Goal: Information Seeking & Learning: Learn about a topic

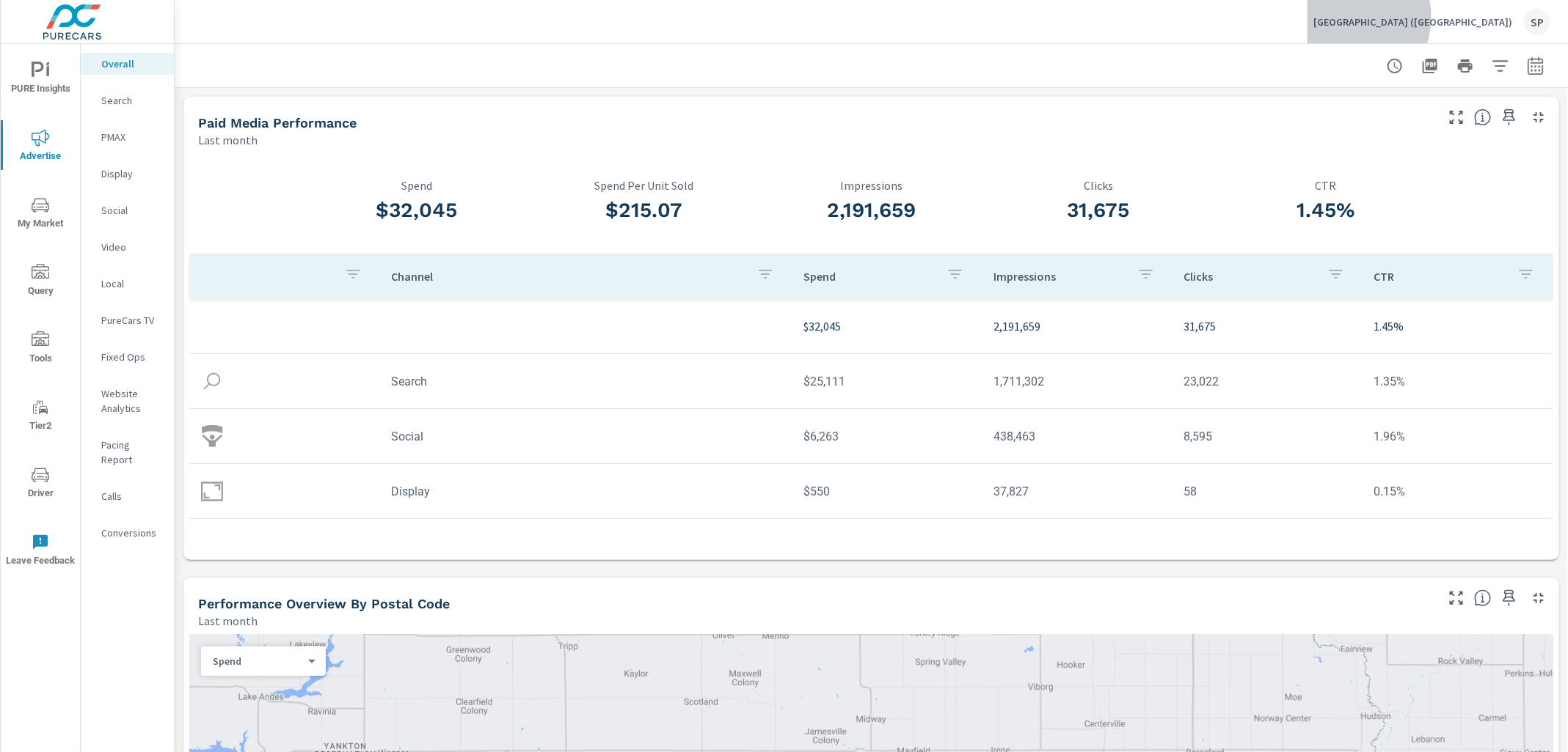
click at [1472, 17] on p "[GEOGRAPHIC_DATA] ([GEOGRAPHIC_DATA])" at bounding box center [1412, 22] width 199 height 13
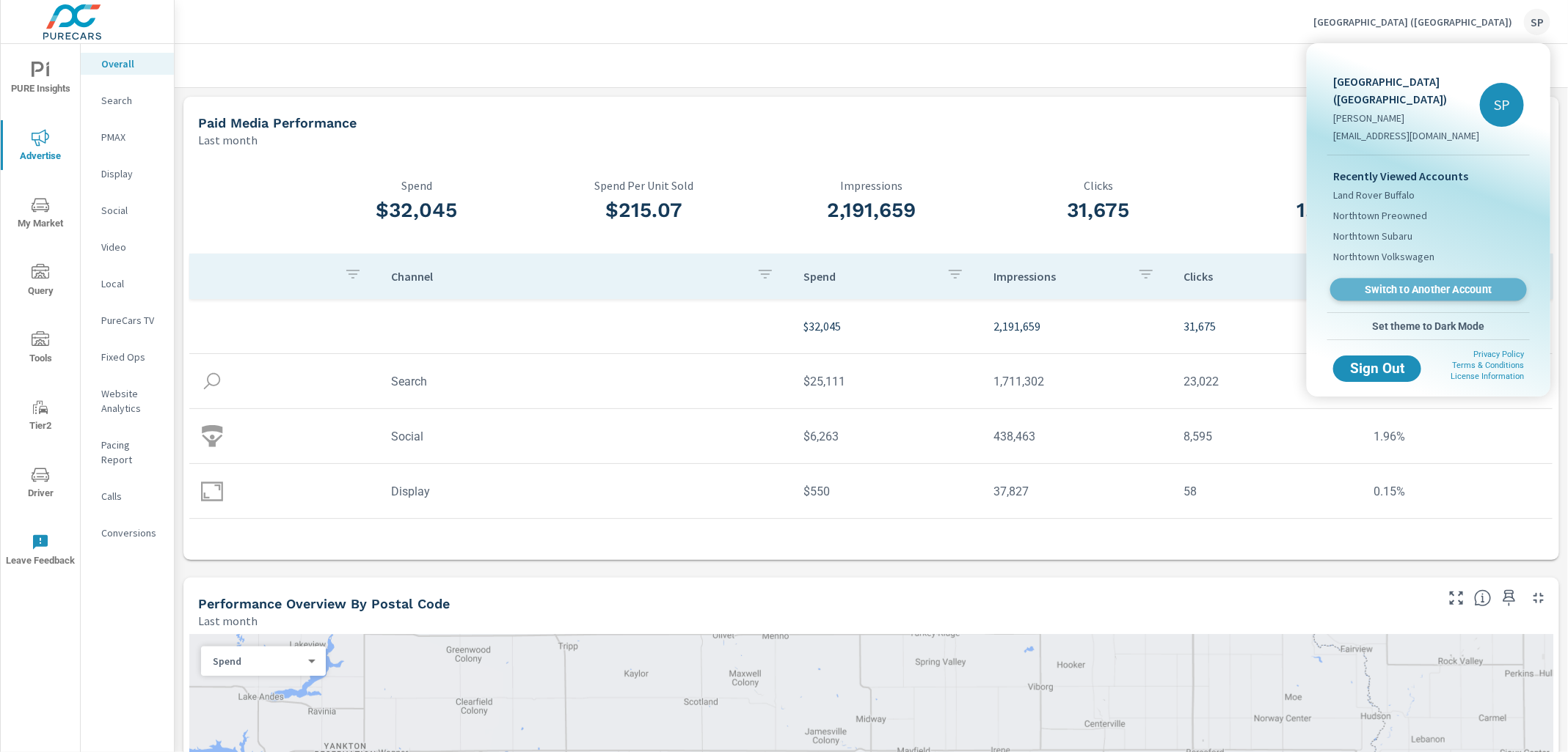
click at [1378, 283] on span "Switch to Another Account" at bounding box center [1428, 290] width 180 height 14
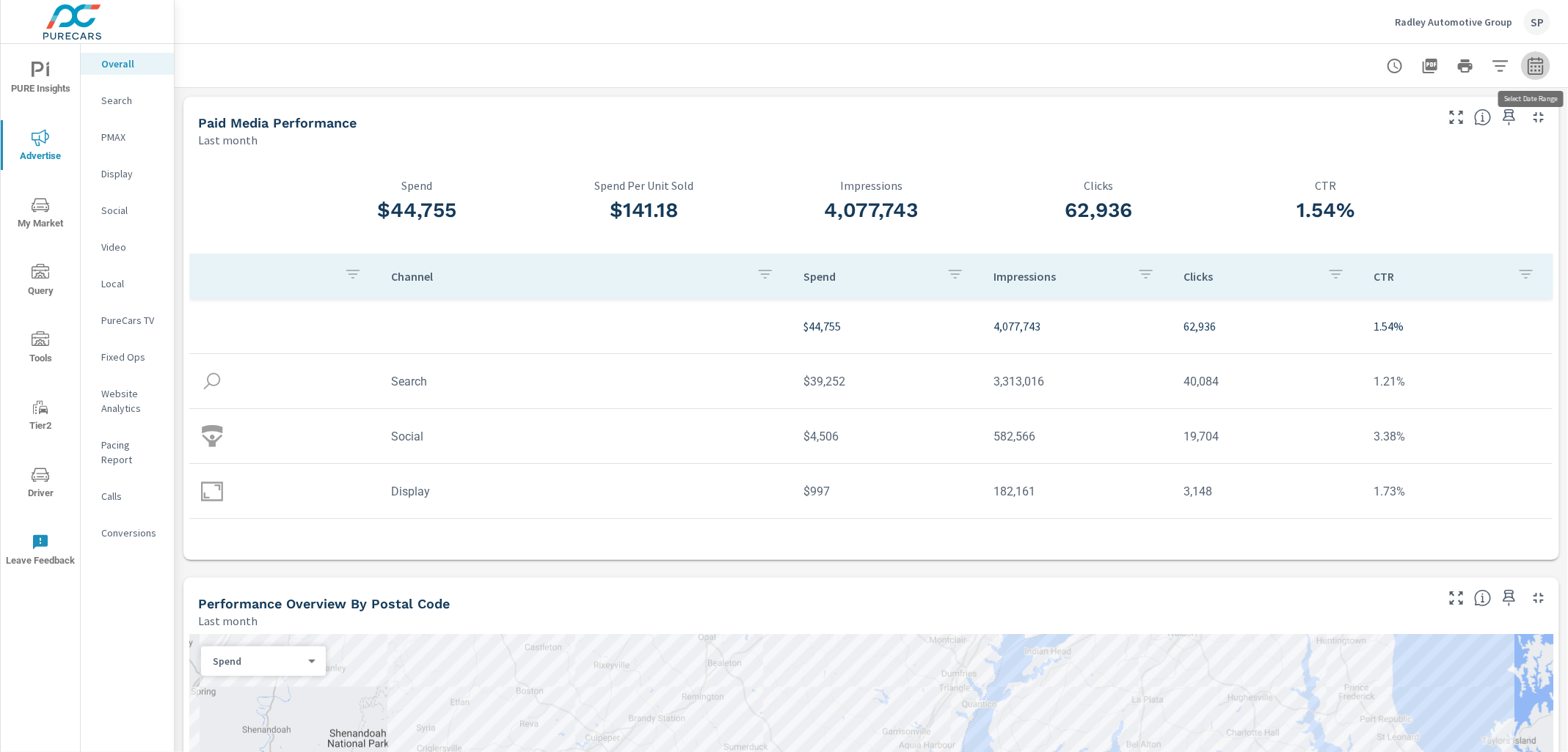
click at [1537, 66] on icon "button" at bounding box center [1535, 65] width 18 height 18
select select "Last month"
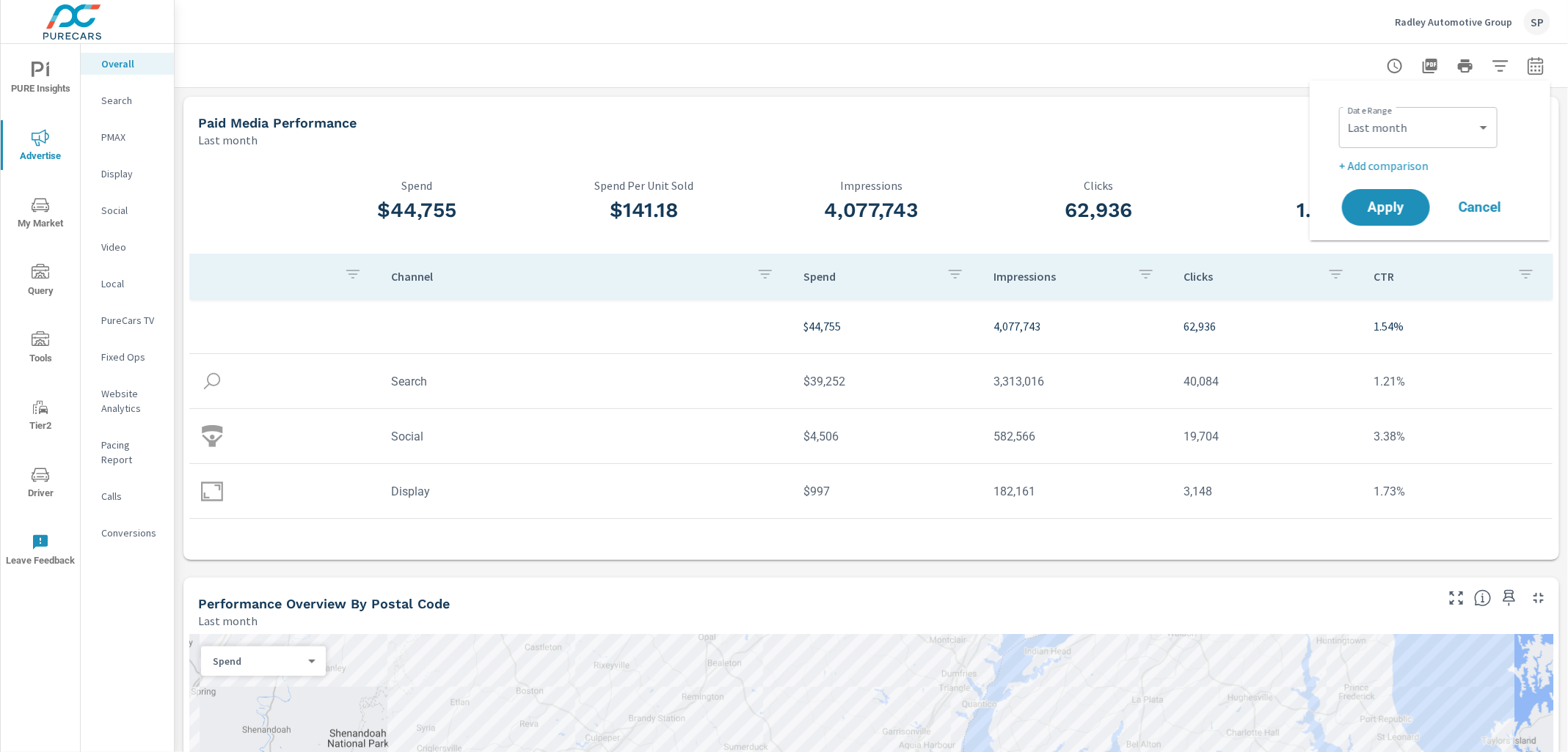
click at [1400, 165] on p "+ Add comparison" at bounding box center [1432, 165] width 188 height 18
click at [1395, 186] on select "Custom Previous period Previous month Previous year" at bounding box center [1418, 192] width 147 height 30
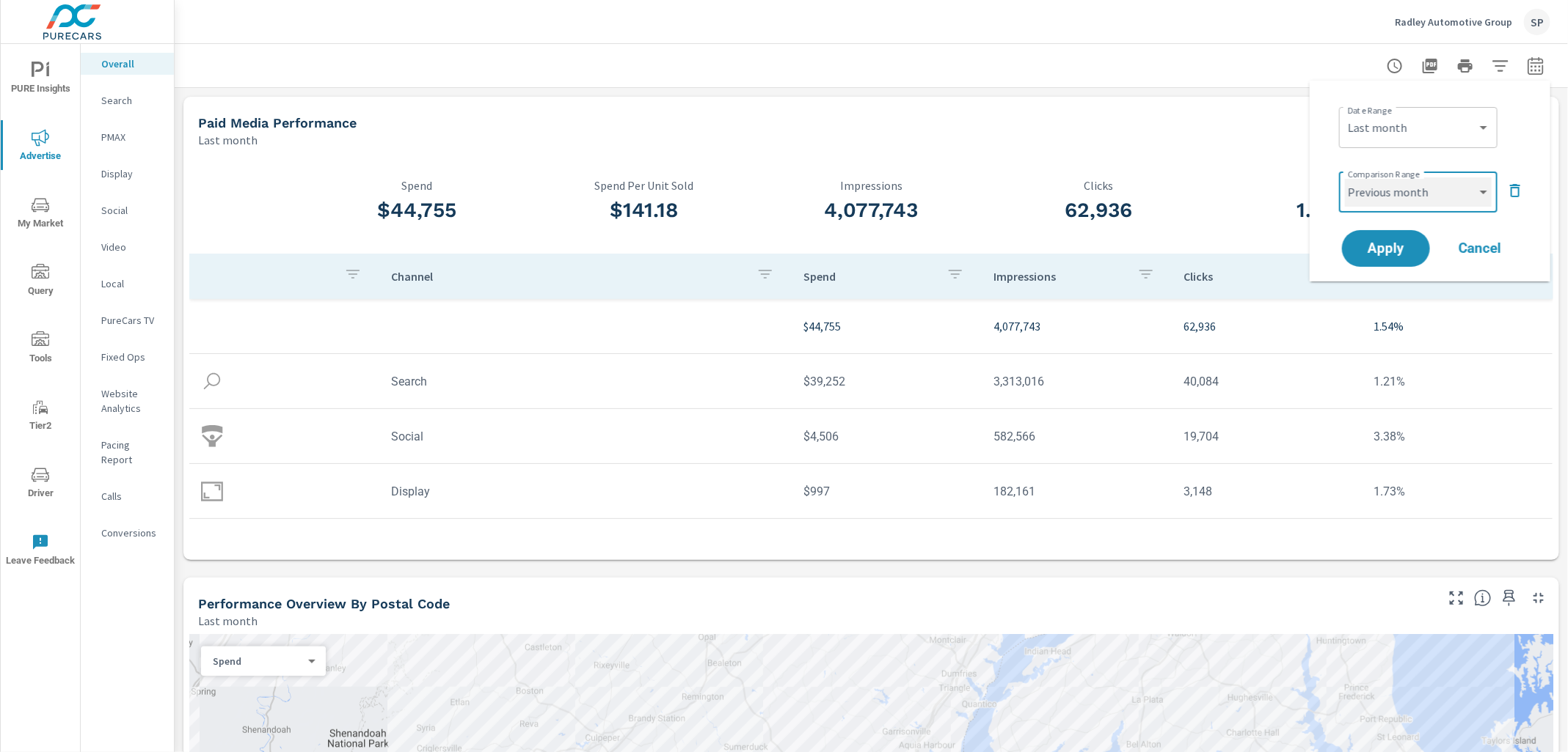
click at [1345, 178] on select "Custom Previous period Previous month Previous year" at bounding box center [1418, 192] width 147 height 30
select select "Previous month"
click at [1388, 249] on span "Apply" at bounding box center [1386, 249] width 60 height 14
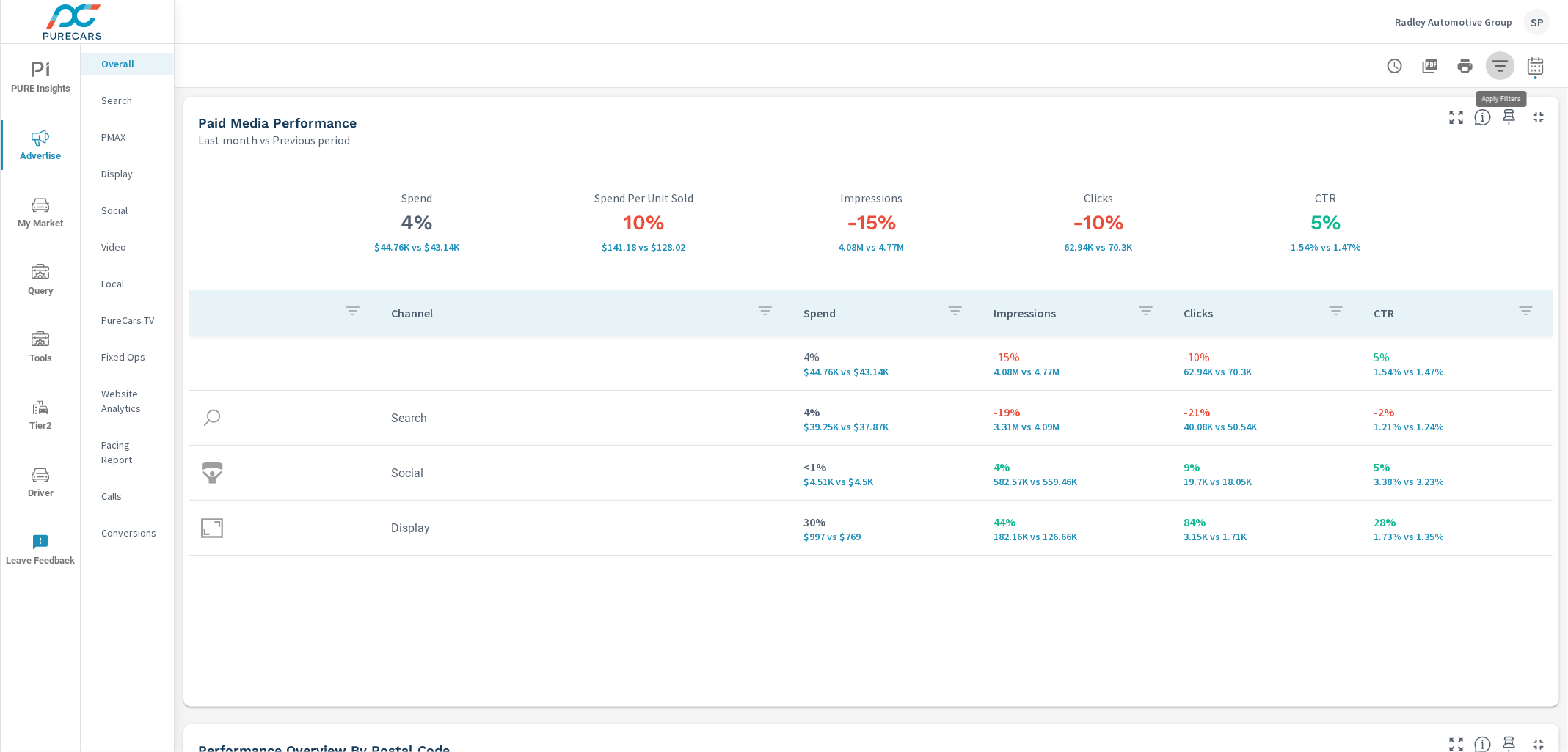
click at [1504, 68] on icon "button" at bounding box center [1500, 65] width 18 height 18
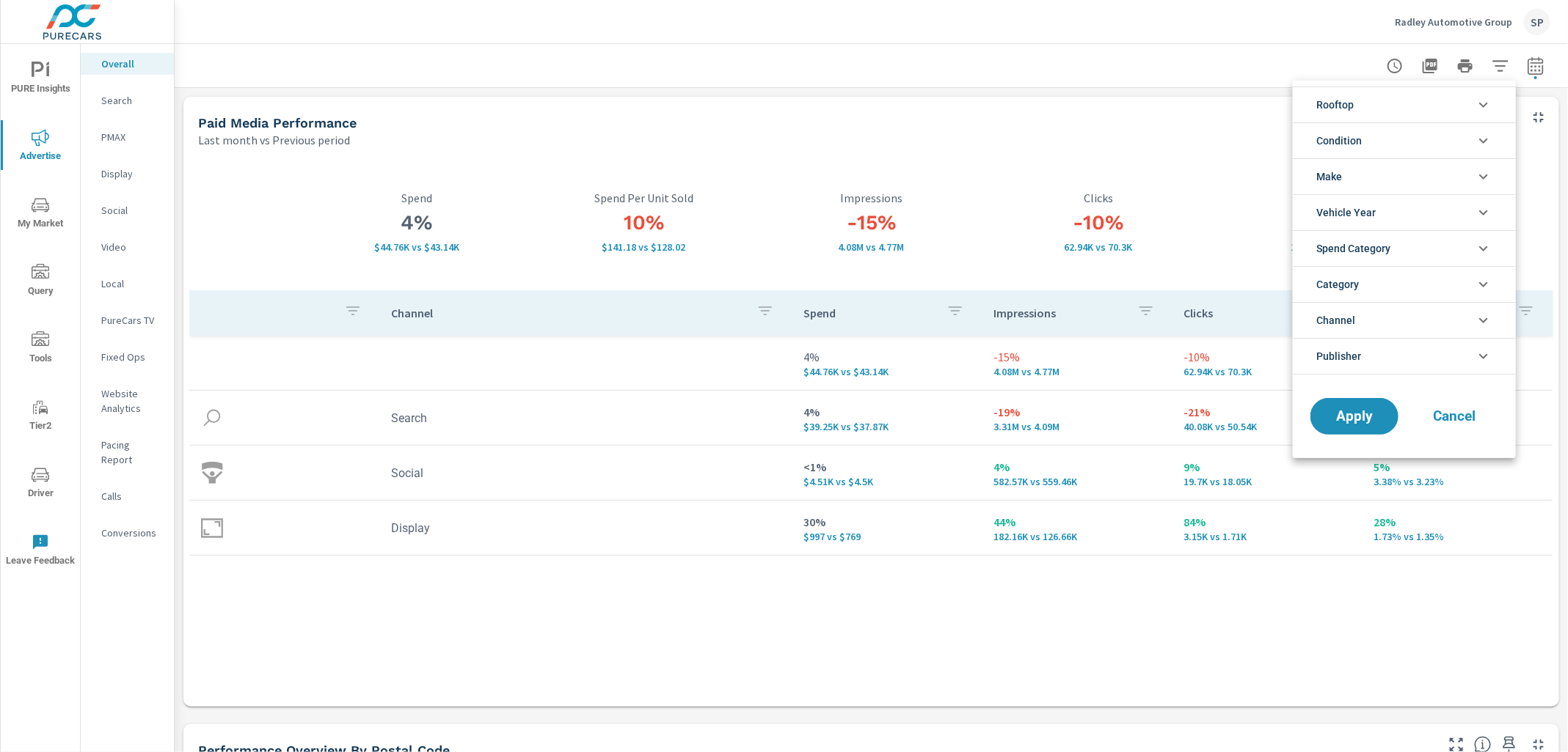
click at [1272, 69] on div at bounding box center [784, 376] width 1568 height 752
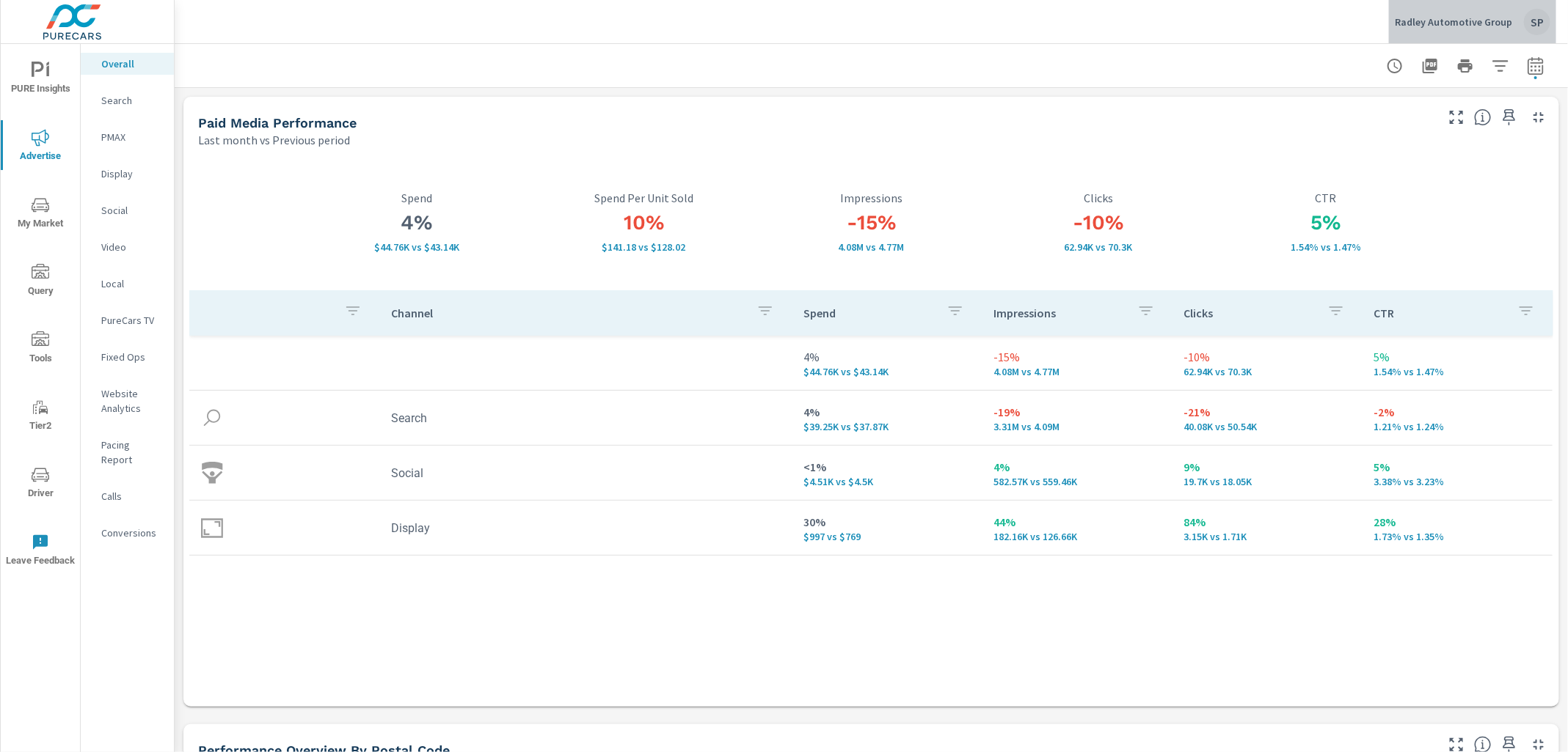
click at [1487, 18] on p "Radley Automotive Group" at bounding box center [1453, 22] width 118 height 13
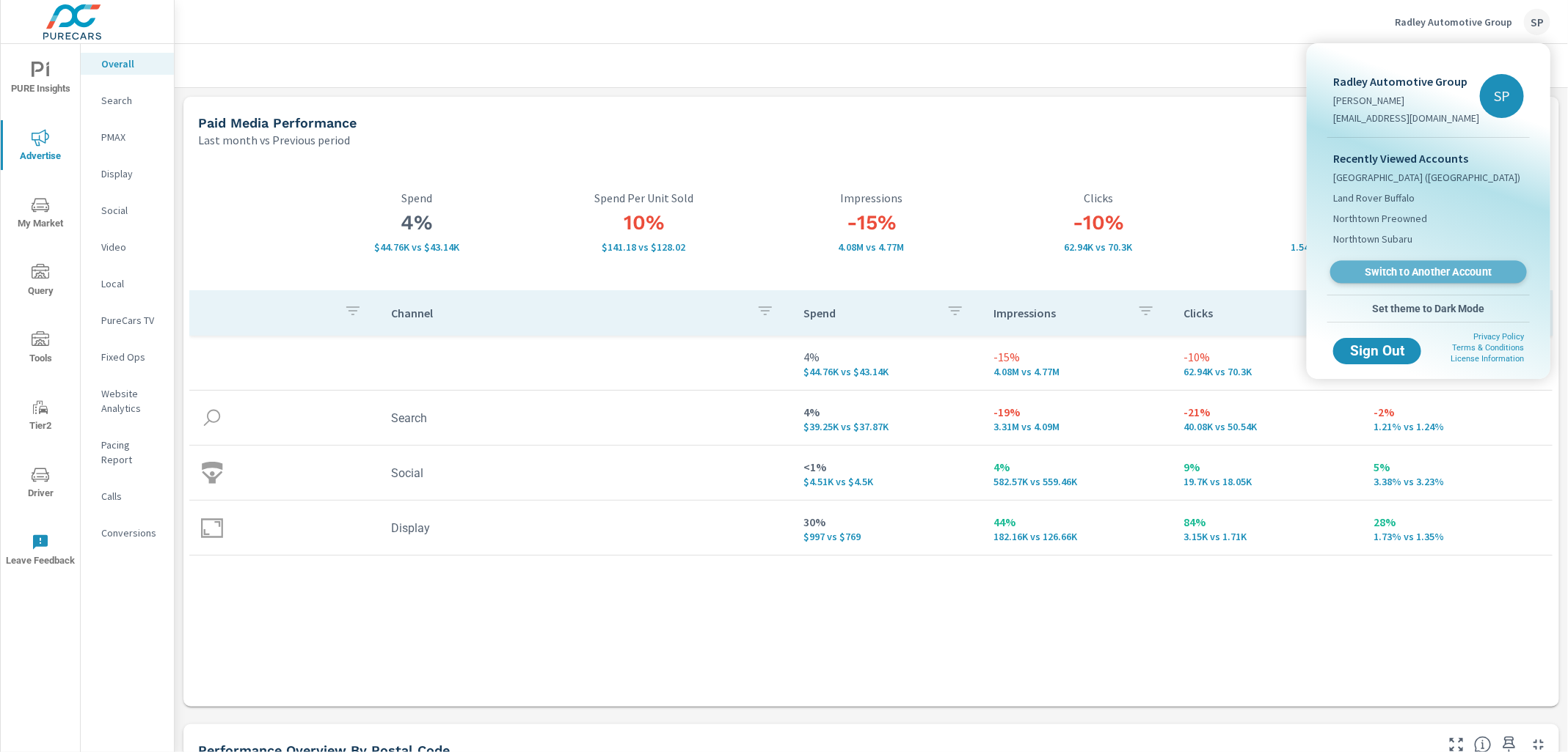
click at [1379, 261] on link "Switch to Another Account" at bounding box center [1428, 272] width 196 height 23
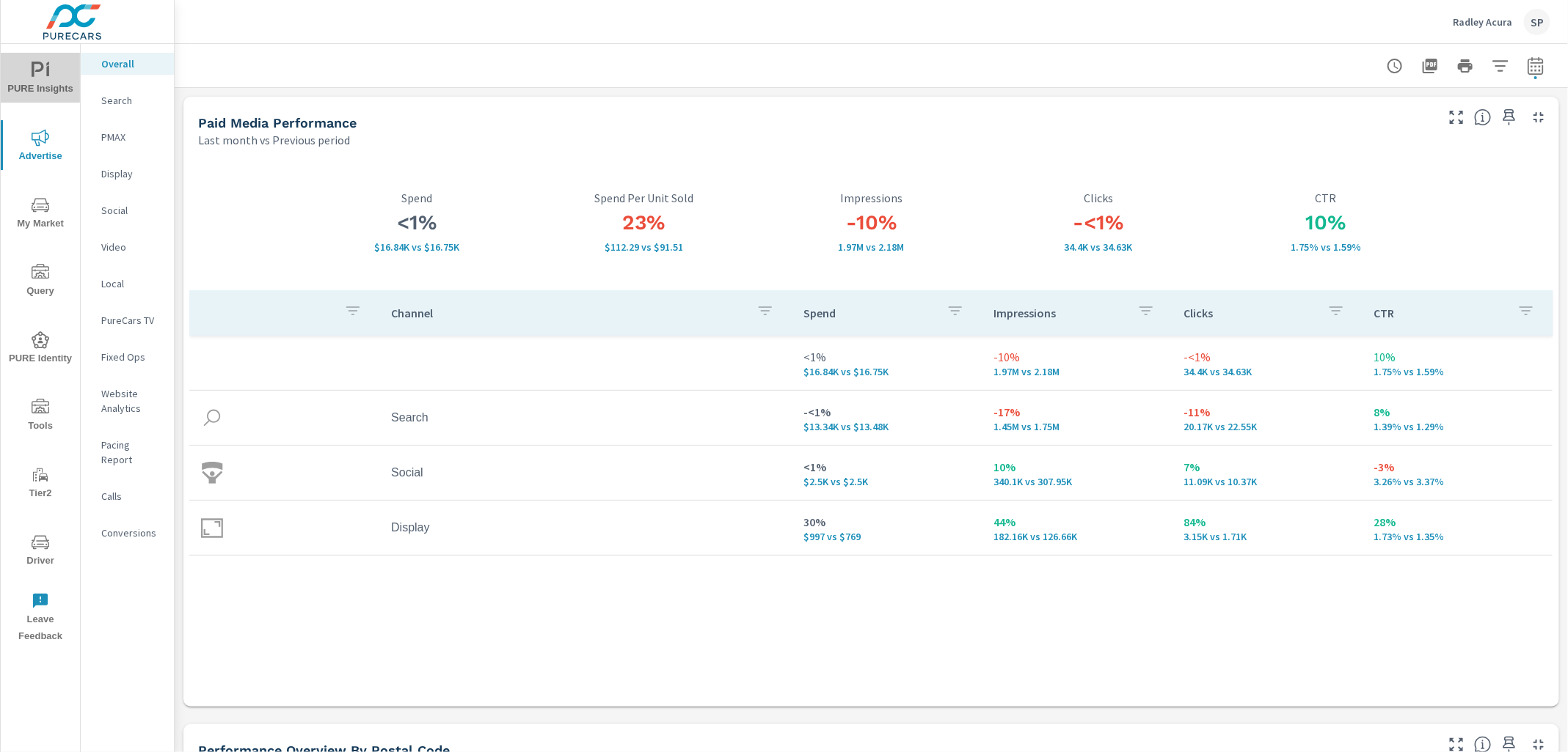
click at [42, 62] on icon "nav menu" at bounding box center [37, 69] width 12 height 16
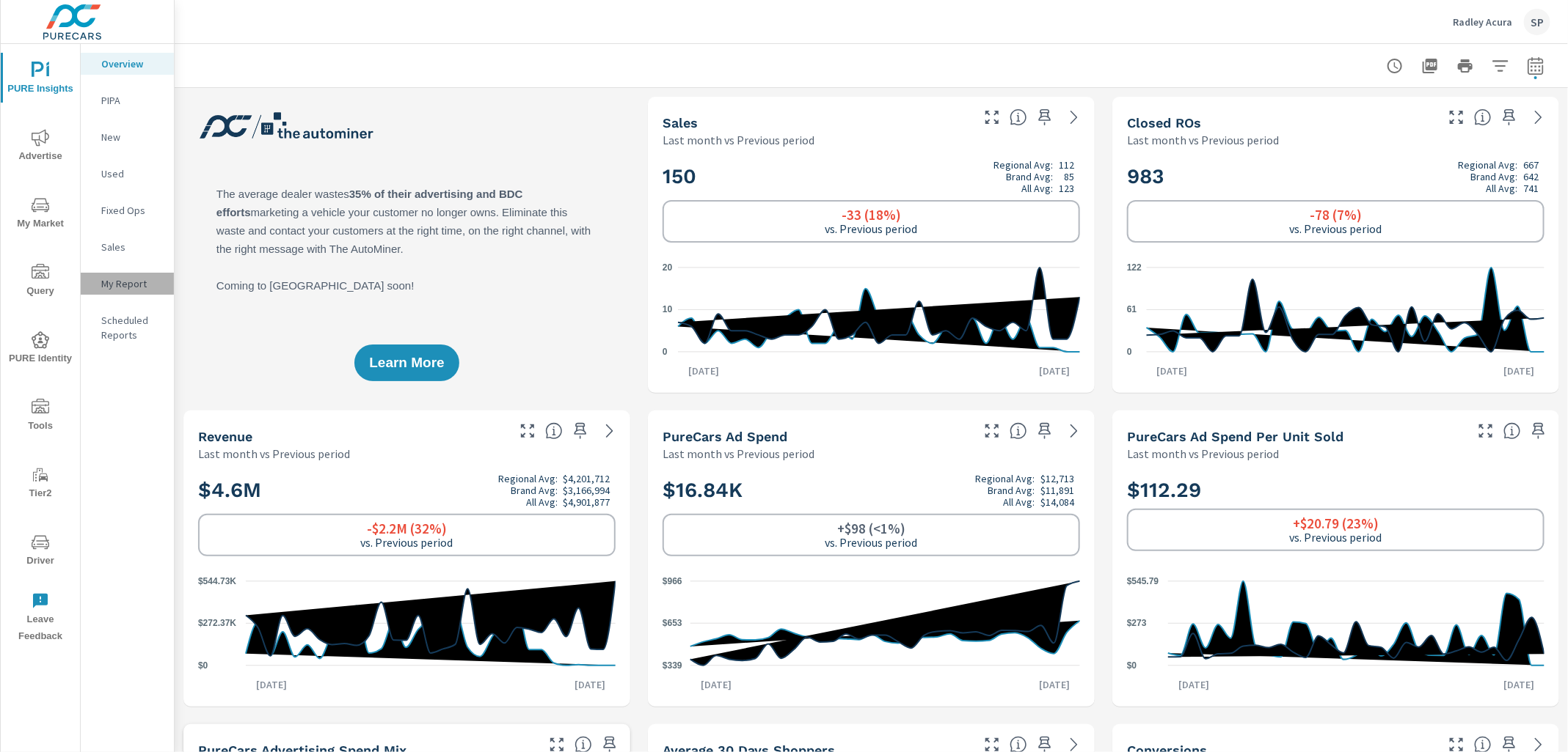
click at [117, 286] on p "My Report" at bounding box center [132, 284] width 61 height 15
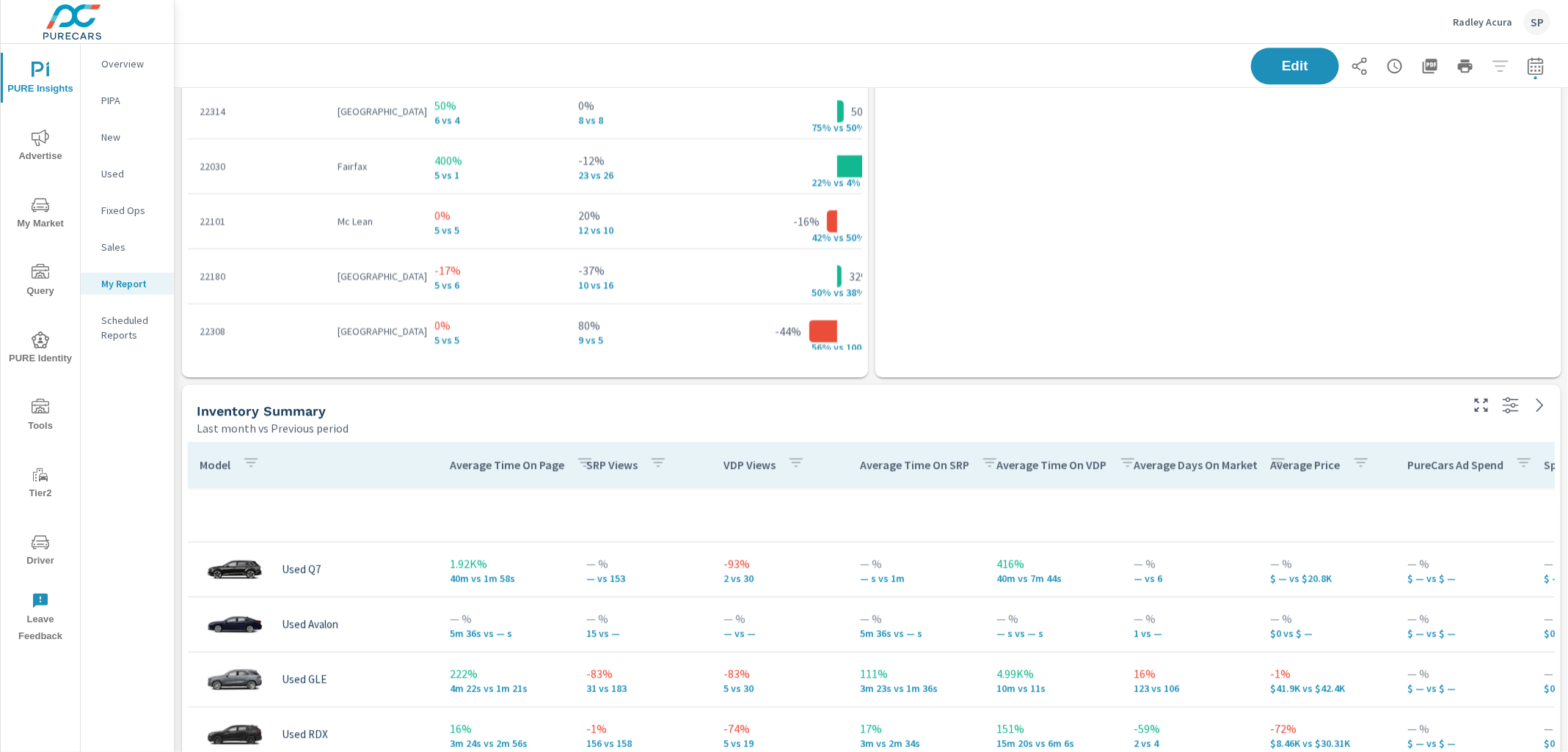
scroll to position [5510, 0]
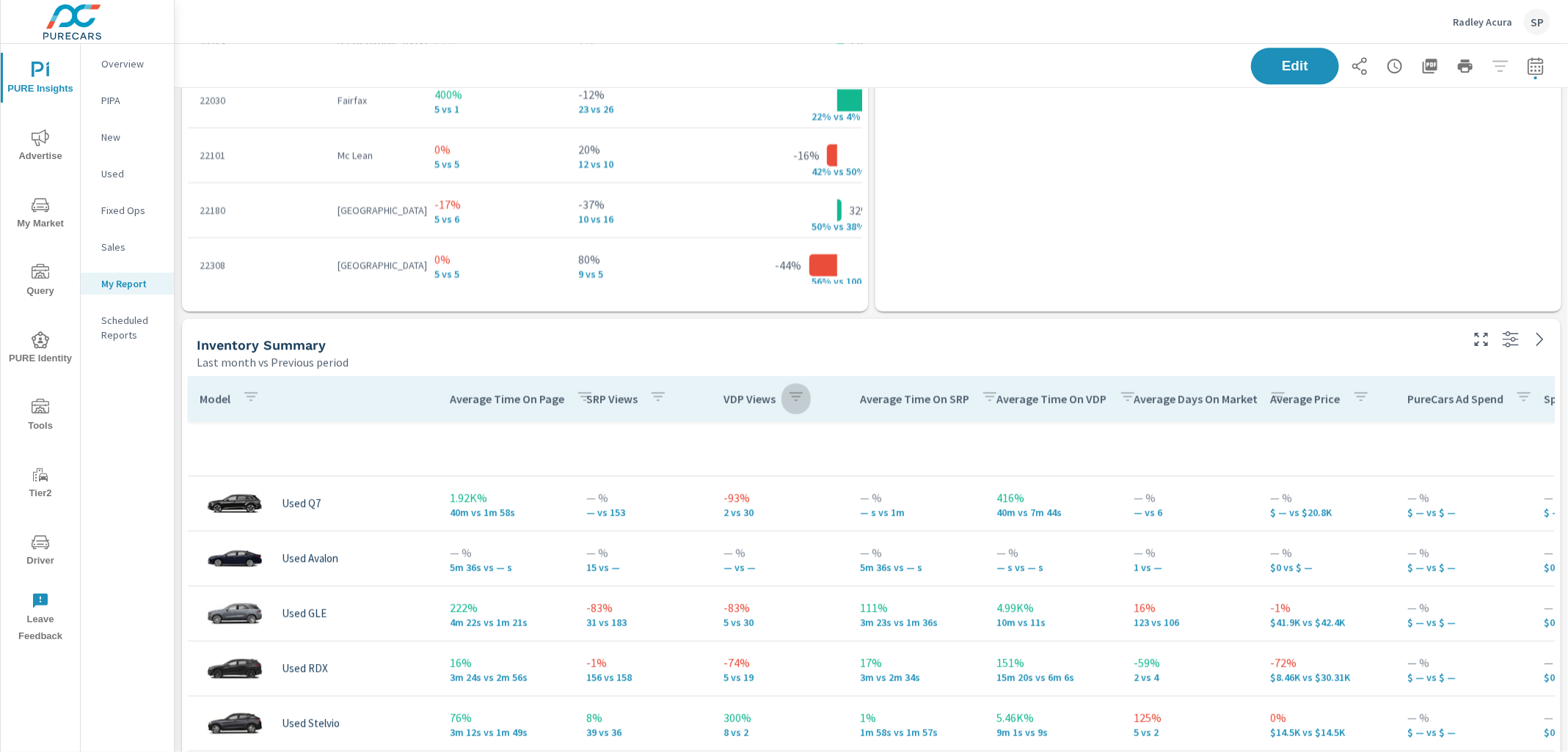
click at [791, 396] on icon "button" at bounding box center [796, 397] width 18 height 18
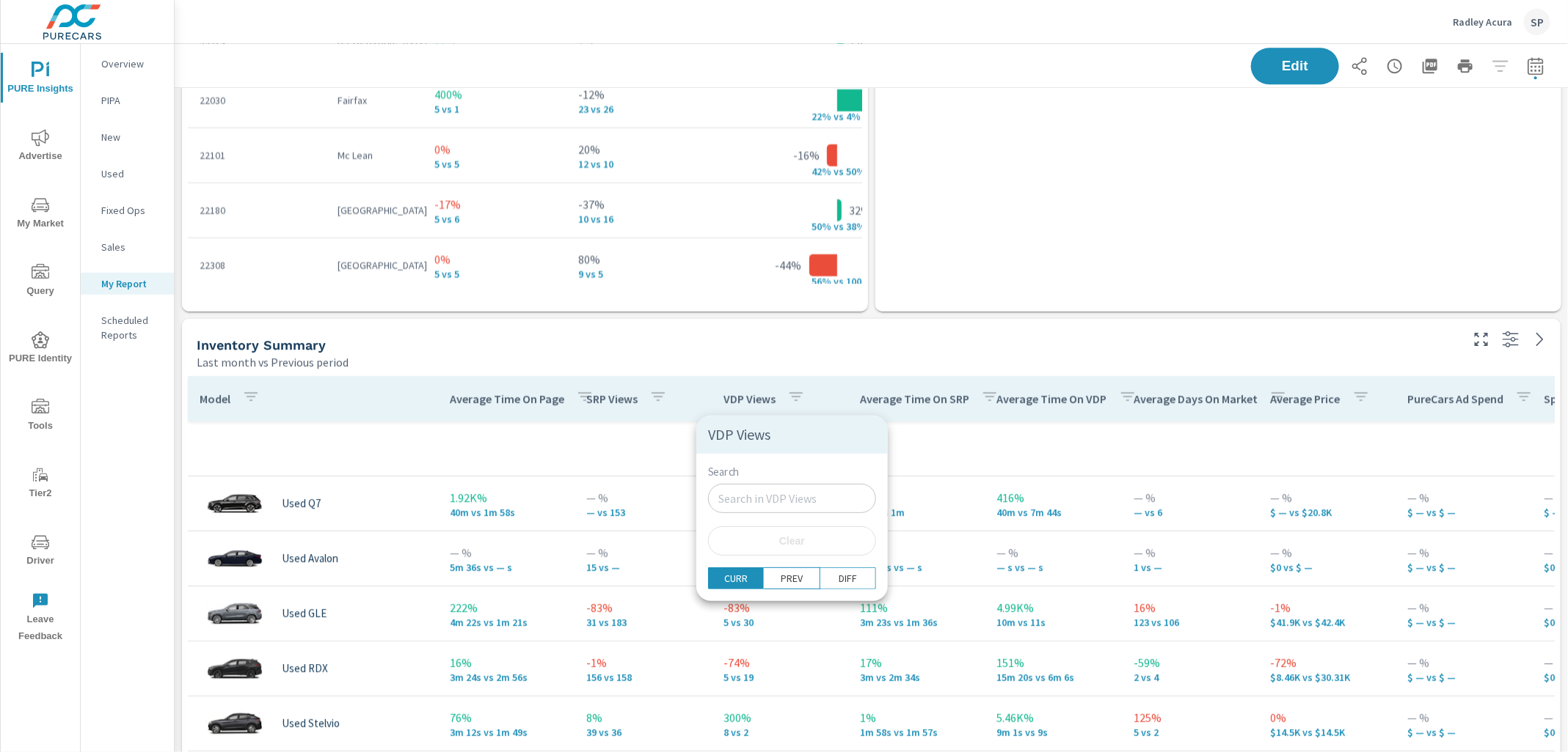
click at [830, 394] on div at bounding box center [784, 376] width 1568 height 752
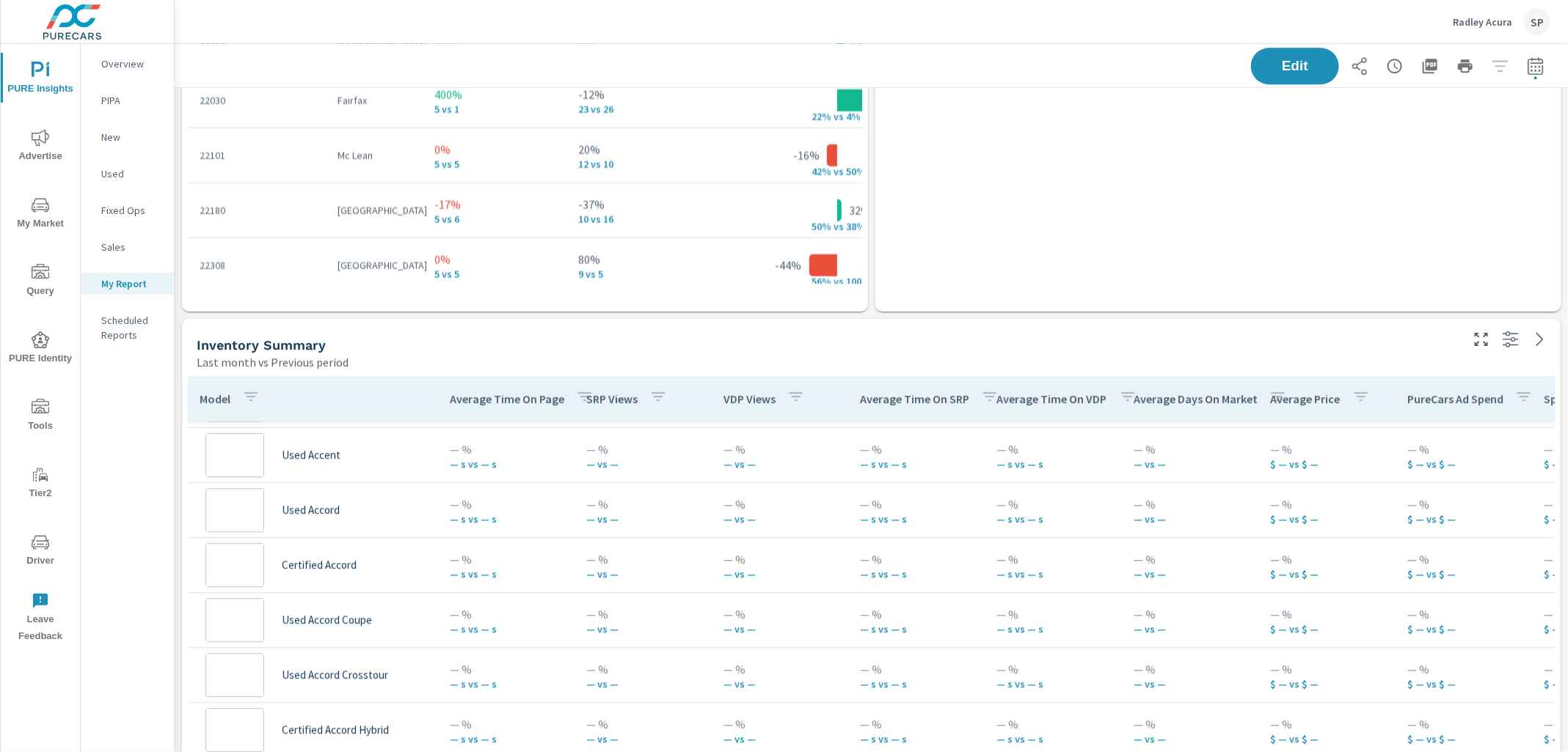
scroll to position [9190, 0]
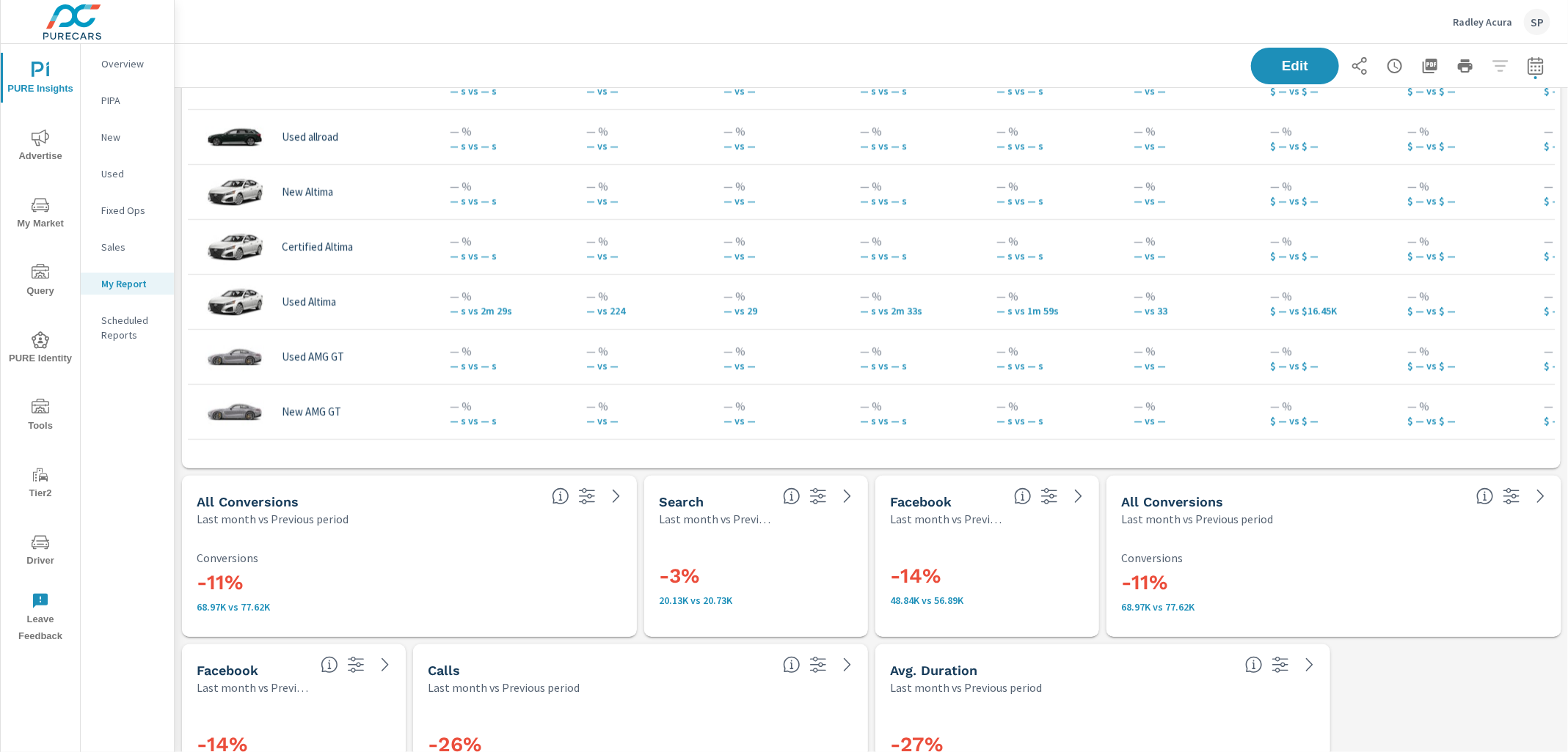
scroll to position [6425, 0]
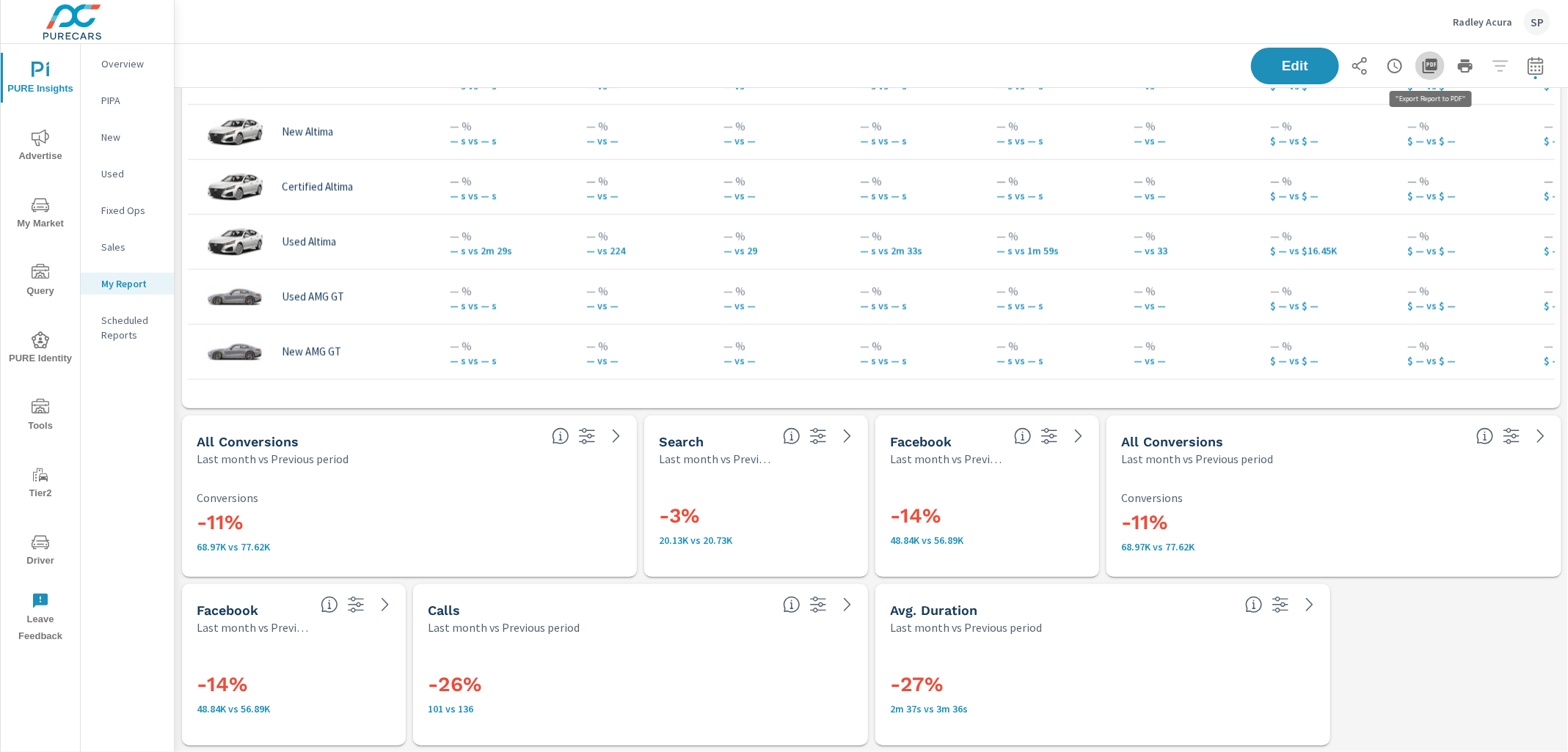
click at [1434, 58] on icon "button" at bounding box center [1429, 65] width 15 height 15
click at [943, 57] on div "Edit" at bounding box center [872, 65] width 1358 height 44
click at [1432, 69] on icon "button" at bounding box center [1429, 65] width 15 height 15
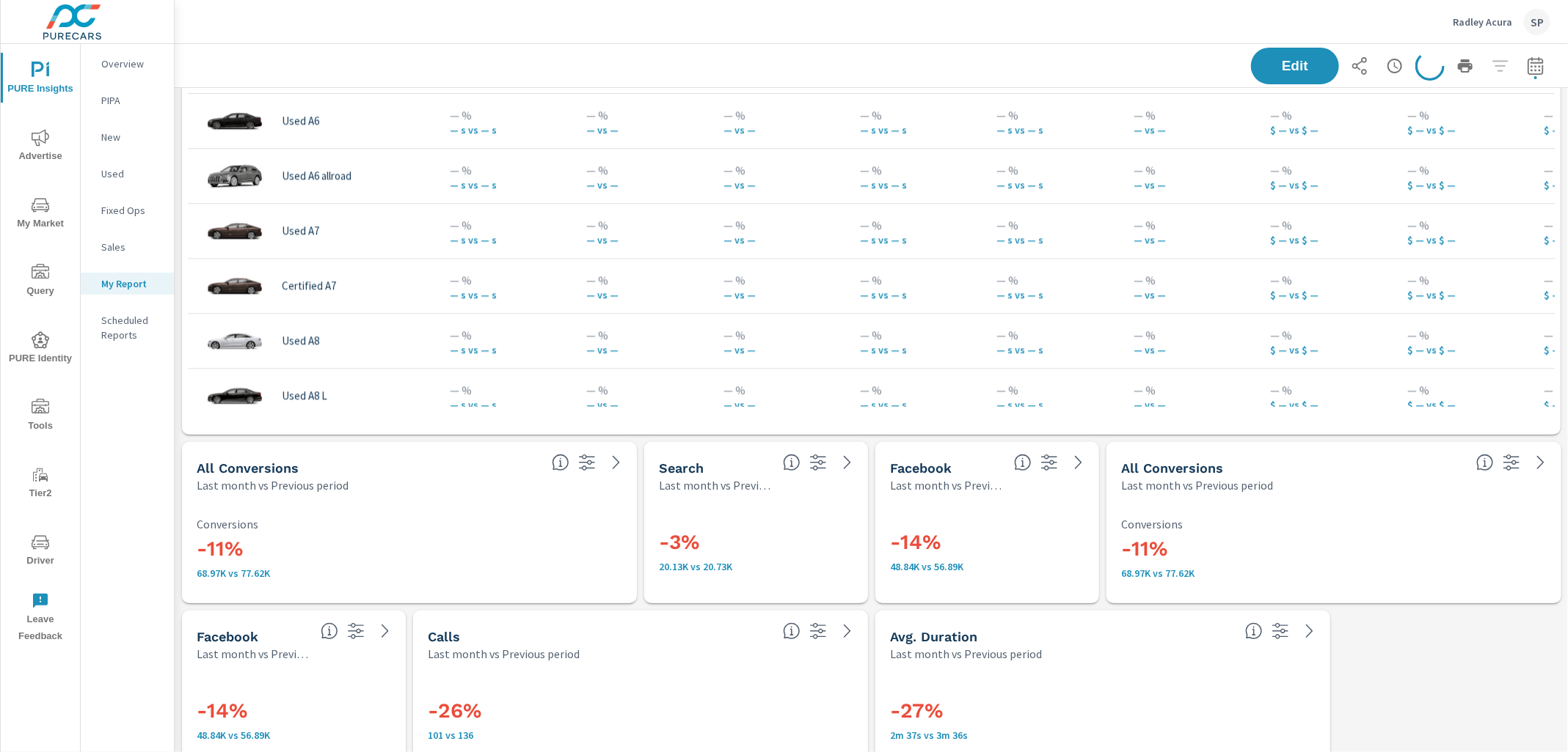
scroll to position [8016, 0]
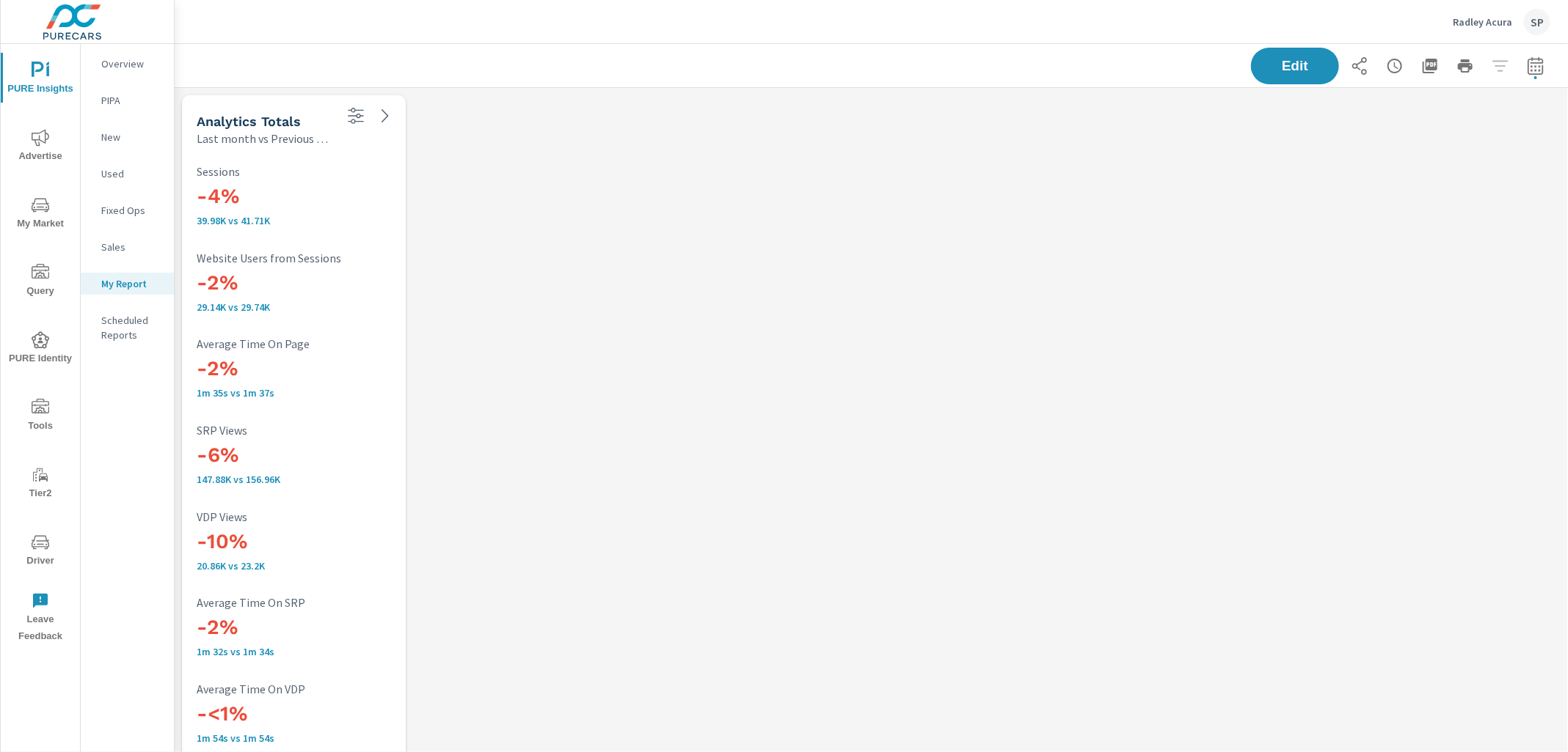
scroll to position [55, 0]
click at [1434, 67] on icon "button" at bounding box center [1429, 65] width 15 height 15
click at [1461, 64] on icon "button" at bounding box center [1465, 65] width 15 height 13
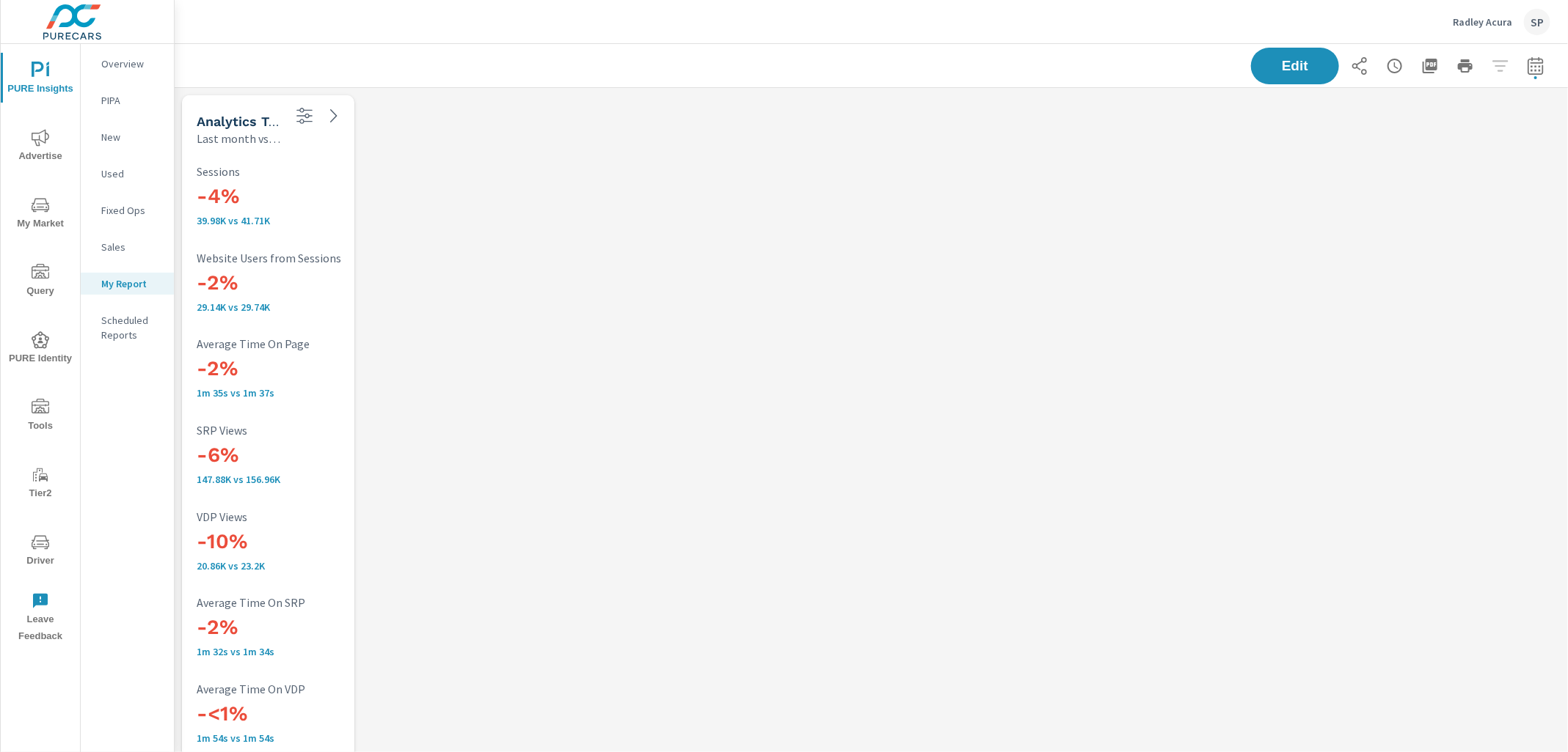
scroll to position [7090, 1394]
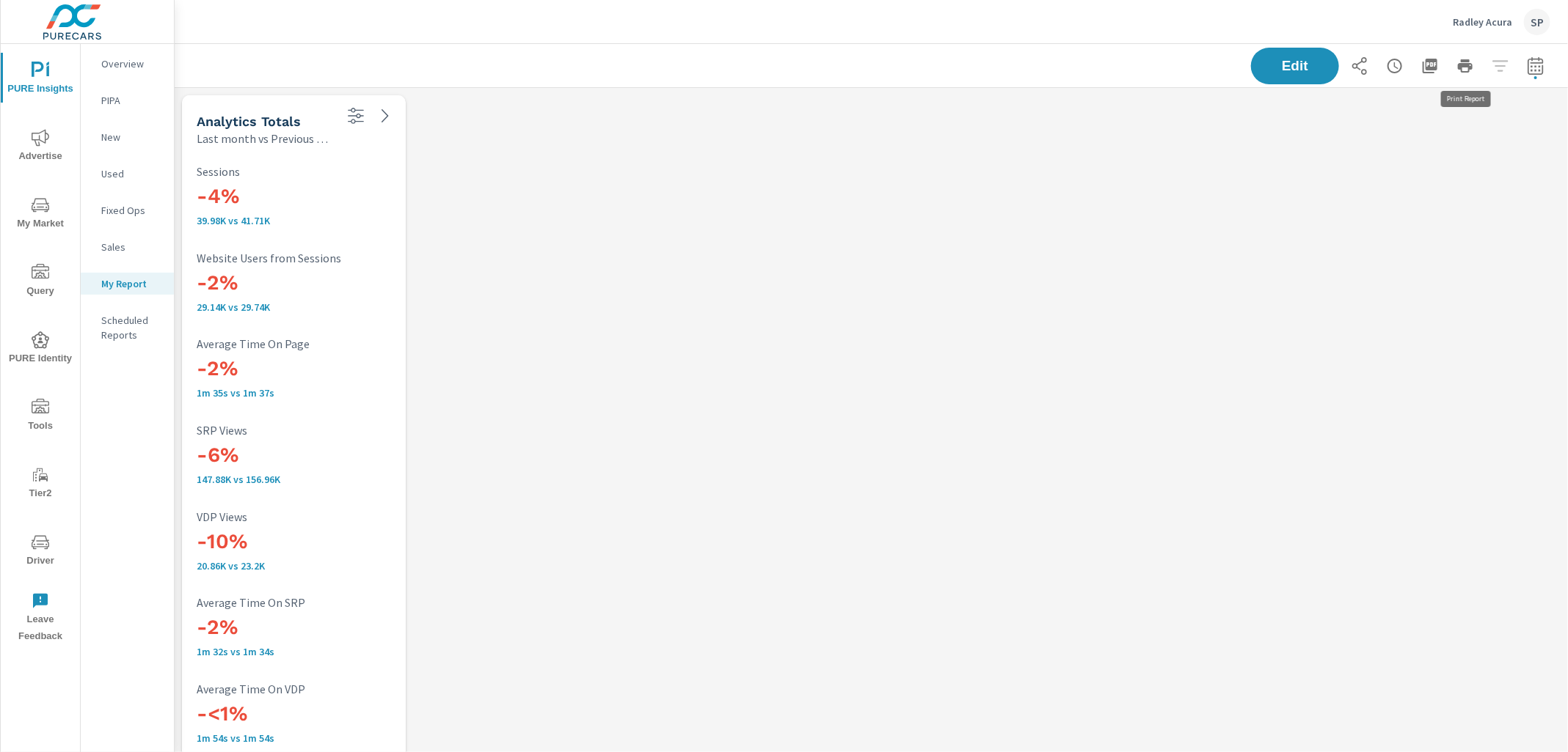
click at [1464, 63] on icon "button" at bounding box center [1465, 65] width 15 height 13
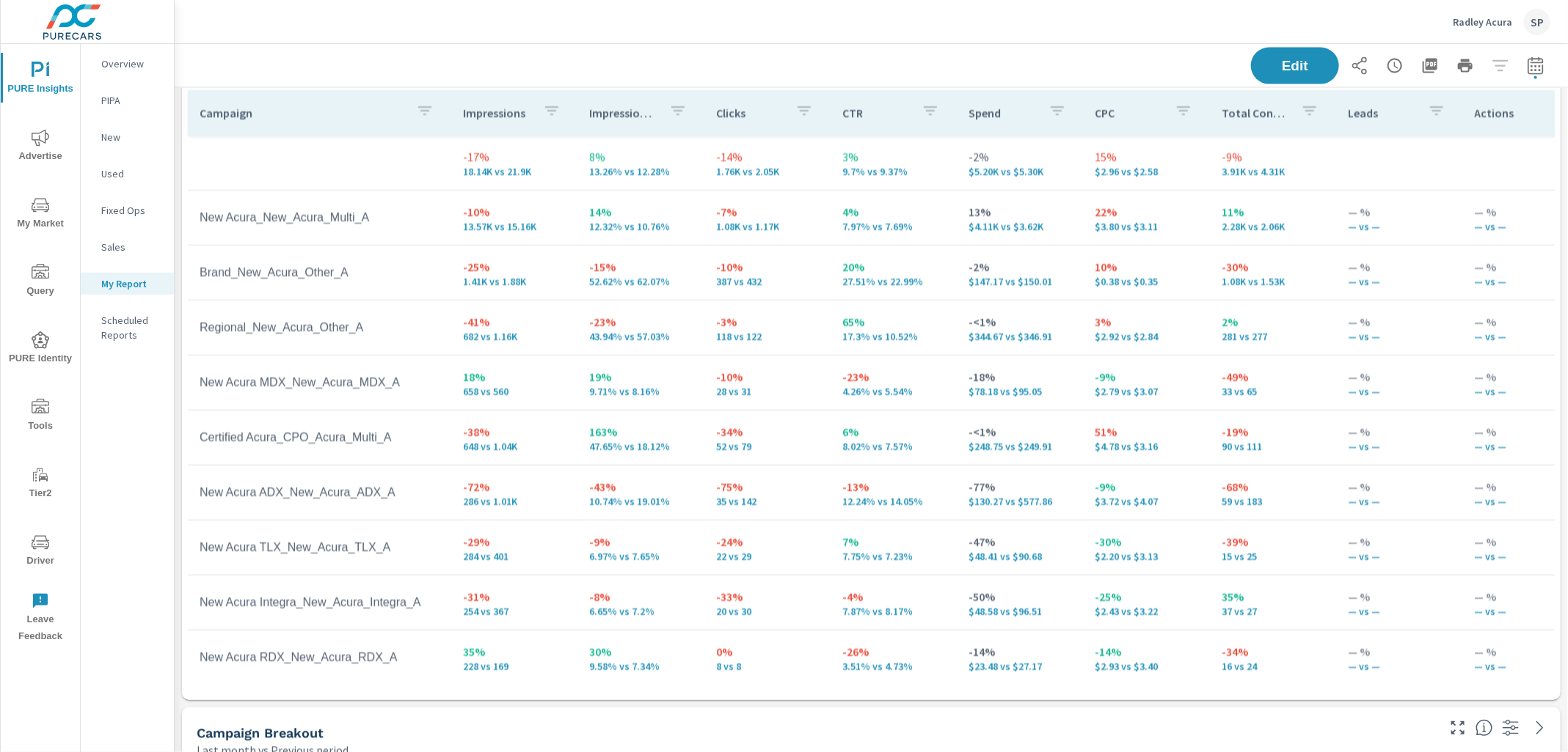
click at [1389, 19] on div "Radley Acura SP" at bounding box center [872, 22] width 1358 height 44
click at [1430, 64] on icon "button" at bounding box center [1429, 65] width 15 height 15
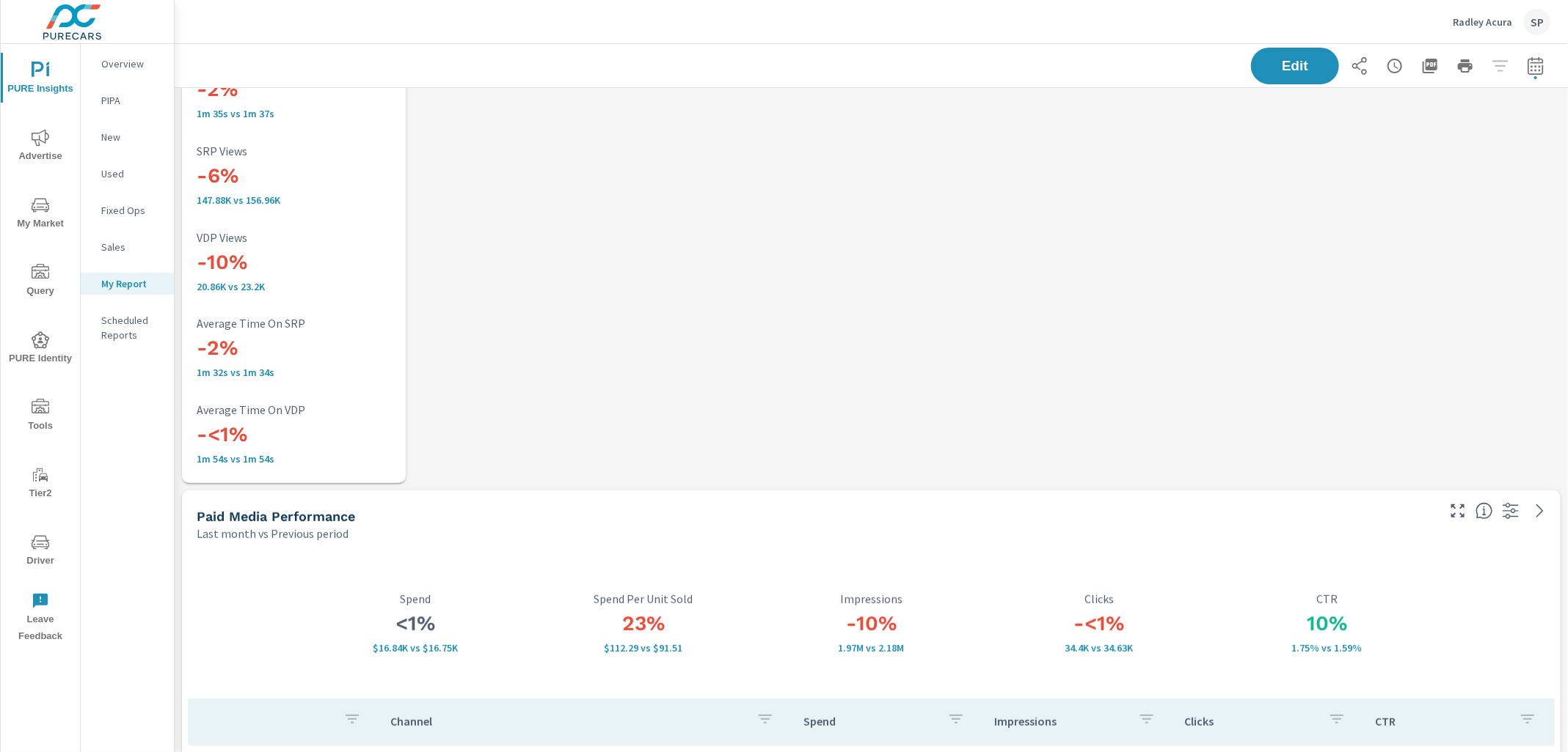
scroll to position [0, 0]
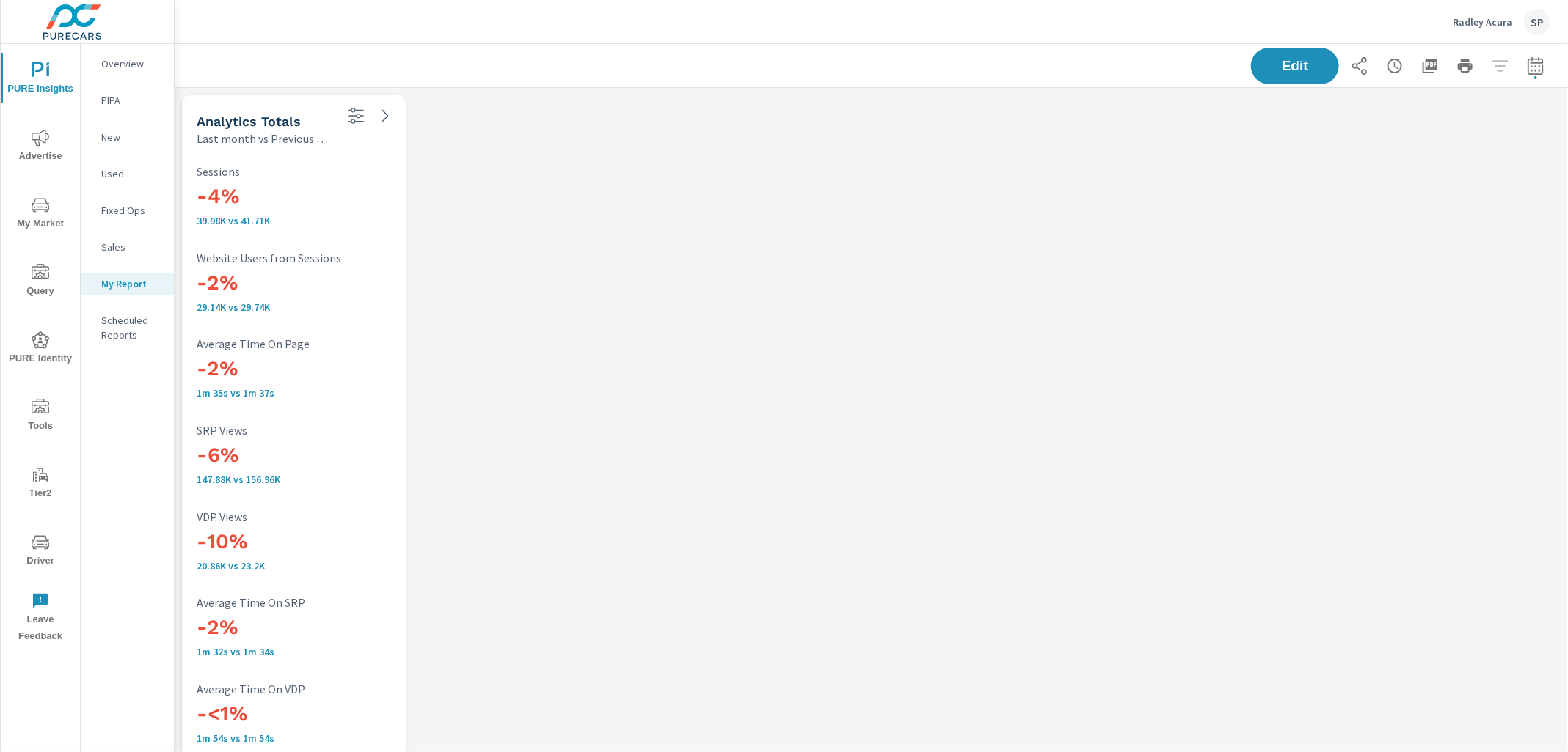
drag, startPoint x: 179, startPoint y: 93, endPoint x: 237, endPoint y: 106, distance: 59.4
click at [194, 106] on div "Analytics Totals Last month vs Previous period" at bounding box center [260, 121] width 156 height 52
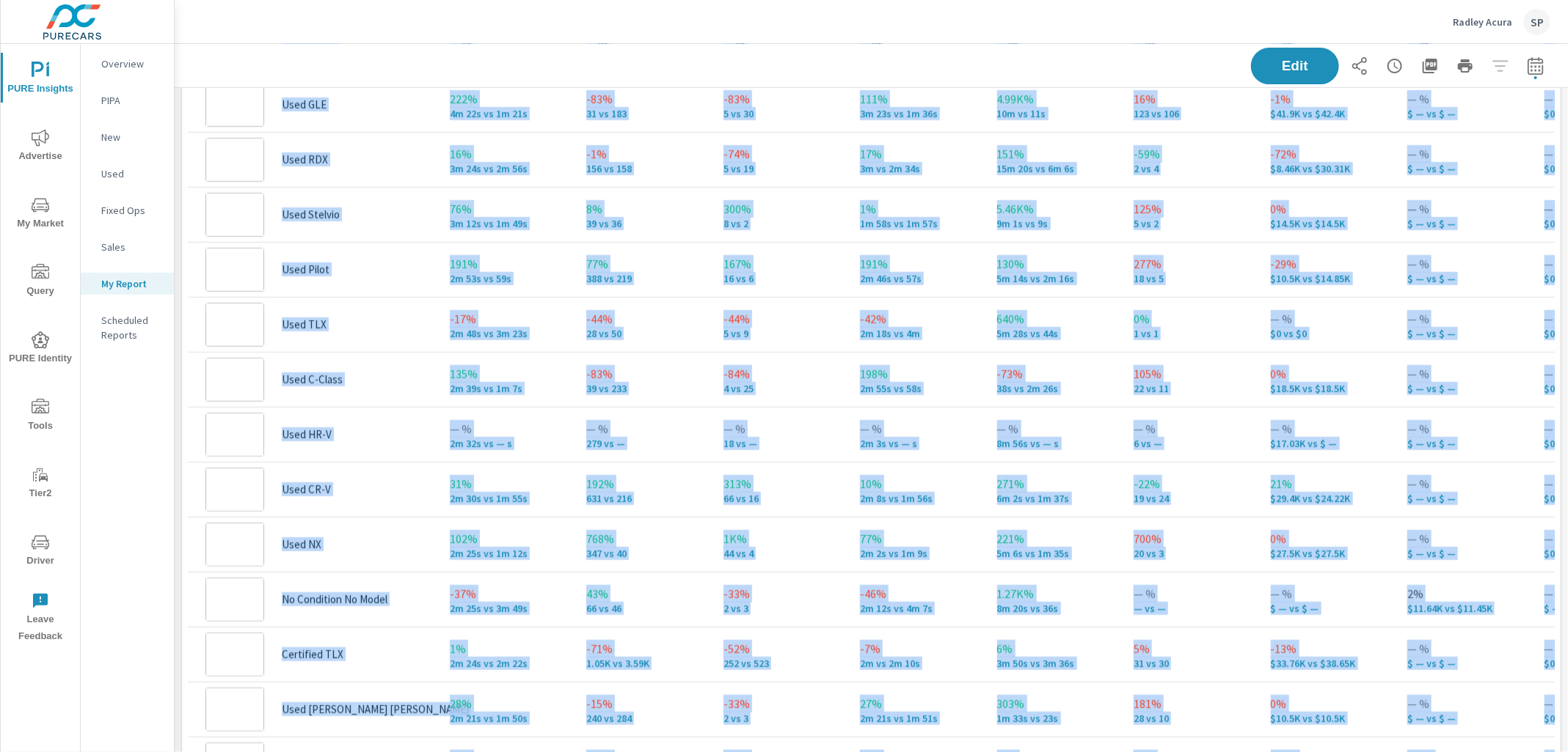
scroll to position [6425, 0]
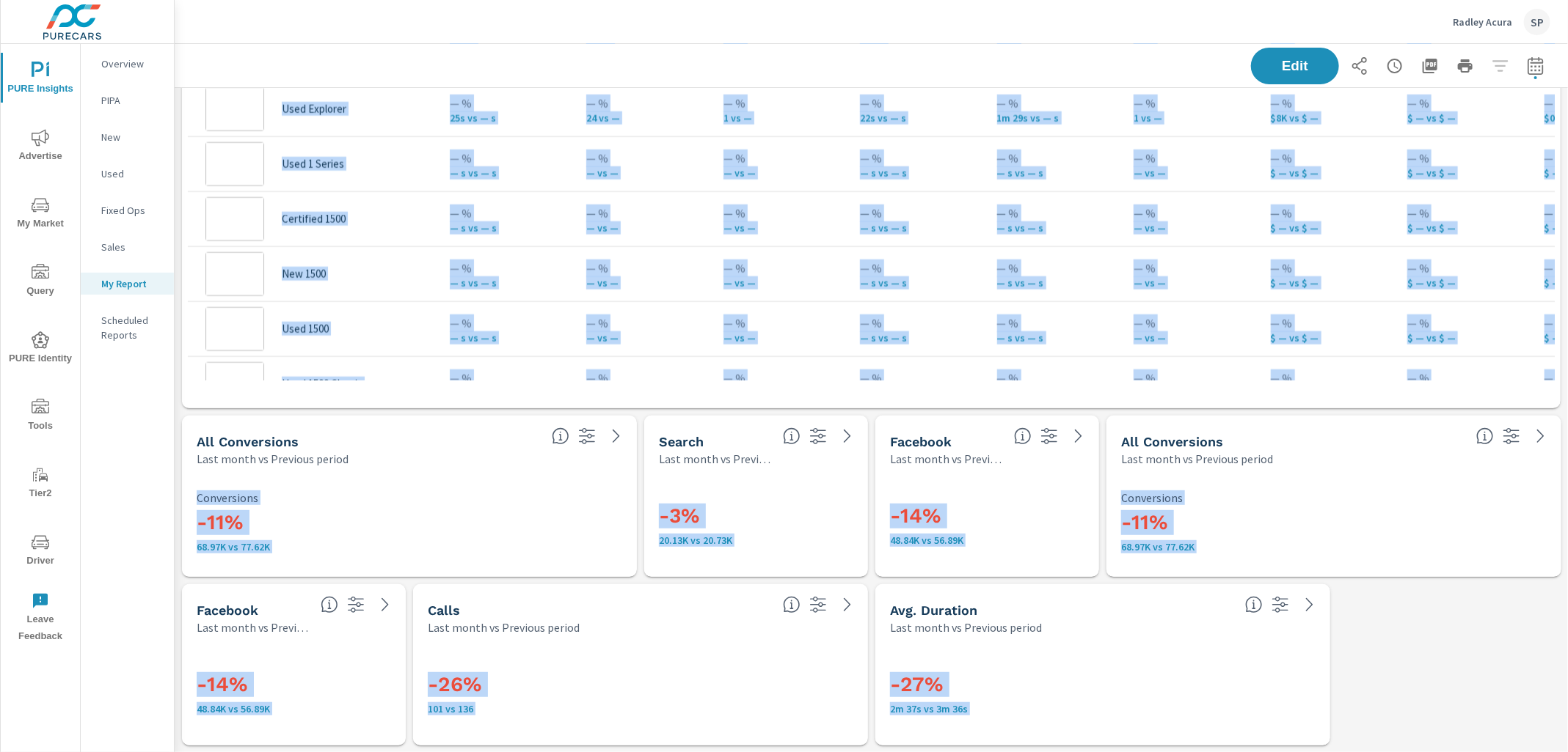
scroll to position [4298, 0]
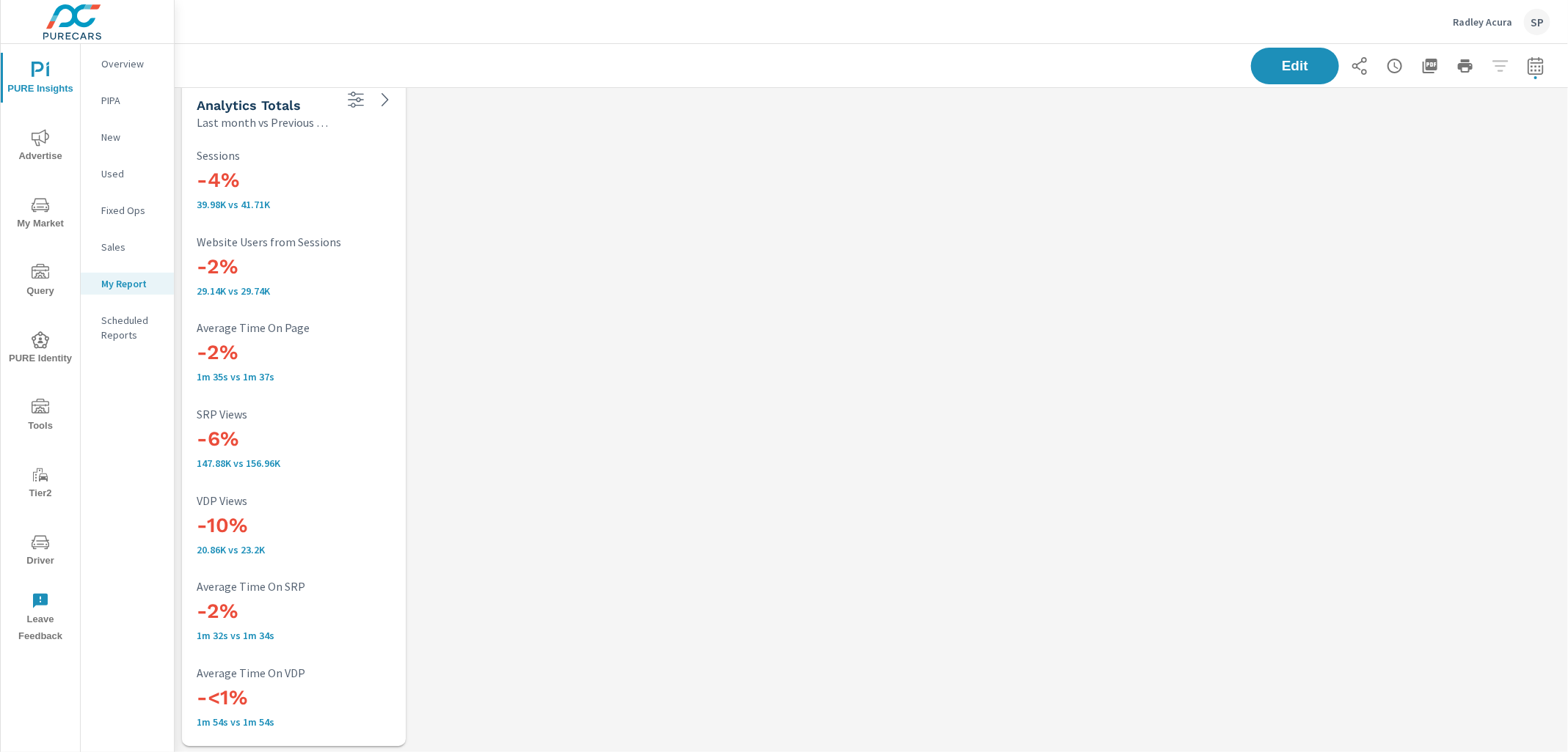
scroll to position [13, 0]
click at [1496, 16] on p "Radley Acura" at bounding box center [1482, 22] width 59 height 13
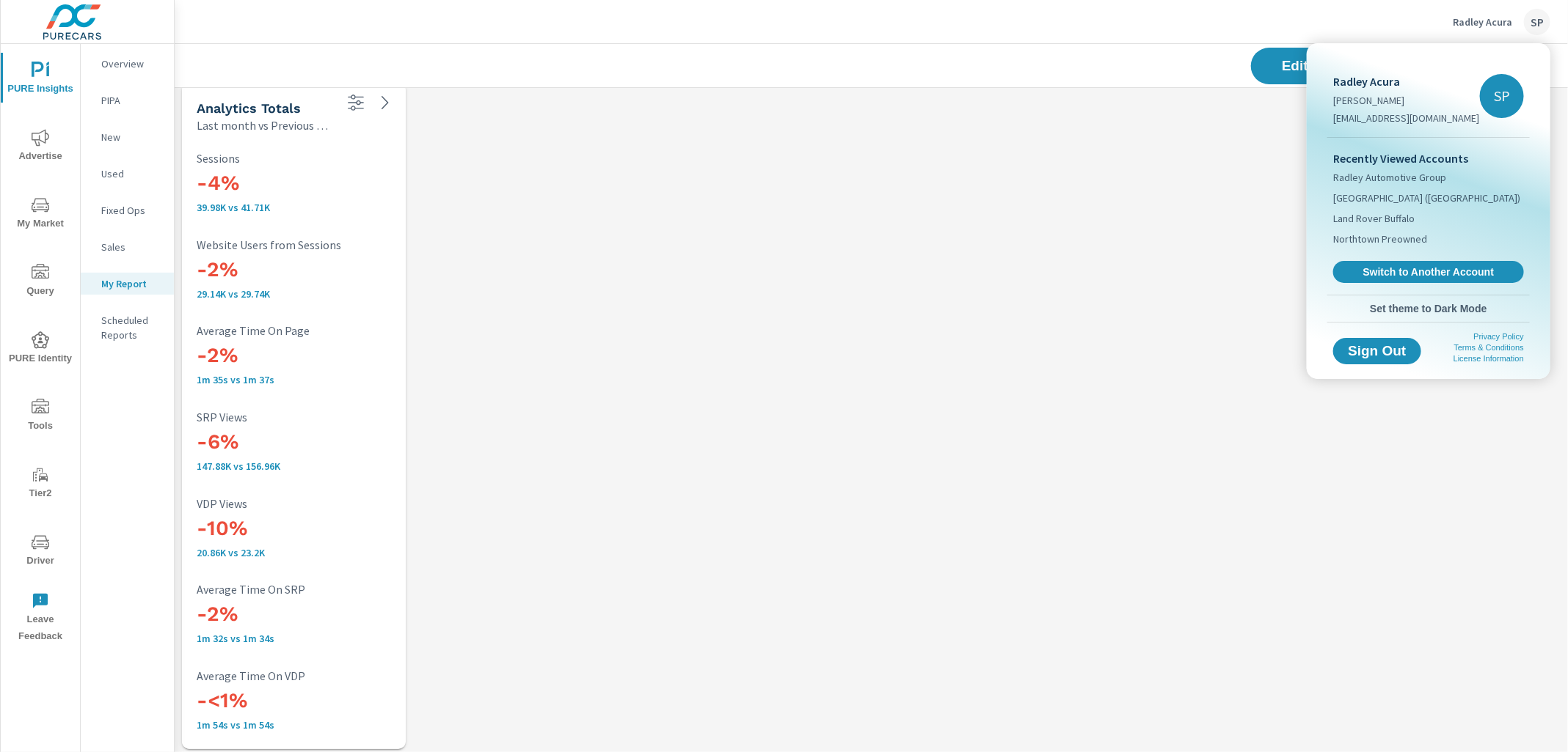
click at [1384, 259] on div "Recently Viewed Accounts Radley Automotive Group Northtown (NY) Land Rover Buff…" at bounding box center [1428, 216] width 203 height 157
click at [1384, 271] on span "Switch to Another Account" at bounding box center [1428, 273] width 180 height 14
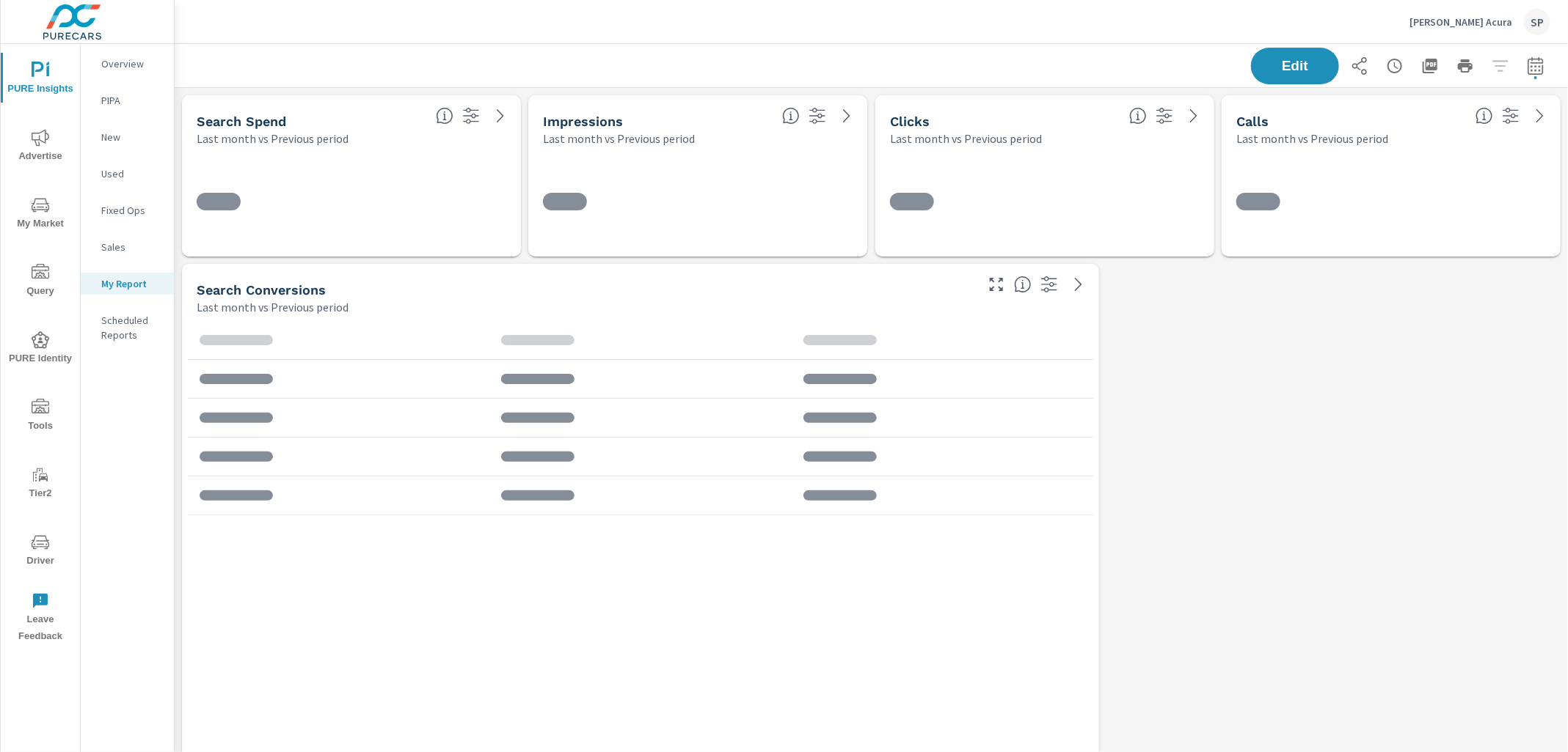
scroll to position [6247, 1394]
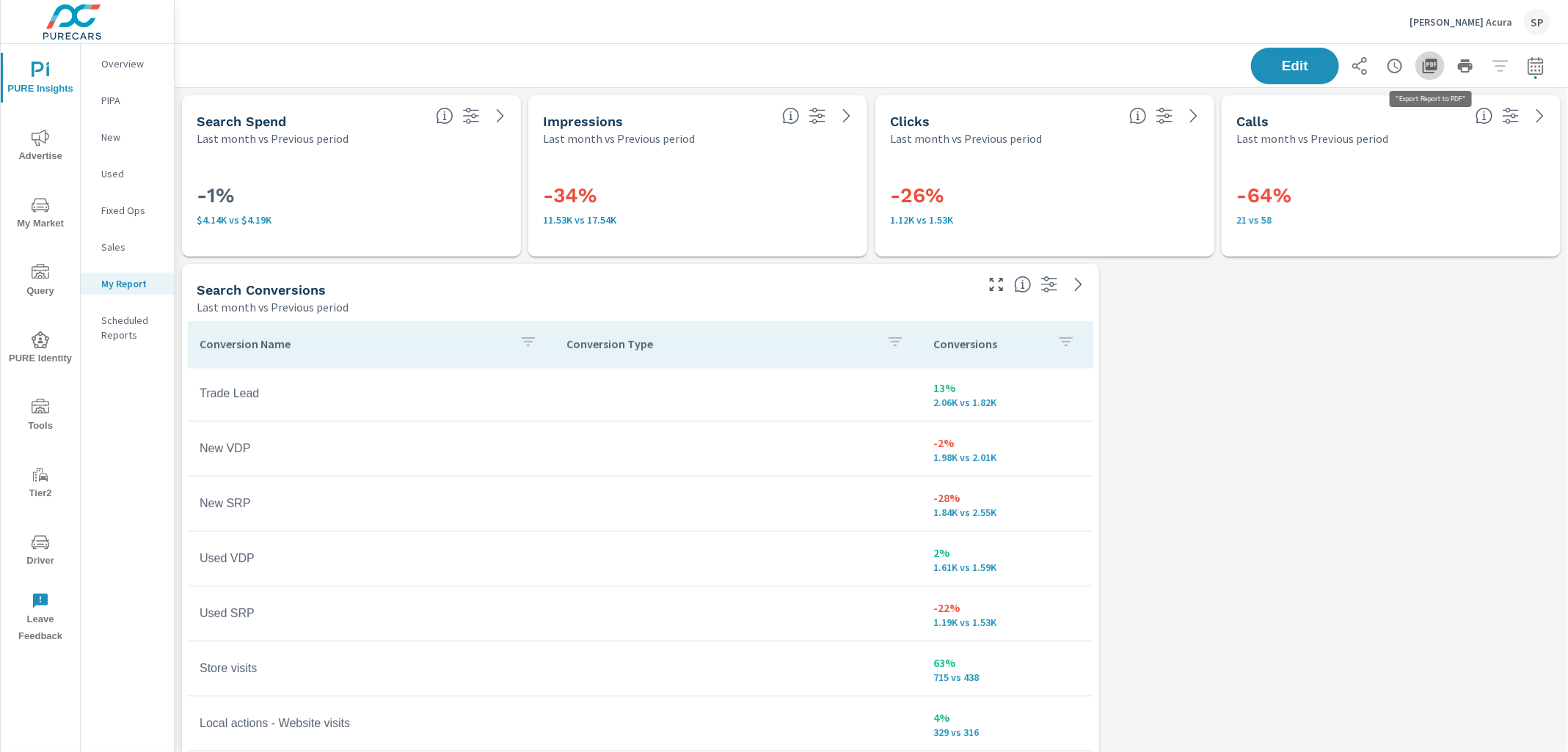
click at [1434, 66] on icon "button" at bounding box center [1430, 65] width 18 height 18
click at [1459, 19] on p "[PERSON_NAME] Acura" at bounding box center [1460, 22] width 103 height 13
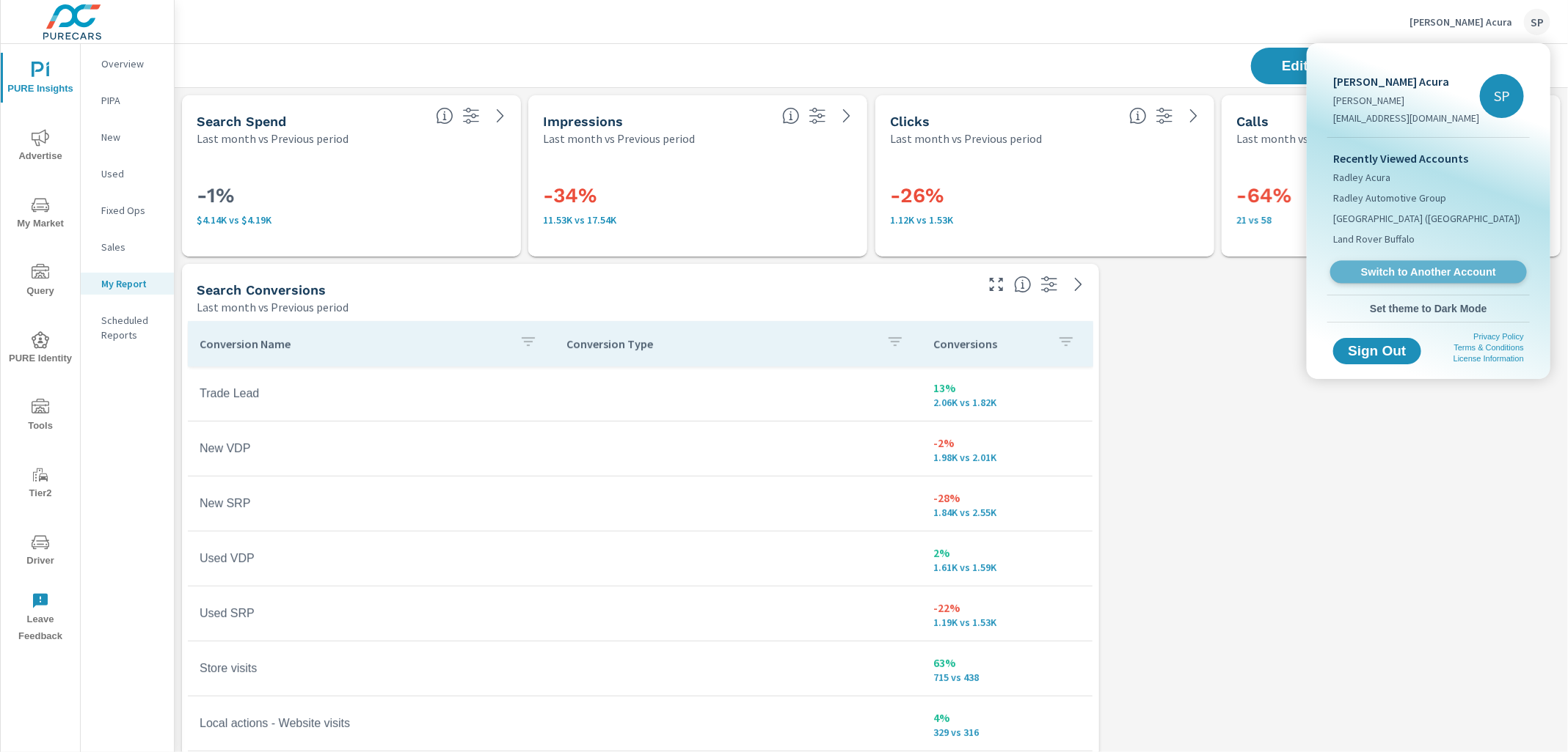
click at [1393, 267] on span "Switch to Another Account" at bounding box center [1428, 273] width 180 height 14
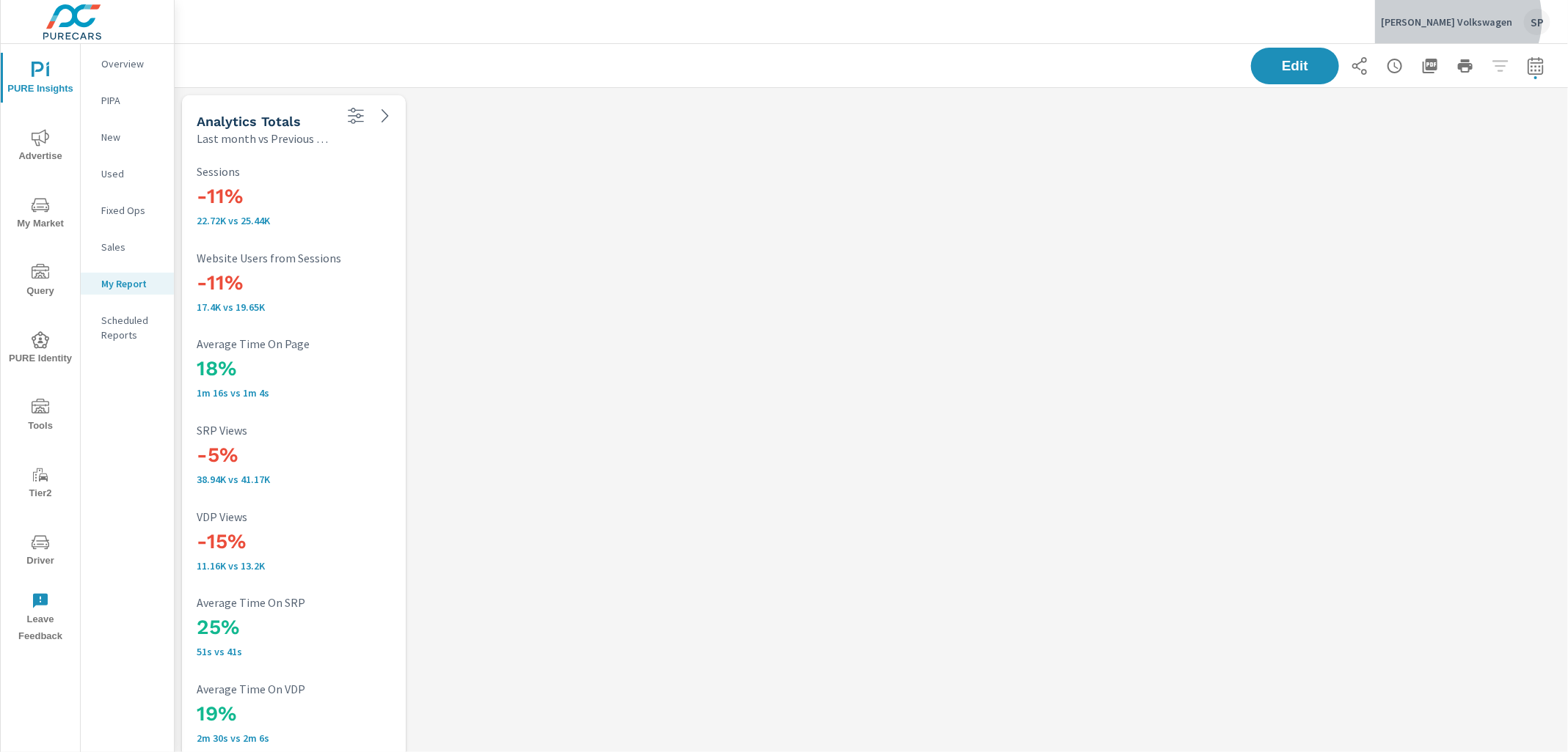
click at [1474, 19] on p "[PERSON_NAME] Volkswagen" at bounding box center [1446, 22] width 131 height 13
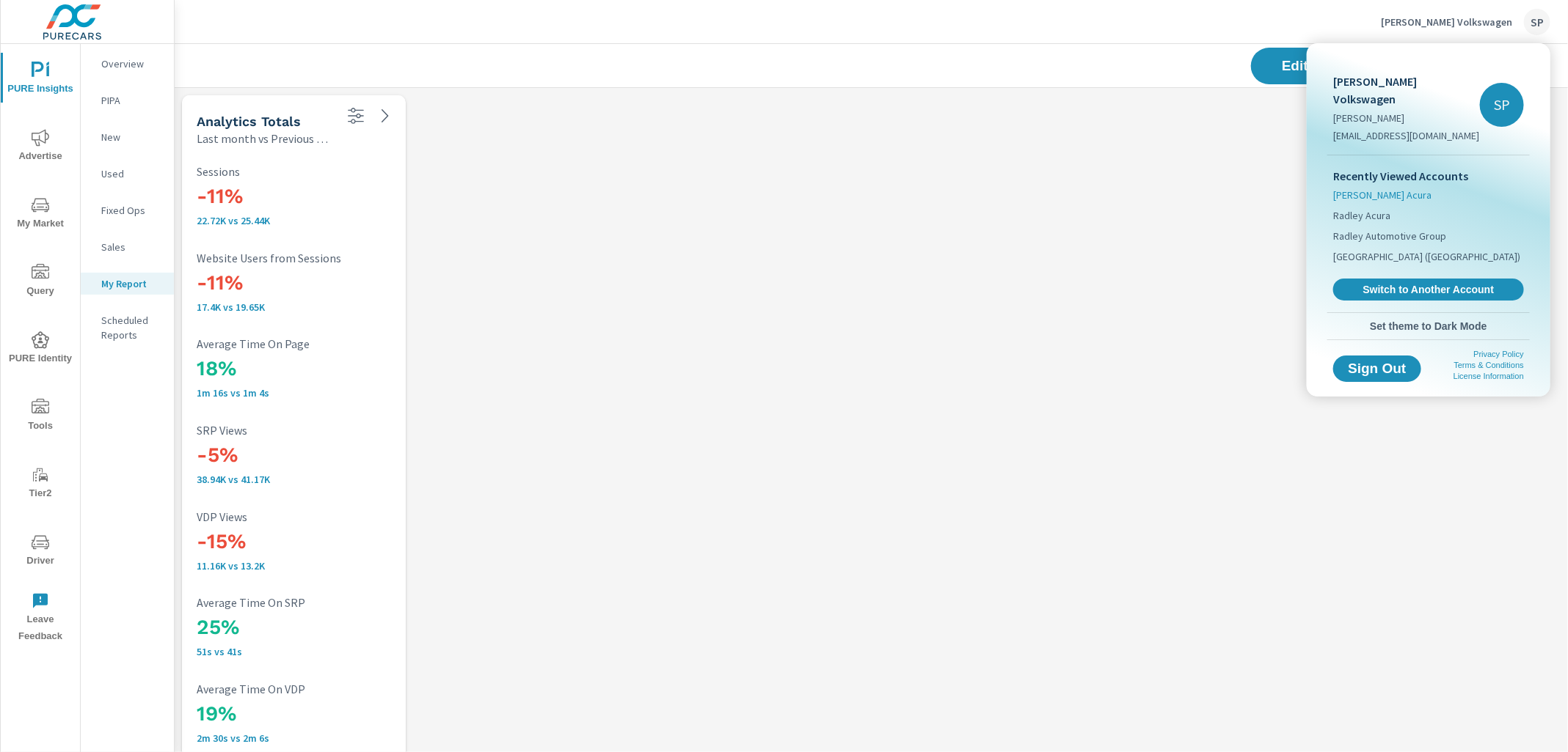
click at [1393, 188] on span "[PERSON_NAME] Acura" at bounding box center [1382, 195] width 98 height 15
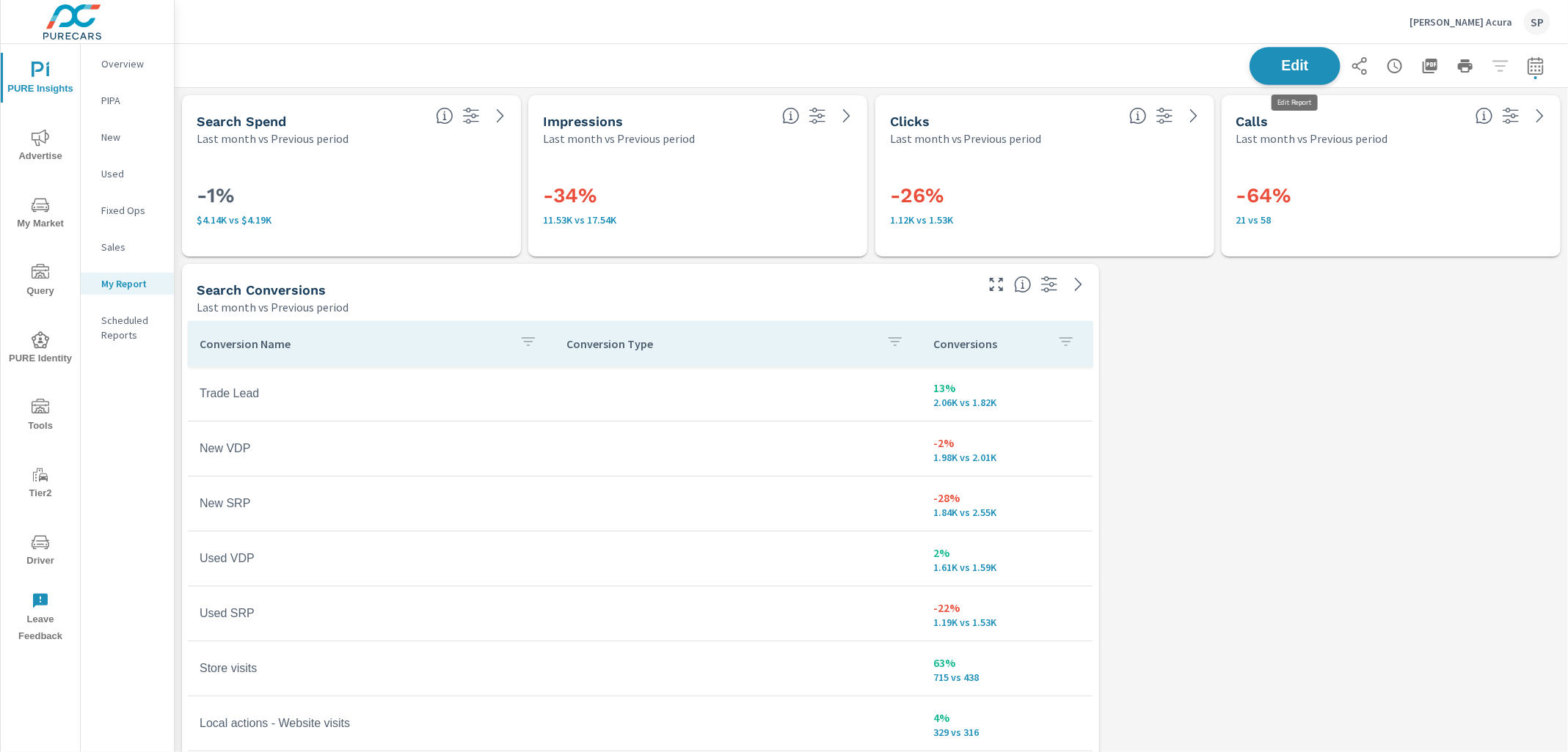
click at [1305, 70] on span "Edit" at bounding box center [1294, 65] width 60 height 14
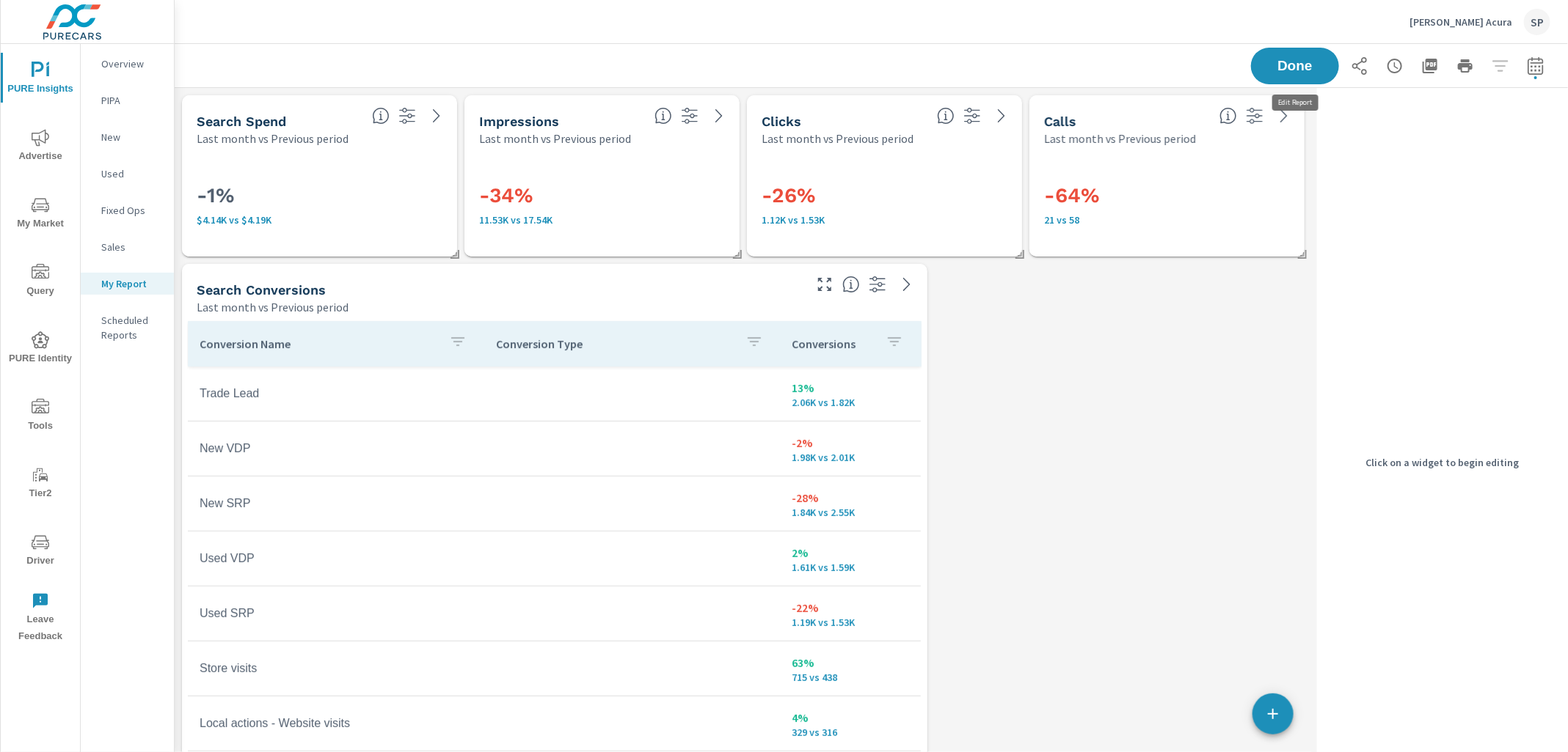
scroll to position [6247, 1138]
click at [774, 284] on div "Search Conversions" at bounding box center [498, 290] width 604 height 17
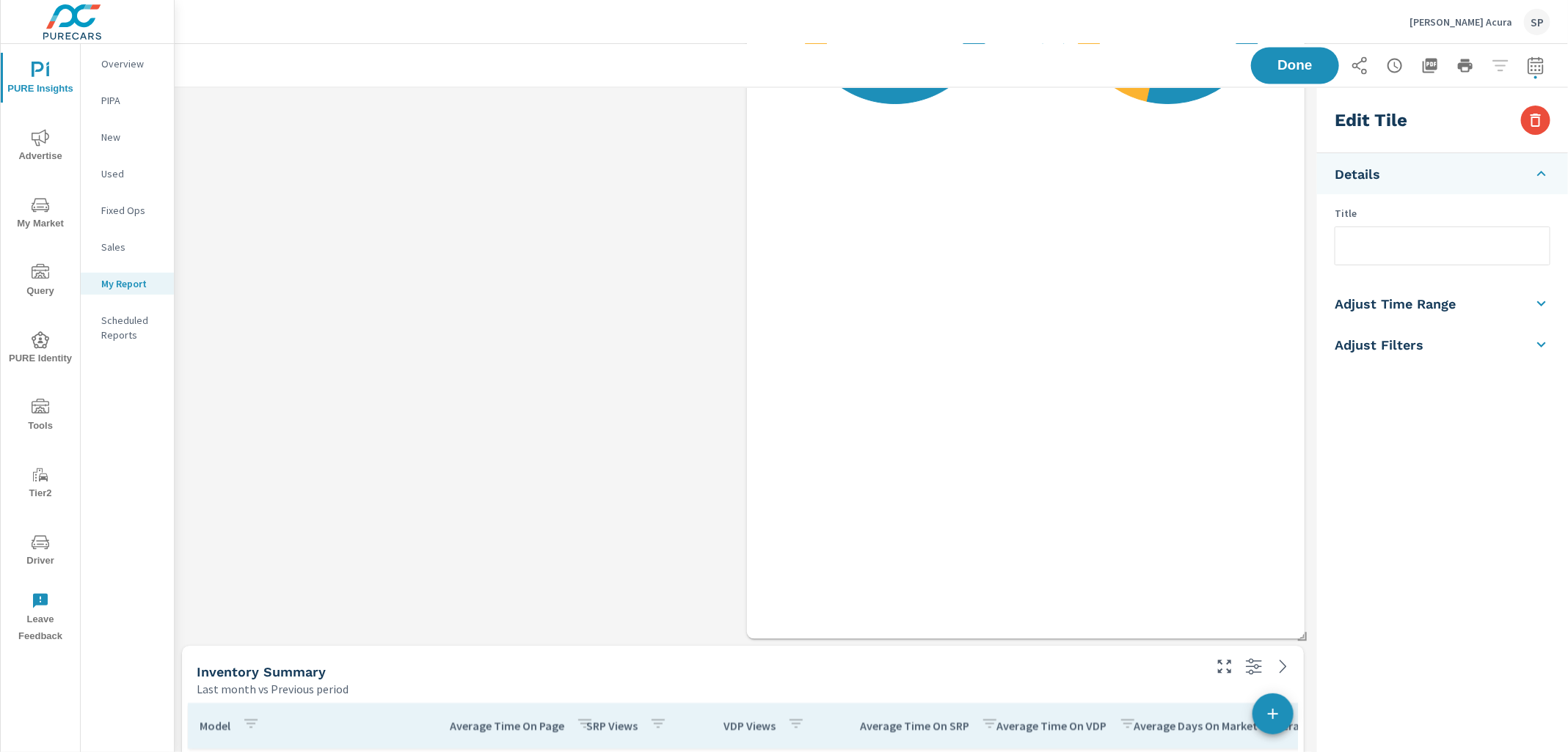
scroll to position [5583, 0]
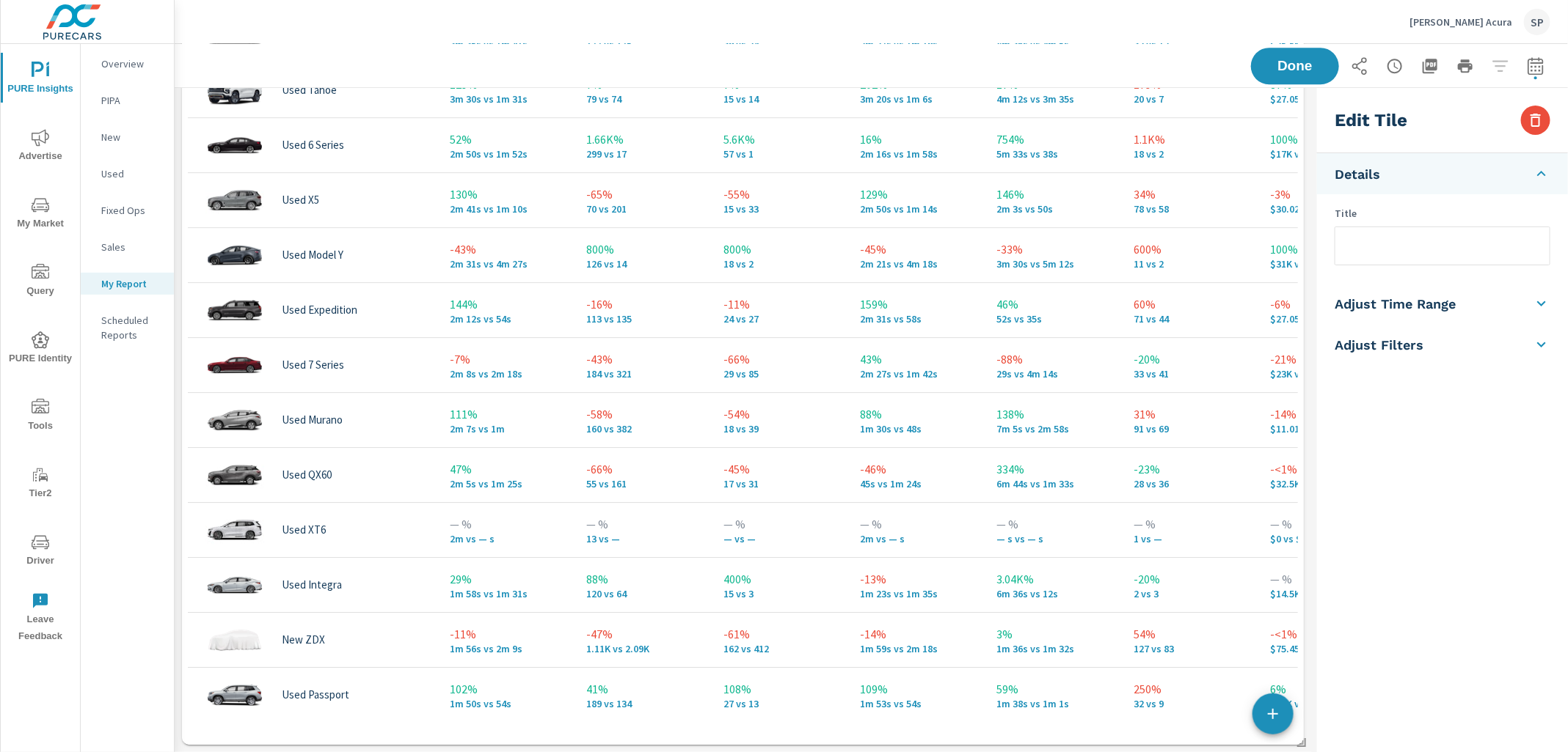
drag, startPoint x: 774, startPoint y: 284, endPoint x: 777, endPoint y: 828, distance: 544.0
click at [777, 751] on html "PURE Insights Advertise My Market Query PURE Identity Tools Tier2 Driver Leave …" at bounding box center [784, 376] width 1568 height 752
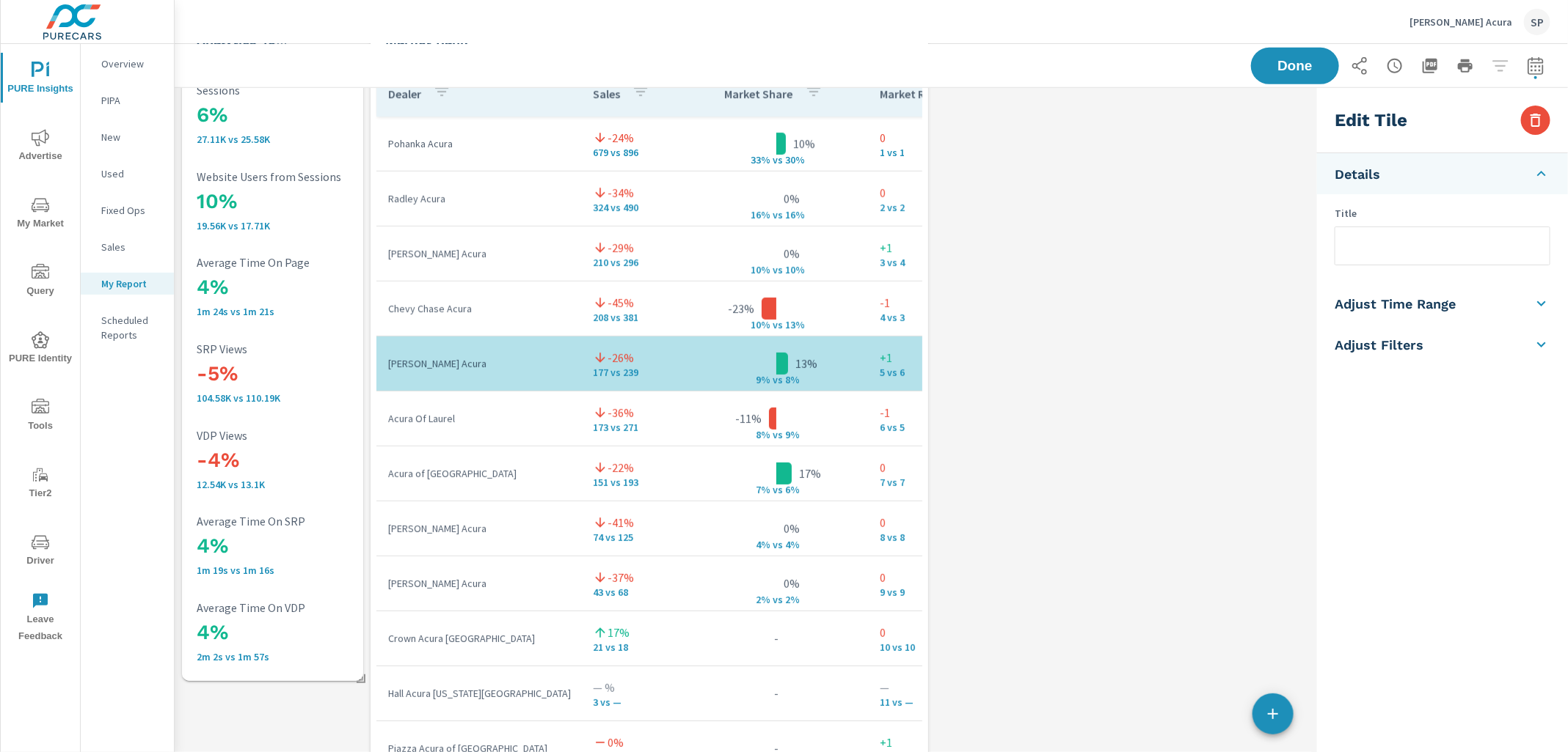
scroll to position [3621, 0]
click at [317, 309] on p "1m 24s vs 1m 21s" at bounding box center [293, 313] width 193 height 12
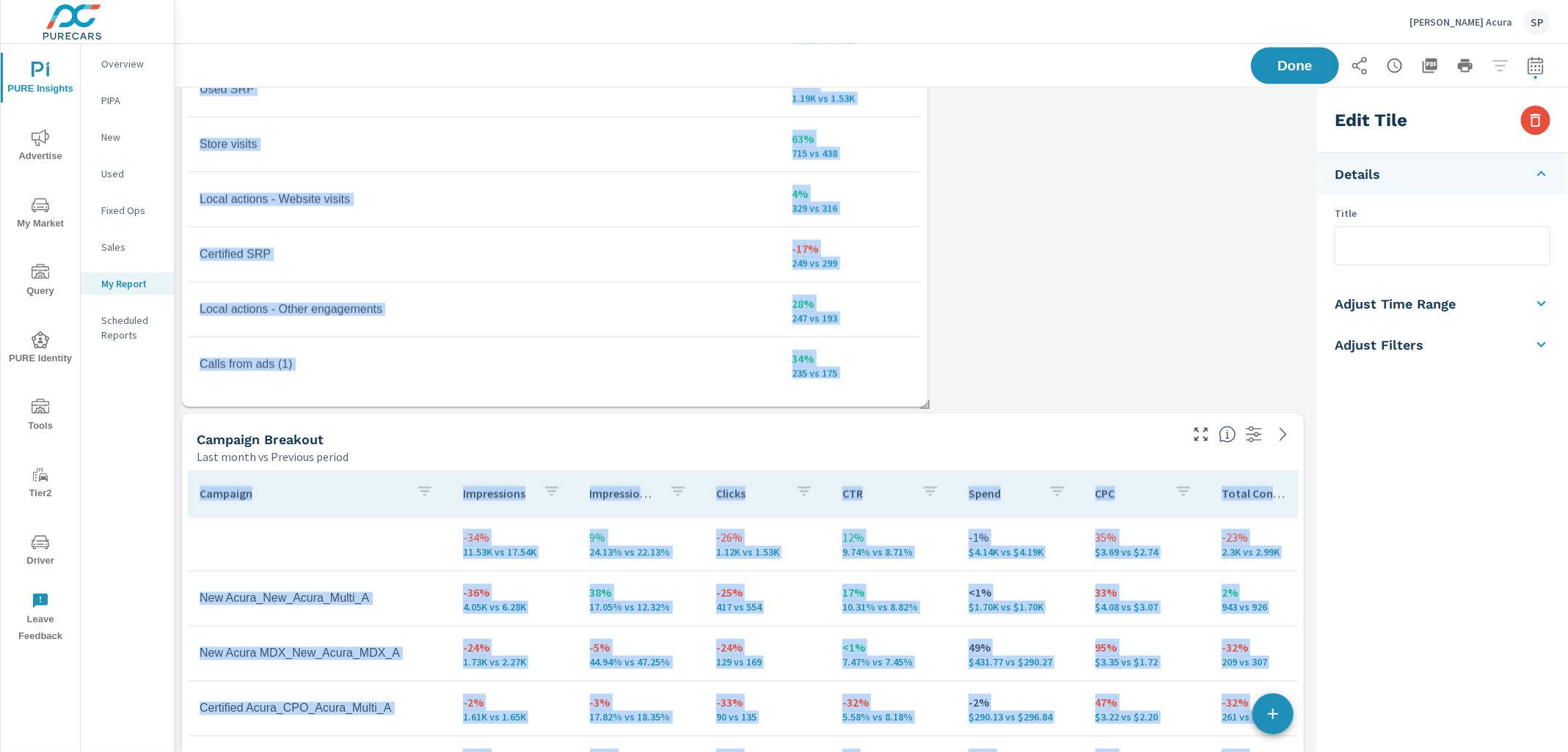
scroll to position [0, 0]
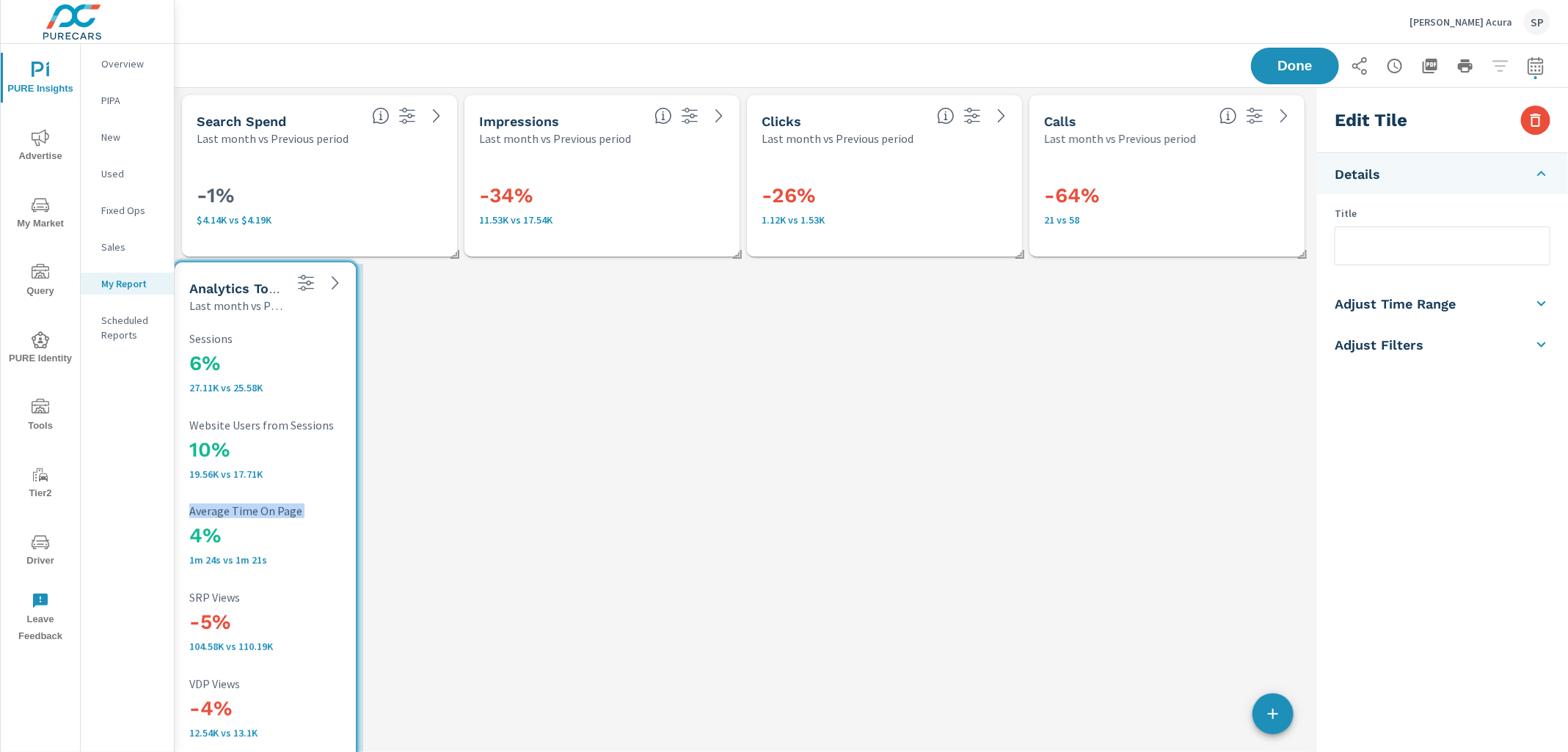
drag, startPoint x: 317, startPoint y: 309, endPoint x: 320, endPoint y: 556, distance: 247.0
click at [320, 556] on p "1m 24s vs 1m 21s" at bounding box center [286, 560] width 193 height 12
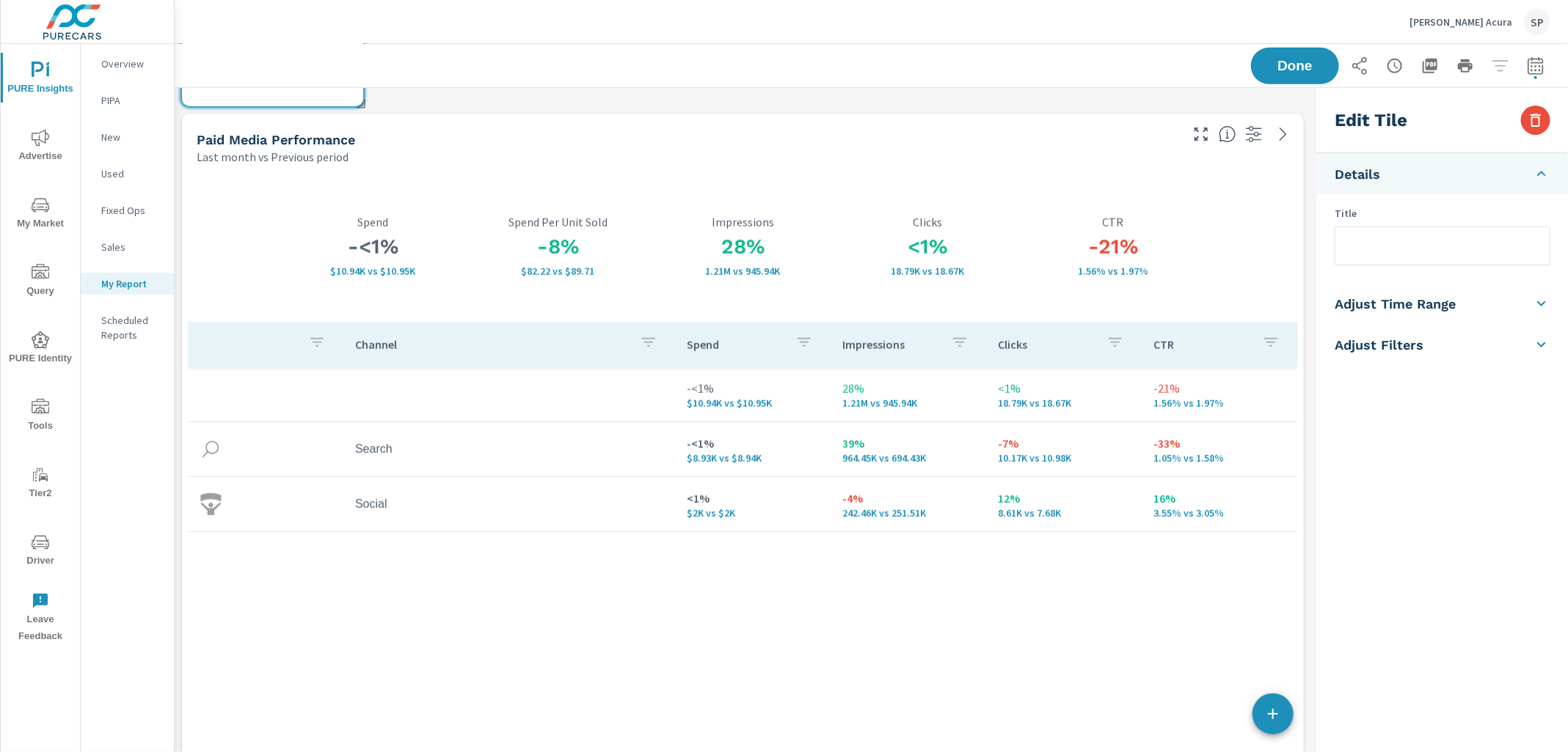
scroll to position [828, 0]
click at [550, 178] on div "-8% $82.22 vs $89.71 Spend Per Unit Sold" at bounding box center [557, 243] width 185 height 151
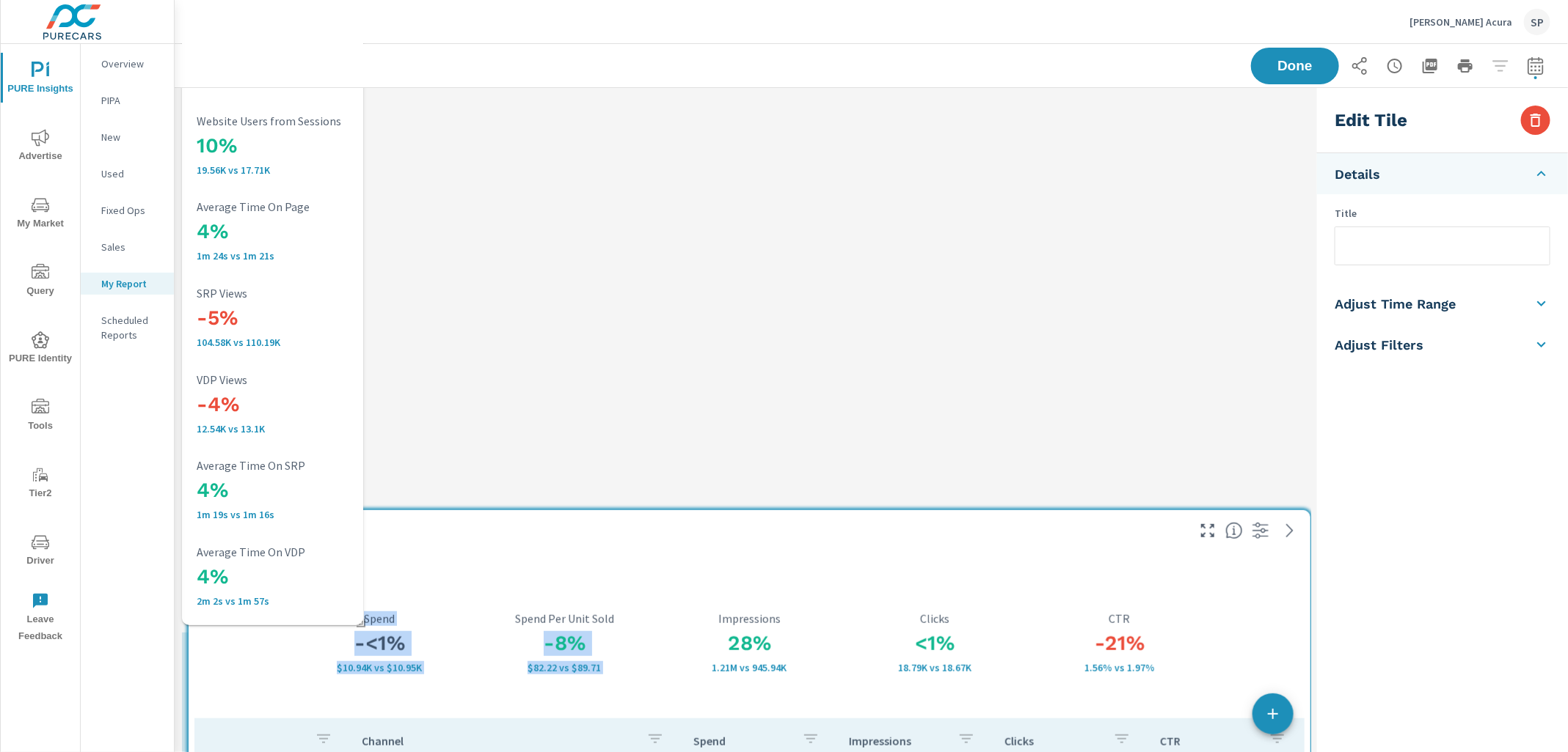
scroll to position [0, 0]
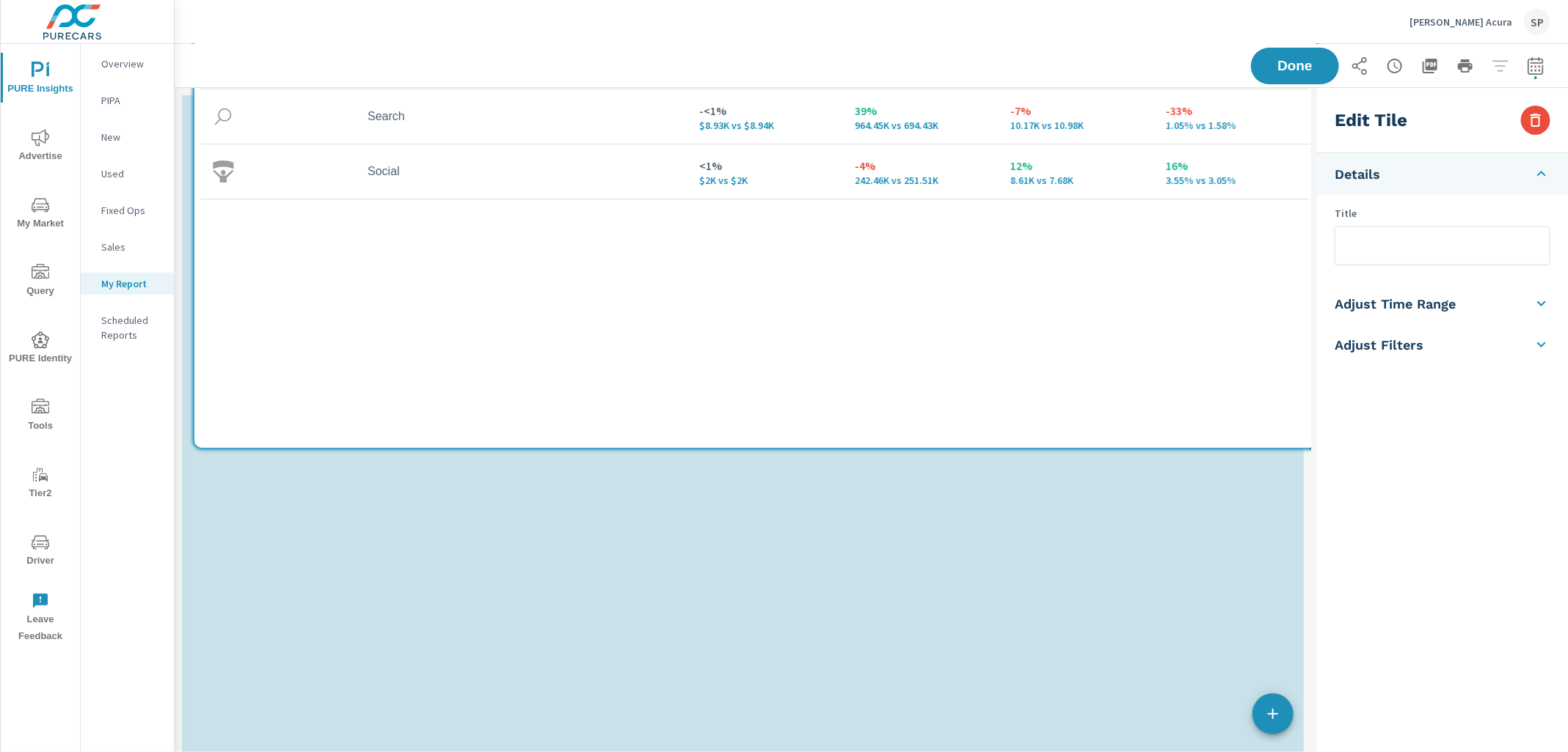
drag, startPoint x: 550, startPoint y: 178, endPoint x: 560, endPoint y: -123, distance: 301.2
click at [560, 0] on html "PURE Insights Advertise My Market Query PURE Identity Tools Tier2 Driver Leave …" at bounding box center [784, 376] width 1568 height 752
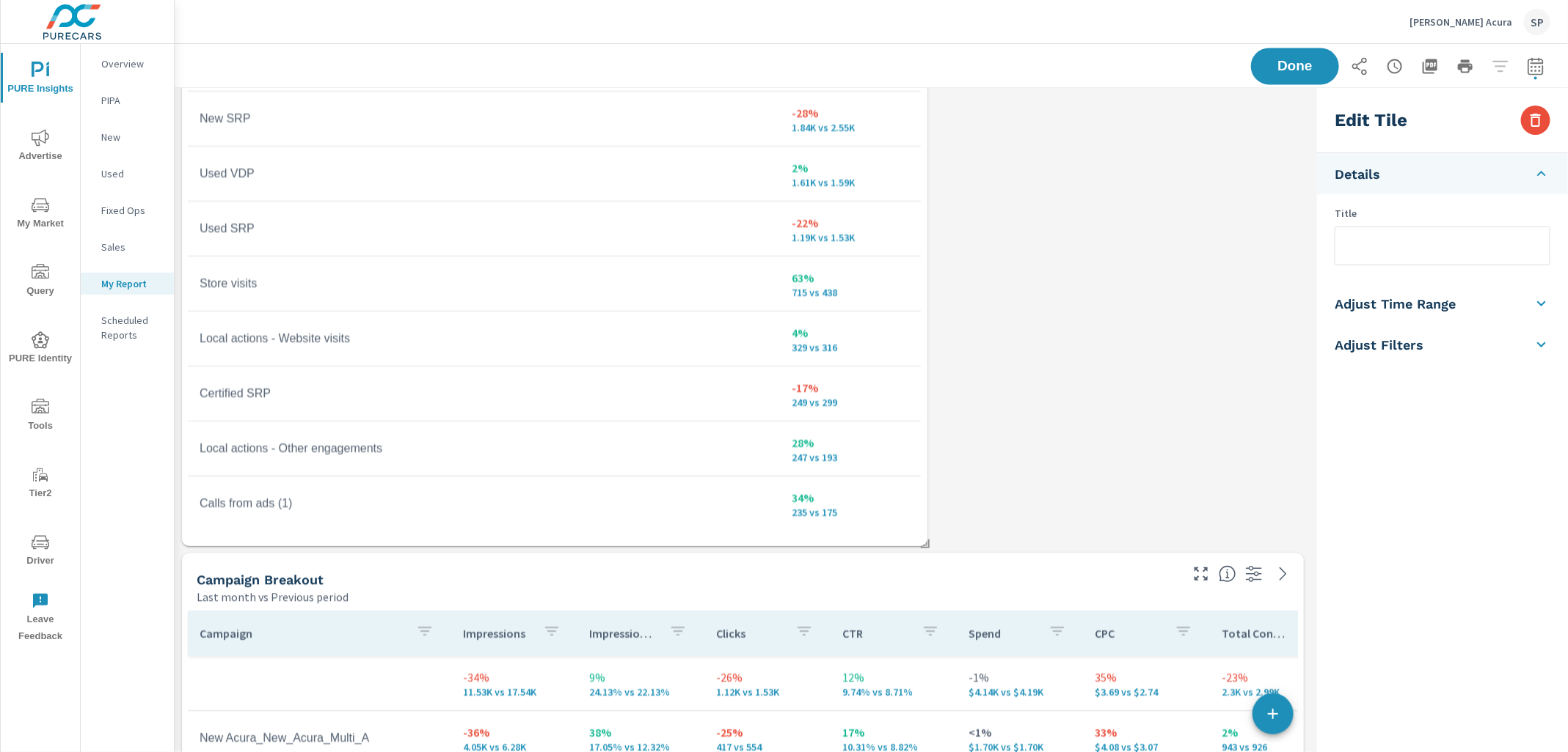
scroll to position [1739, 0]
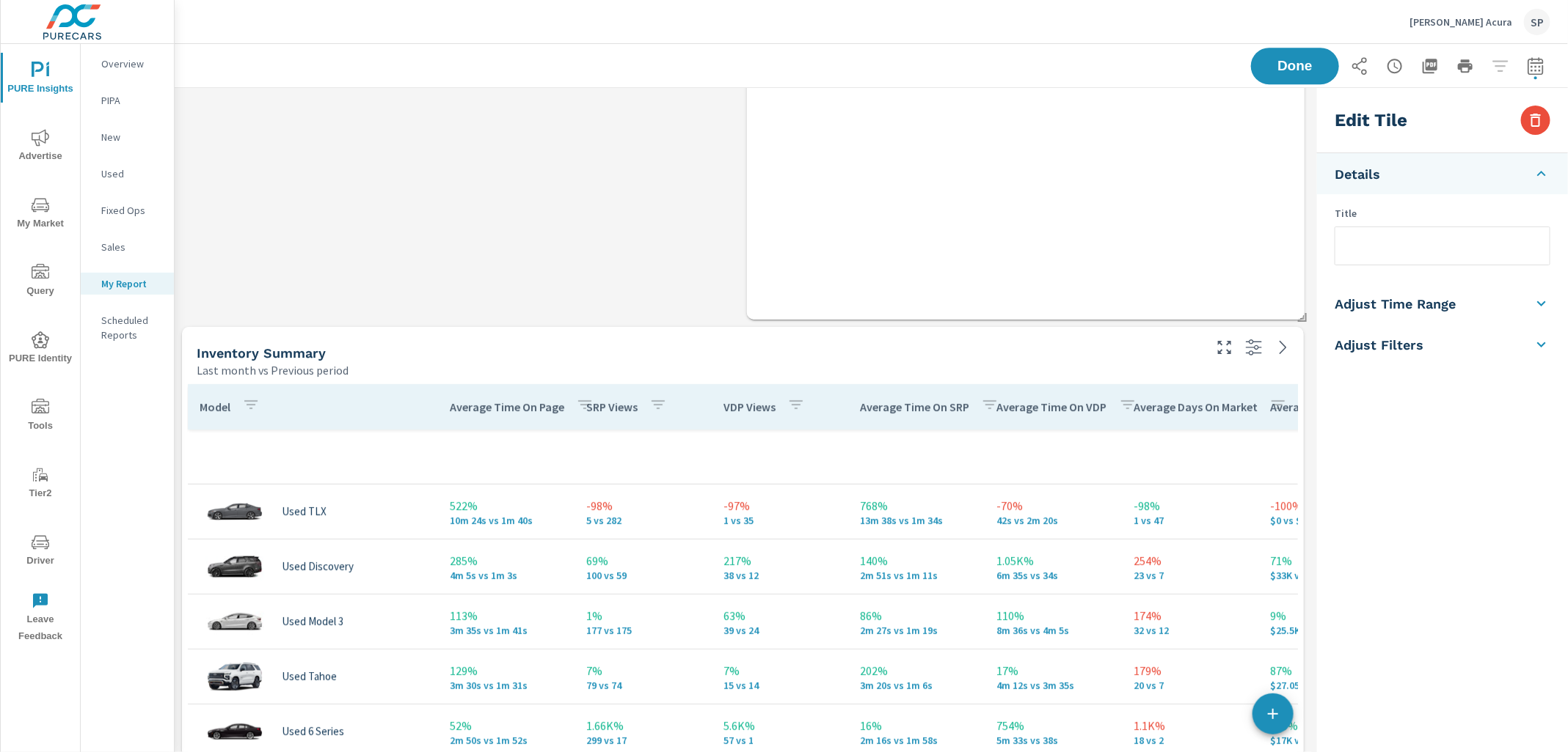
scroll to position [5677, 0]
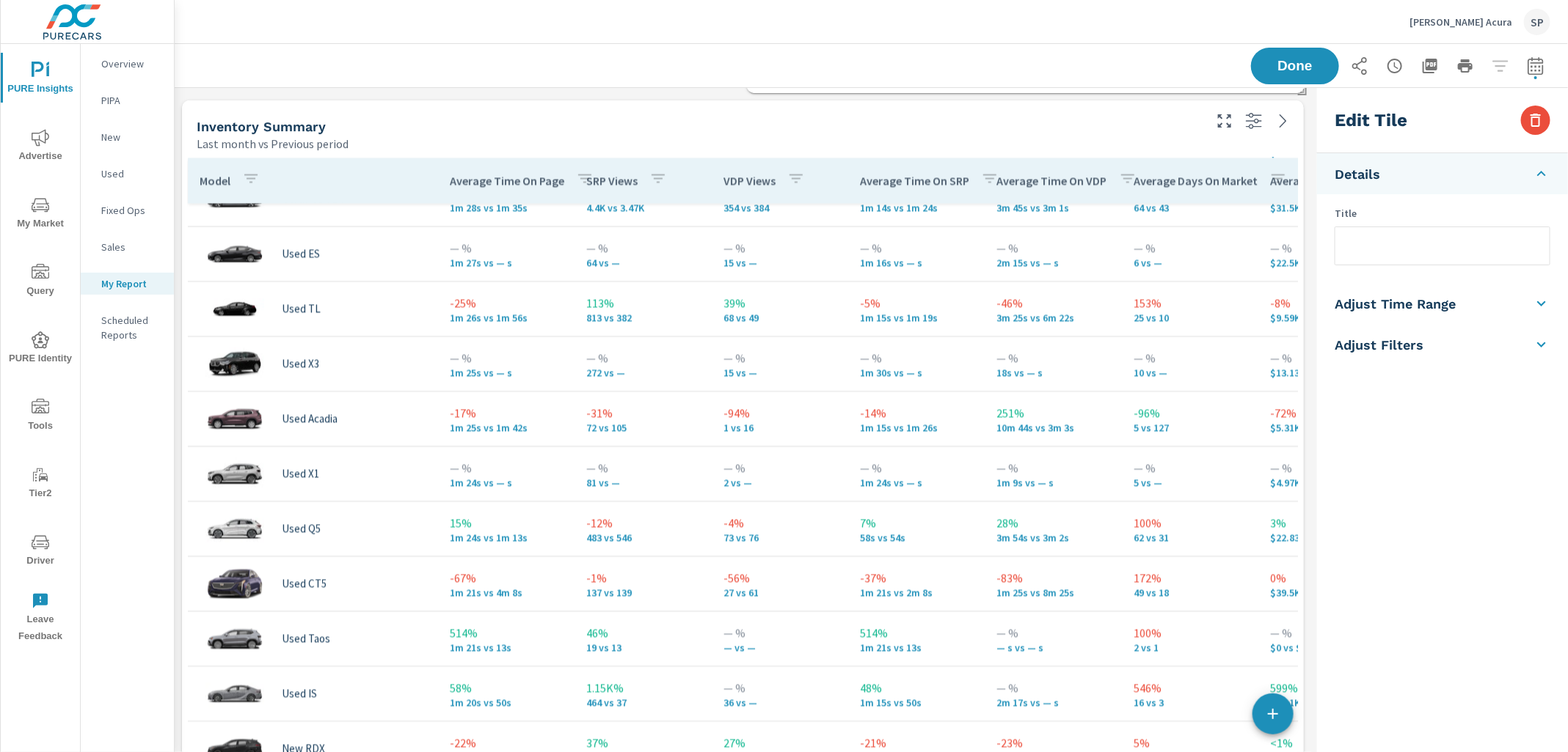
scroll to position [6258, 0]
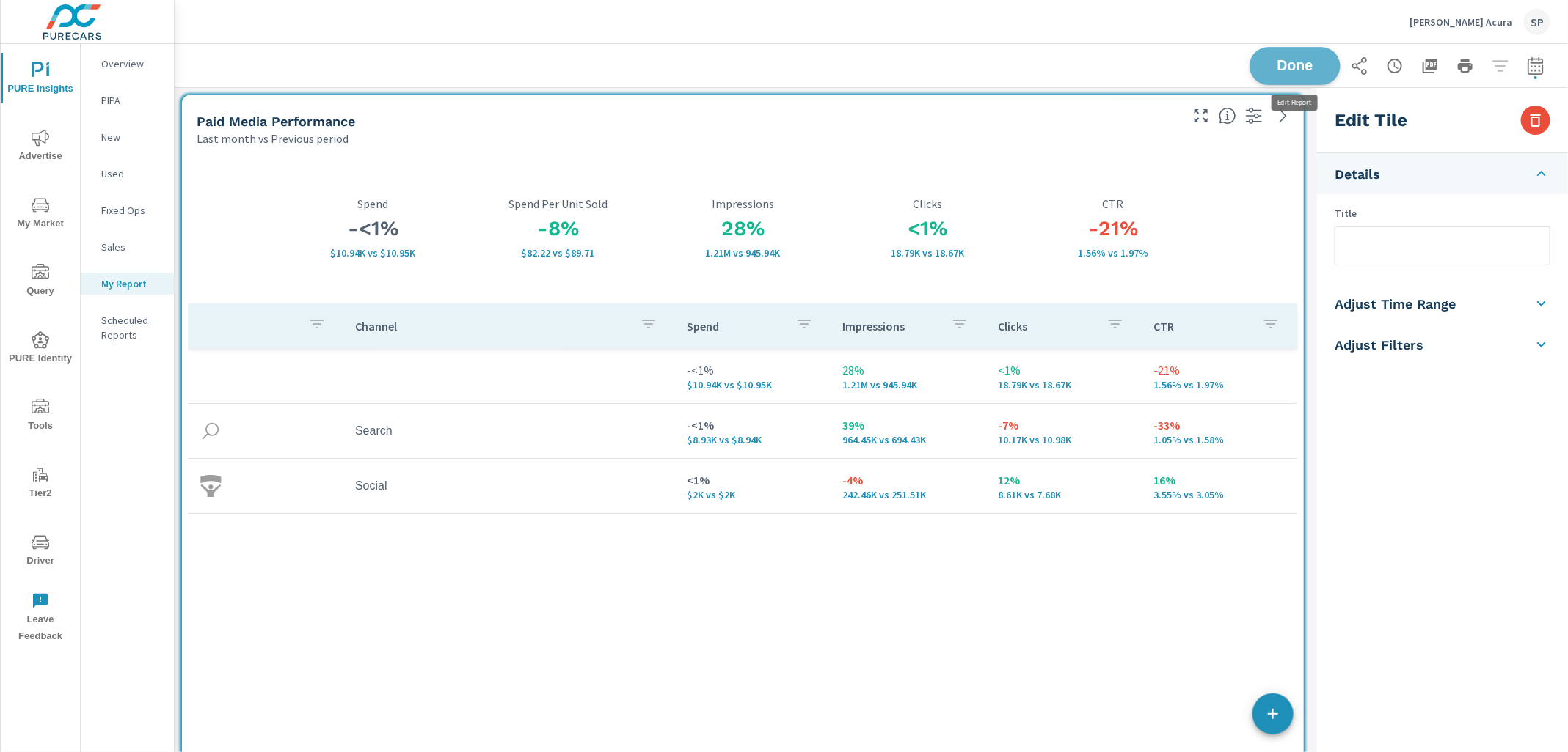
click at [1292, 69] on span "Done" at bounding box center [1294, 65] width 60 height 14
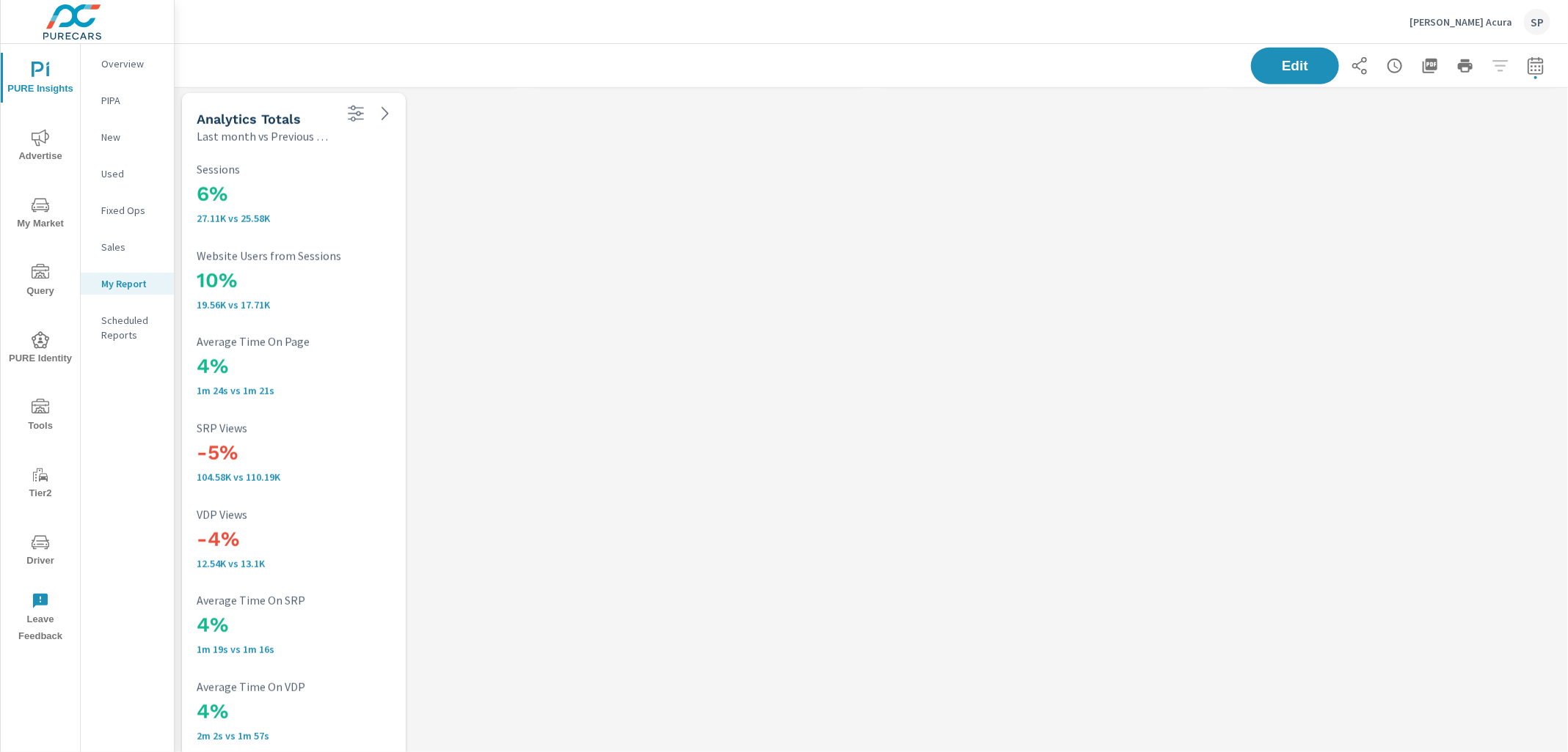
scroll to position [851, 0]
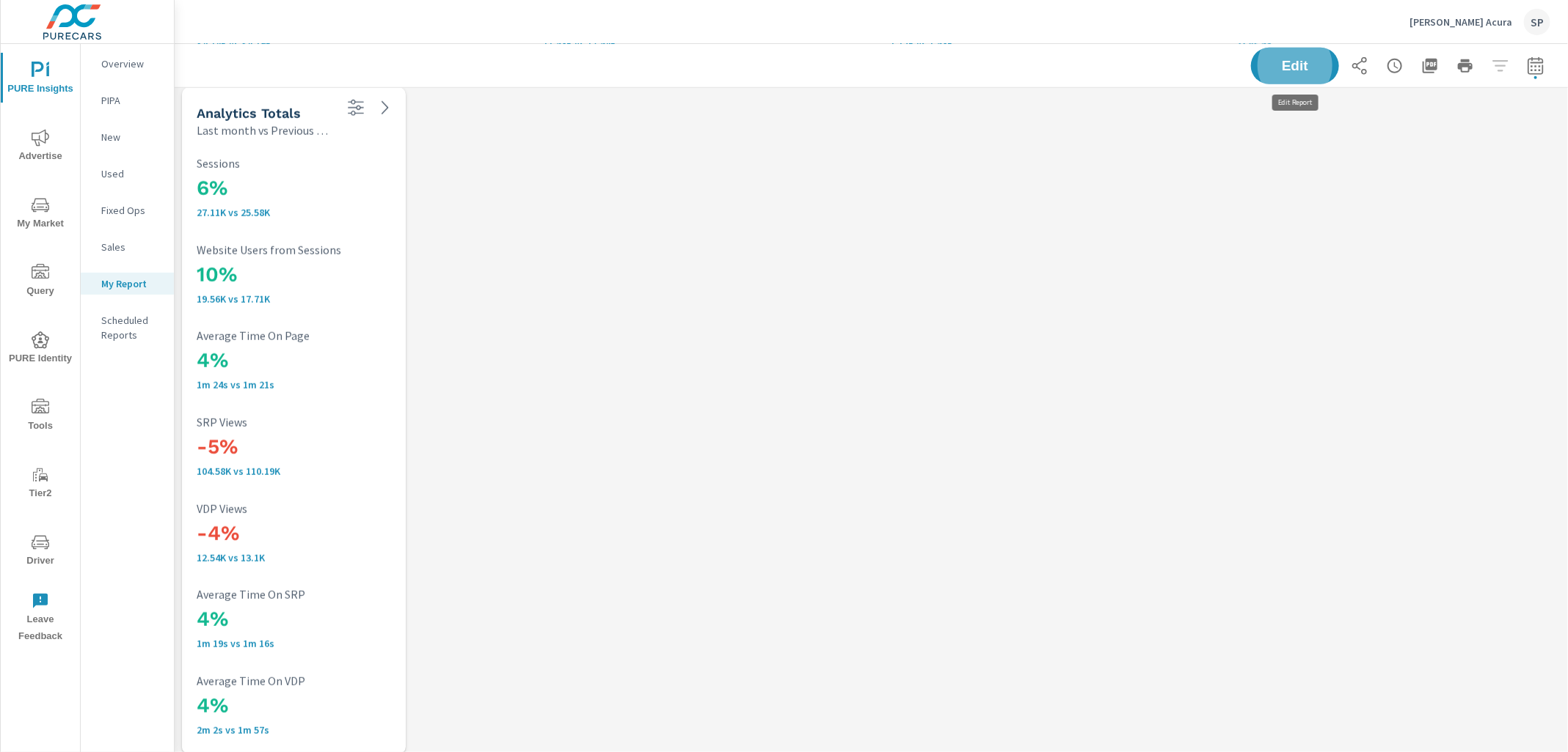
click at [1449, 18] on p "Karen Radley Acura" at bounding box center [1460, 22] width 103 height 13
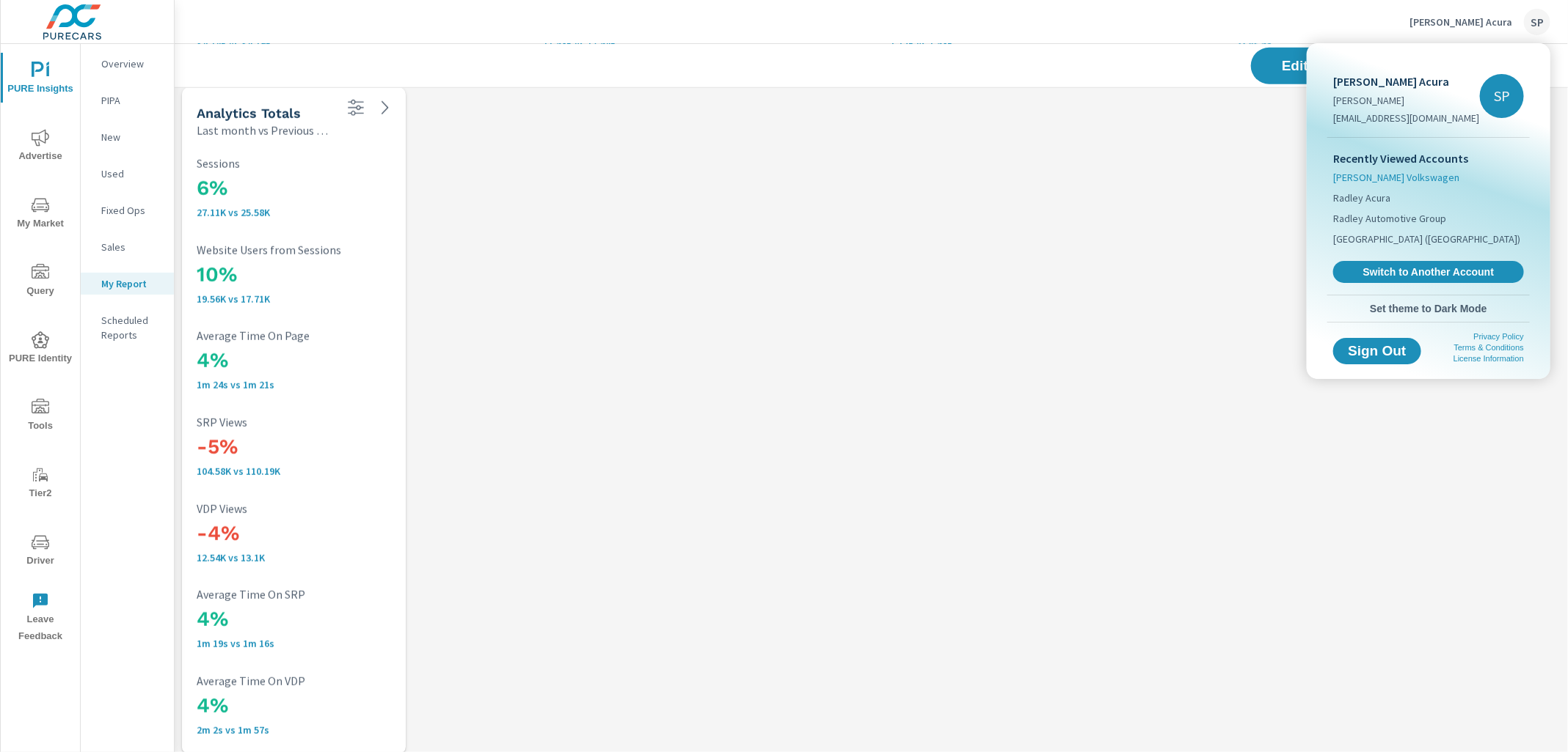
click at [1419, 177] on span "[PERSON_NAME] Volkswagen" at bounding box center [1396, 177] width 126 height 15
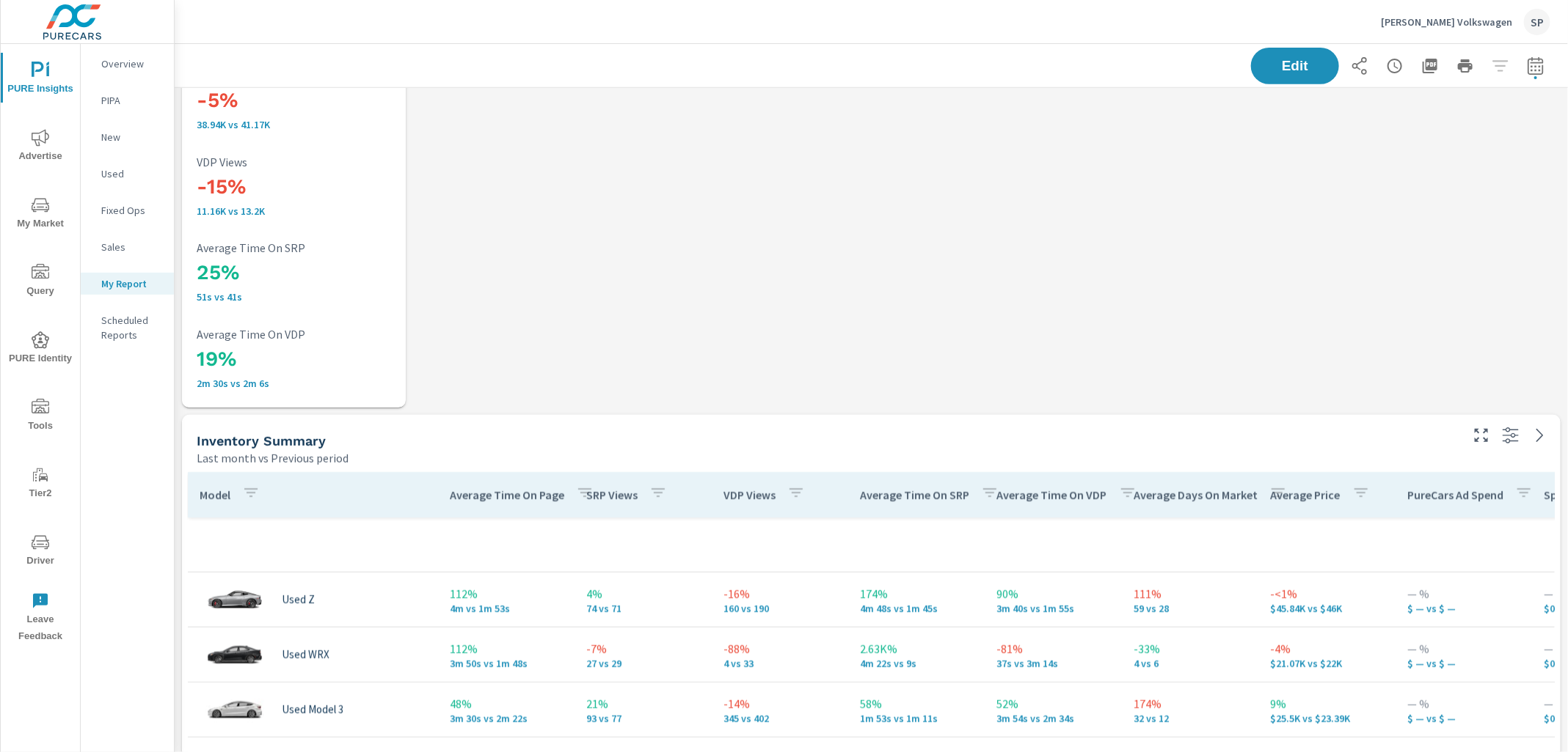
scroll to position [281, 0]
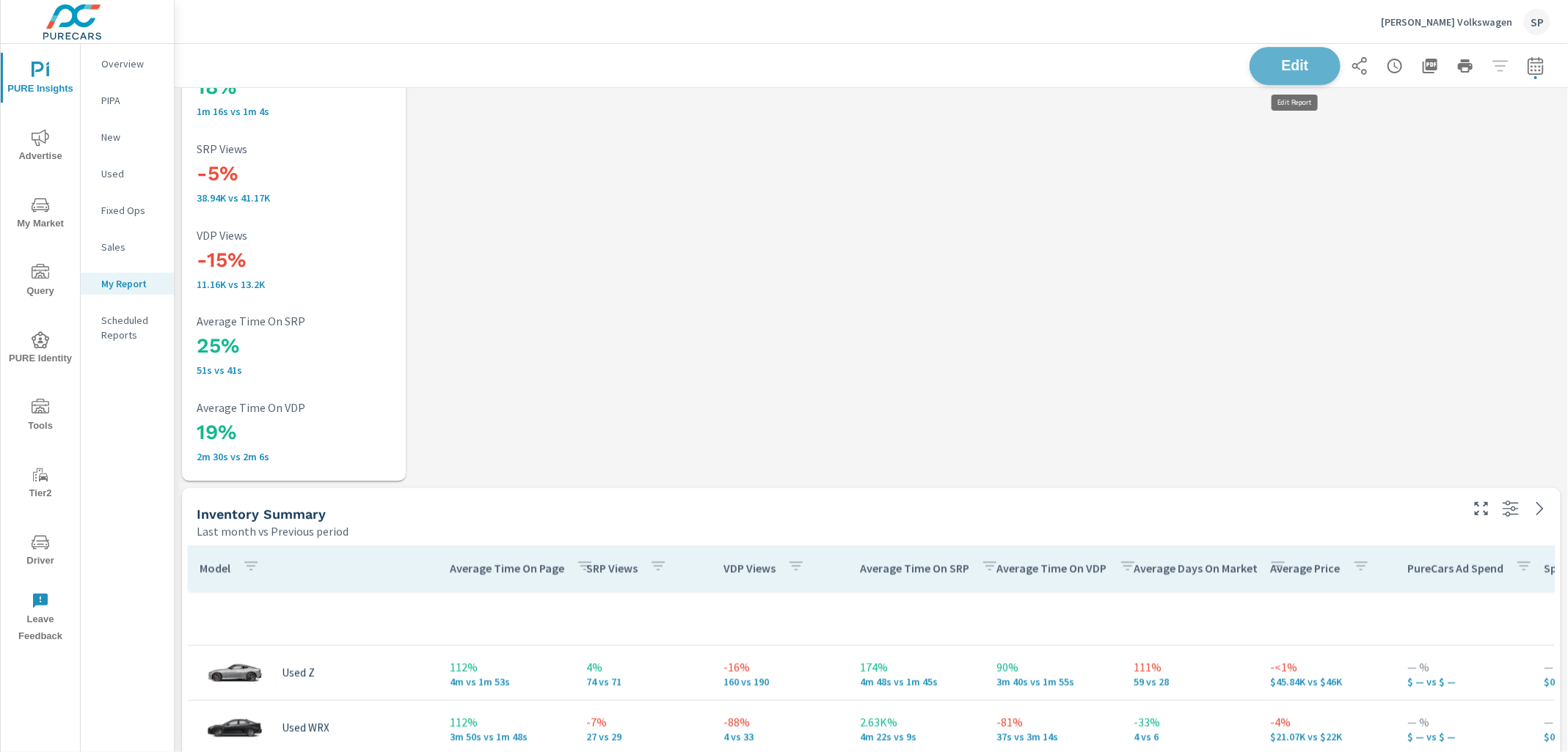
click at [1297, 62] on span "Edit" at bounding box center [1294, 65] width 60 height 14
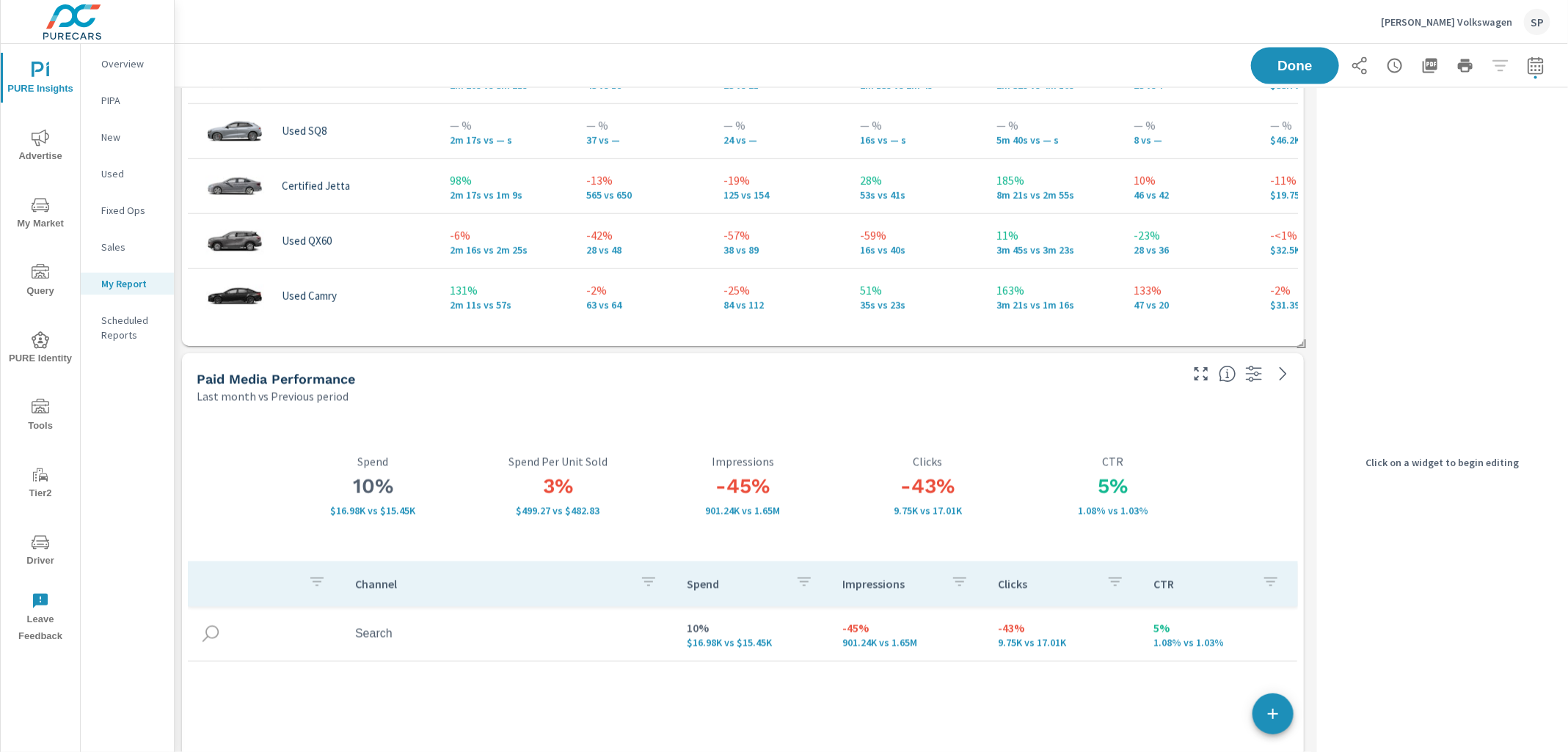
scroll to position [1446, 0]
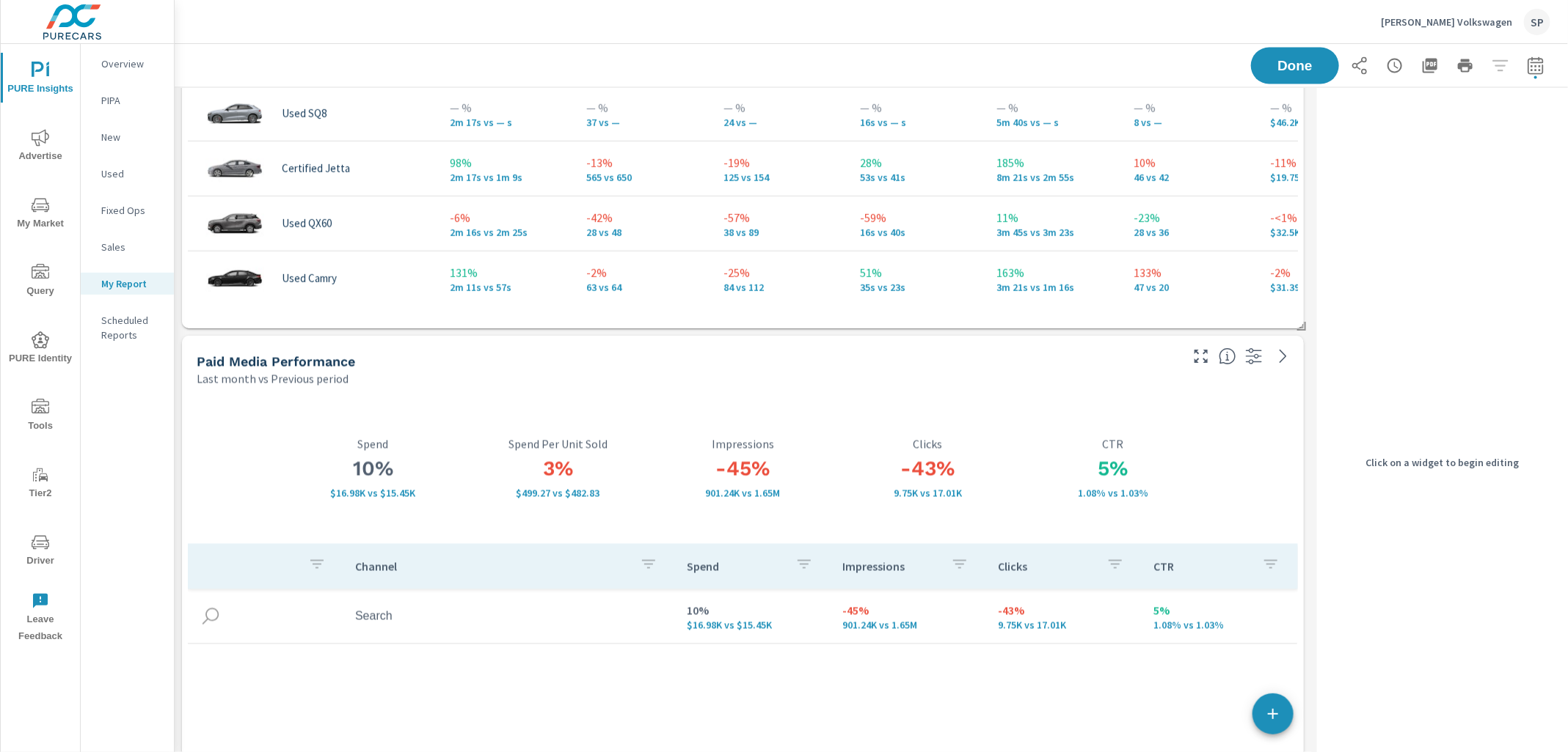
click at [858, 396] on div "-43% 9.75K vs 17.01K Clicks" at bounding box center [928, 468] width 185 height 151
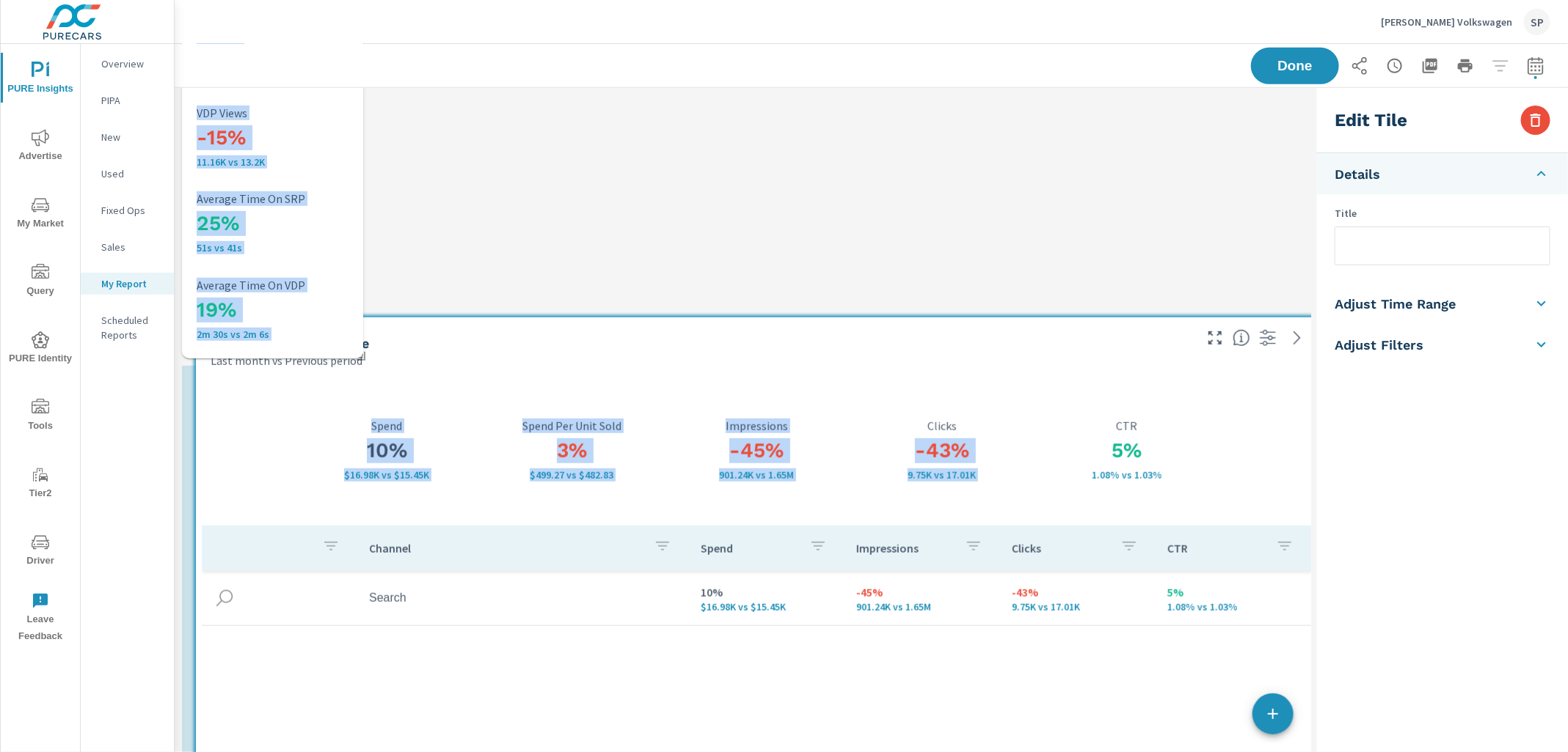
scroll to position [0, 0]
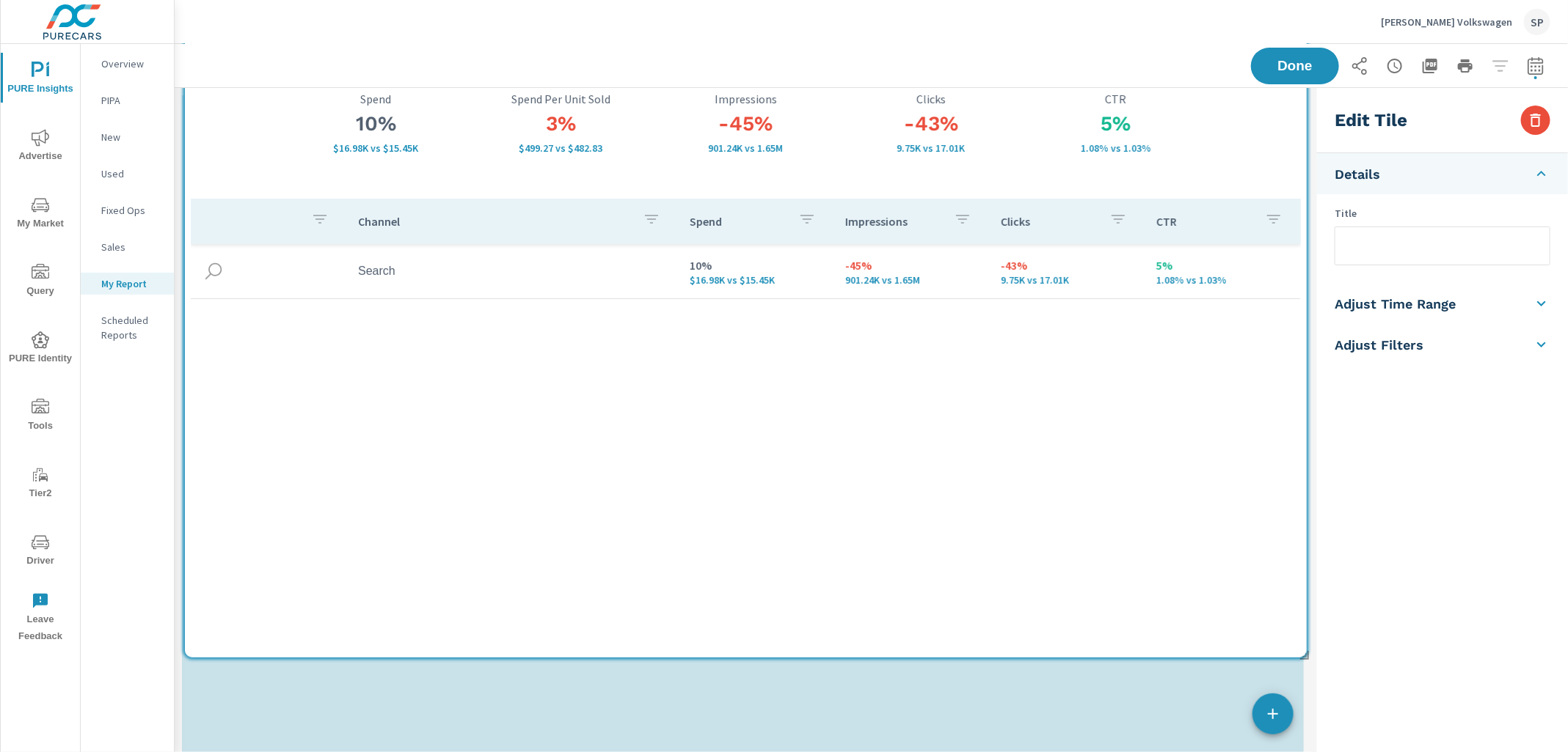
drag, startPoint x: 858, startPoint y: 396, endPoint x: 854, endPoint y: 135, distance: 261.0
click at [854, 135] on div "-43% 9.75K vs 17.01K Clicks" at bounding box center [930, 123] width 185 height 151
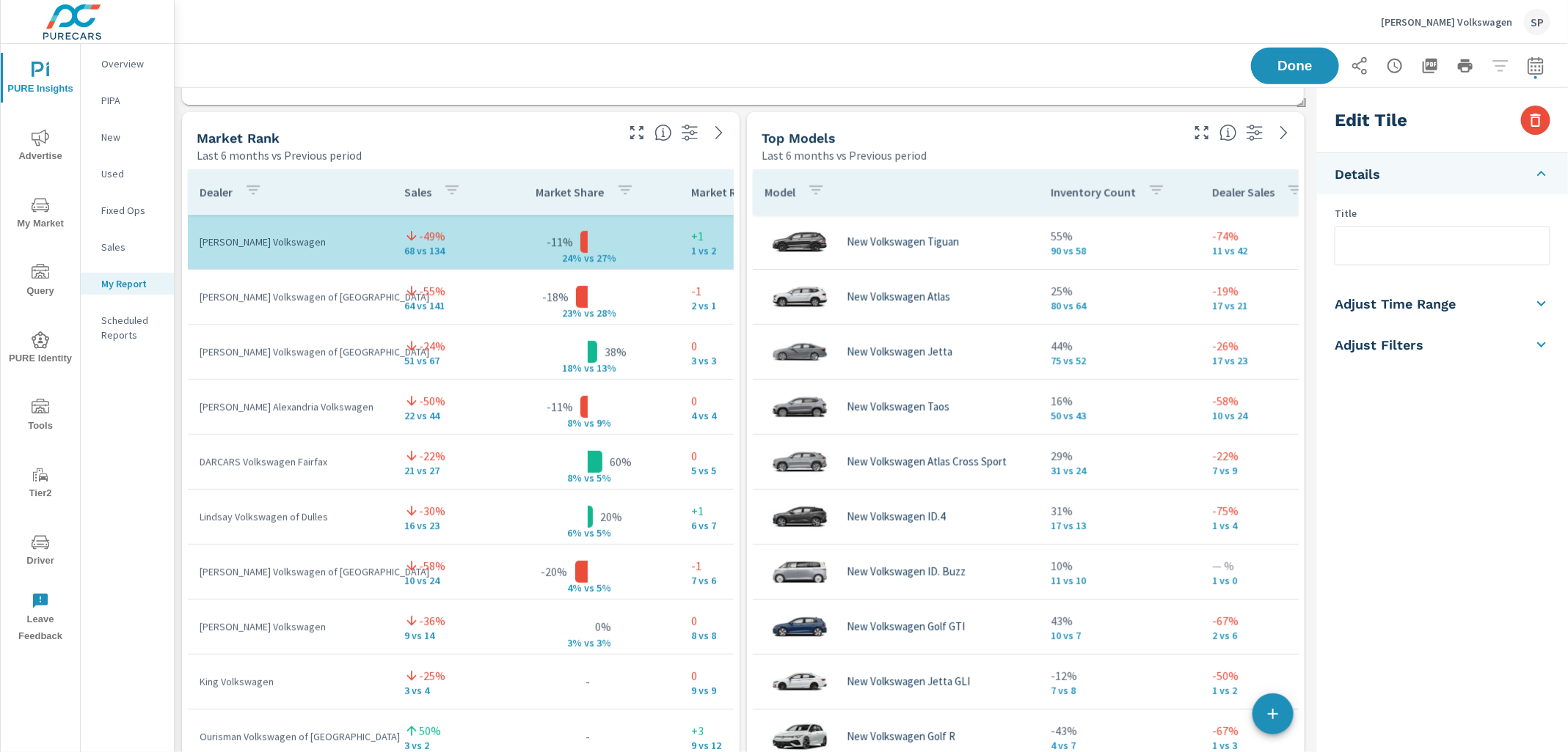
scroll to position [3722, 0]
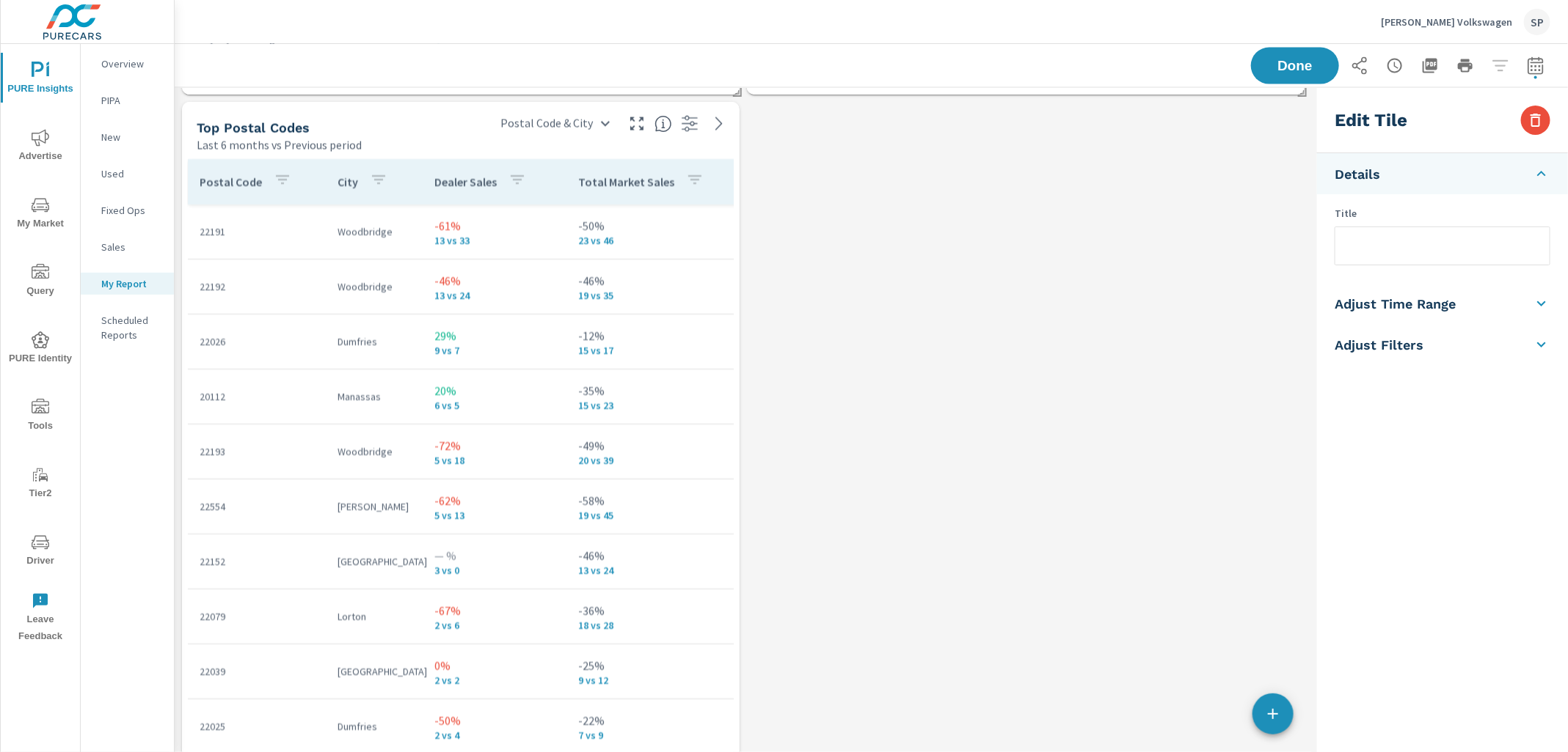
scroll to position [4584, 0]
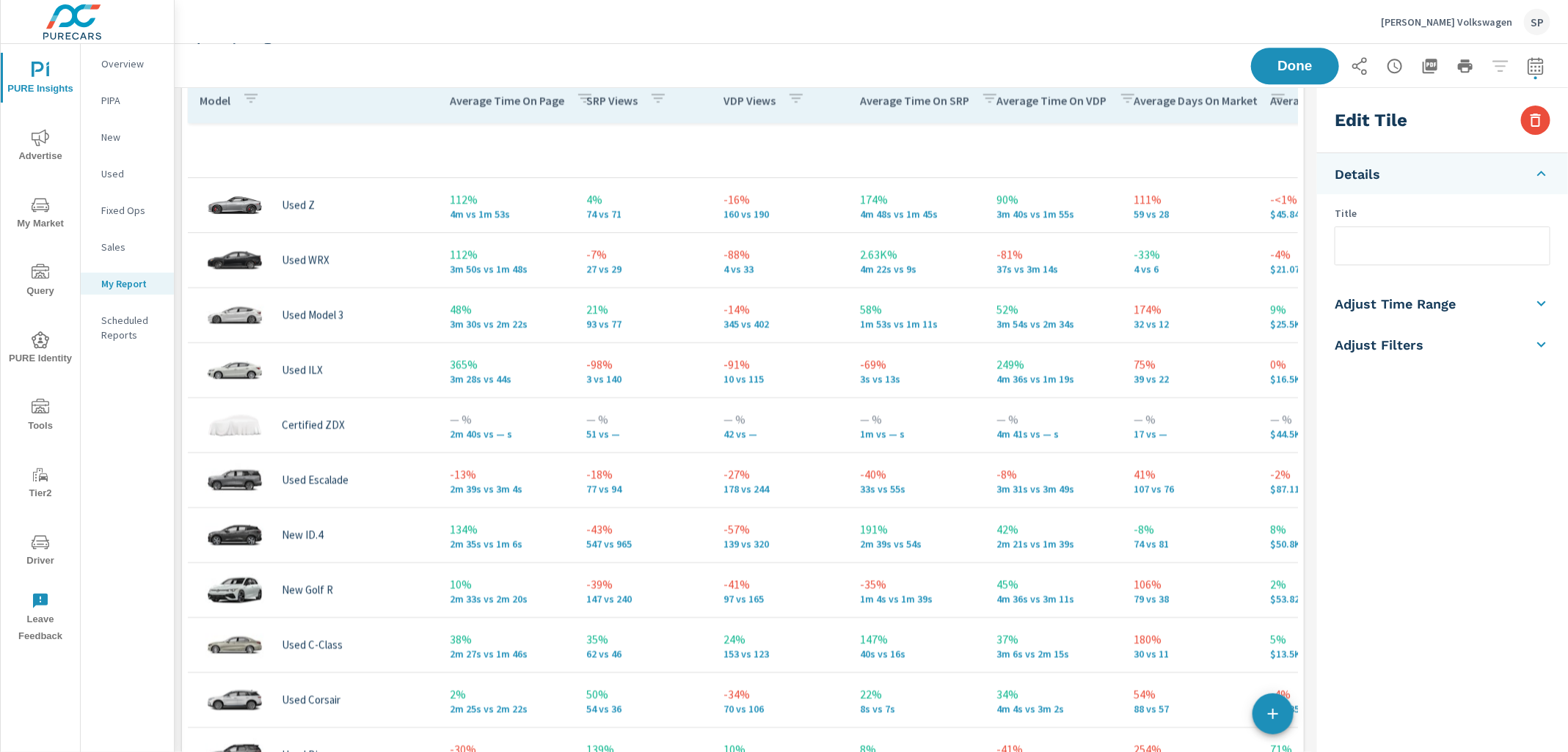
scroll to position [5478, 0]
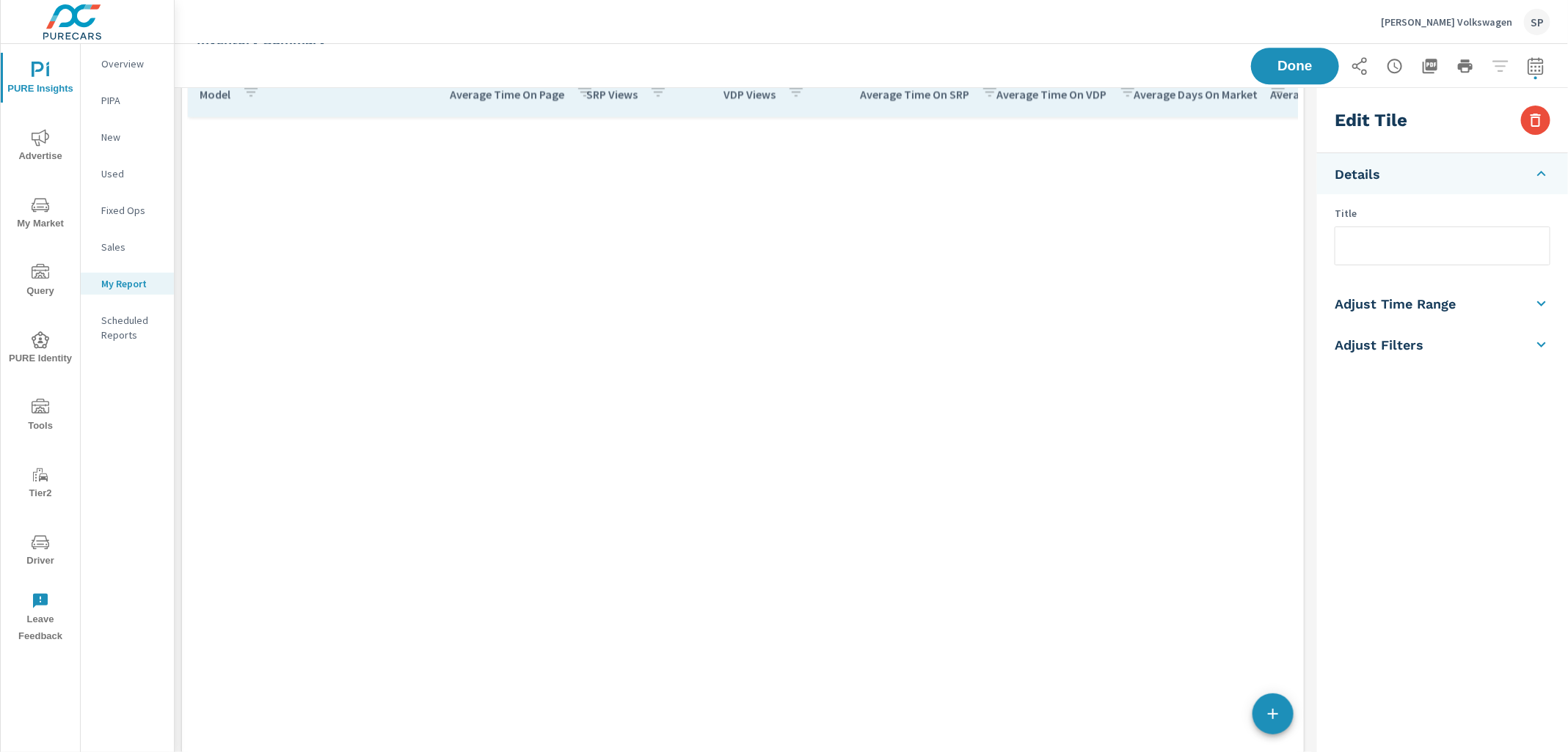
scroll to position [8386, 0]
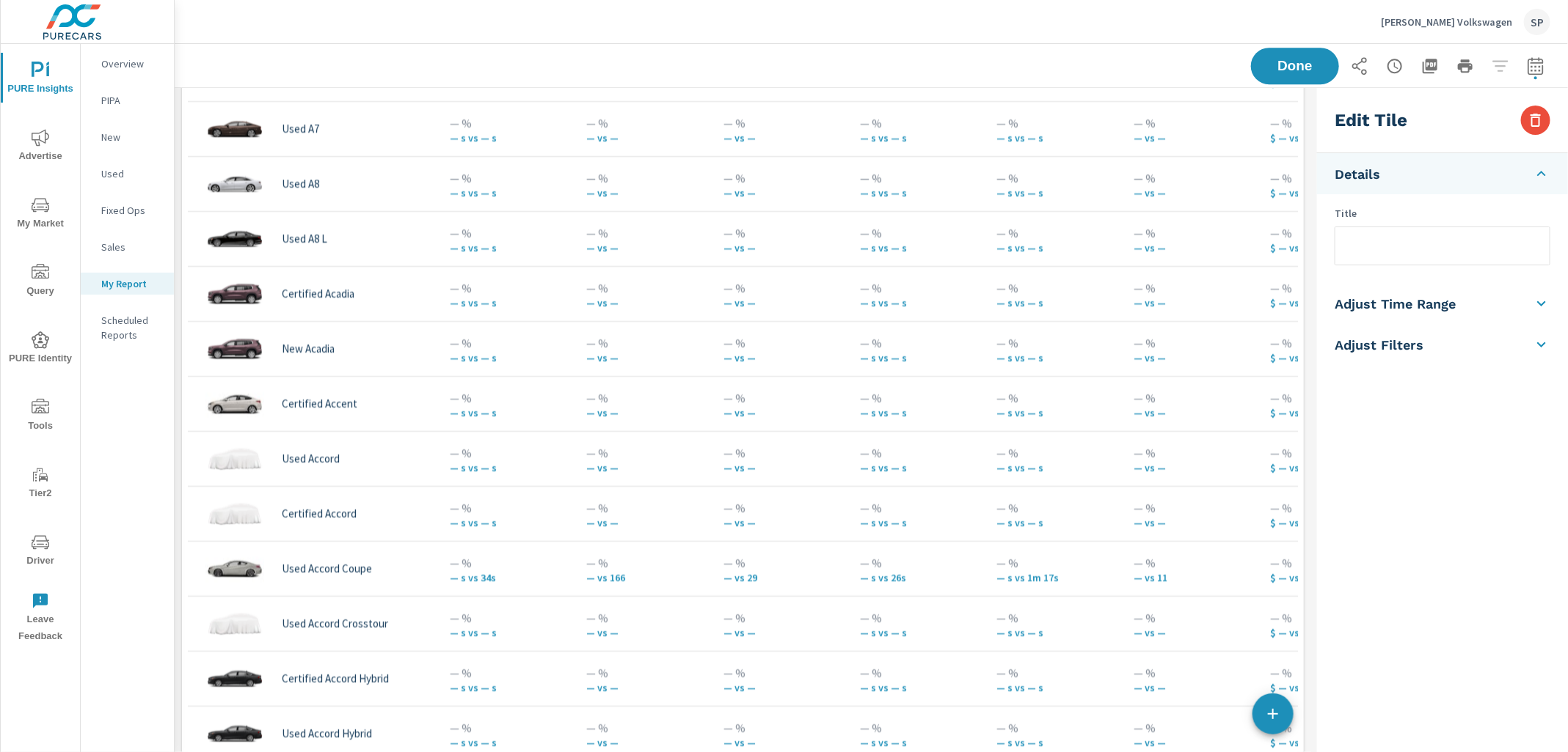
scroll to position [5751, 0]
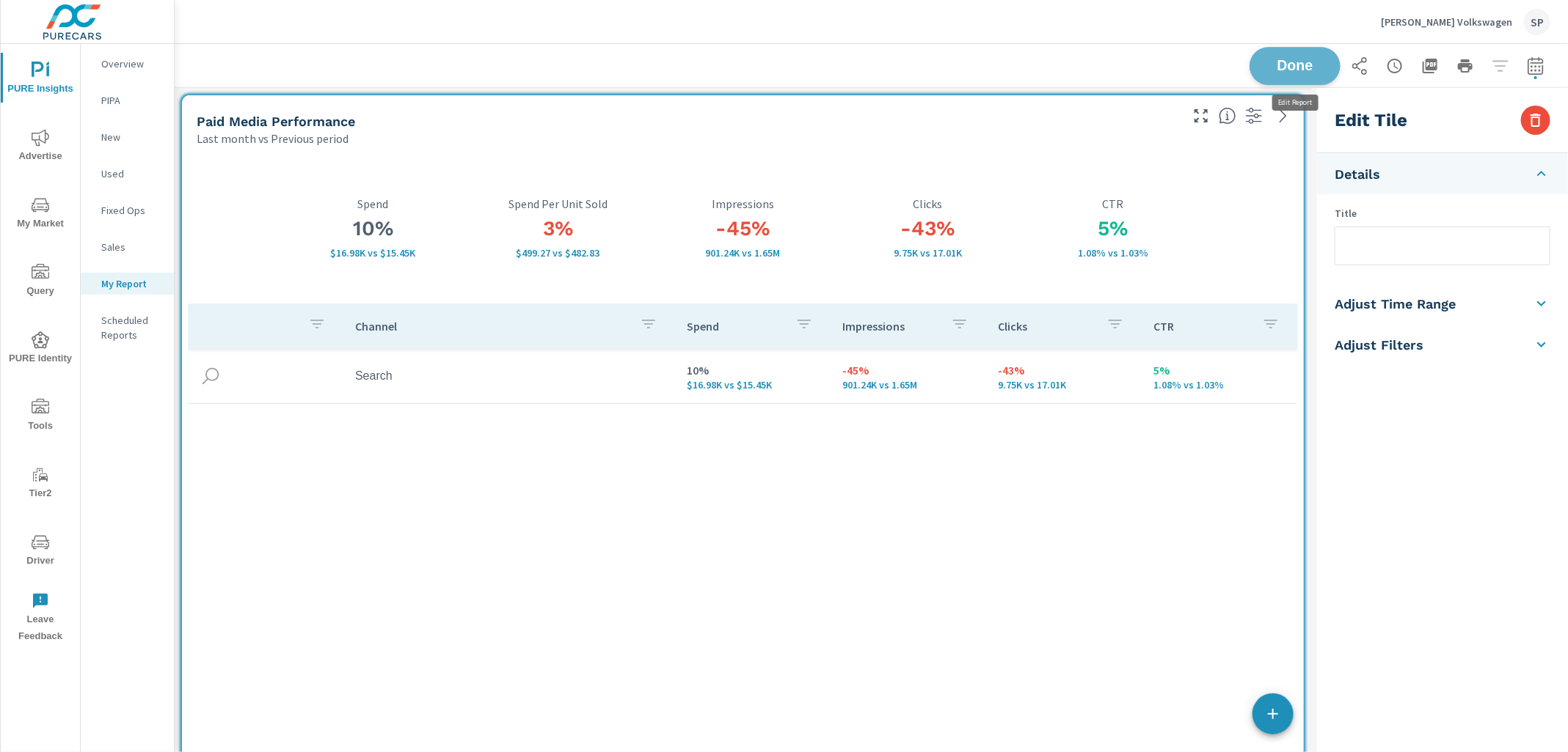
click at [1313, 56] on button "Done" at bounding box center [1294, 65] width 91 height 38
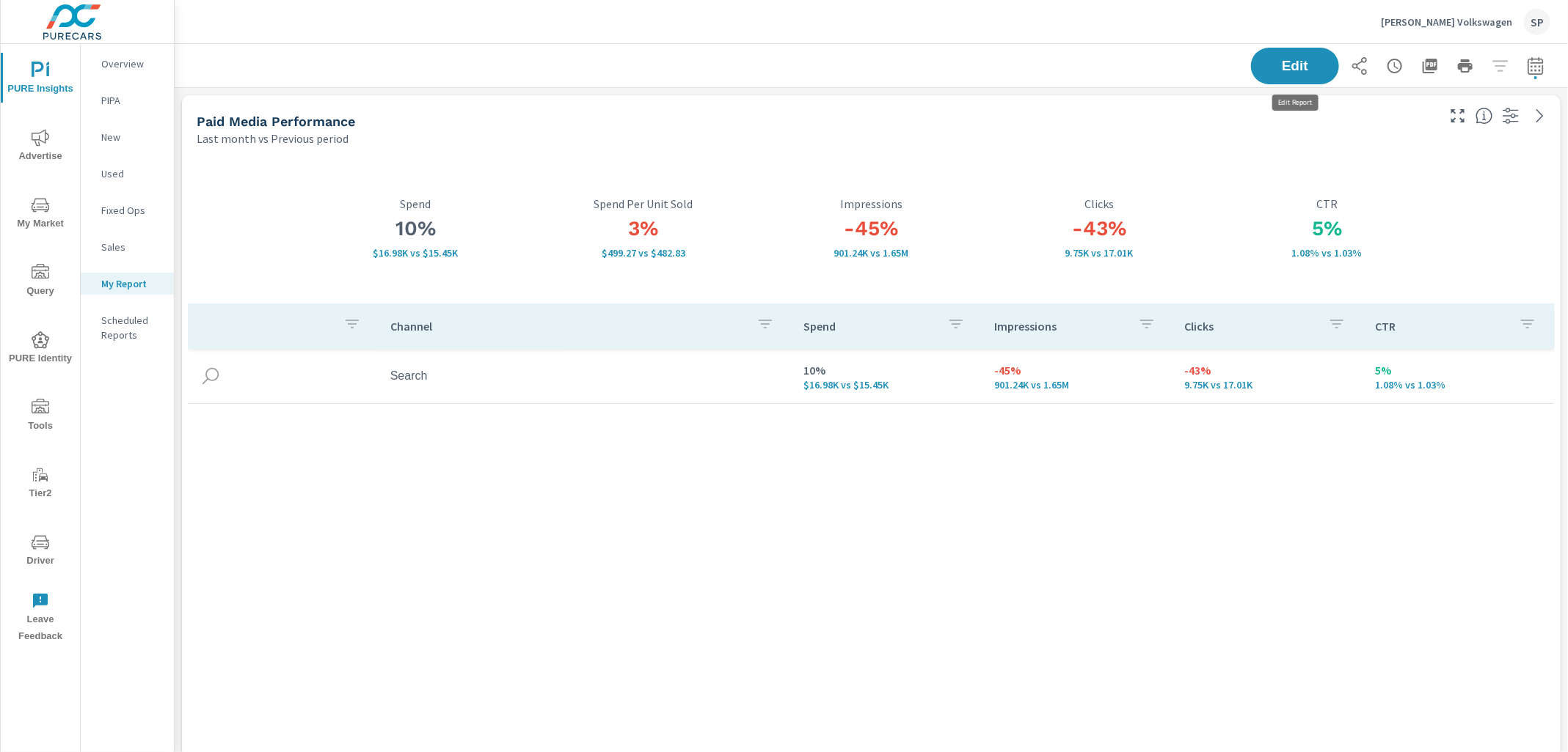
scroll to position [6417, 1394]
click at [37, 130] on icon "nav menu" at bounding box center [40, 138] width 18 height 18
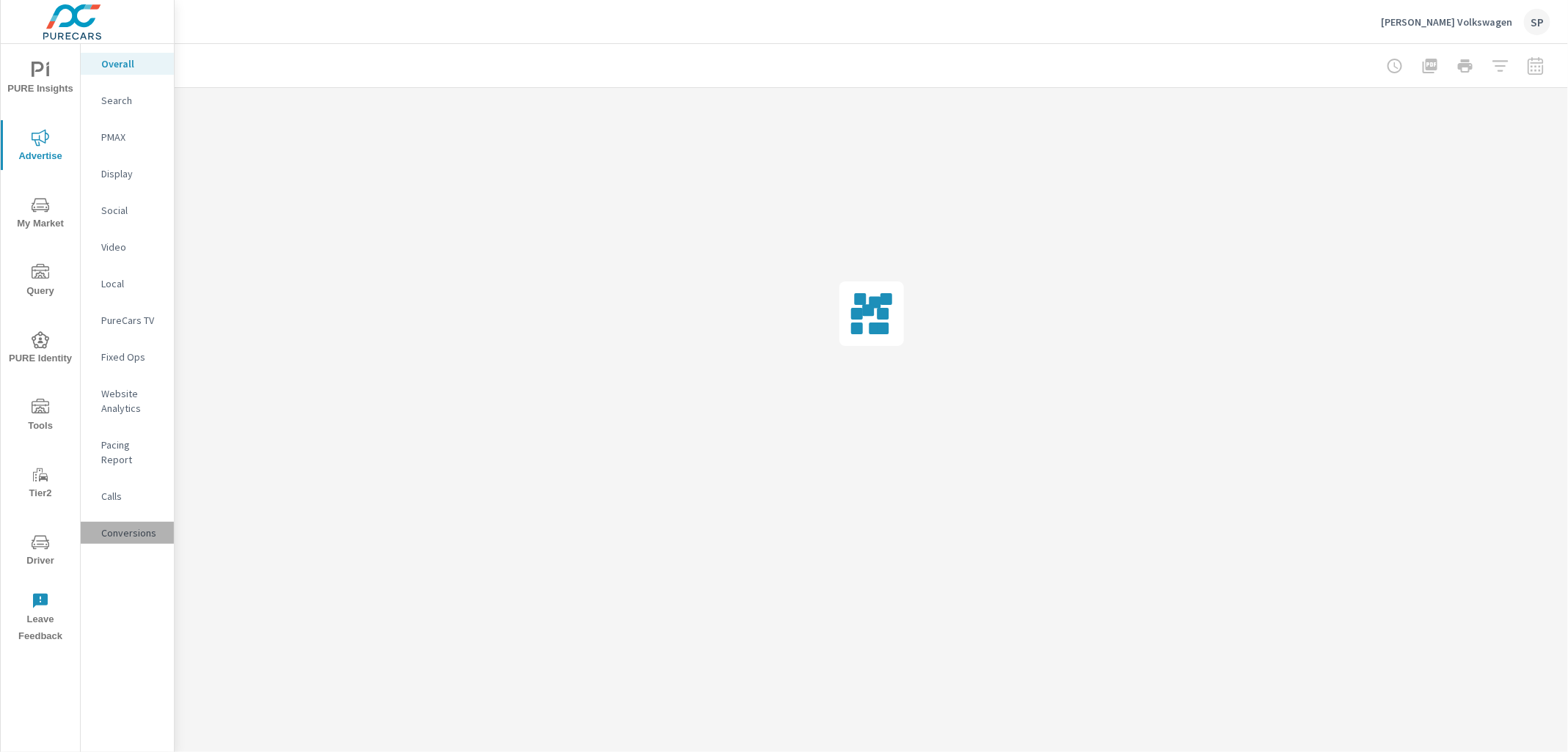
click at [134, 526] on p "Conversions" at bounding box center [132, 533] width 61 height 15
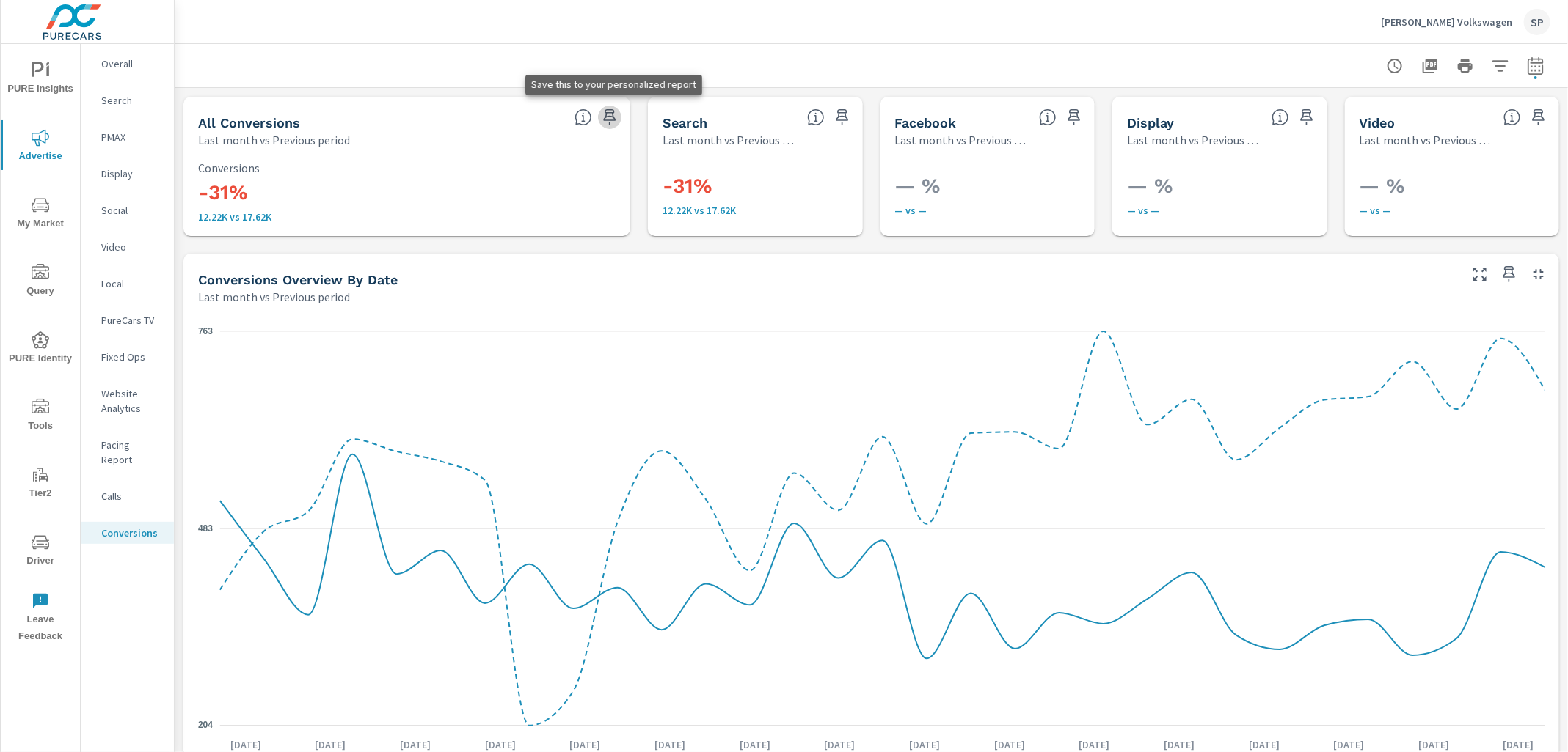
click at [608, 109] on icon "button" at bounding box center [610, 117] width 12 height 16
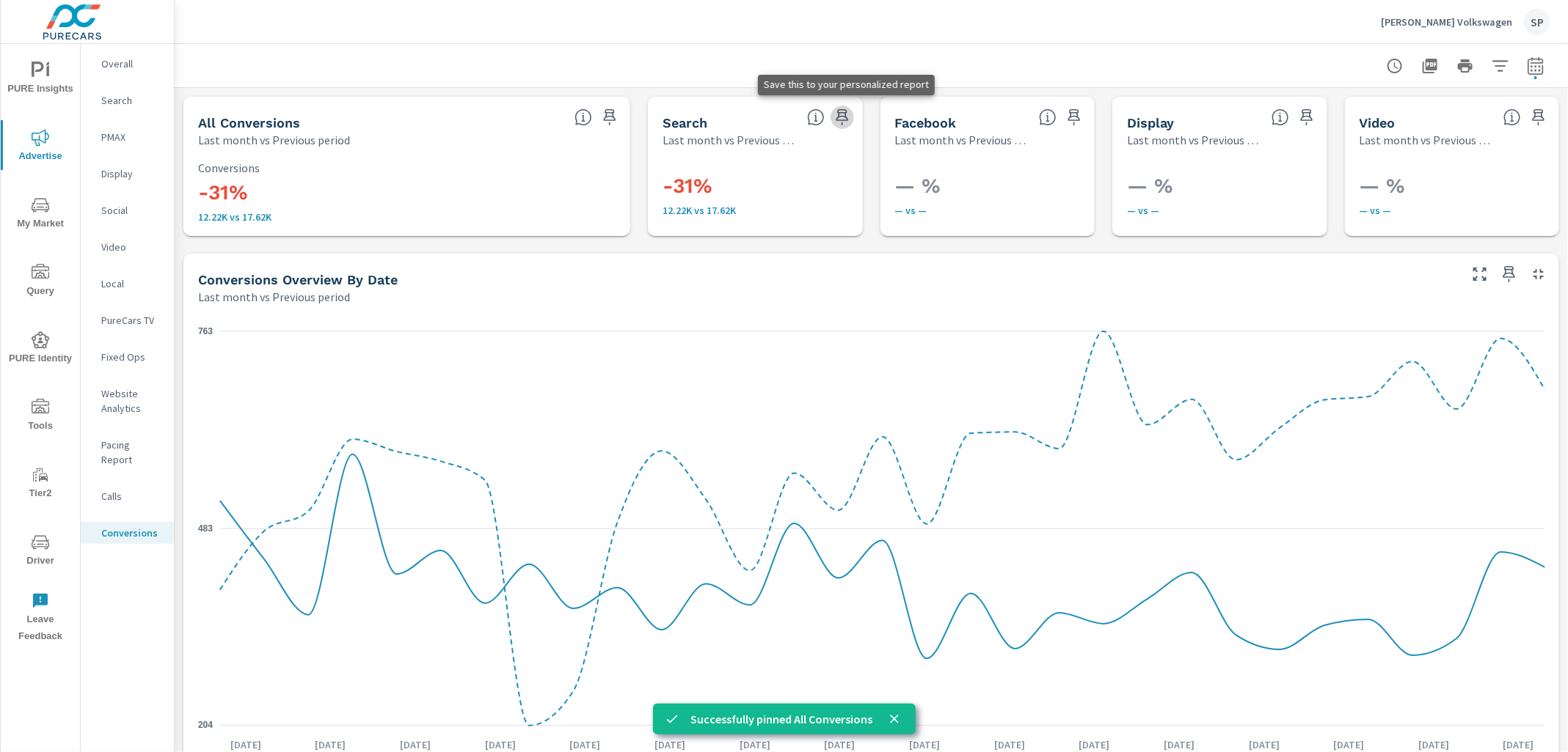
click at [842, 112] on icon "button" at bounding box center [842, 117] width 12 height 16
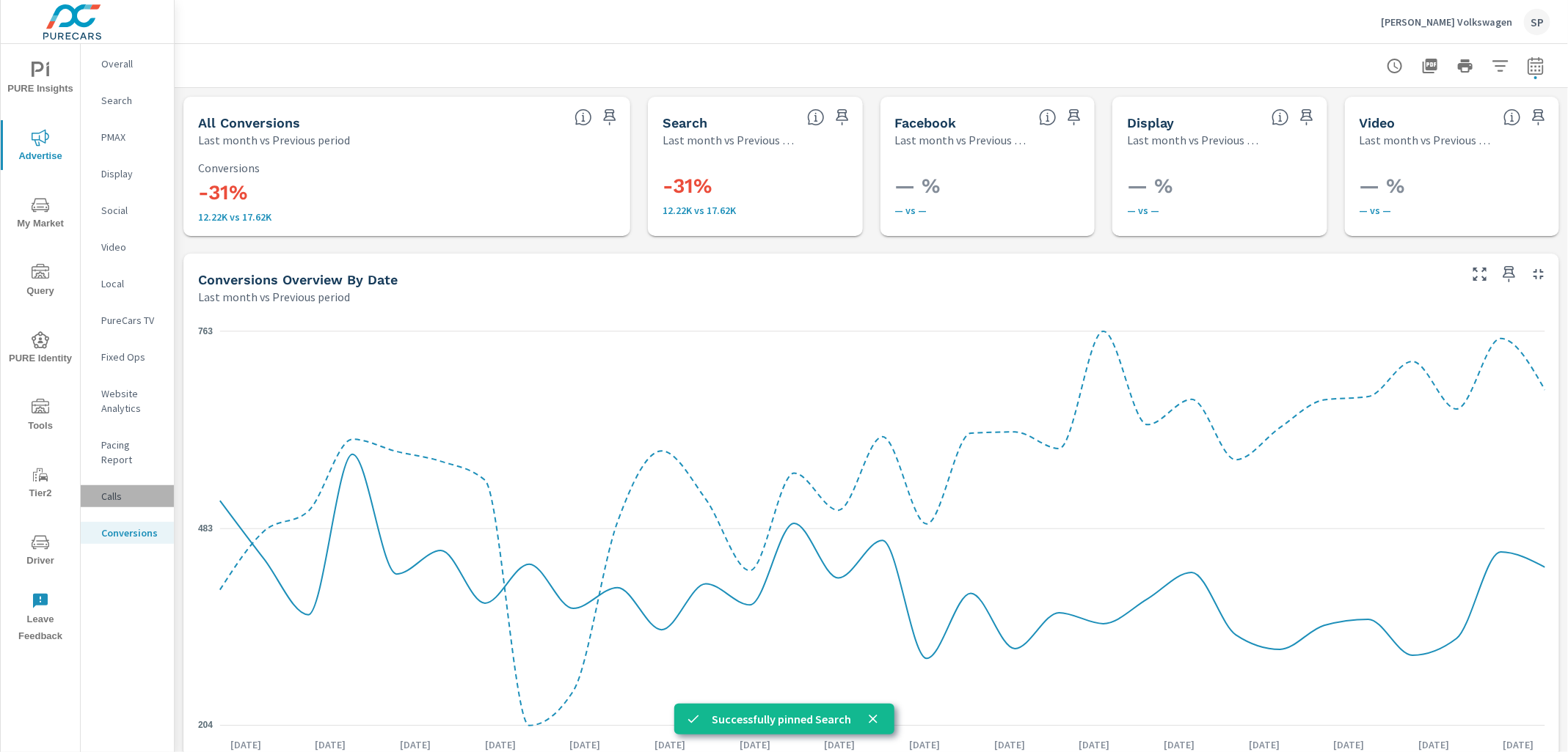
click at [115, 489] on p "Calls" at bounding box center [132, 496] width 61 height 15
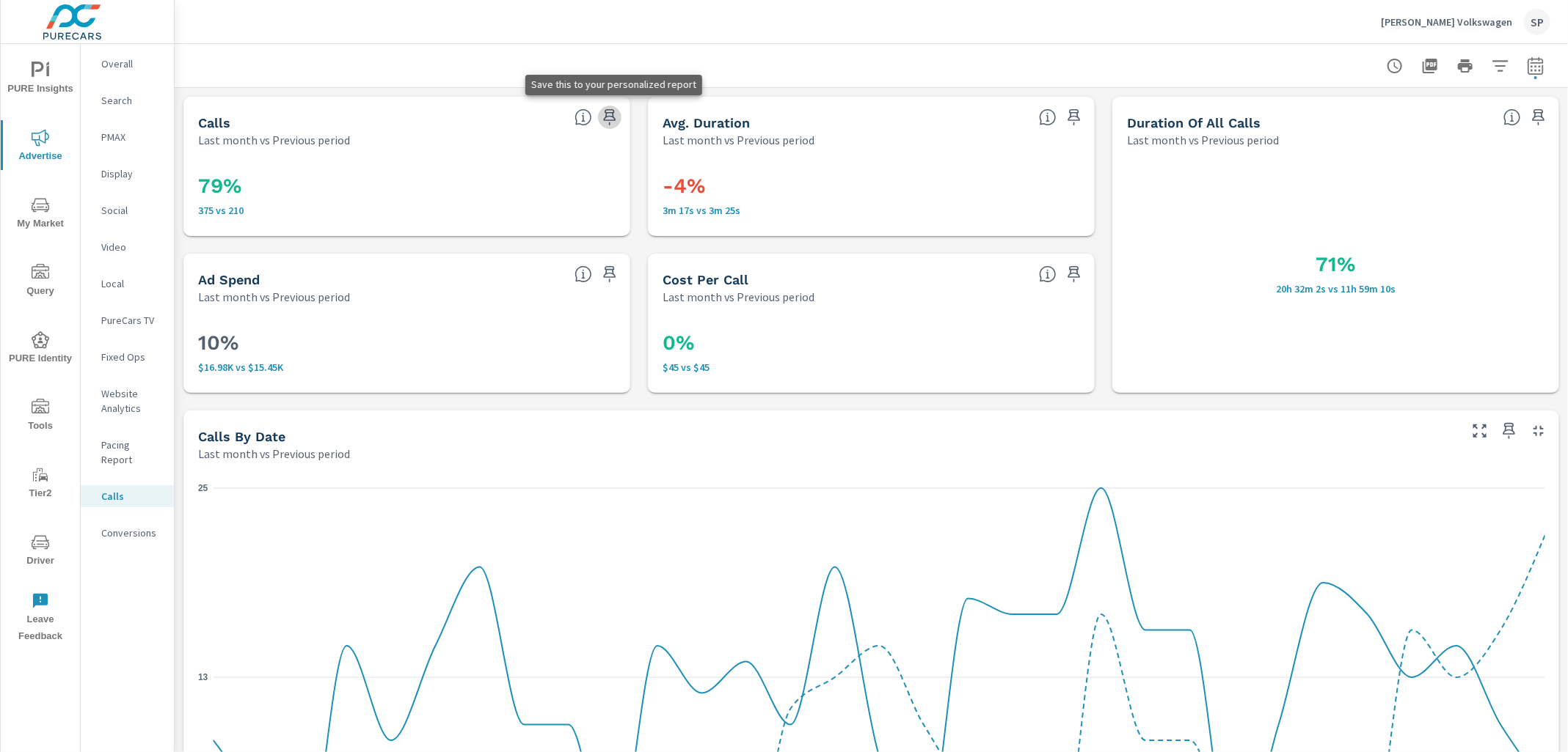
click at [611, 117] on icon "button" at bounding box center [610, 117] width 18 height 18
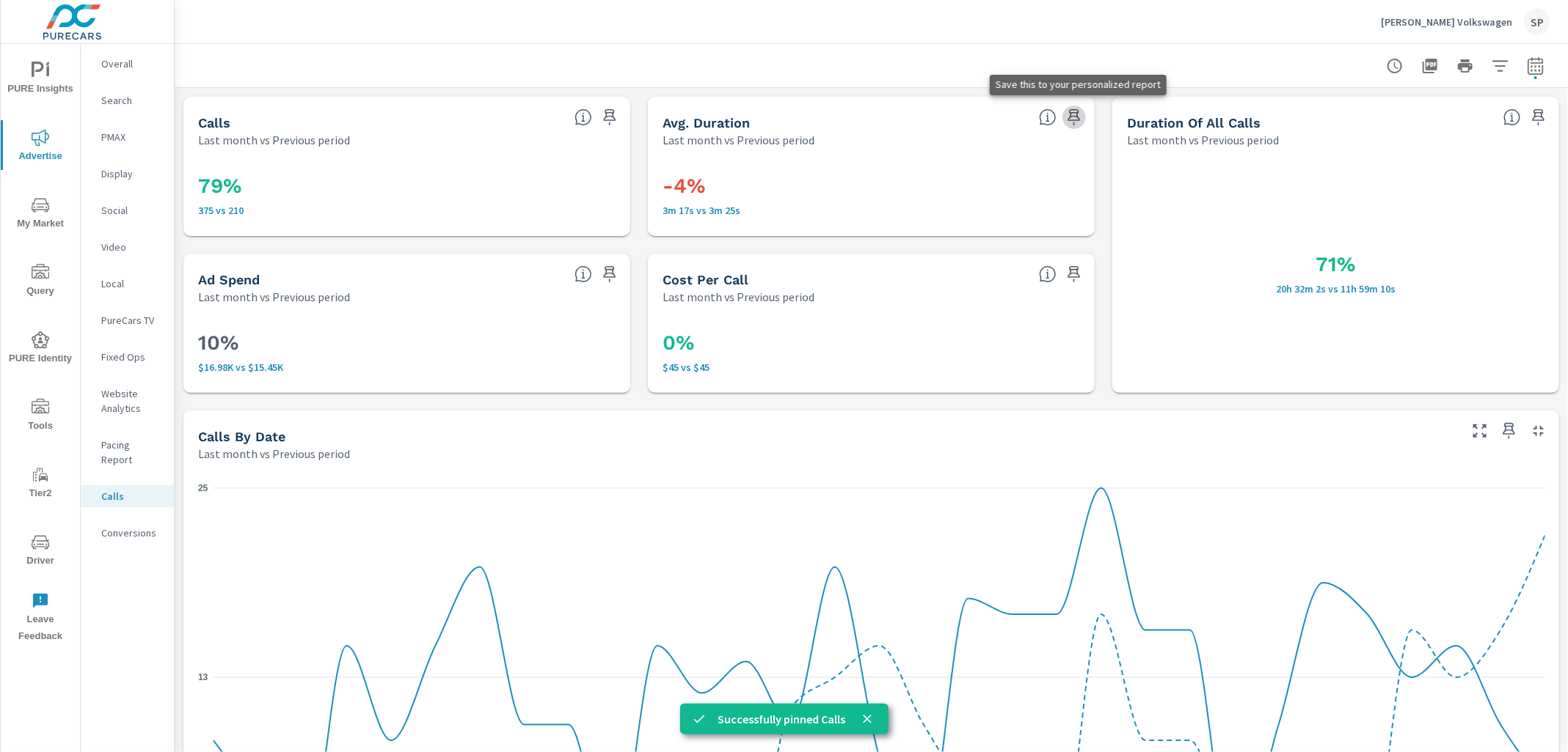
click at [1074, 111] on icon "button" at bounding box center [1074, 117] width 18 height 18
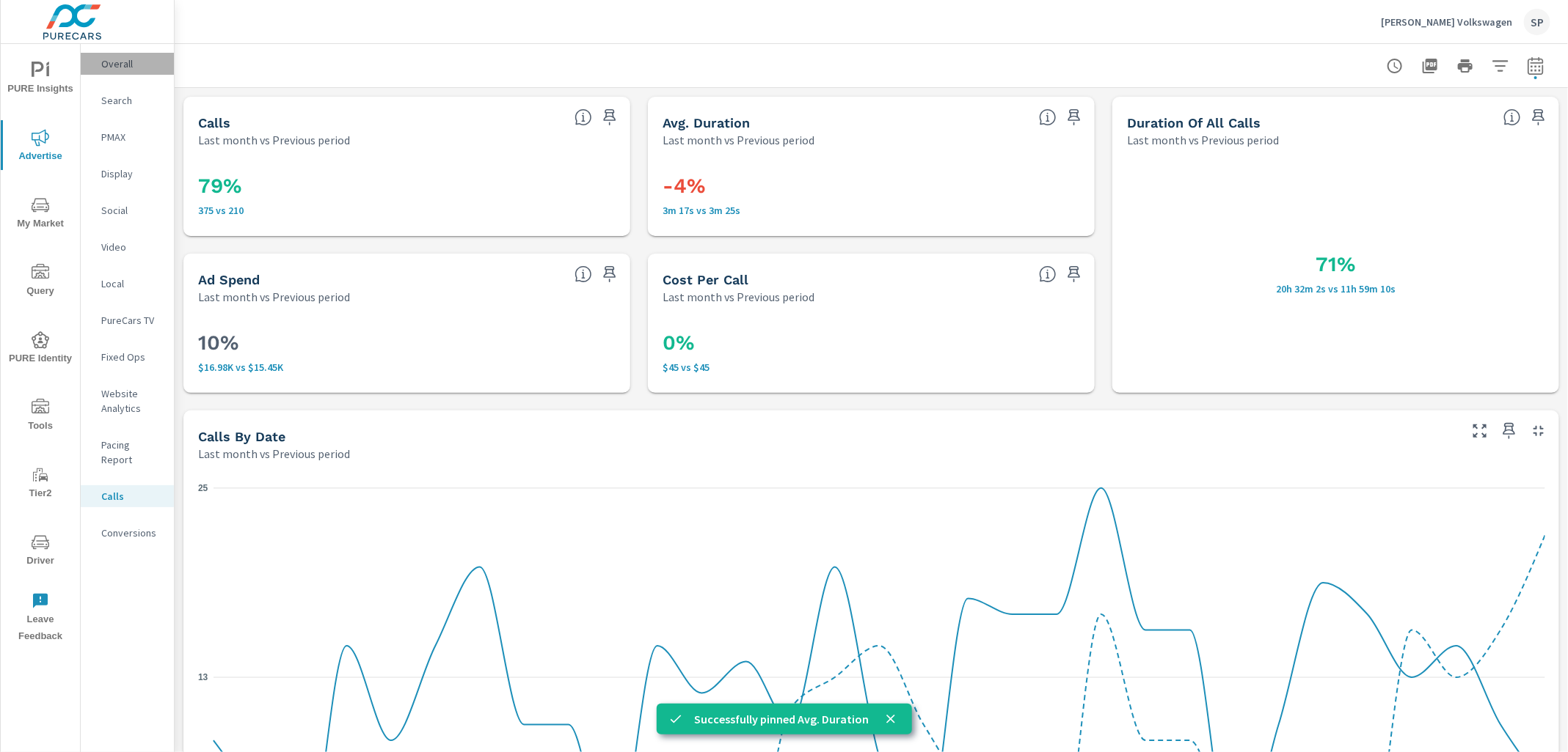
click at [129, 63] on p "Overall" at bounding box center [132, 63] width 61 height 15
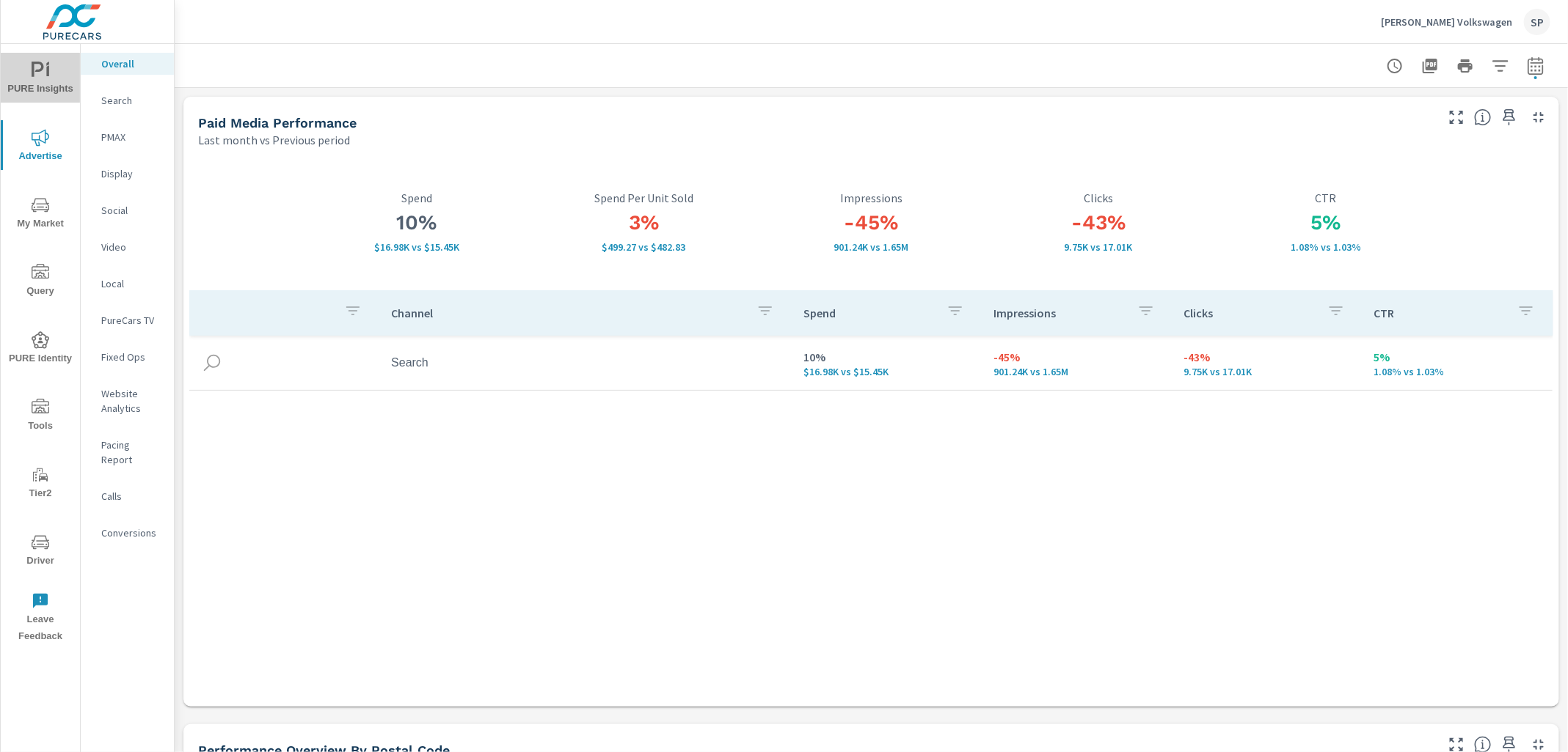
click at [34, 90] on span "PURE Insights" at bounding box center [41, 79] width 70 height 36
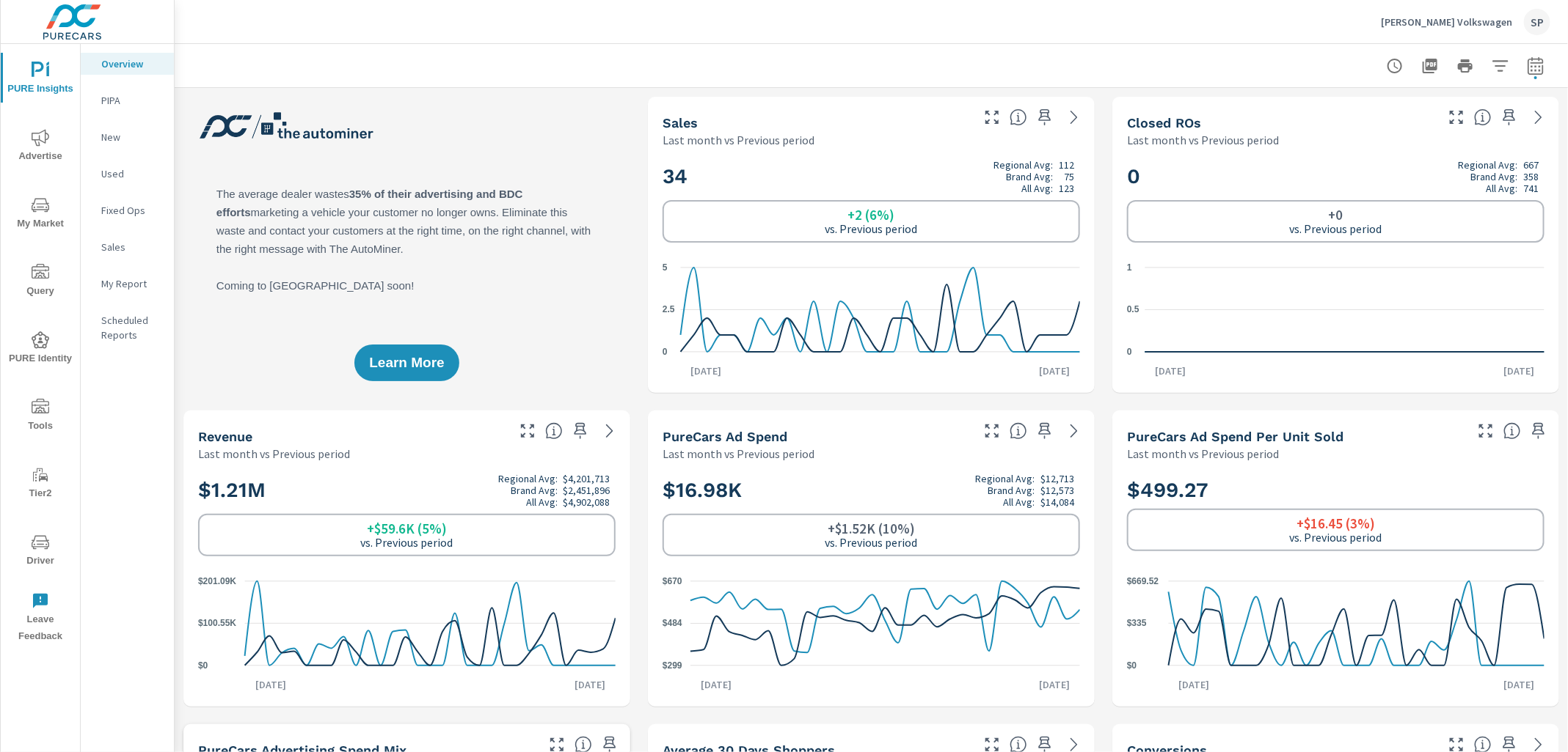
click at [1048, 115] on icon "button" at bounding box center [1045, 117] width 12 height 16
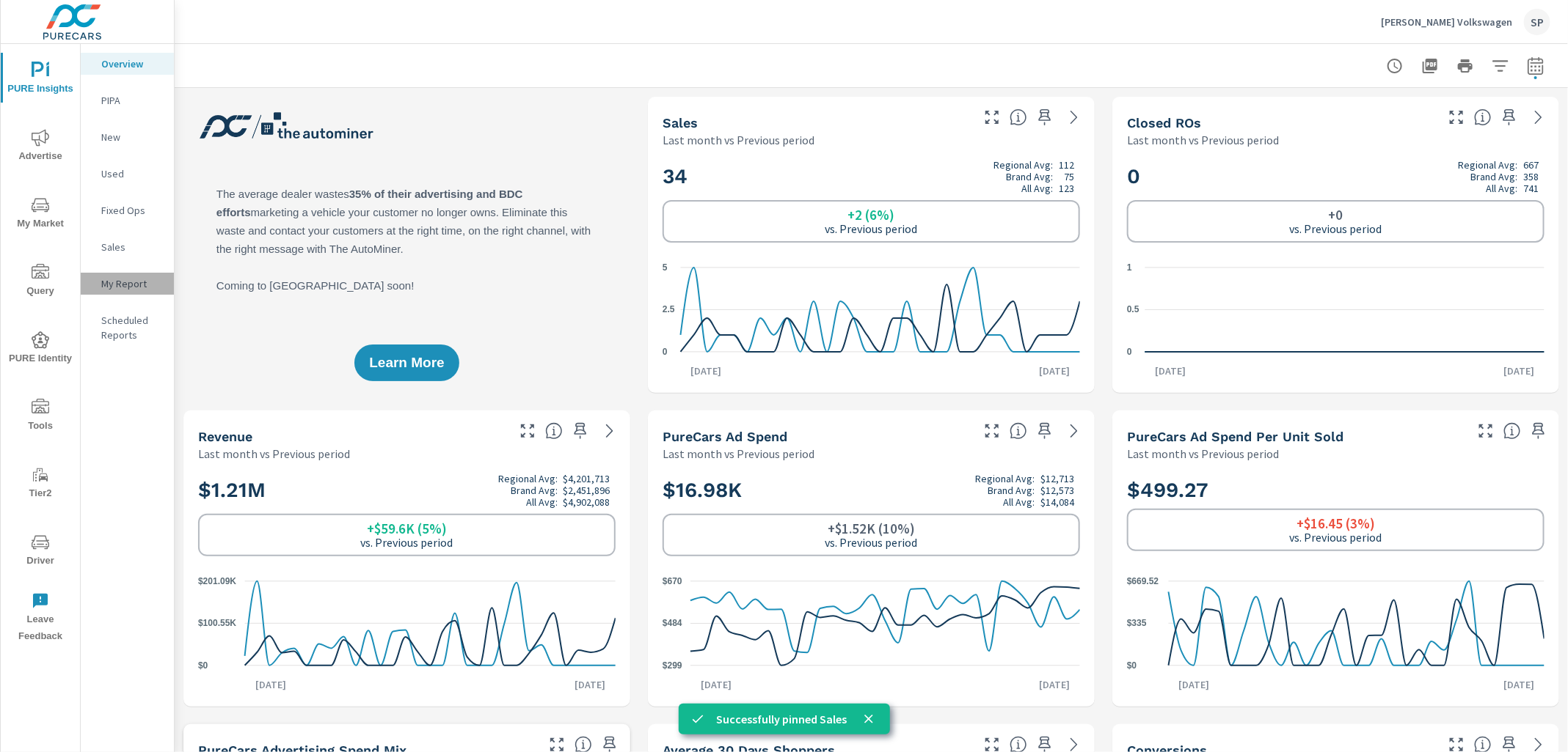
click at [130, 277] on p "My Report" at bounding box center [132, 284] width 61 height 15
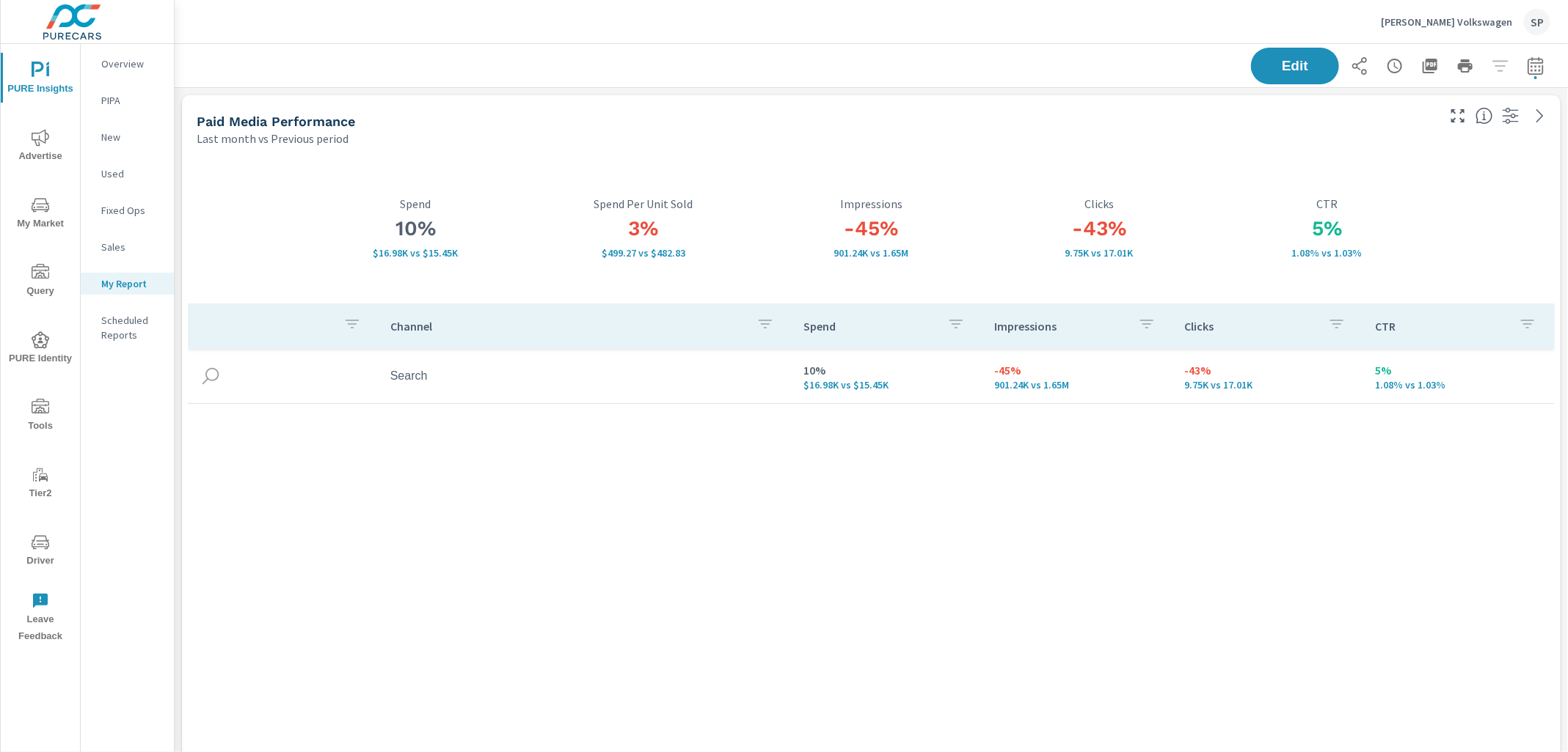
scroll to position [9348, 0]
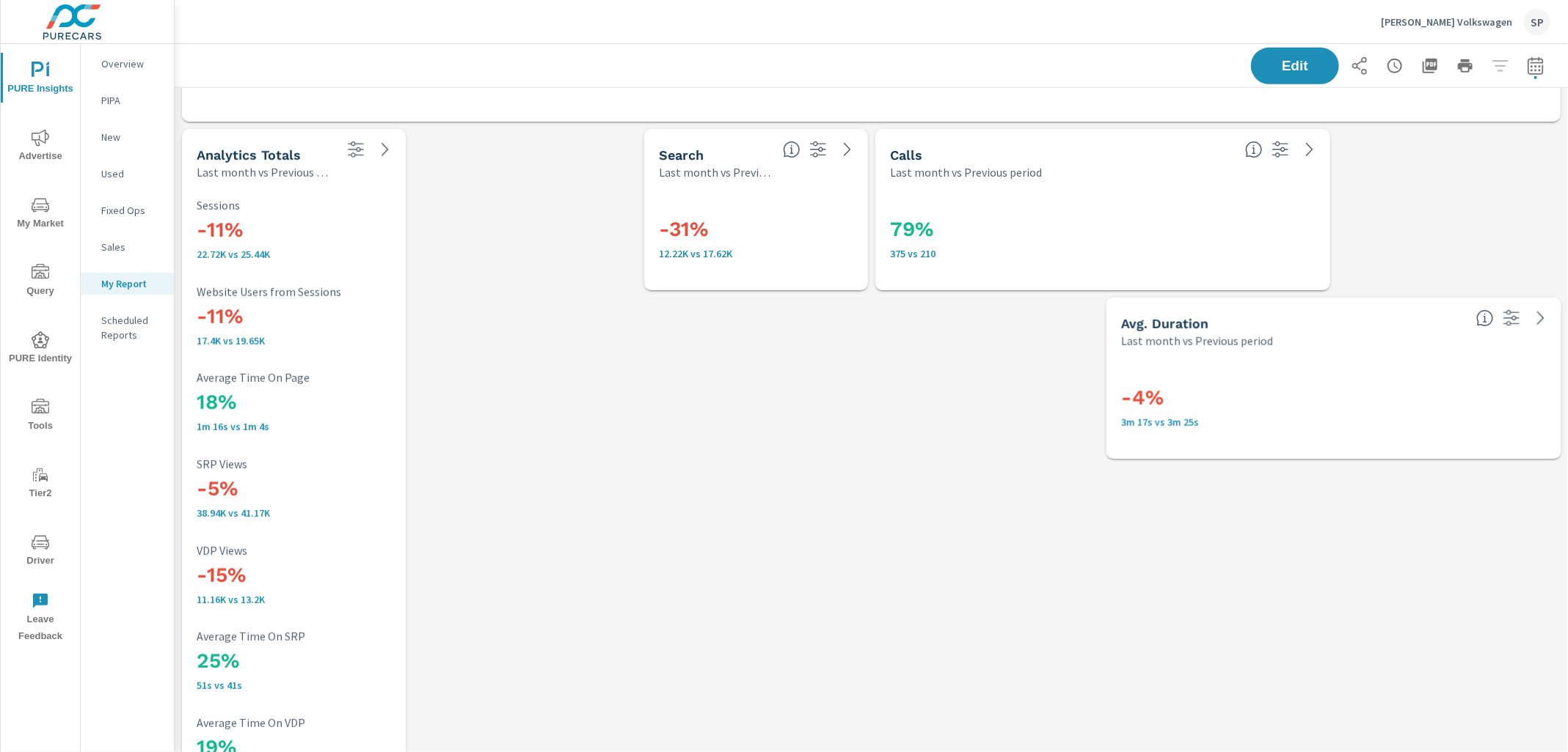
scroll to position [625, 0]
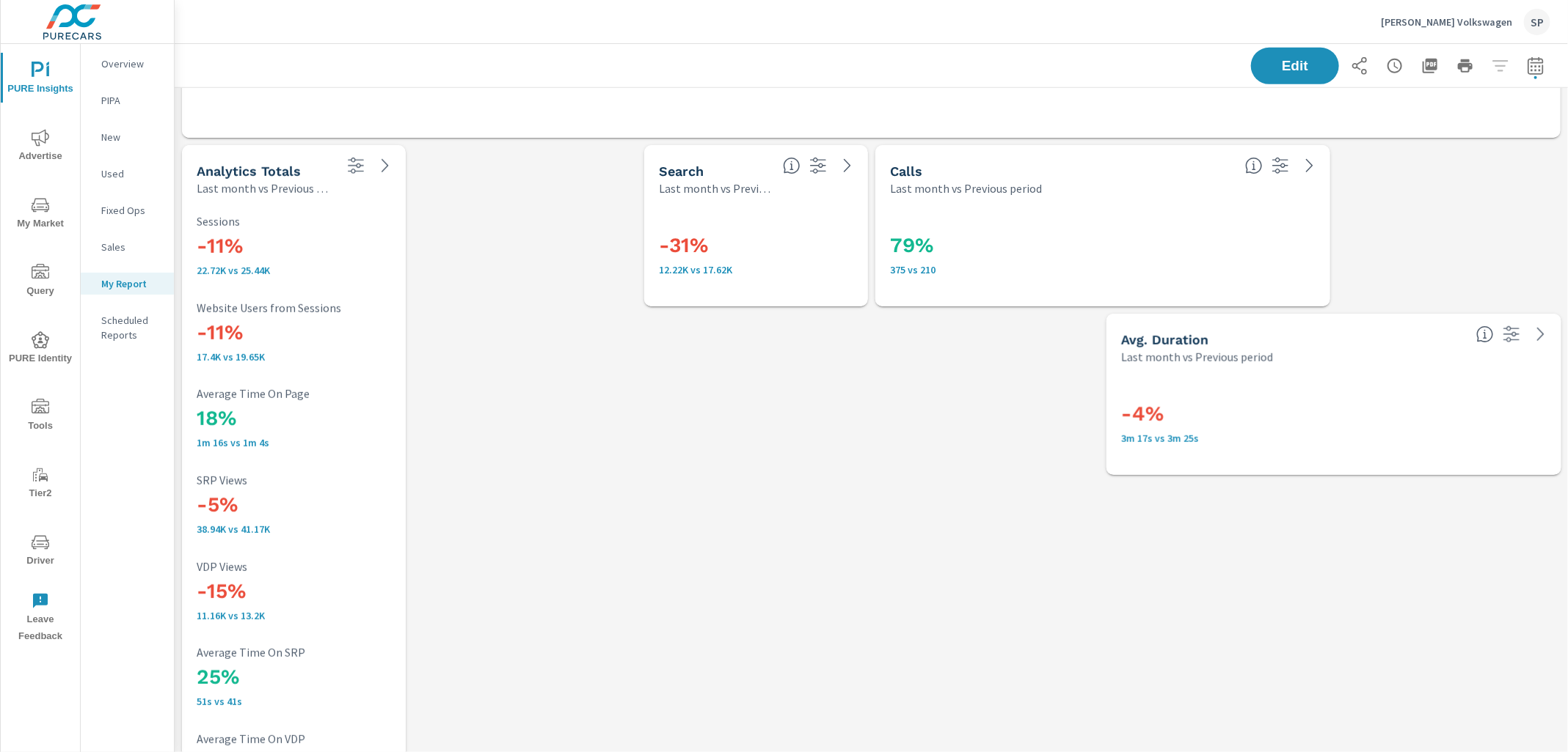
click at [713, 189] on p "Last month vs Previous period" at bounding box center [715, 189] width 112 height 18
click at [1277, 65] on span "Edit" at bounding box center [1294, 65] width 60 height 14
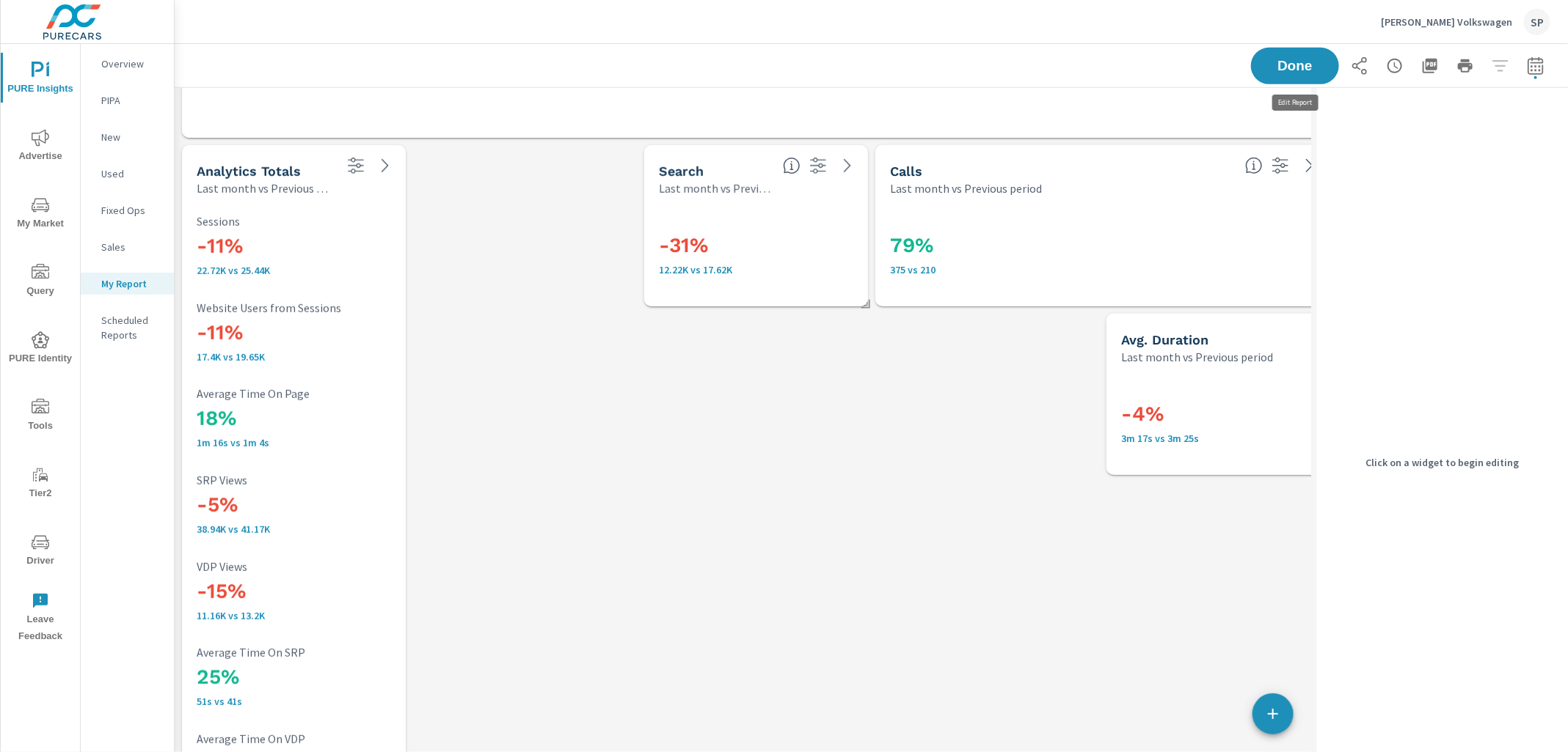
scroll to position [6922, 1138]
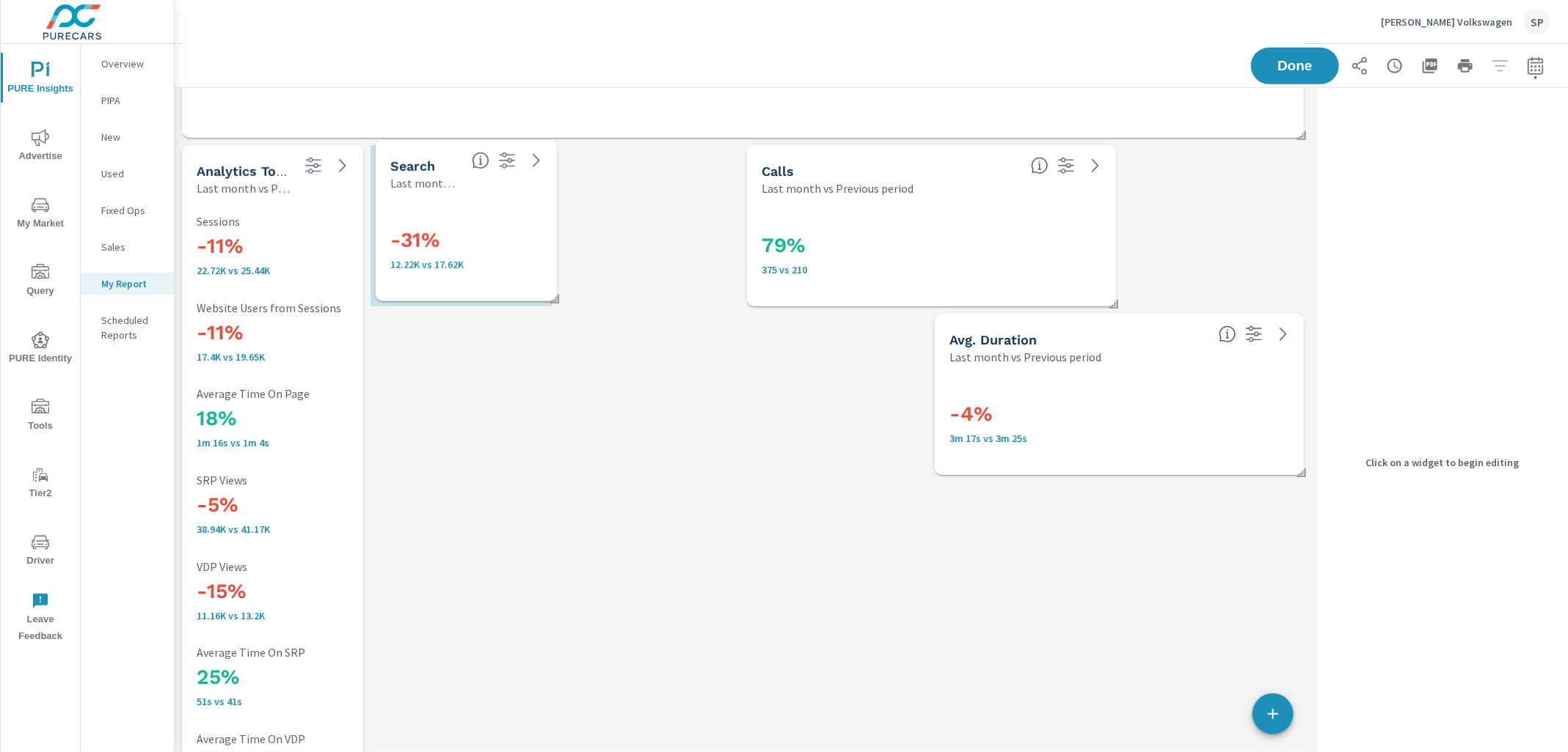
drag, startPoint x: 680, startPoint y: 231, endPoint x: 497, endPoint y: 226, distance: 183.1
click at [497, 226] on div "-31% 12.22K vs 17.62K" at bounding box center [487, 246] width 193 height 48
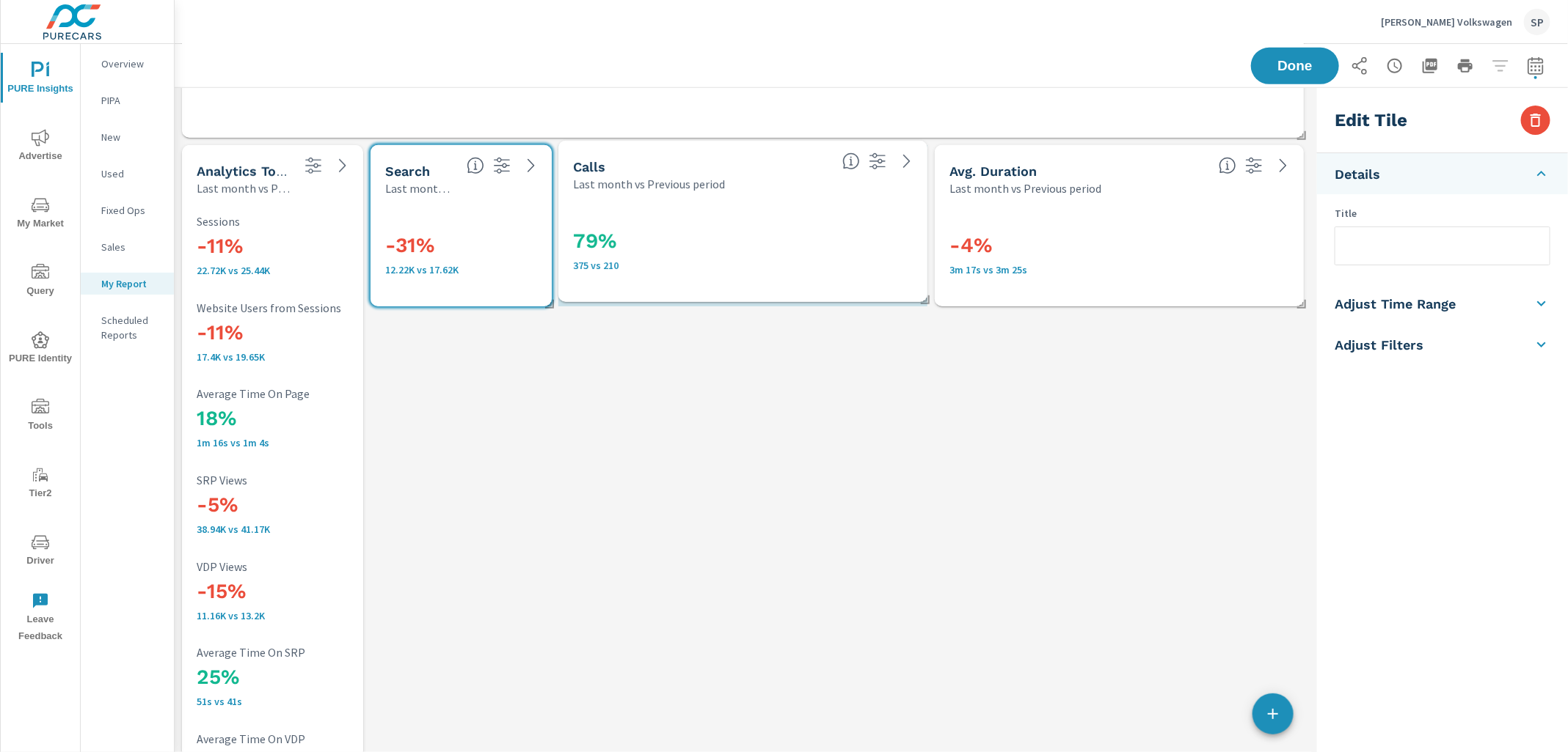
drag, startPoint x: 922, startPoint y: 219, endPoint x: 733, endPoint y: 215, distance: 189.0
click at [733, 215] on div "79% 375 vs 210" at bounding box center [743, 246] width 340 height 80
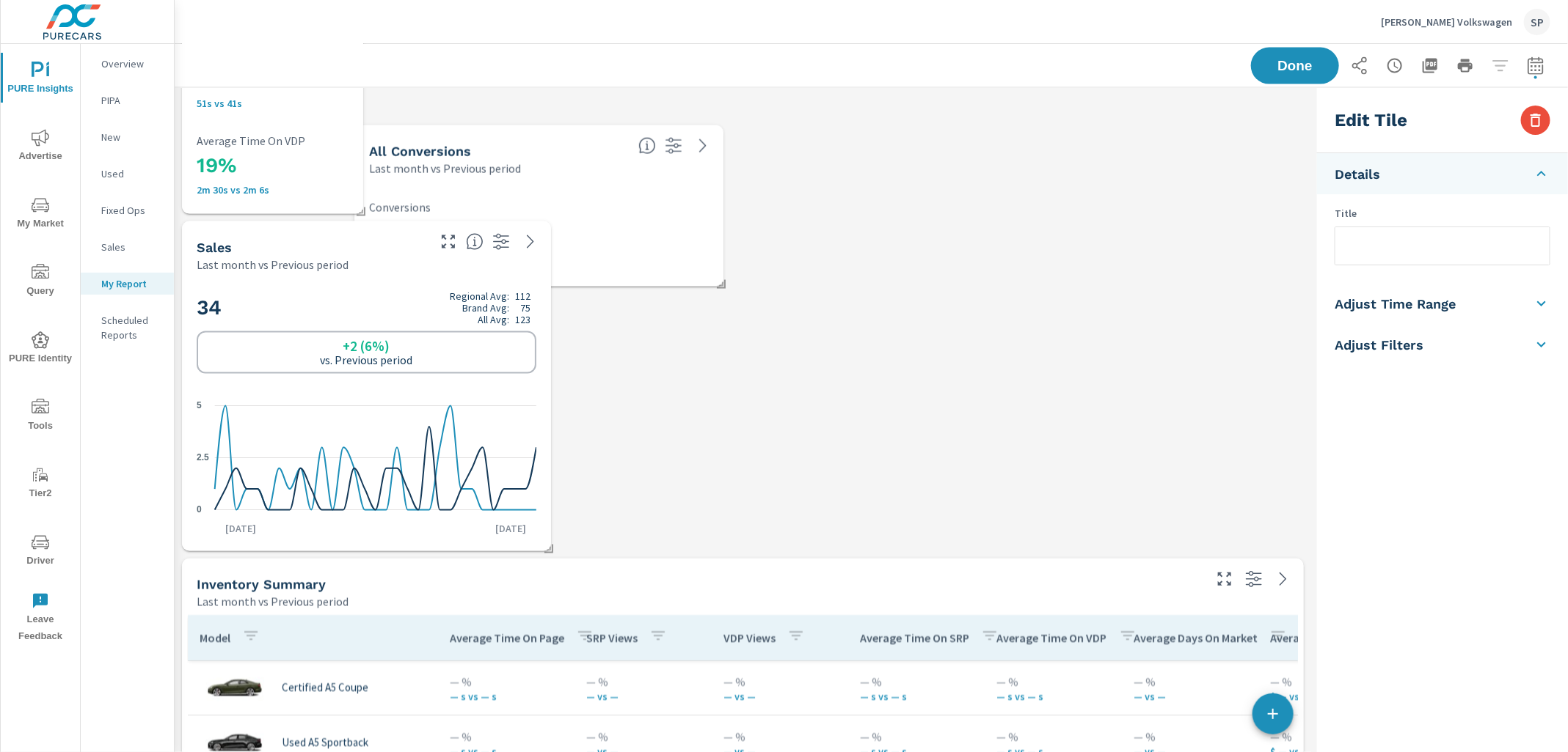
scroll to position [7, 6]
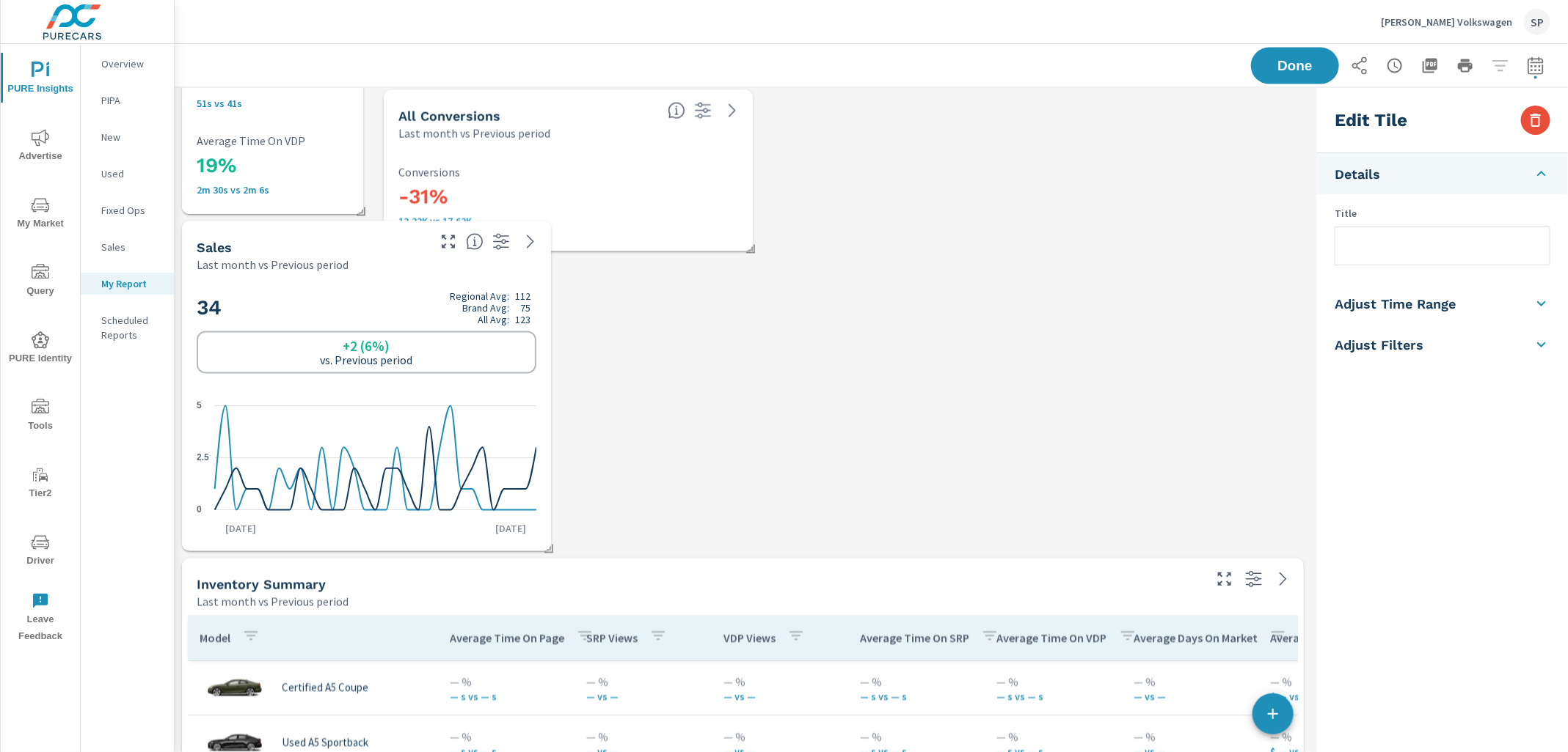
drag, startPoint x: 413, startPoint y: 330, endPoint x: 614, endPoint y: 196, distance: 241.6
click at [614, 196] on h3 "-31%" at bounding box center [568, 197] width 340 height 25
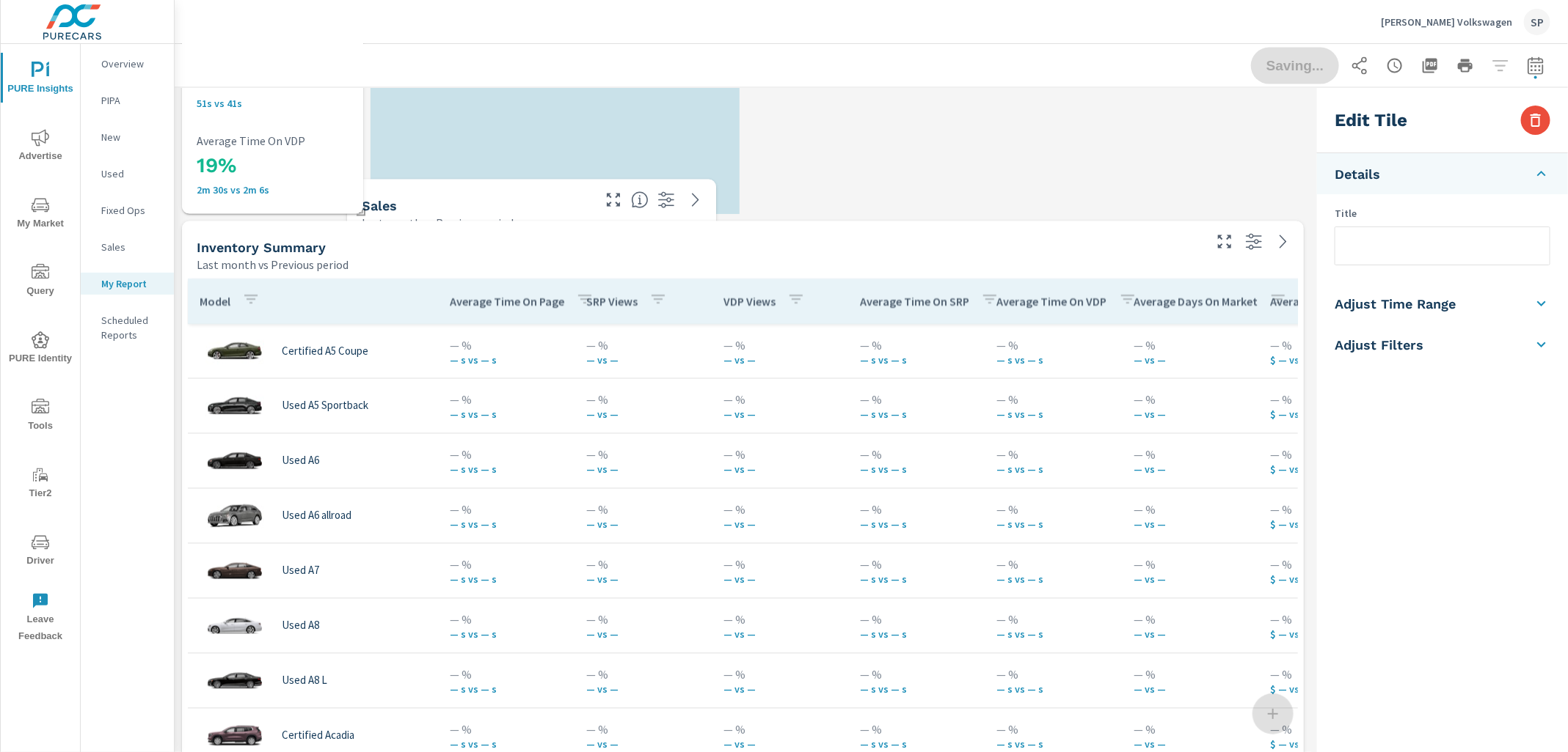
scroll to position [6, 6]
drag, startPoint x: 441, startPoint y: 397, endPoint x: 674, endPoint y: 204, distance: 302.6
click at [674, 353] on icon "0 2.5 5" at bounding box center [532, 417] width 340 height 128
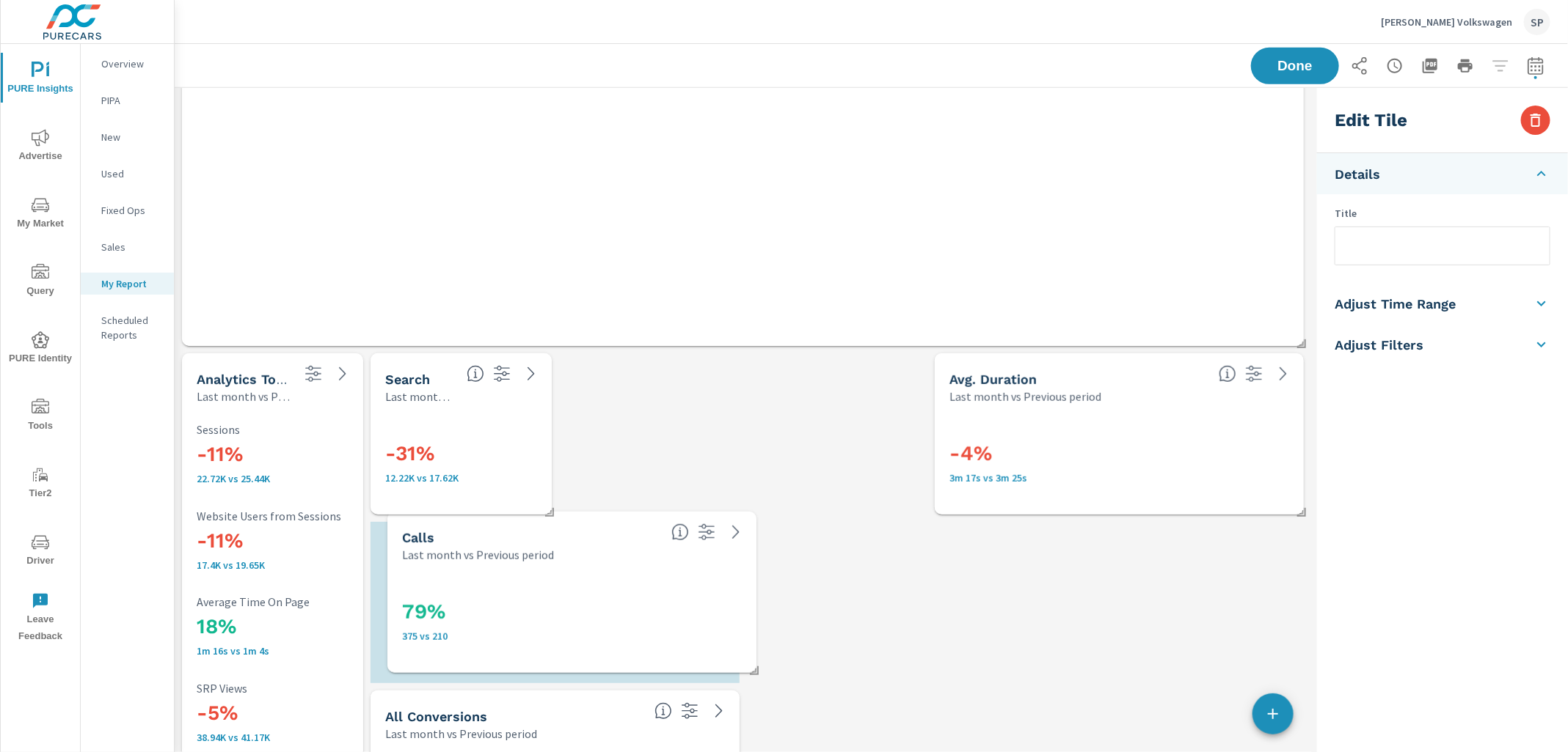
scroll to position [6584, 1138]
drag, startPoint x: 699, startPoint y: 428, endPoint x: 509, endPoint y: 585, distance: 246.5
click at [509, 585] on div "79% 375 vs 210" at bounding box center [553, 616] width 340 height 80
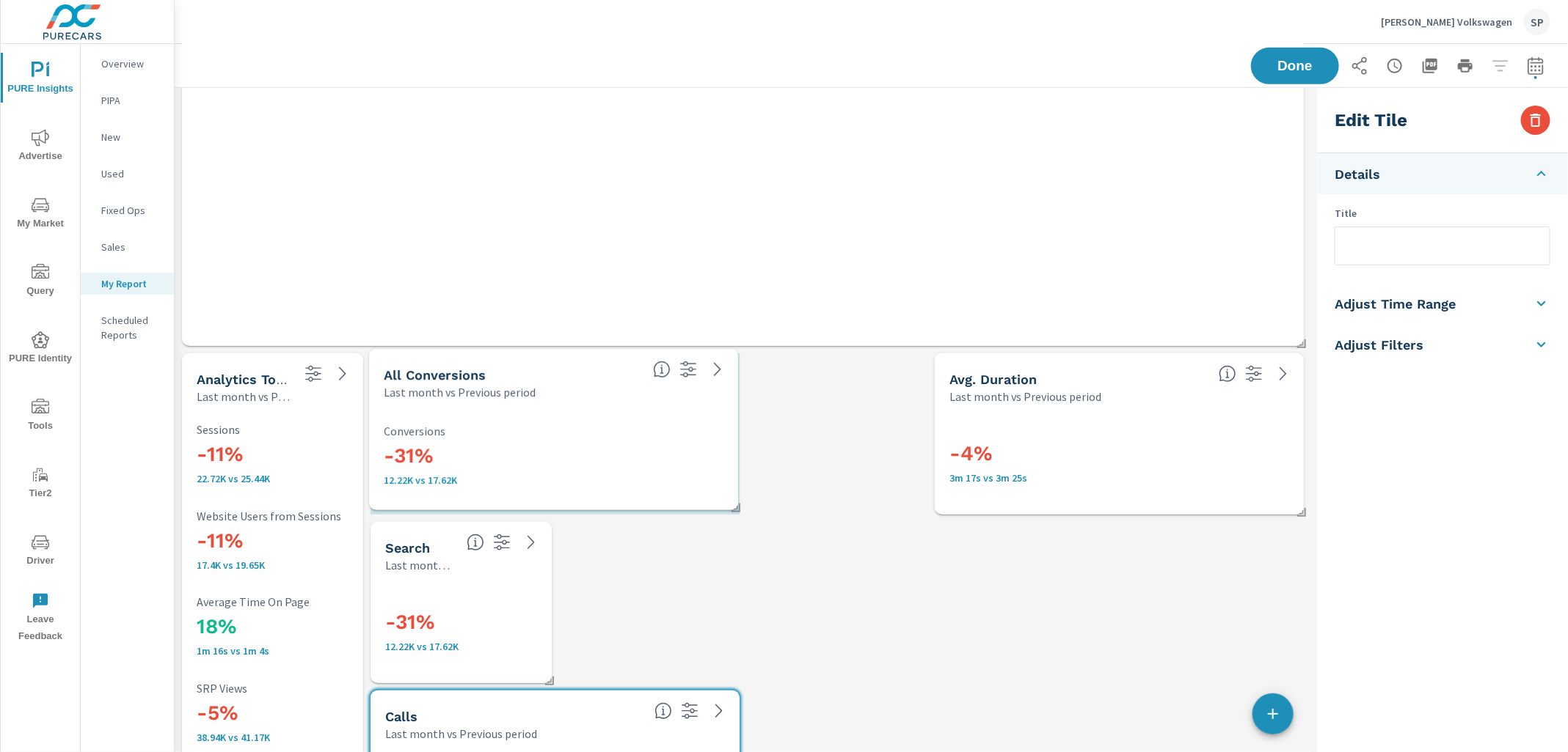
drag, startPoint x: 487, startPoint y: 721, endPoint x: 486, endPoint y: 379, distance: 342.0
click at [486, 379] on div "All Conversions" at bounding box center [512, 375] width 257 height 17
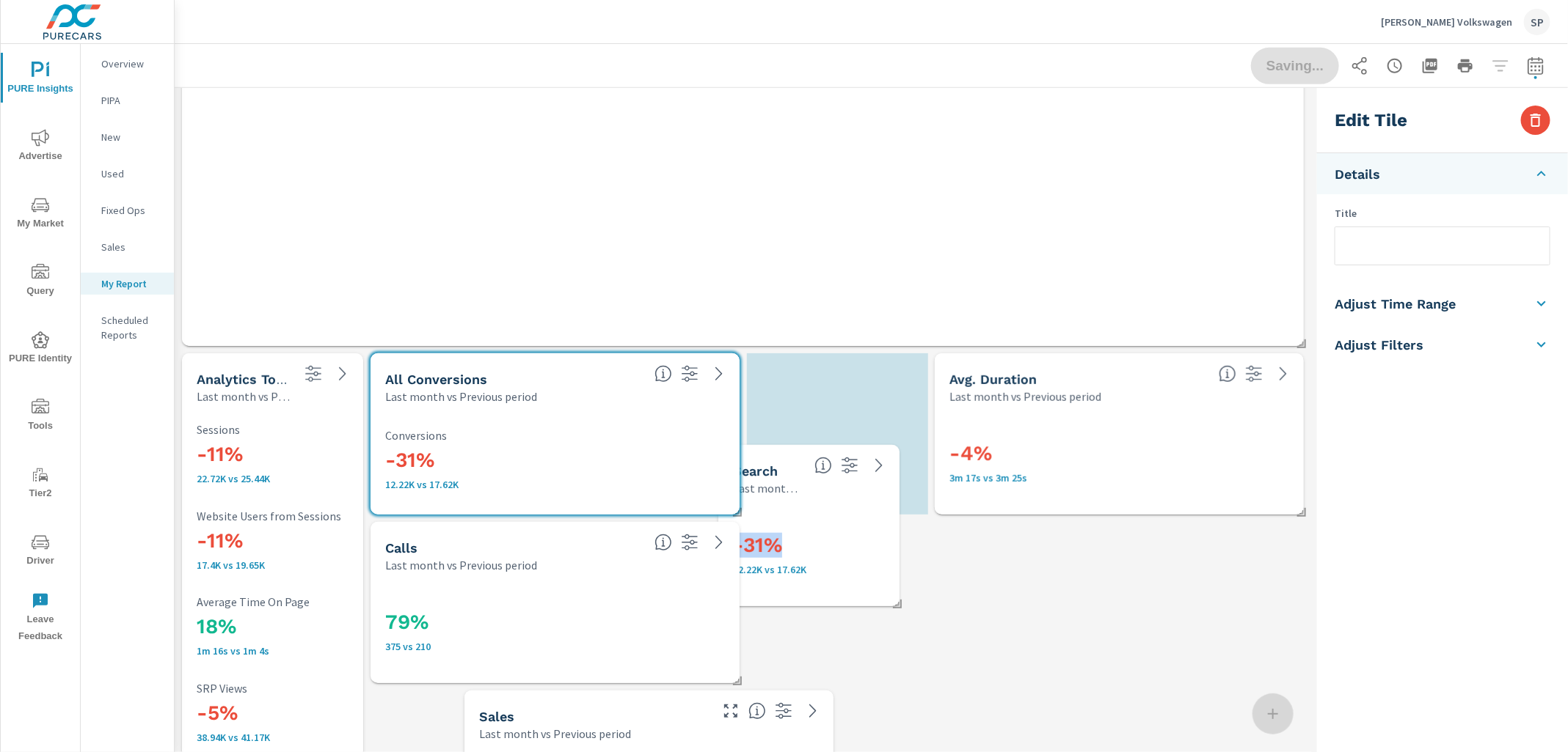
scroll to position [6429, 1138]
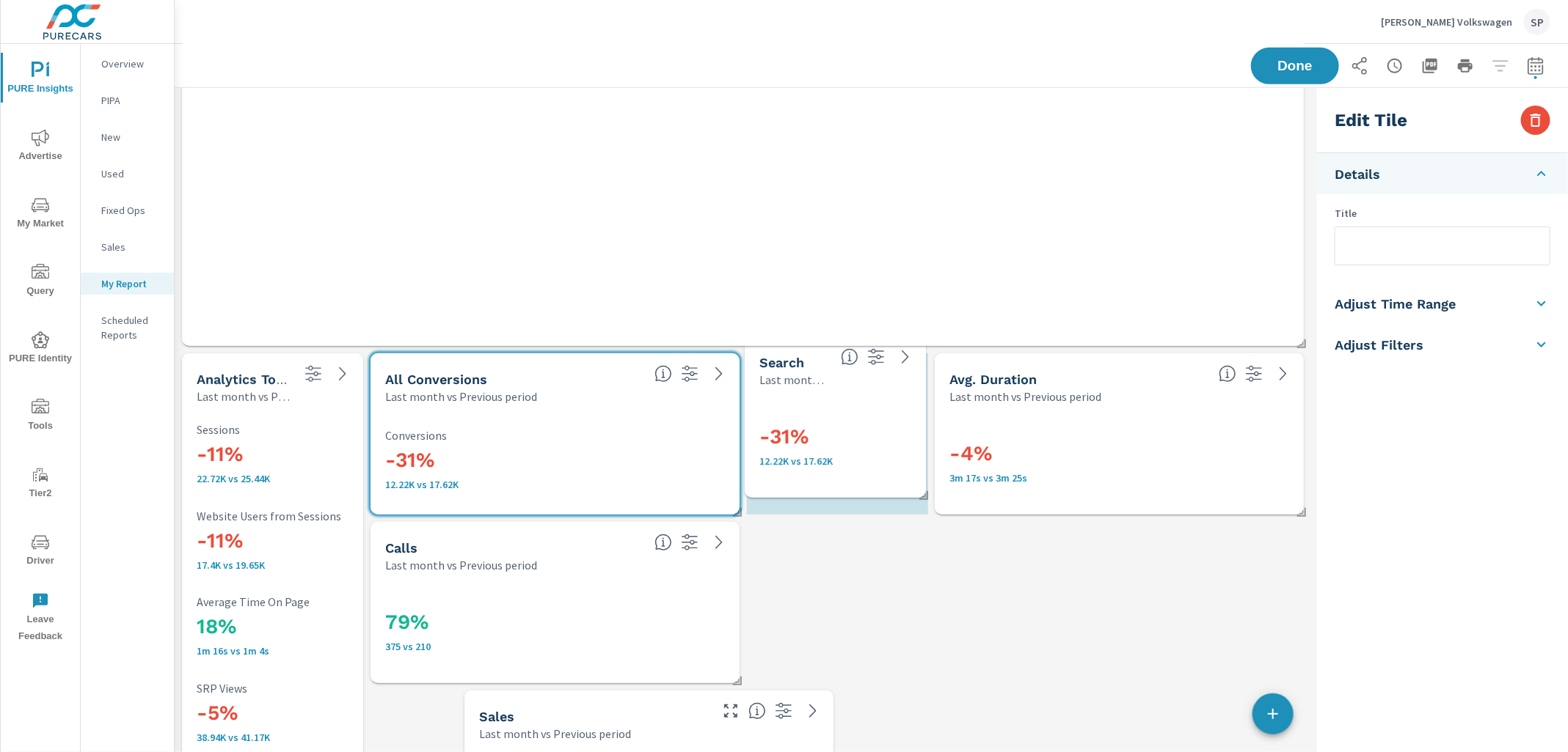
drag, startPoint x: 480, startPoint y: 614, endPoint x: 828, endPoint y: 433, distance: 392.3
click at [828, 433] on h3 "-31%" at bounding box center [856, 437] width 193 height 25
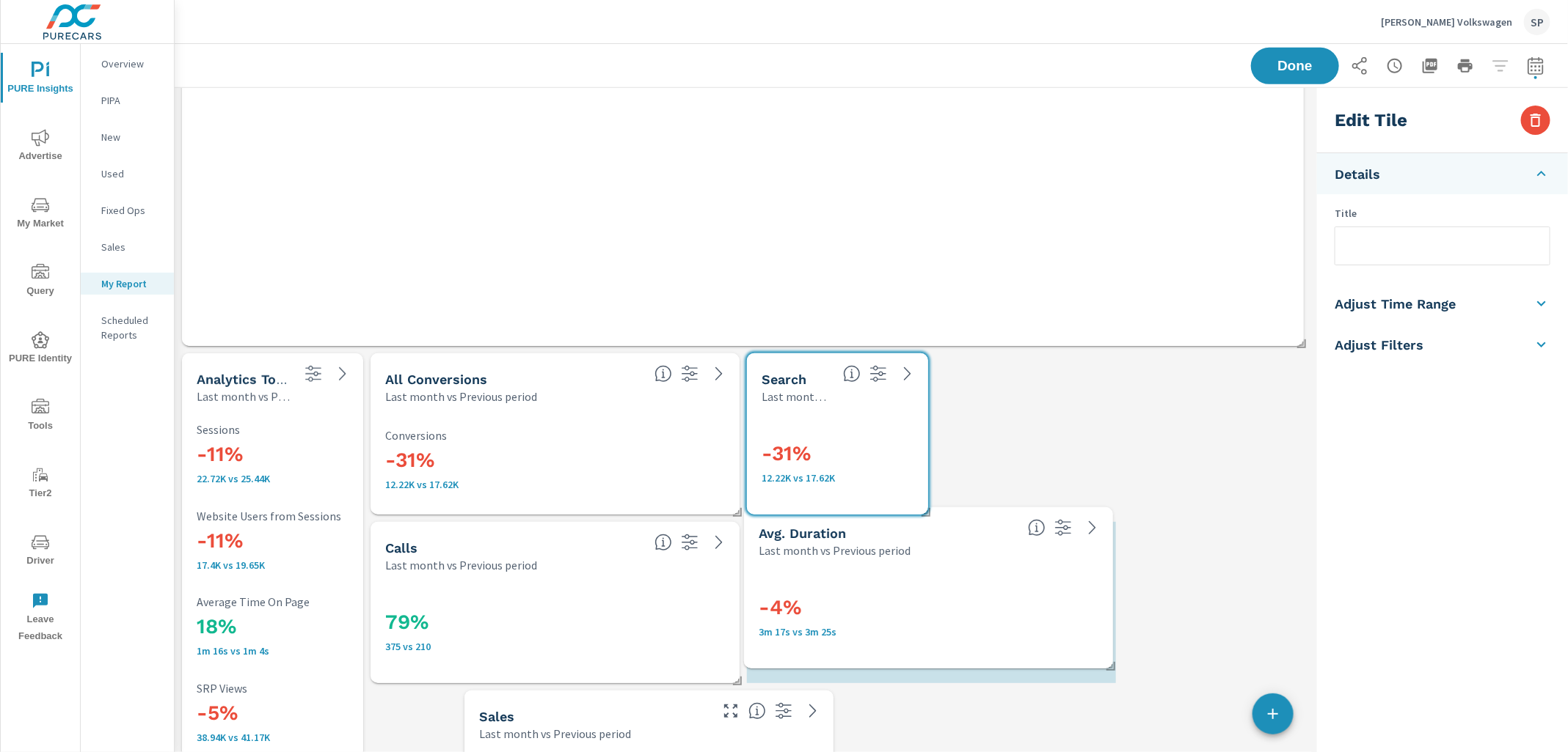
drag, startPoint x: 1021, startPoint y: 428, endPoint x: 830, endPoint y: 581, distance: 244.7
click at [830, 581] on div "-4% 3m 17s vs 3m 25s" at bounding box center [929, 613] width 340 height 80
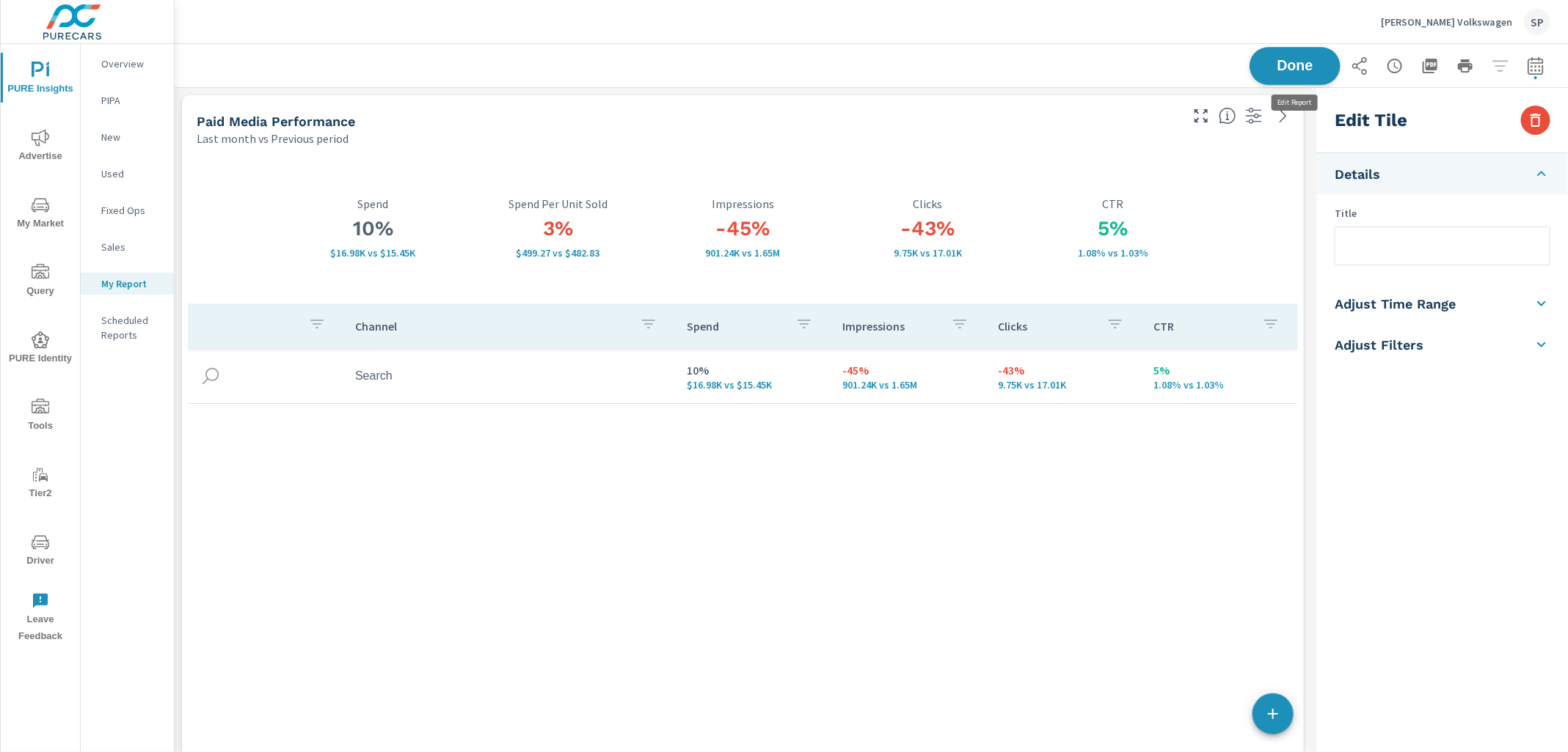
click at [1307, 54] on button "Done" at bounding box center [1294, 65] width 91 height 38
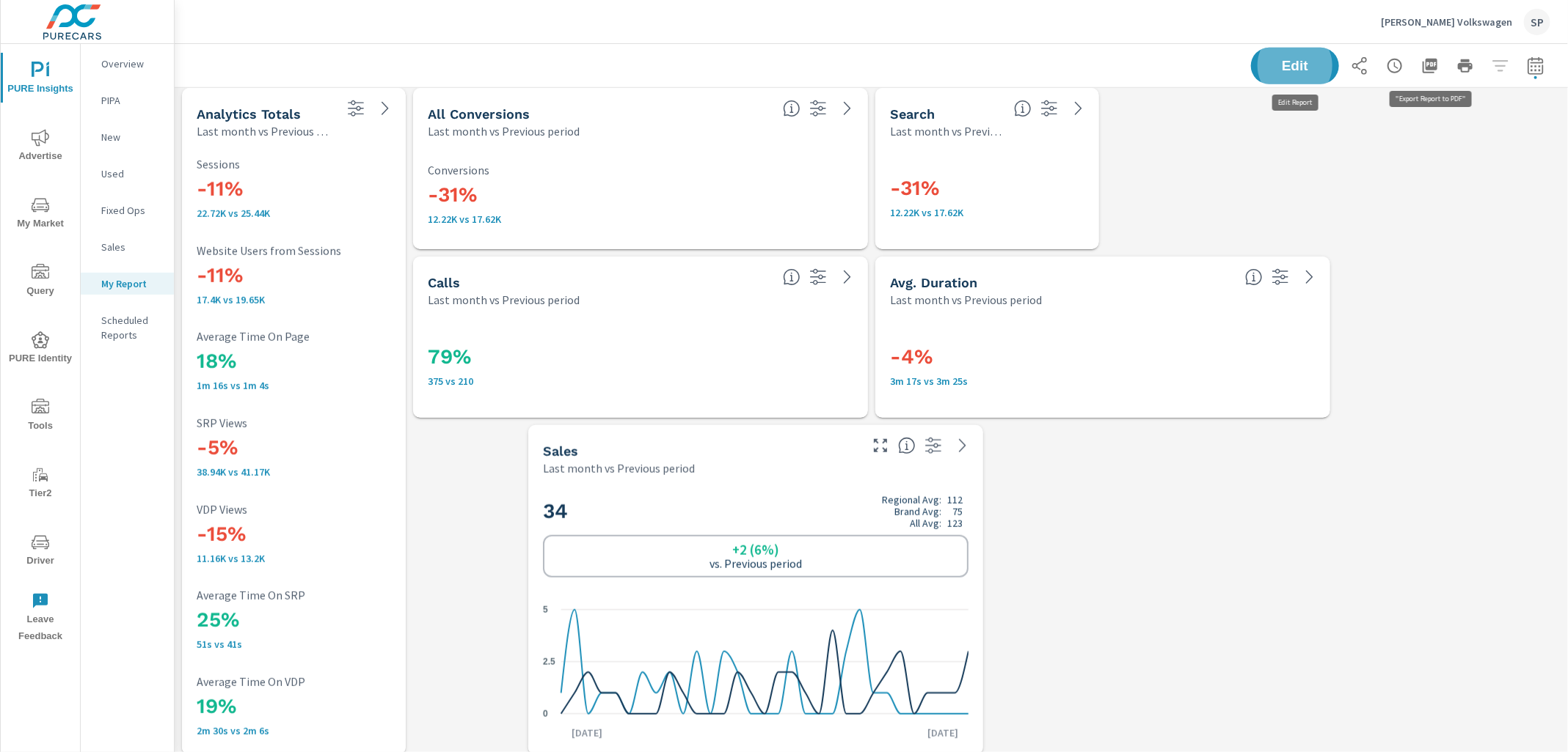
click at [1432, 65] on icon "button" at bounding box center [1430, 65] width 18 height 18
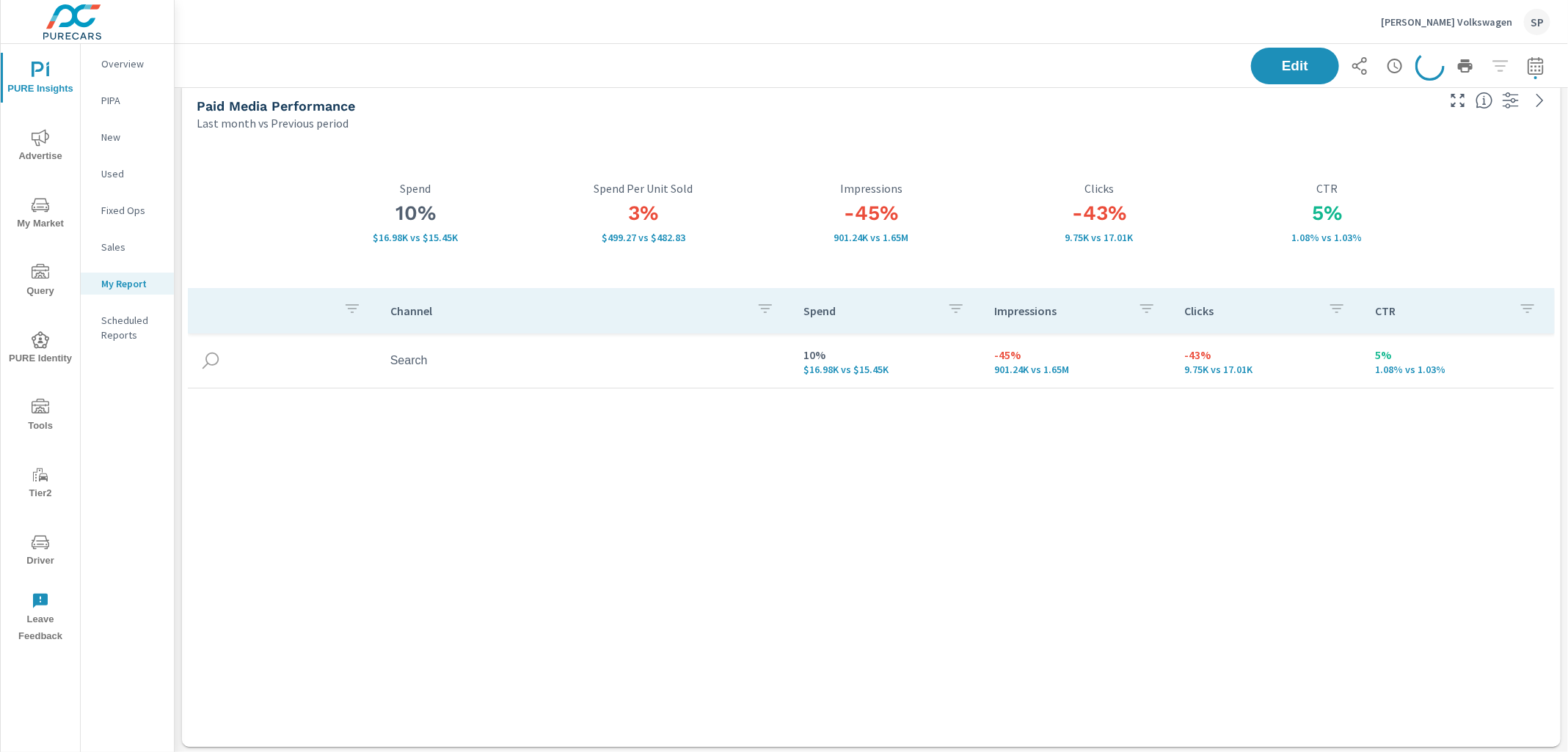
scroll to position [0, 0]
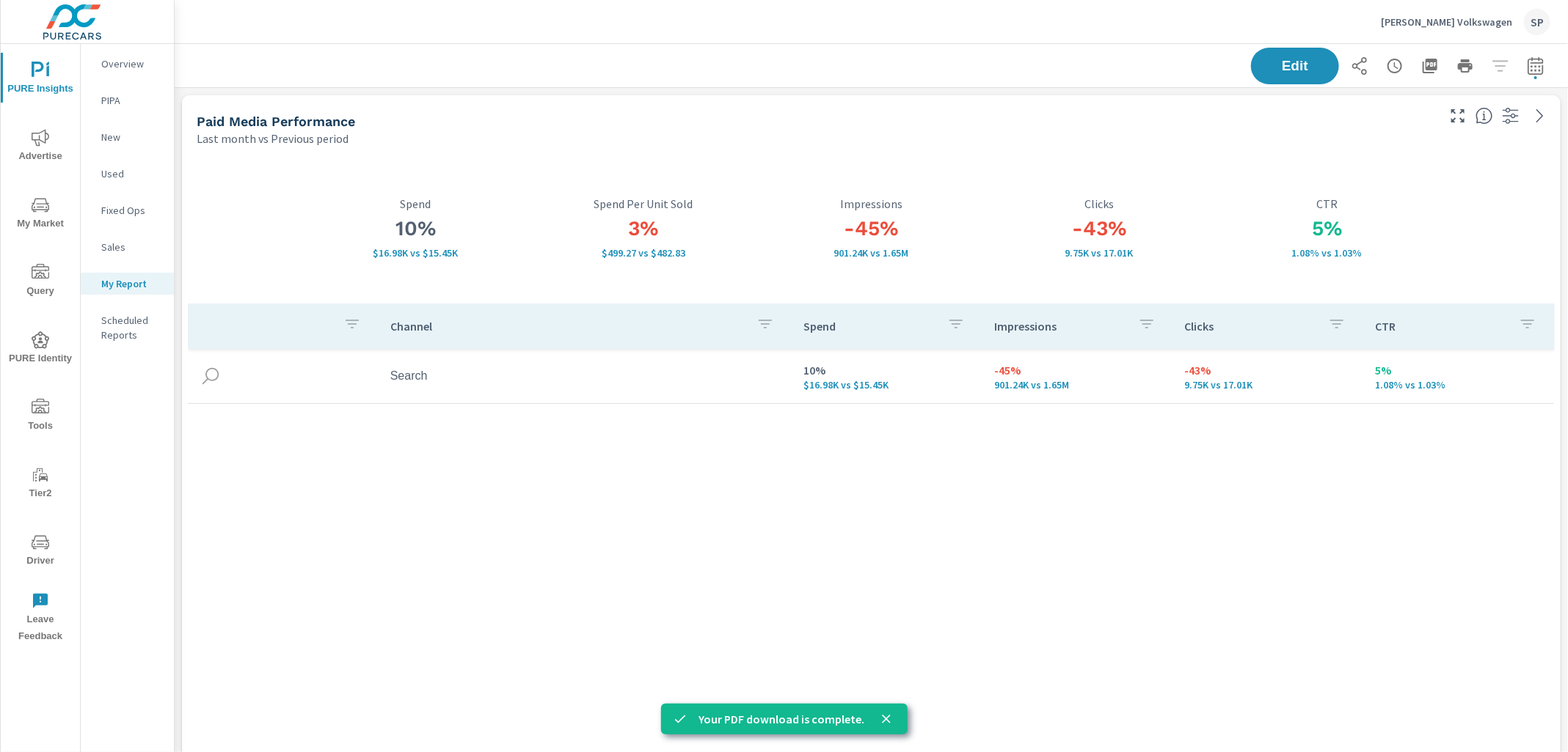
click at [1430, 62] on icon "button" at bounding box center [1429, 65] width 15 height 15
click at [984, 64] on div "Edit" at bounding box center [872, 65] width 1358 height 44
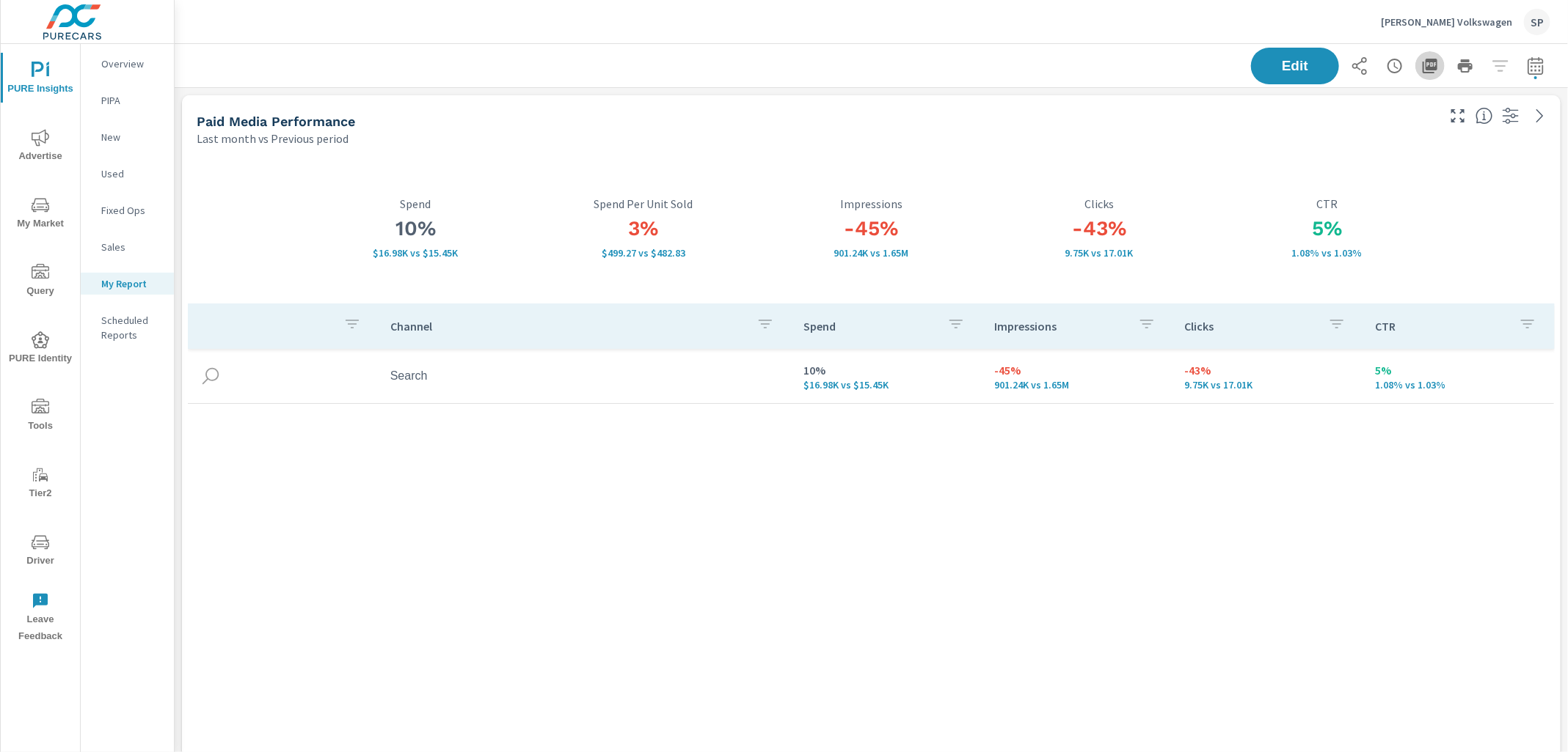
click at [1435, 74] on button "button" at bounding box center [1430, 66] width 30 height 30
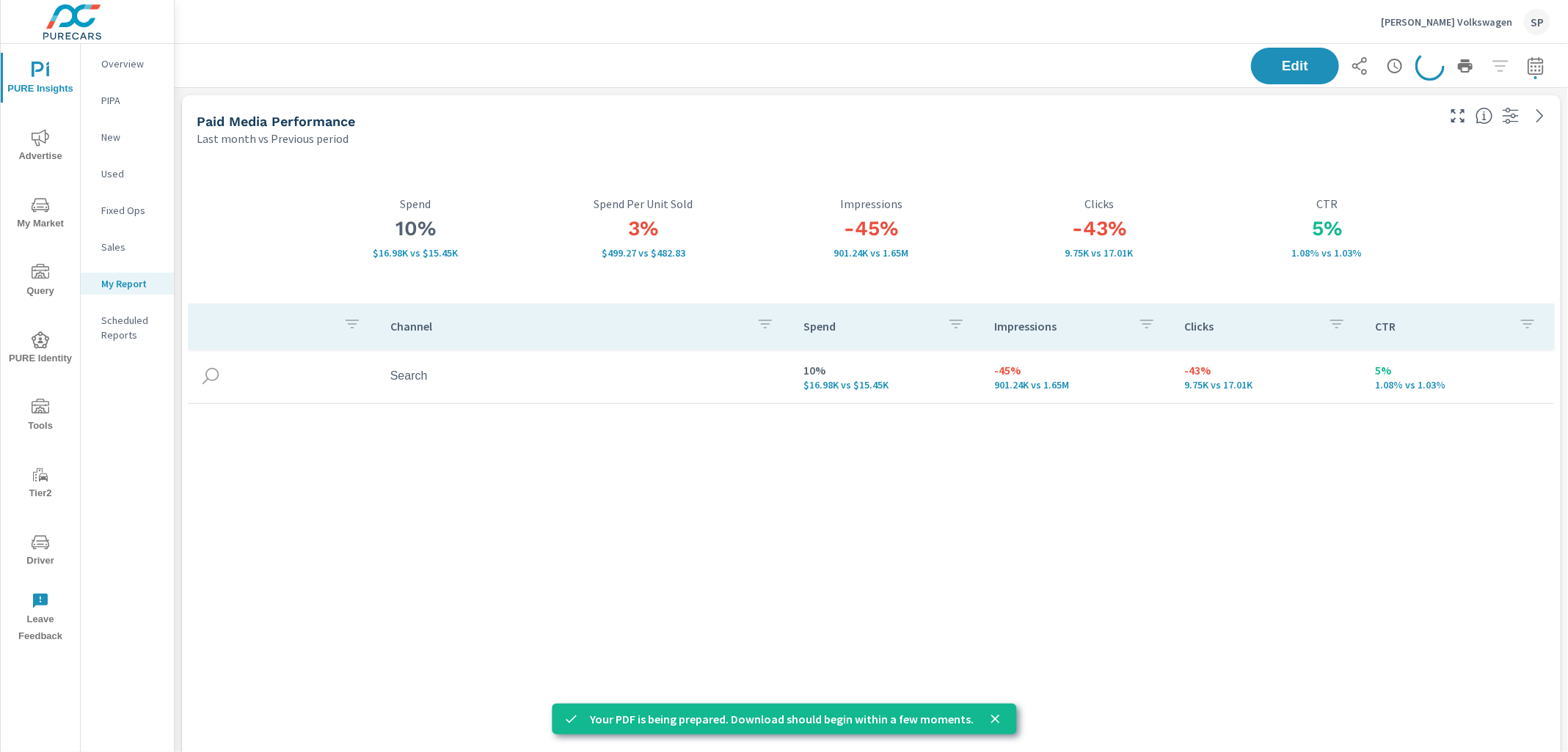
scroll to position [9348, 0]
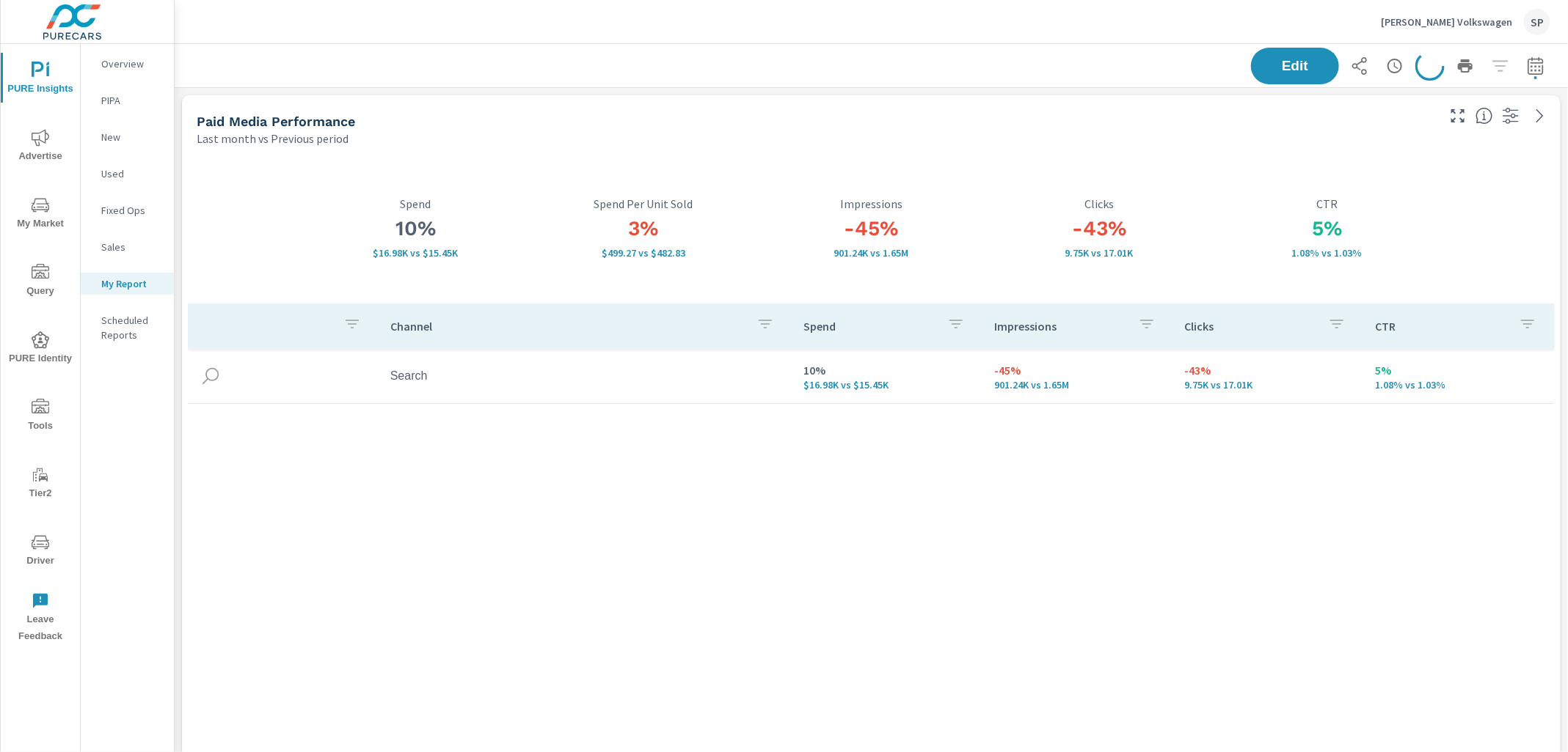
click at [189, 109] on div "Paid Media Performance Last month vs Previous period" at bounding box center [811, 121] width 1258 height 52
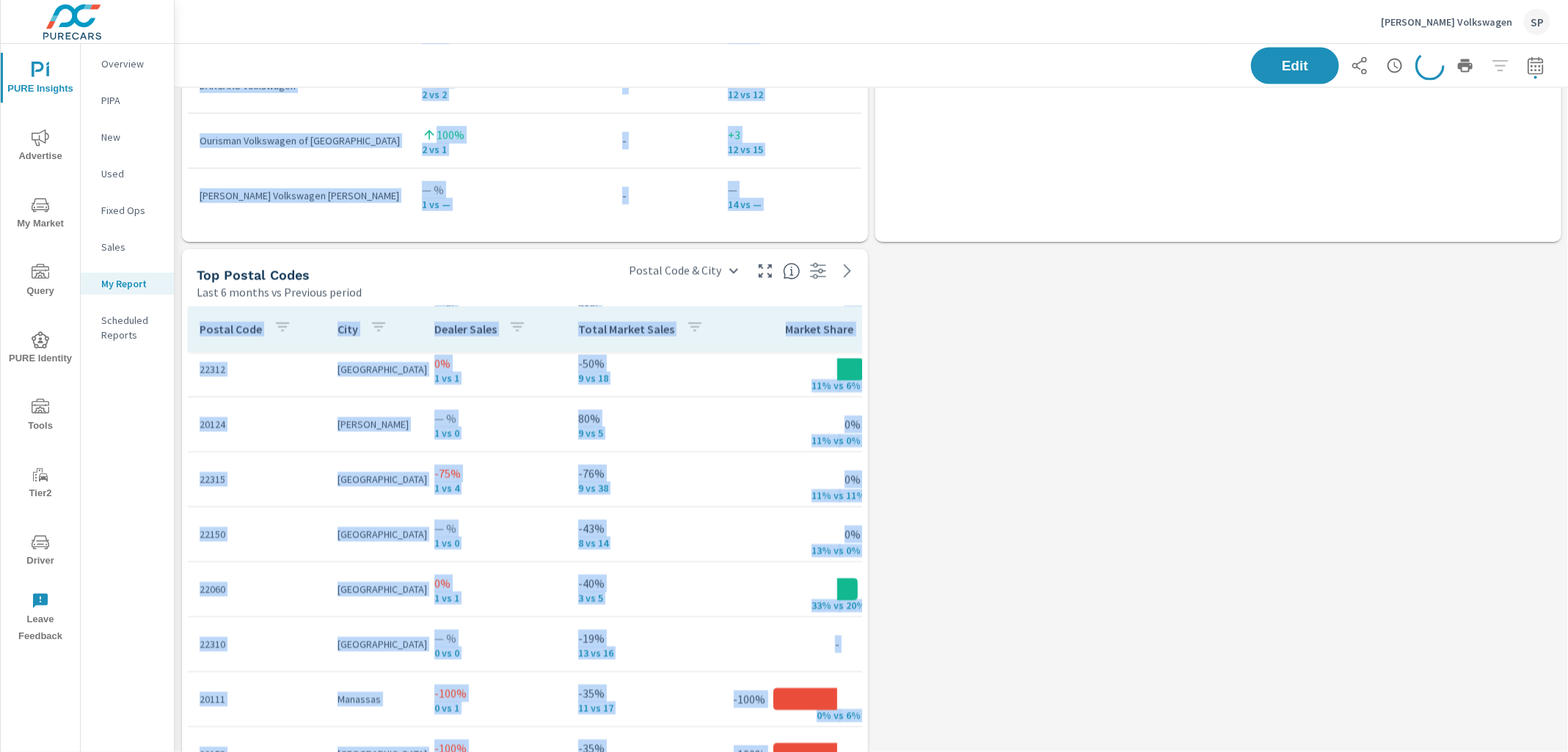
scroll to position [5751, 0]
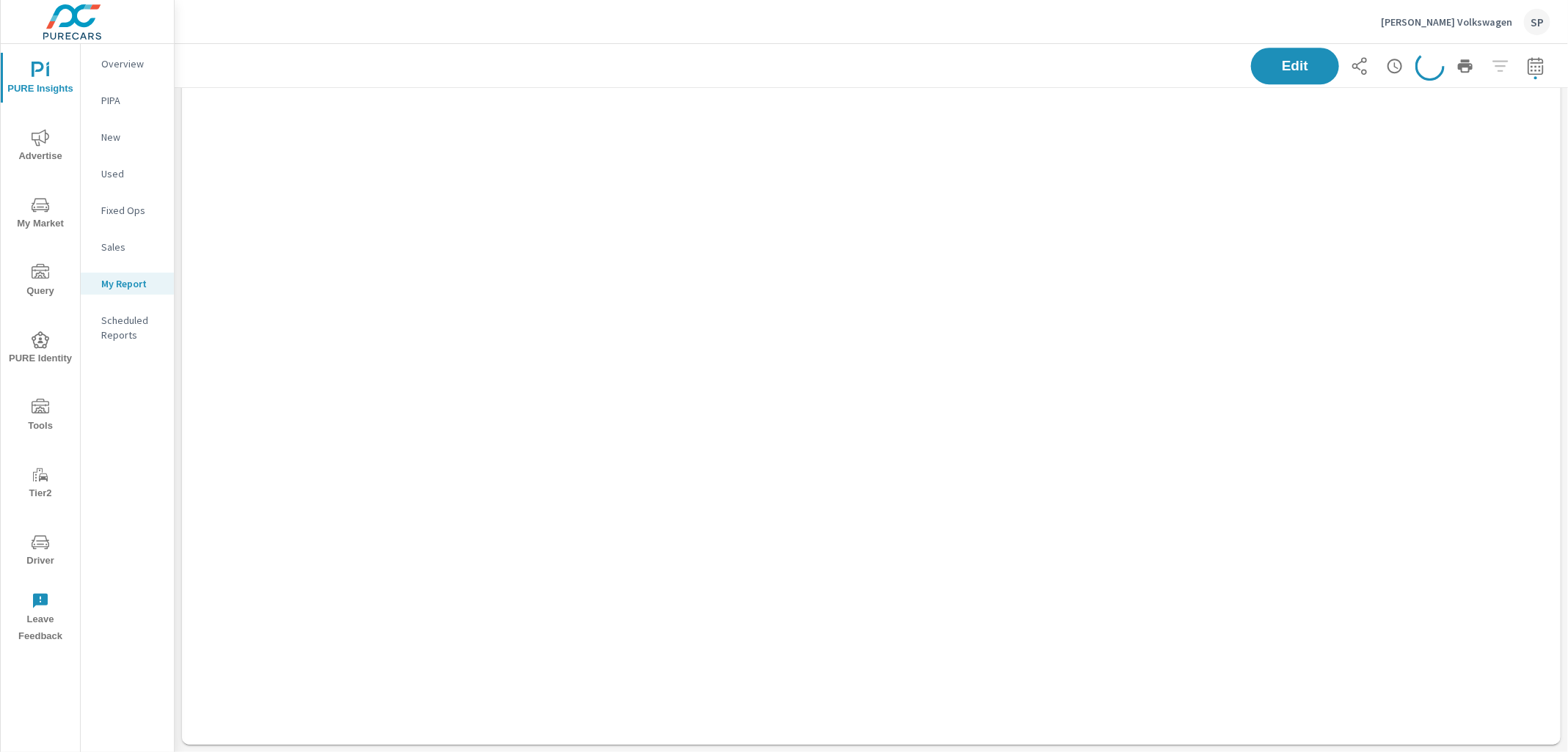
scroll to position [29587, 0]
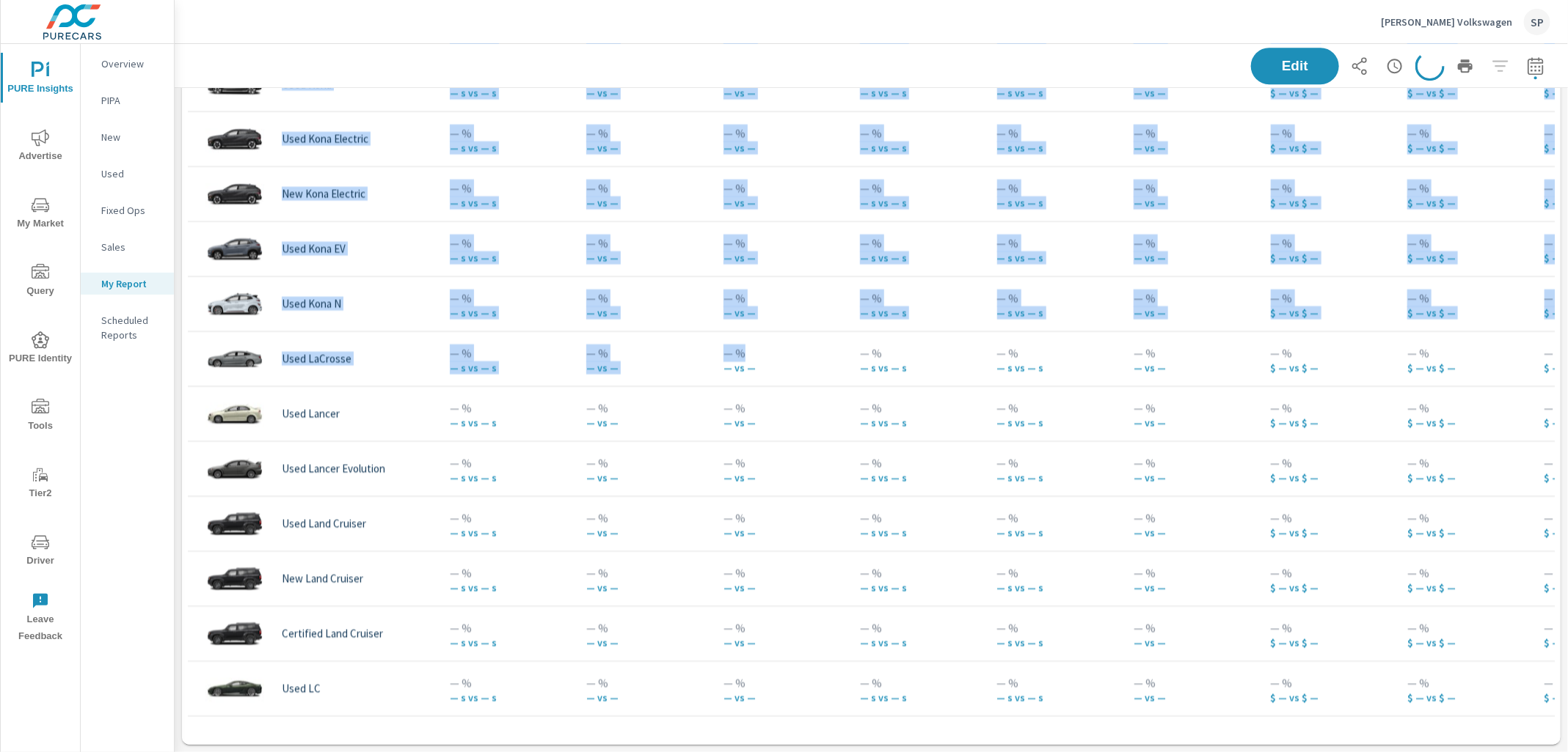
drag, startPoint x: 189, startPoint y: 109, endPoint x: 763, endPoint y: 358, distance: 625.7
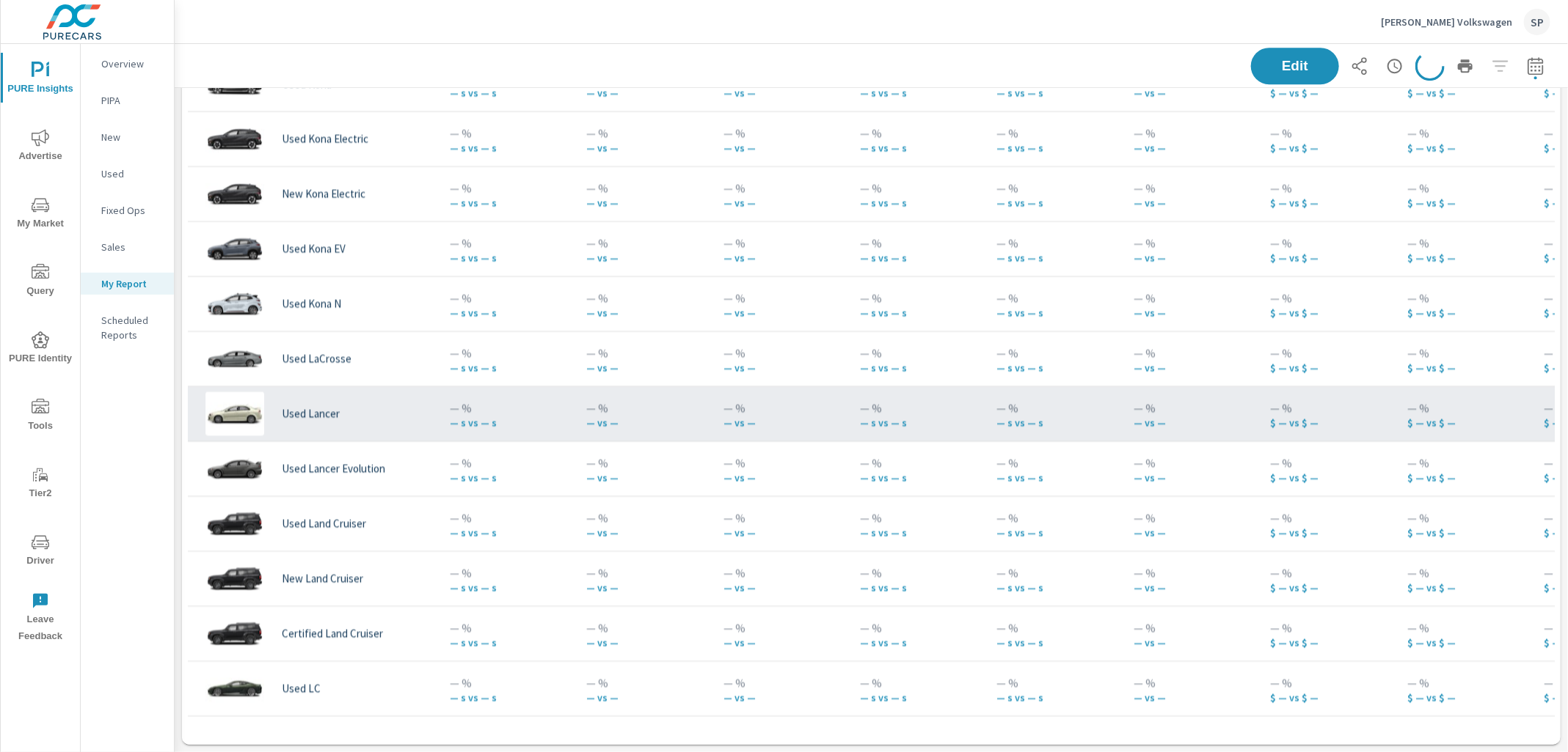
click at [747, 429] on td "— % — vs —" at bounding box center [780, 414] width 136 height 53
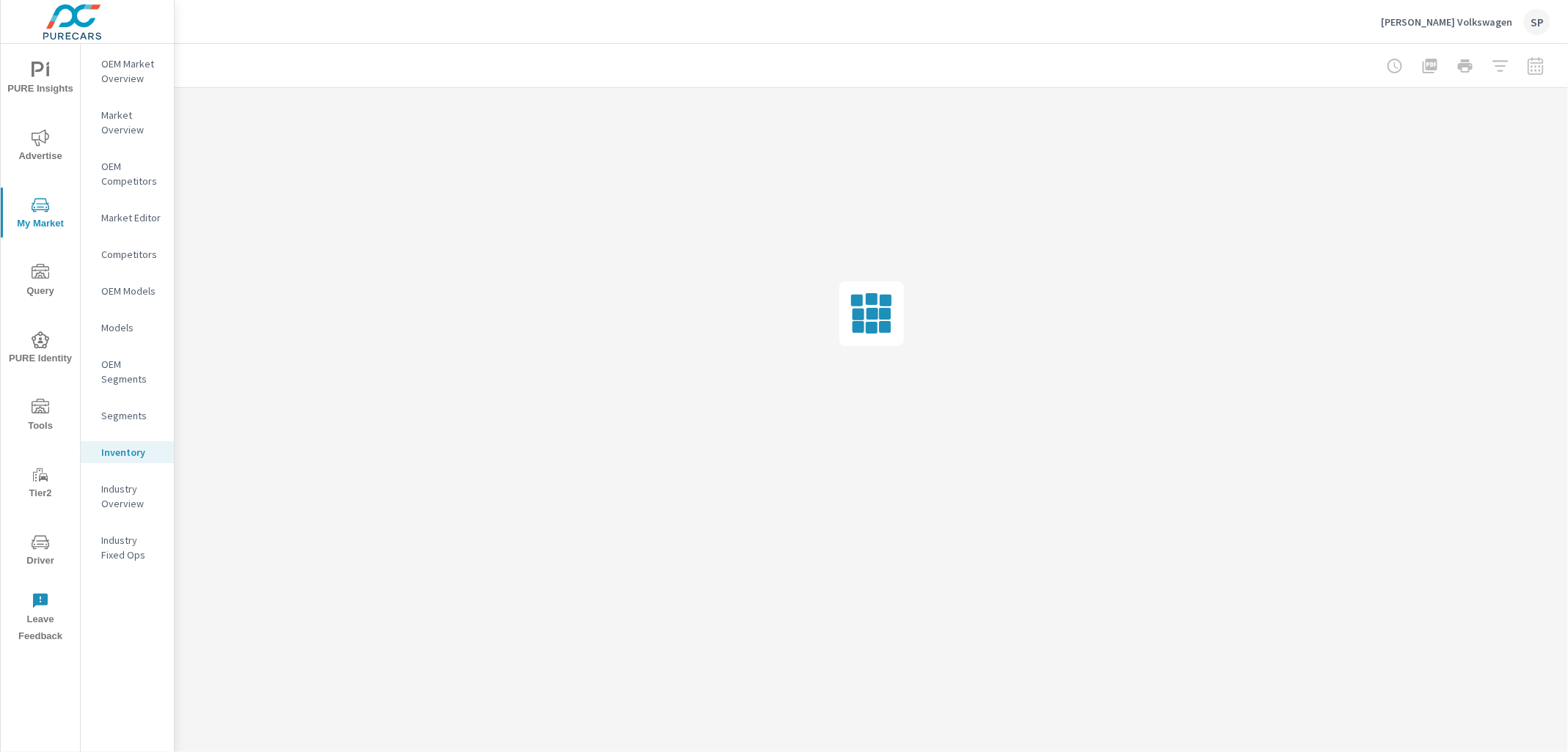
click at [119, 495] on p "Industry Overview" at bounding box center [132, 496] width 61 height 30
click at [44, 81] on span "PURE Insights" at bounding box center [41, 79] width 70 height 36
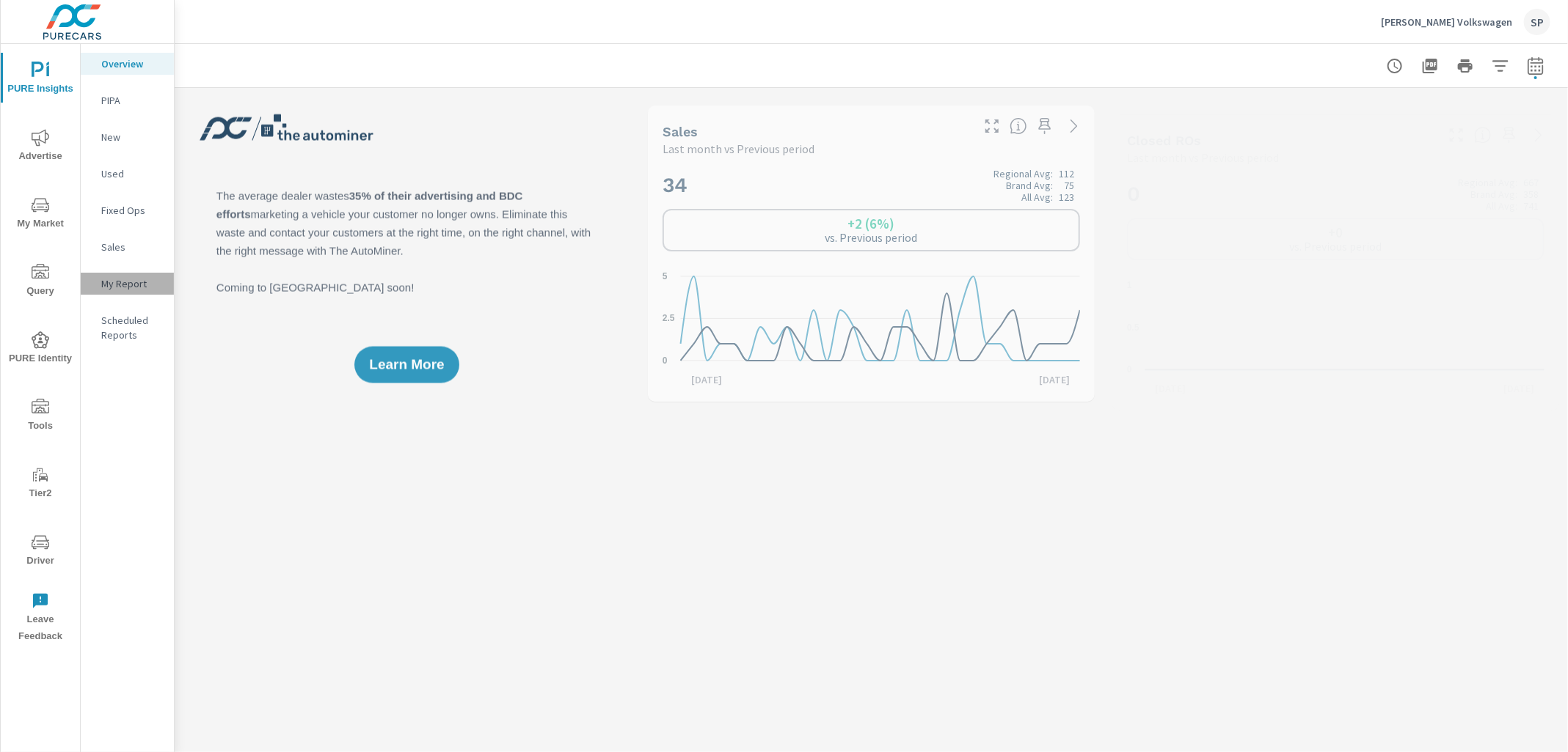
click at [129, 277] on p "My Report" at bounding box center [132, 284] width 61 height 15
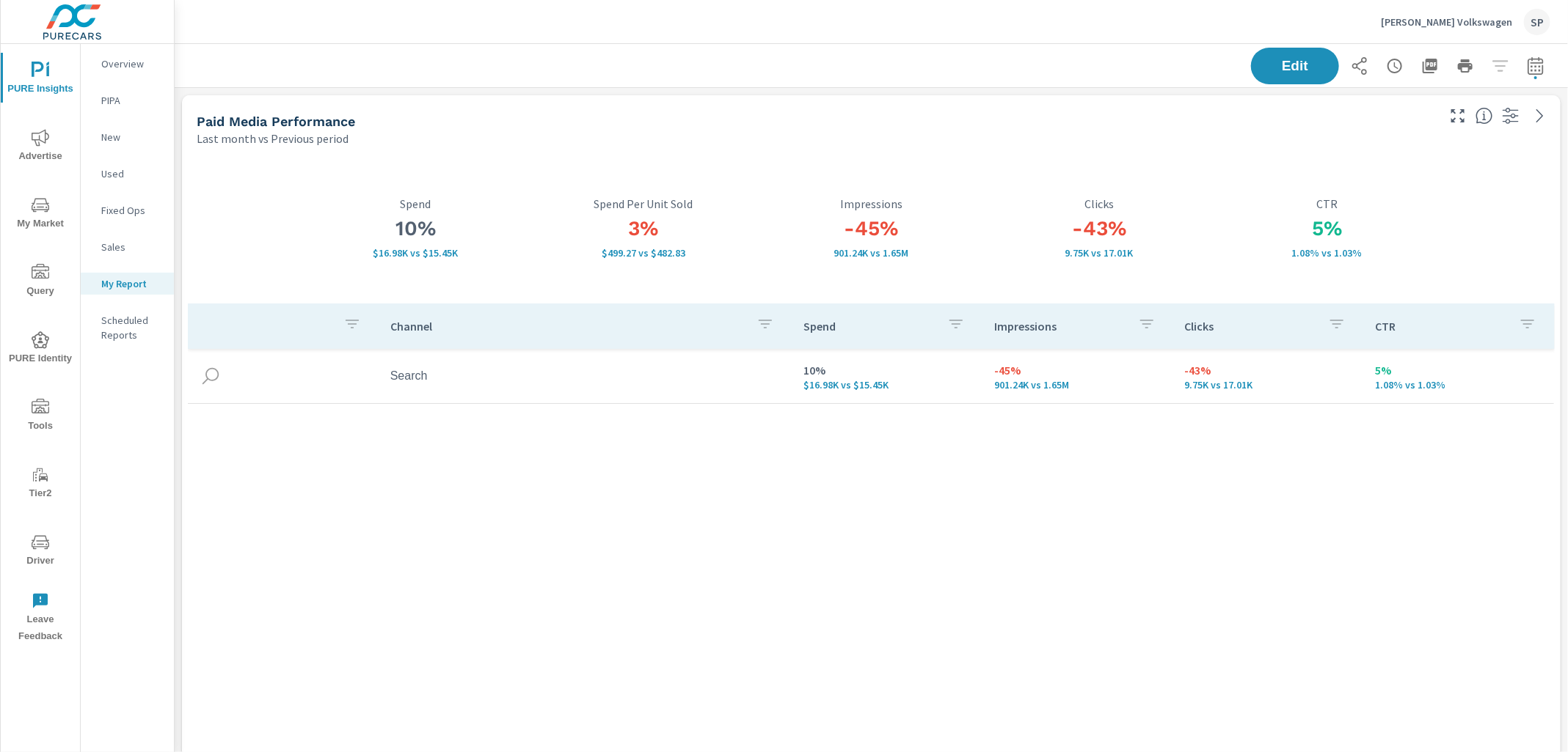
scroll to position [23151, 0]
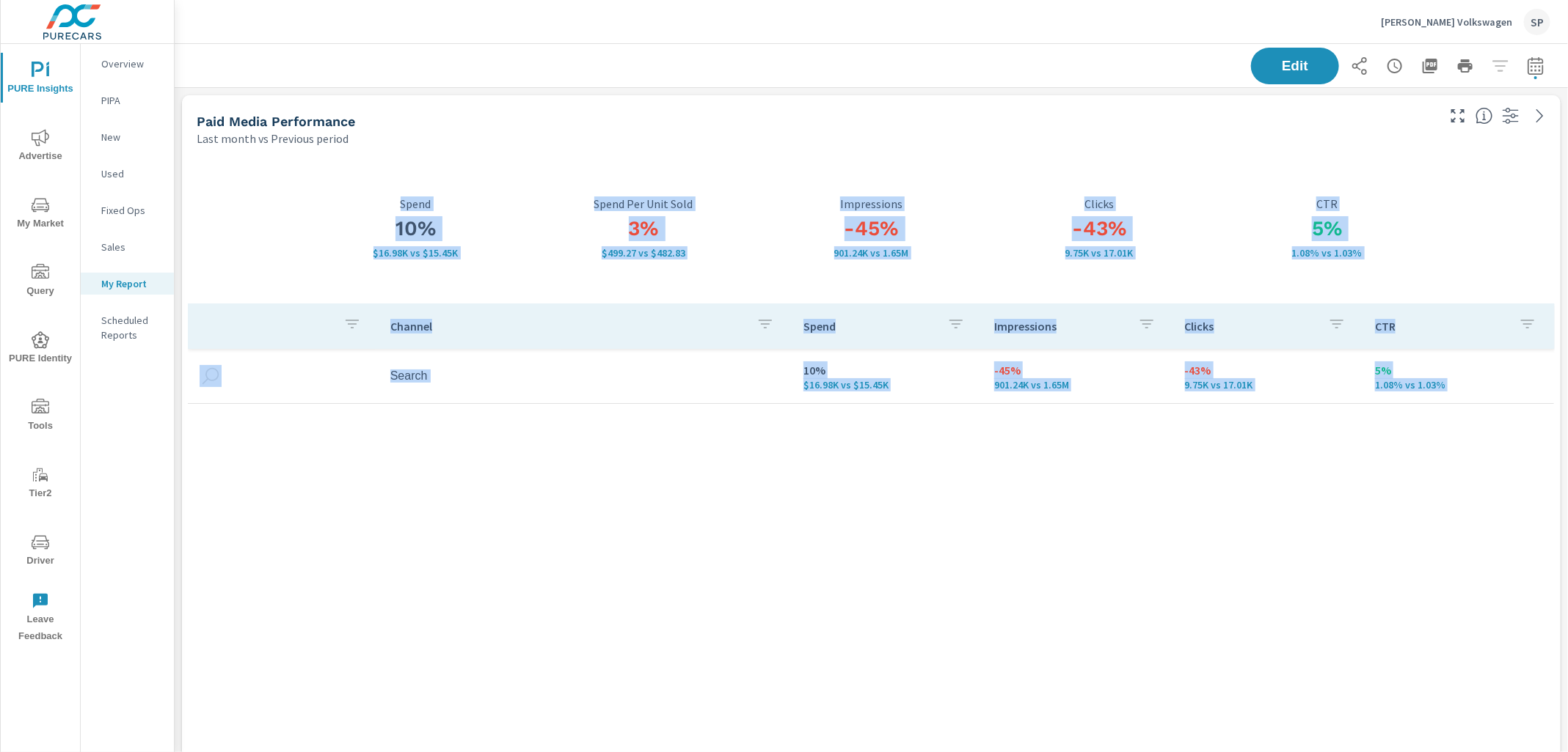
click at [508, 142] on div "Last month vs Previous period" at bounding box center [815, 139] width 1237 height 18
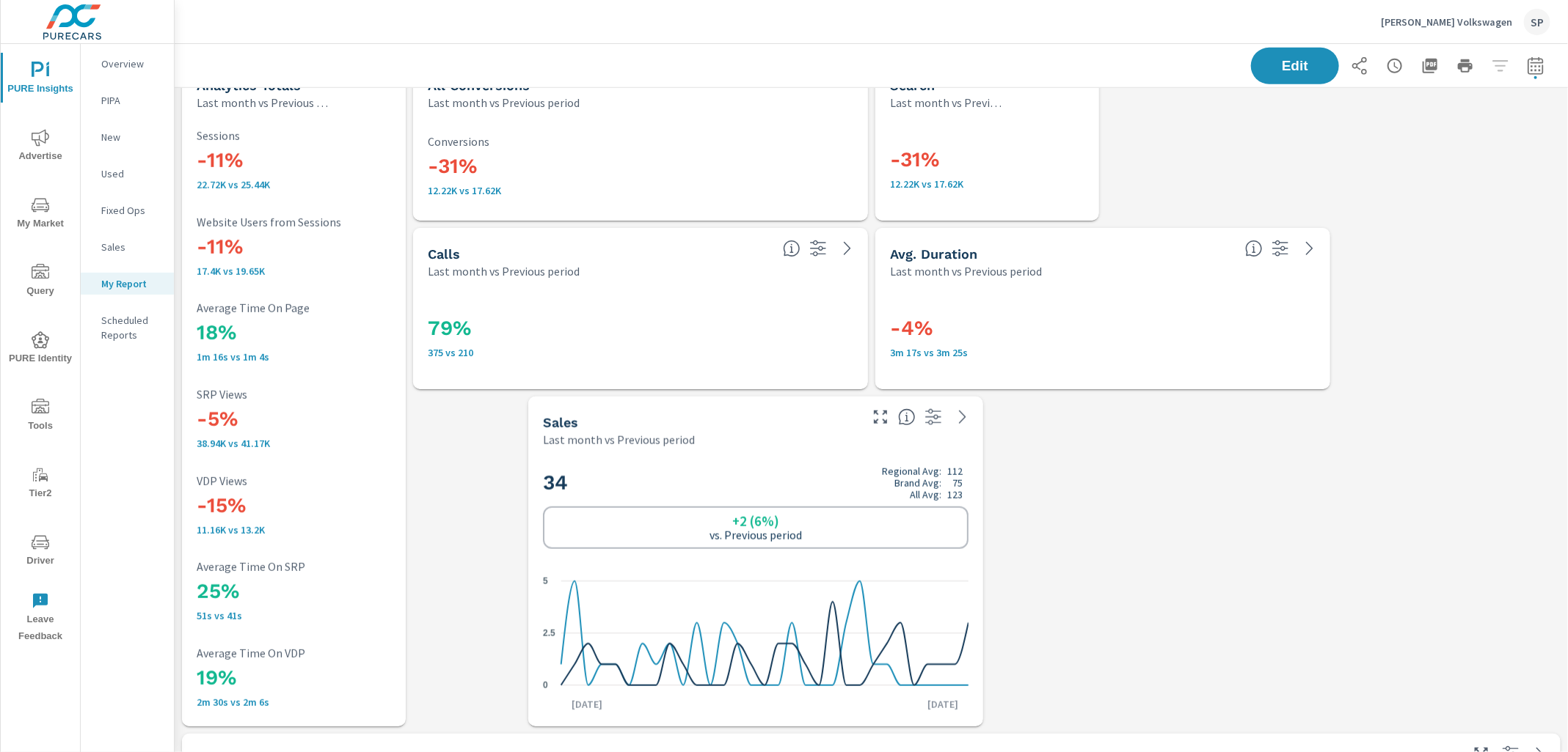
scroll to position [700, 0]
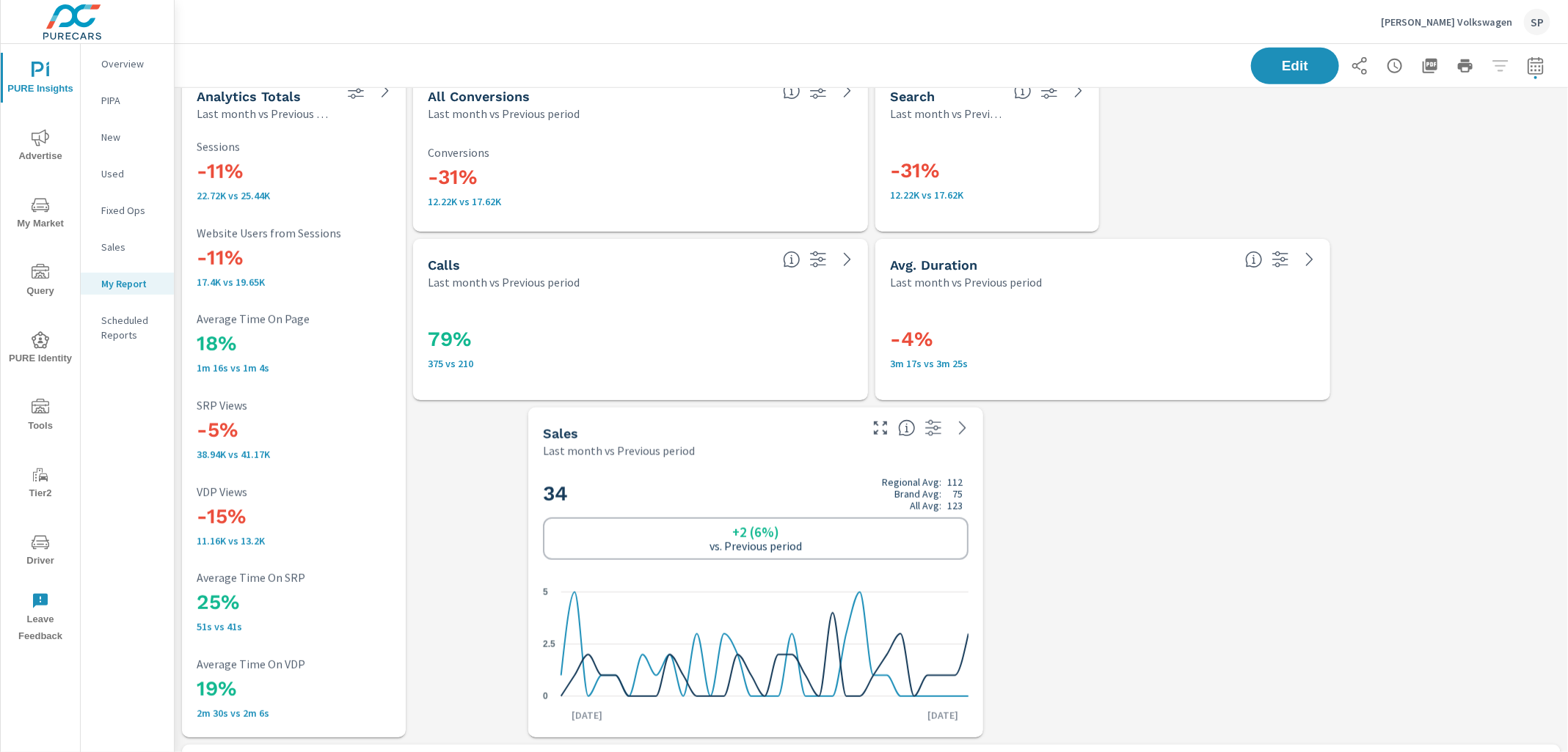
click at [1475, 10] on div "Karen Radley Volkswagen SP" at bounding box center [1465, 22] width 169 height 26
click at [1475, 10] on body "PURE Insights Advertise My Market Query PURE Identity Tools Tier2 Driver Leave …" at bounding box center [784, 376] width 1568 height 752
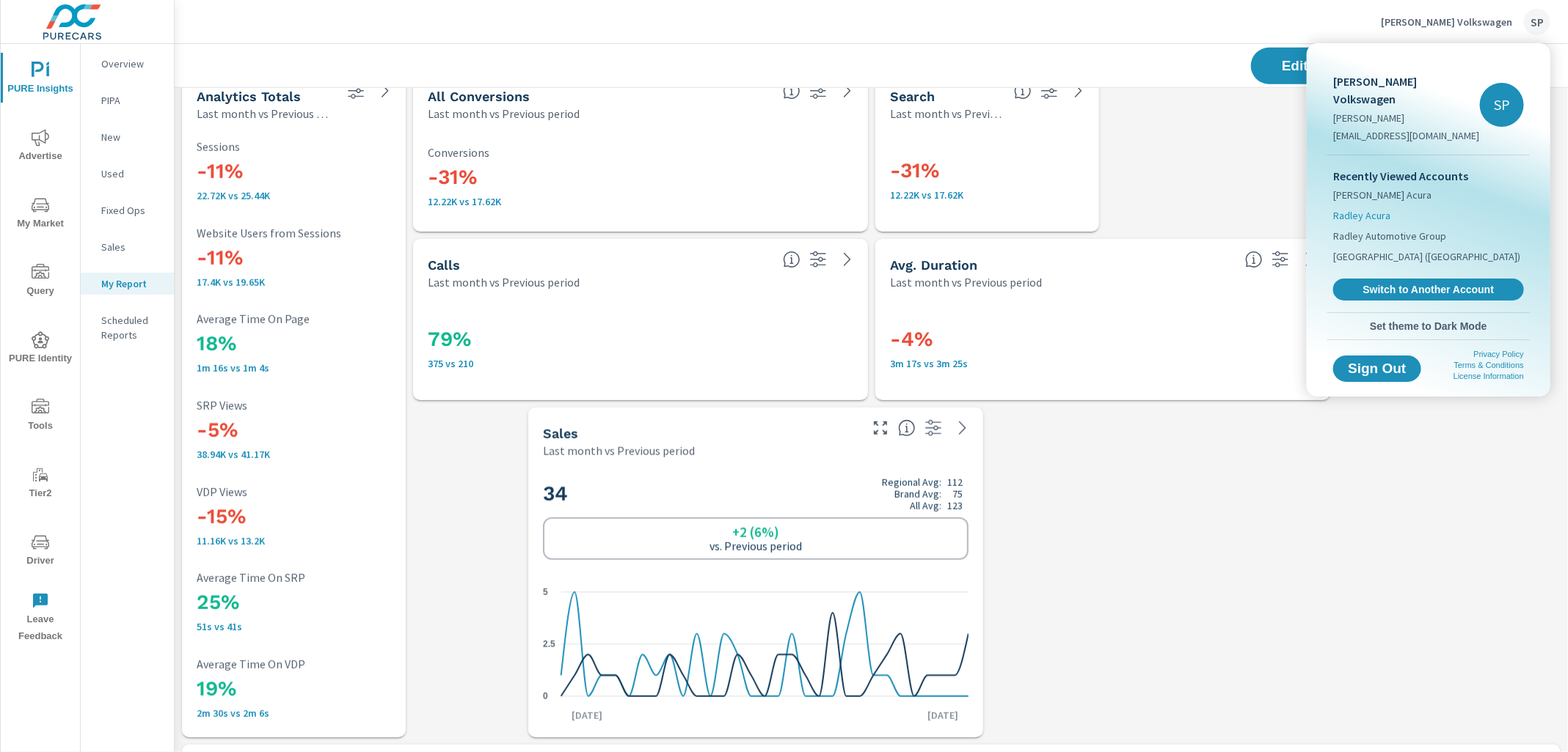
click at [1368, 208] on span "Radley Acura" at bounding box center [1361, 215] width 57 height 15
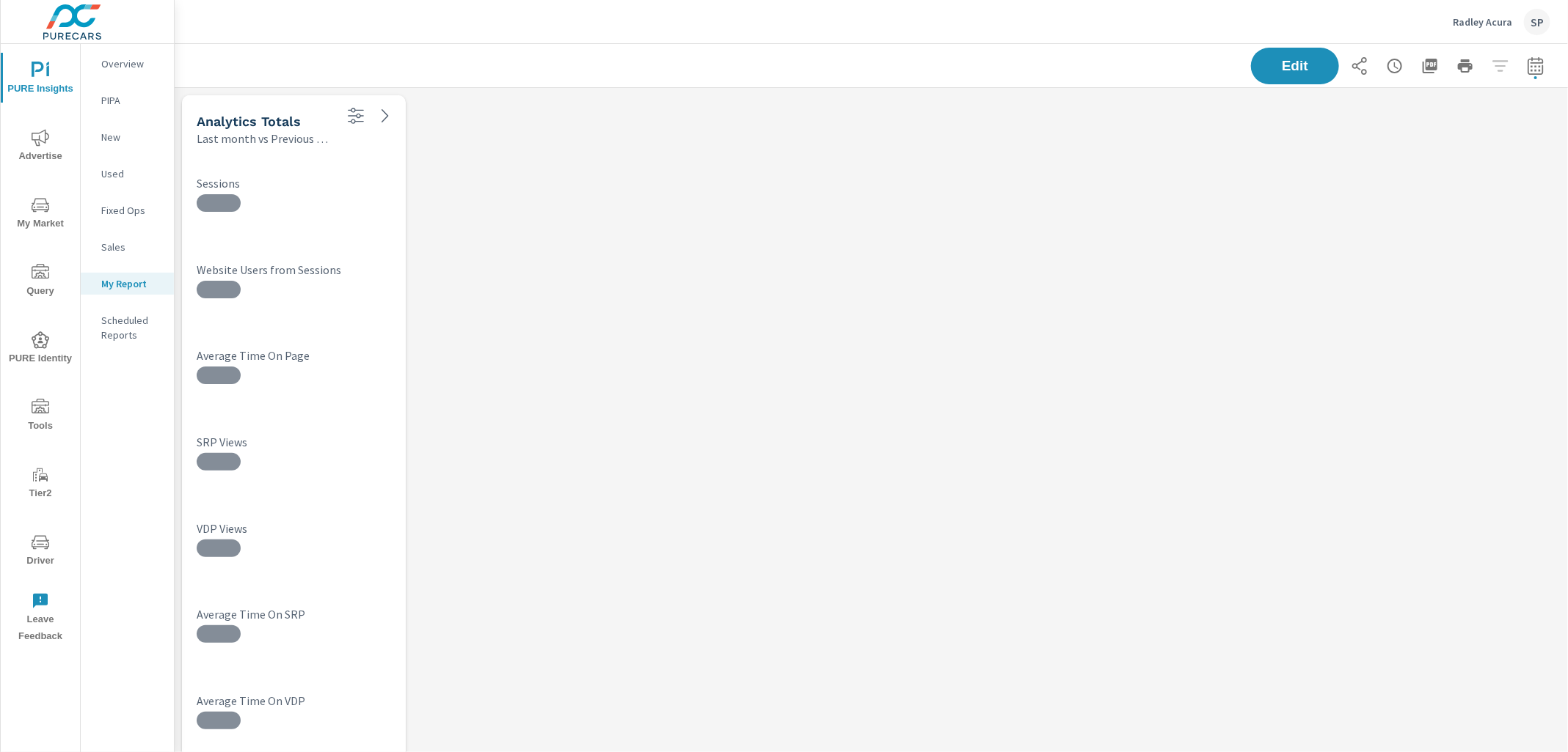
scroll to position [7090, 1394]
click at [39, 76] on icon "nav menu" at bounding box center [40, 70] width 18 height 18
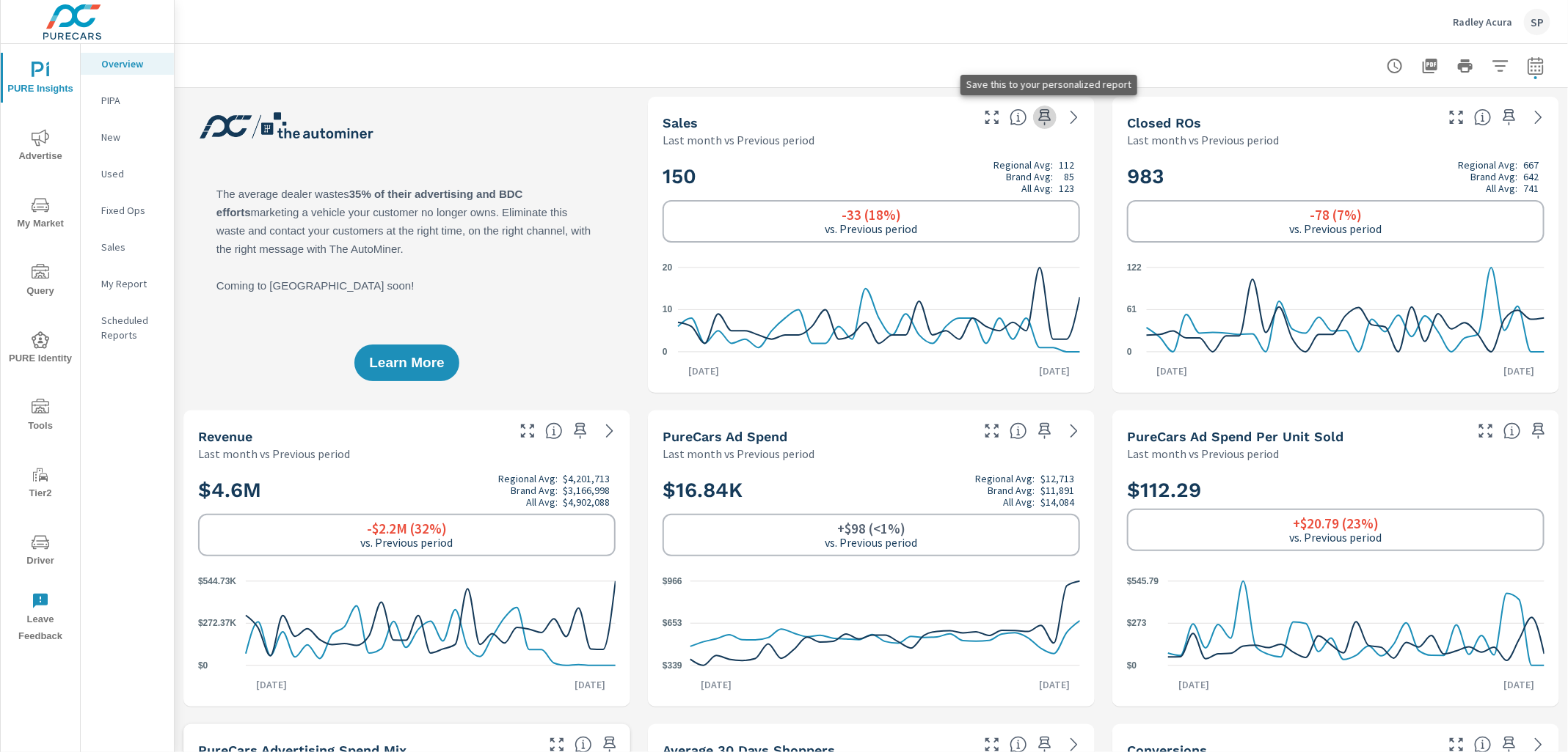
click at [1047, 115] on icon "button" at bounding box center [1045, 117] width 18 height 18
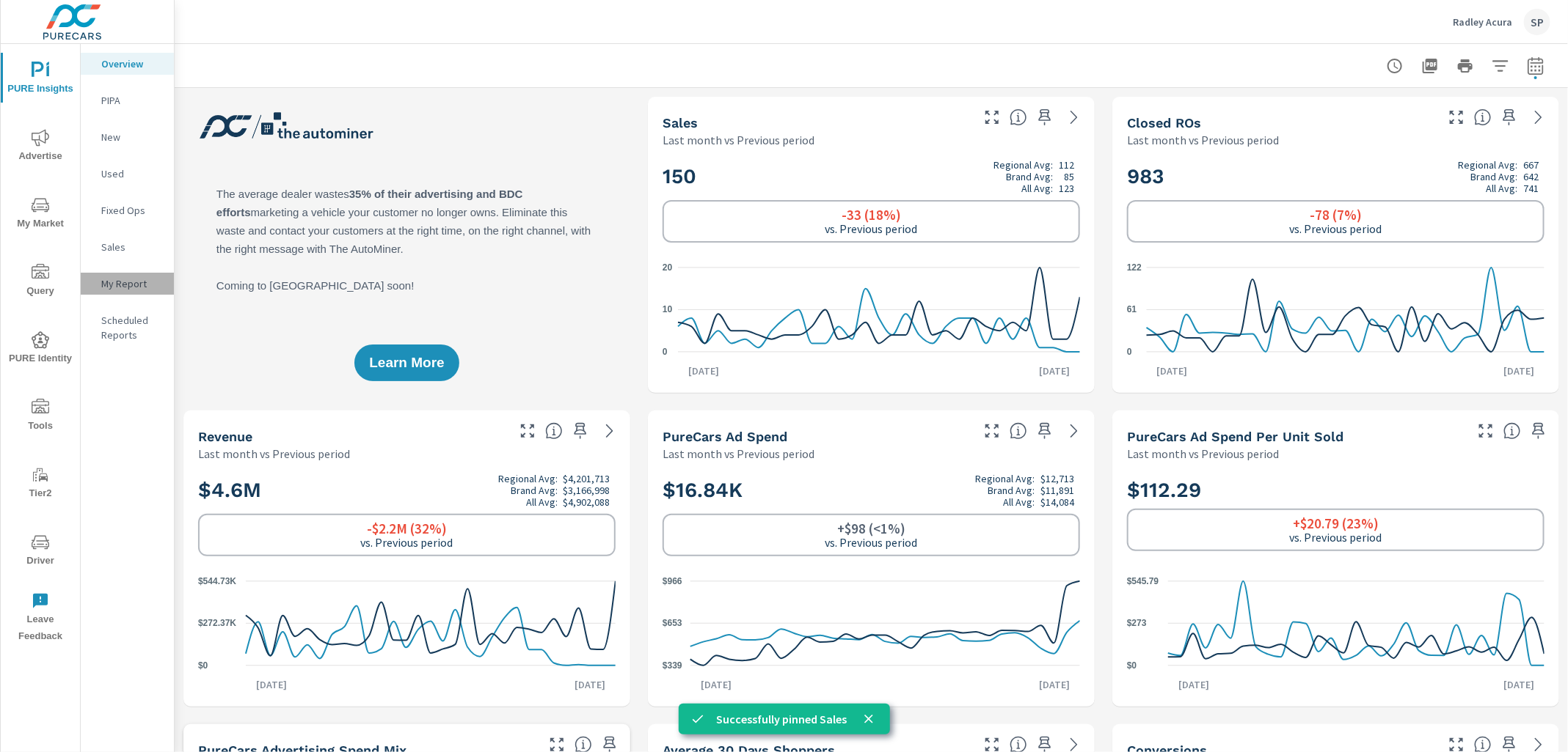
click at [122, 274] on div "My Report" at bounding box center [126, 284] width 93 height 22
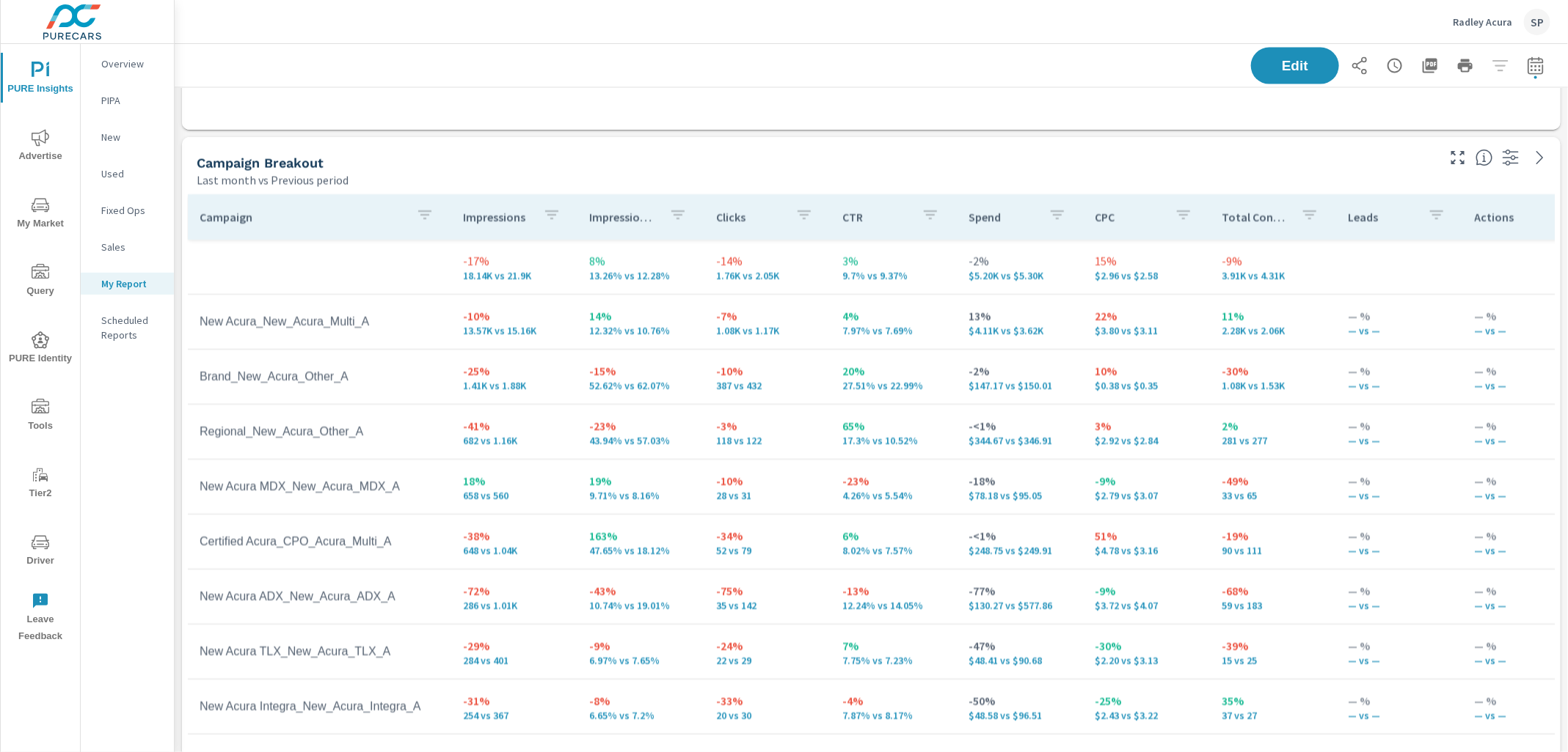
scroll to position [1340, 0]
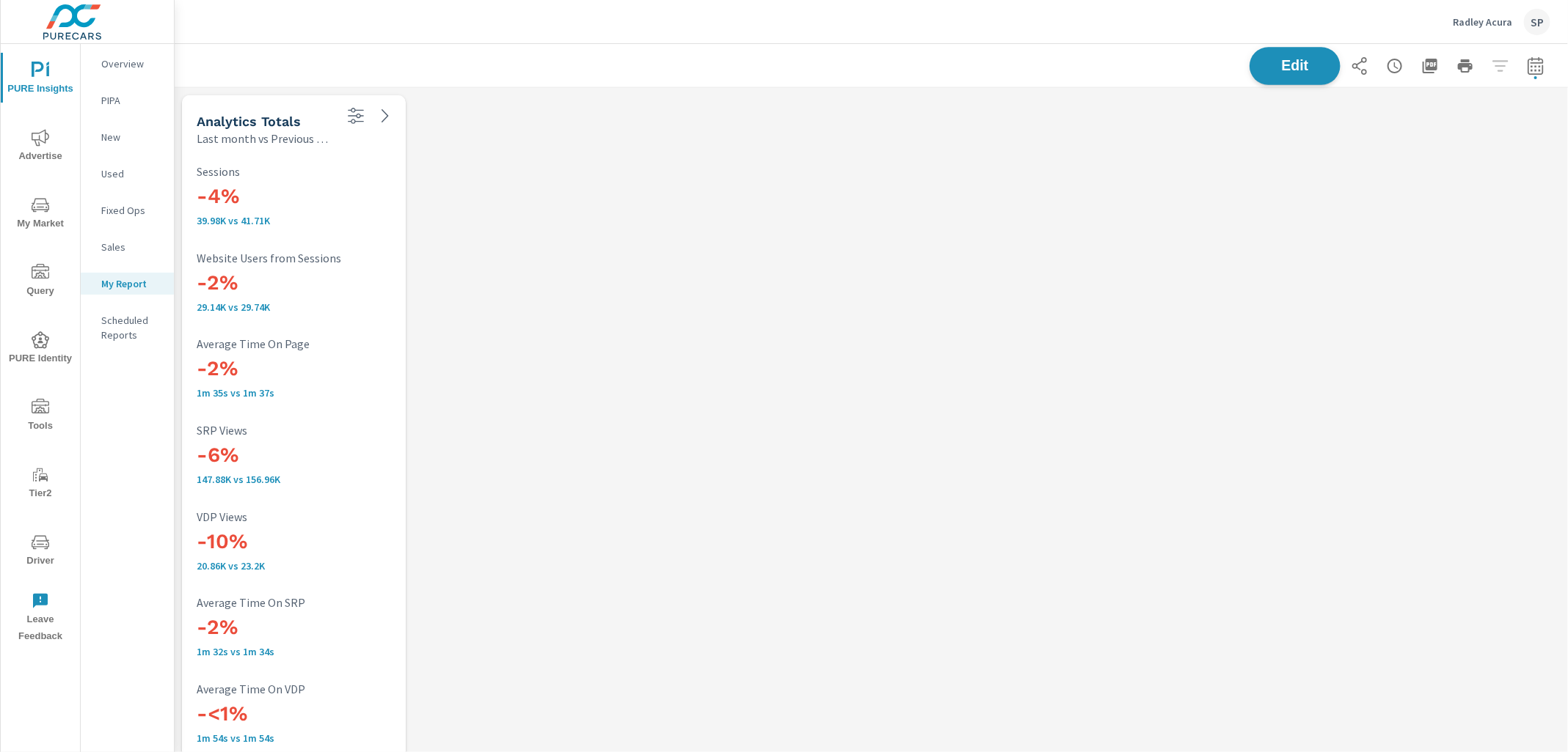
scroll to position [4289, 0]
click at [1304, 60] on span "Edit" at bounding box center [1294, 65] width 60 height 14
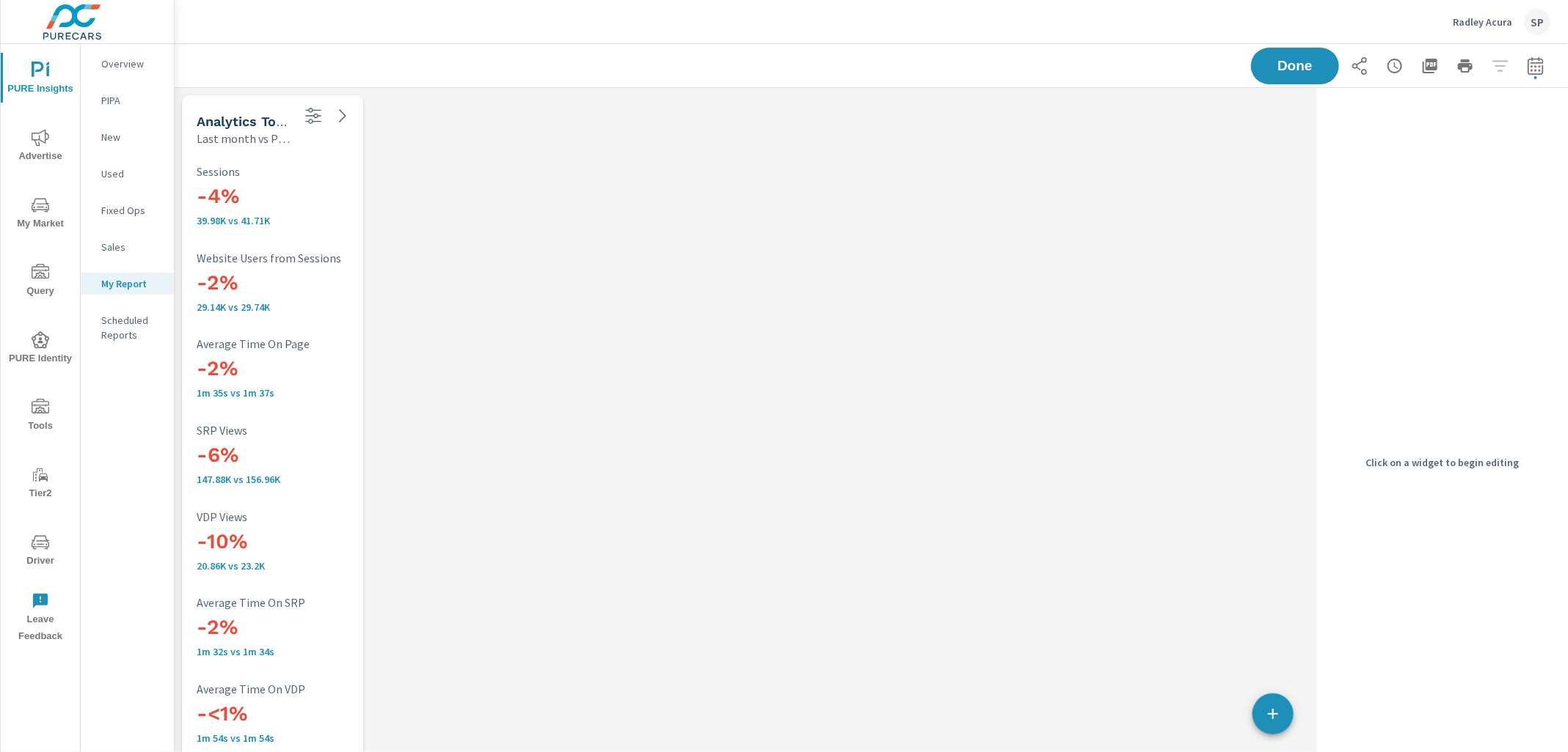
click at [285, 179] on div "-4% 39.98K vs 41.71K Sessions" at bounding box center [293, 196] width 193 height 62
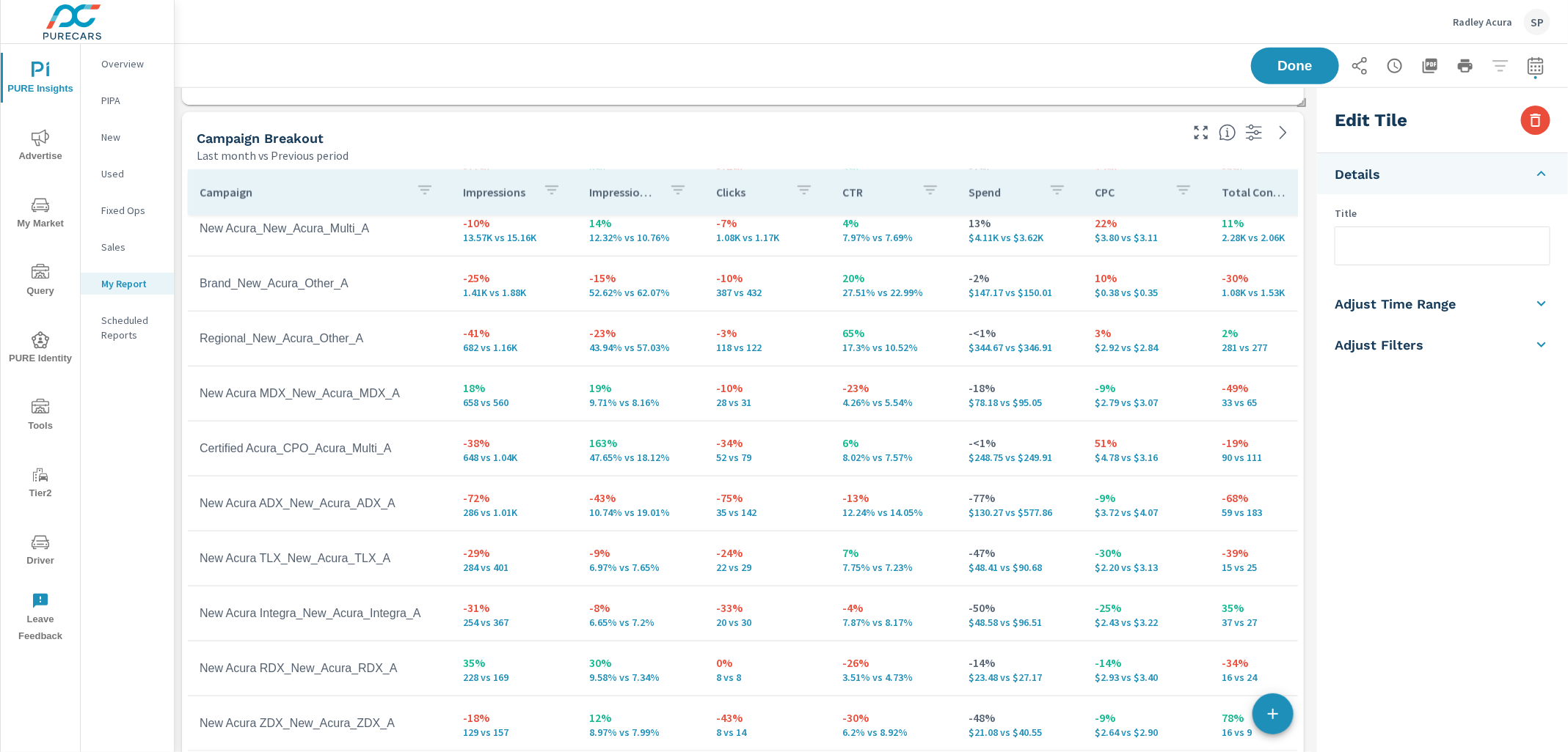
scroll to position [778, 0]
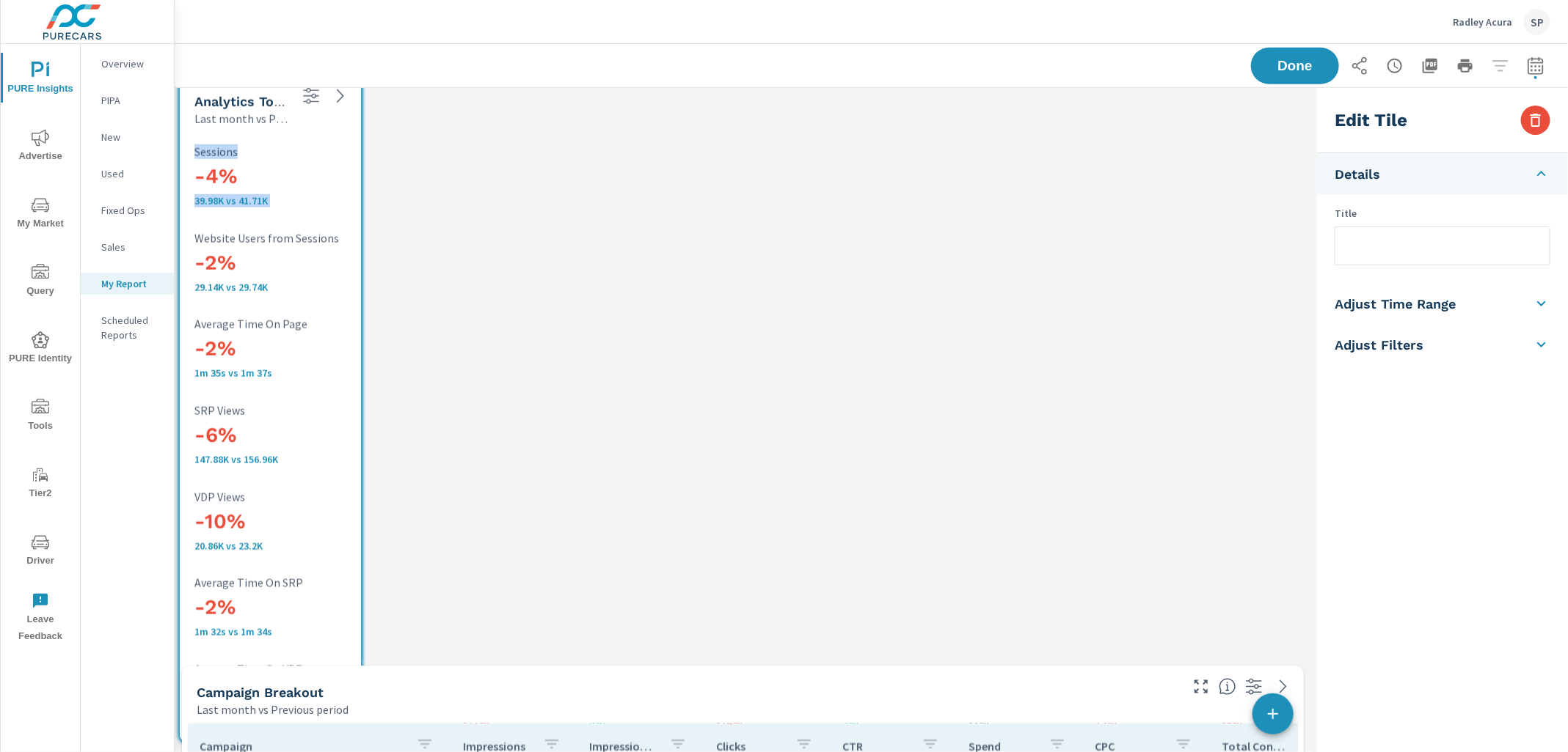
drag, startPoint x: 285, startPoint y: 179, endPoint x: 284, endPoint y: 145, distance: 34.0
click at [284, 145] on div "-4% 39.98K vs 41.71K Sessions" at bounding box center [291, 175] width 193 height 62
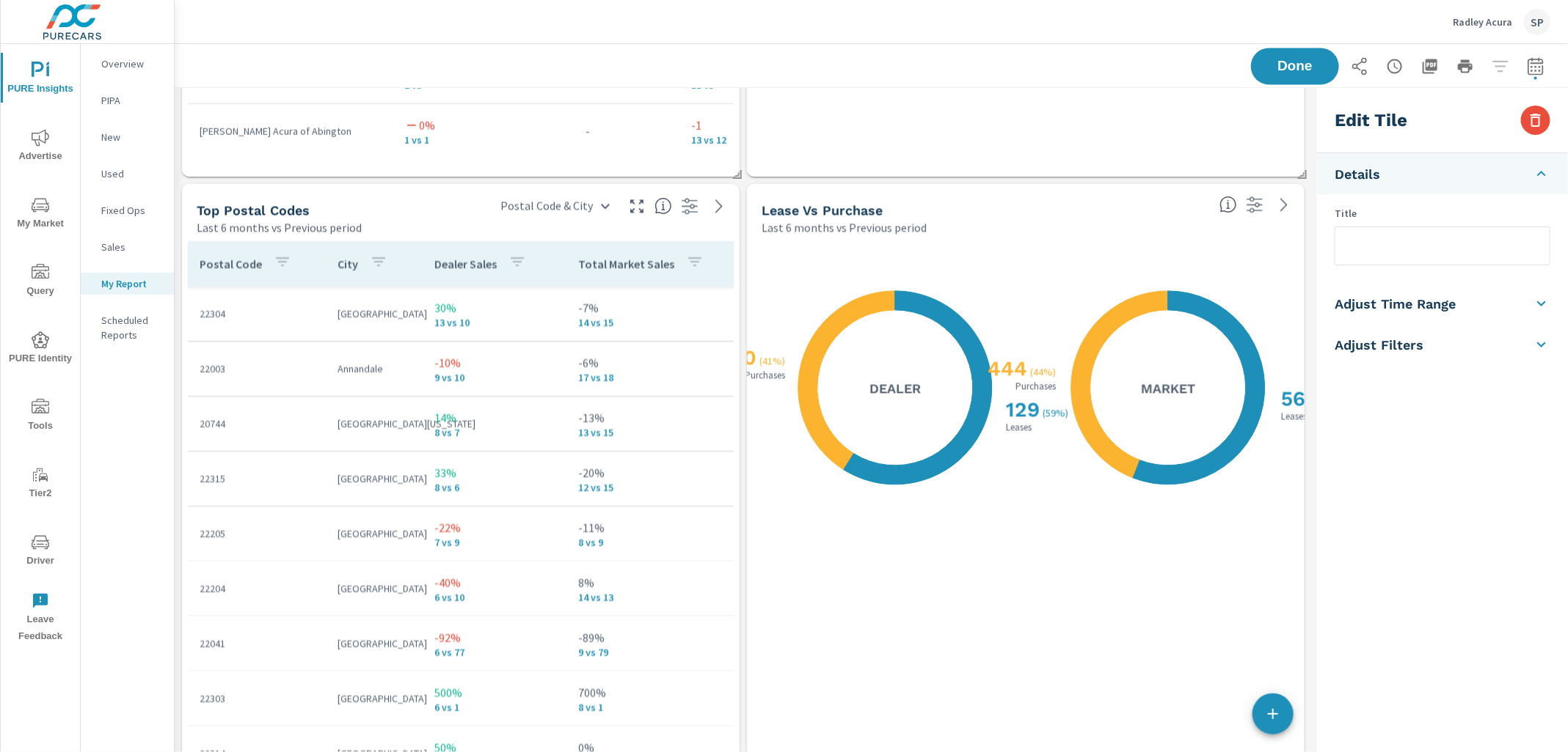
scroll to position [4803, 0]
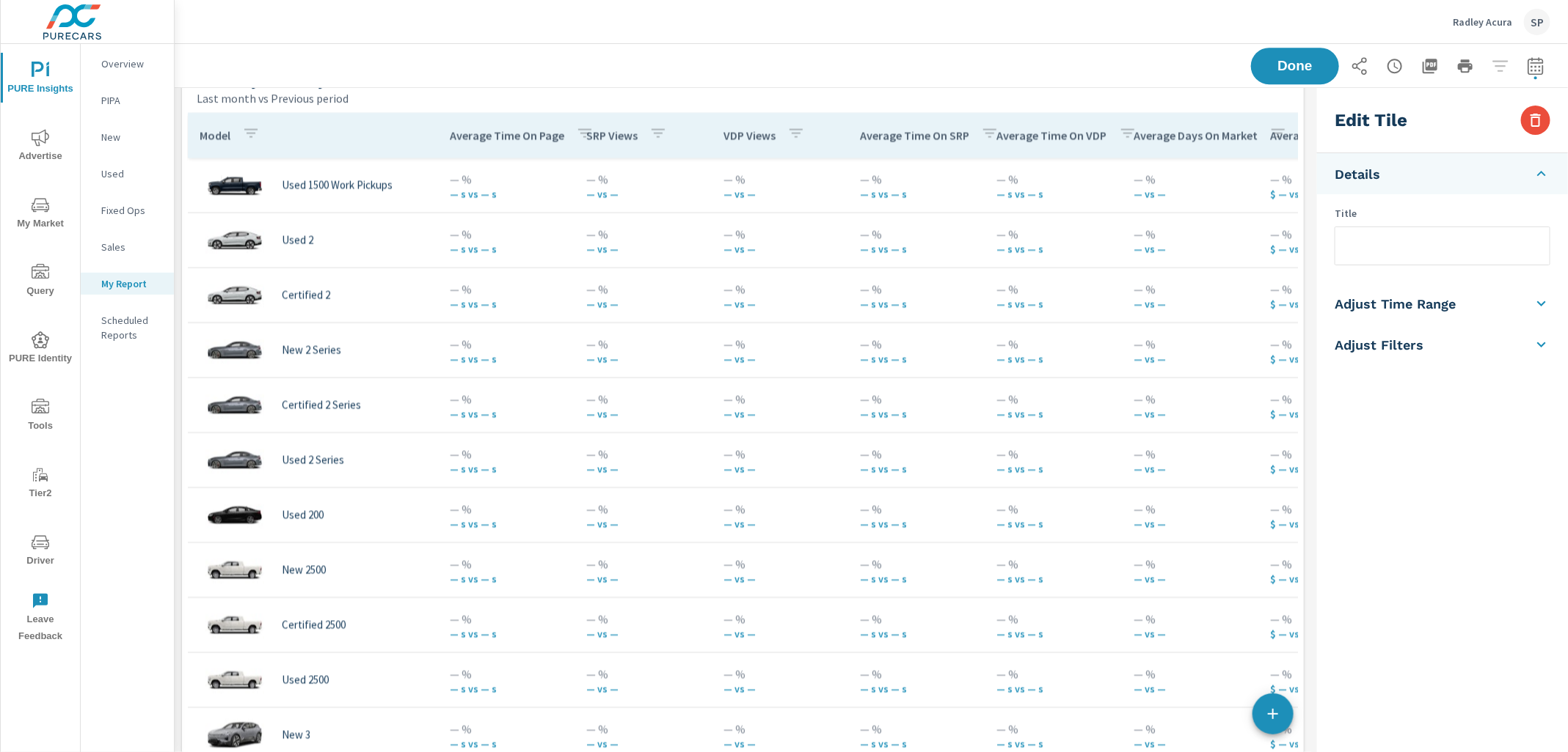
scroll to position [5802, 0]
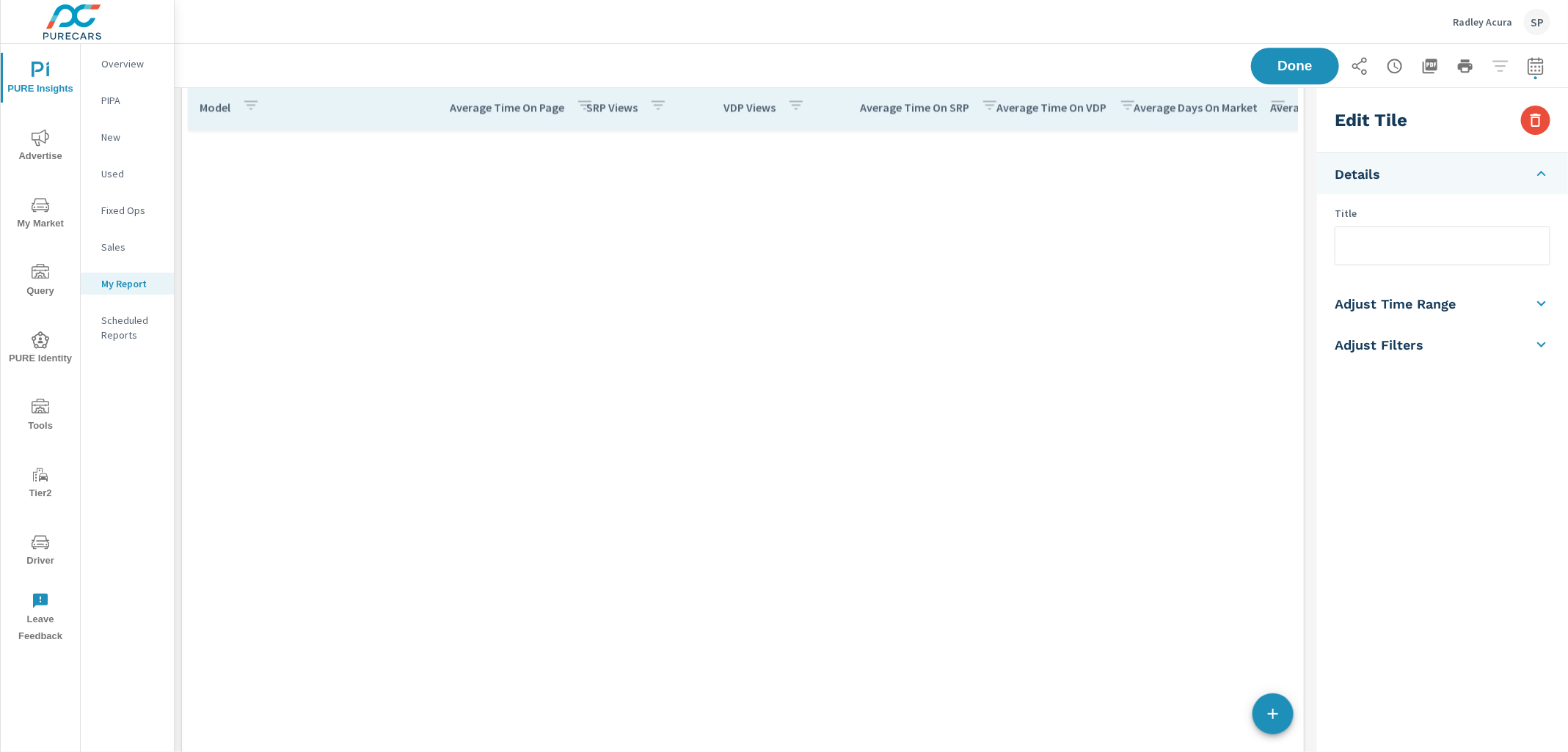
scroll to position [18559, 0]
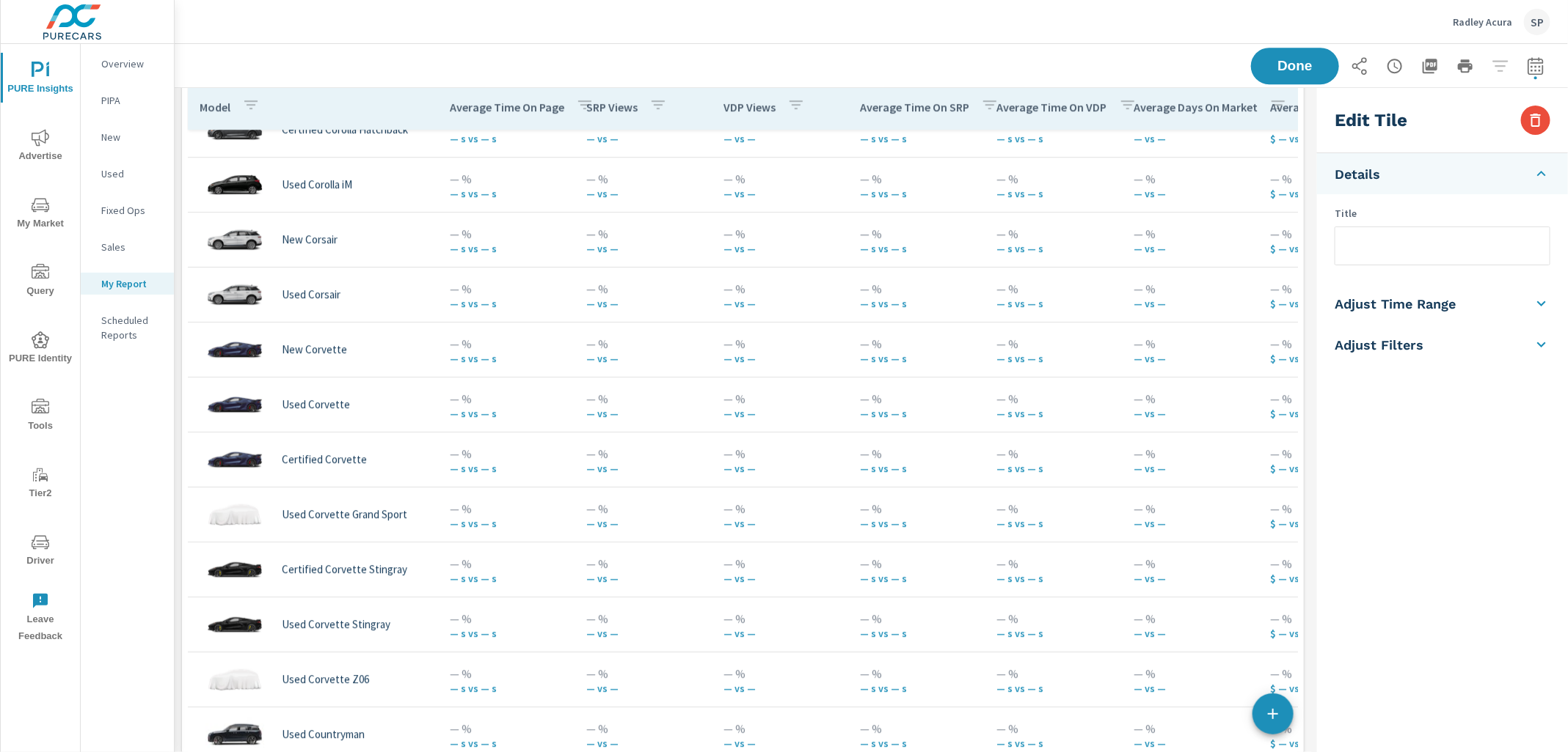
scroll to position [6763, 0]
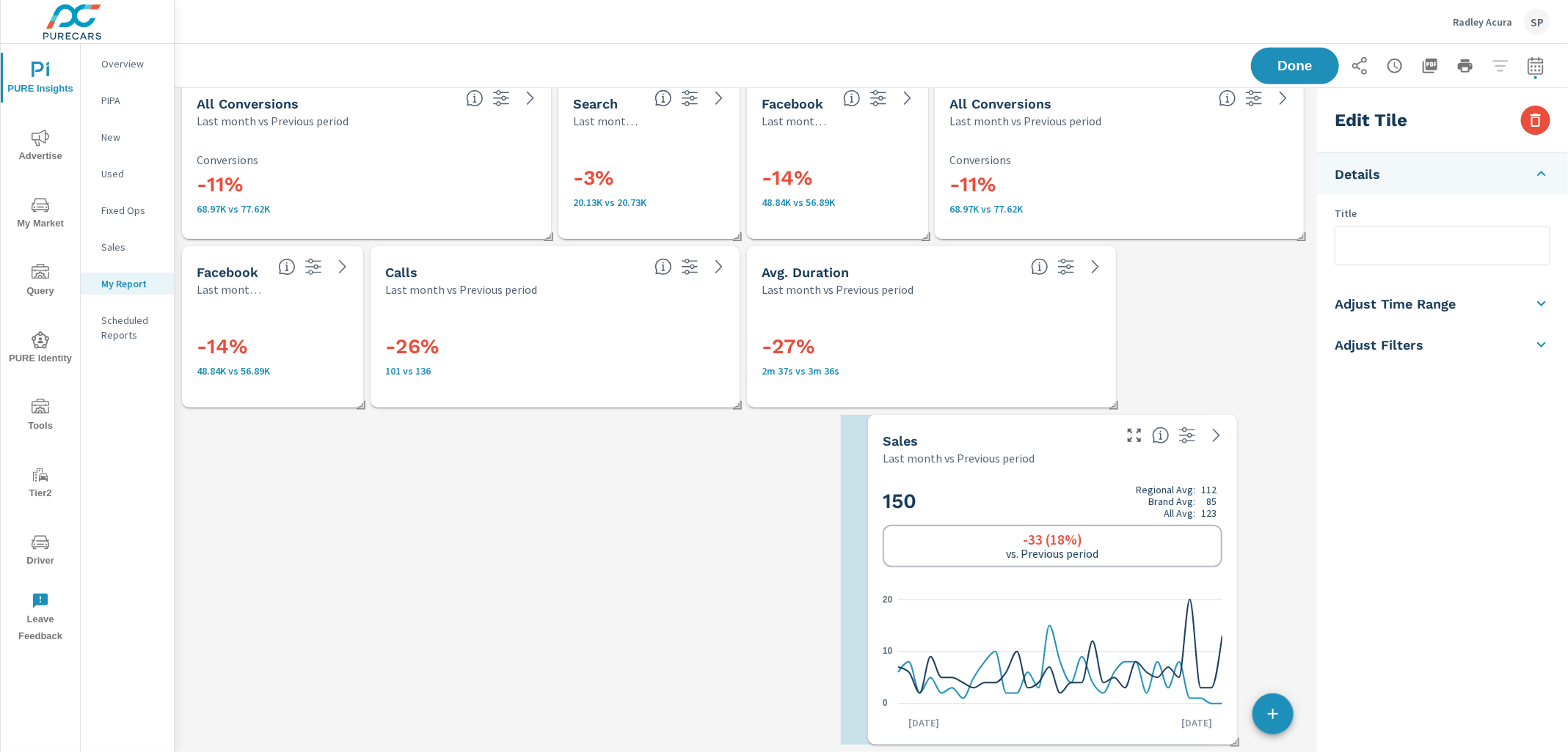
drag, startPoint x: 1044, startPoint y: 468, endPoint x: 977, endPoint y: 468, distance: 67.0
click at [977, 468] on div "150 Regional Avg: 112 Brand Avg: 85 All Avg: 123 -33 (18%) vs. Previous period …" at bounding box center [1052, 605] width 369 height 279
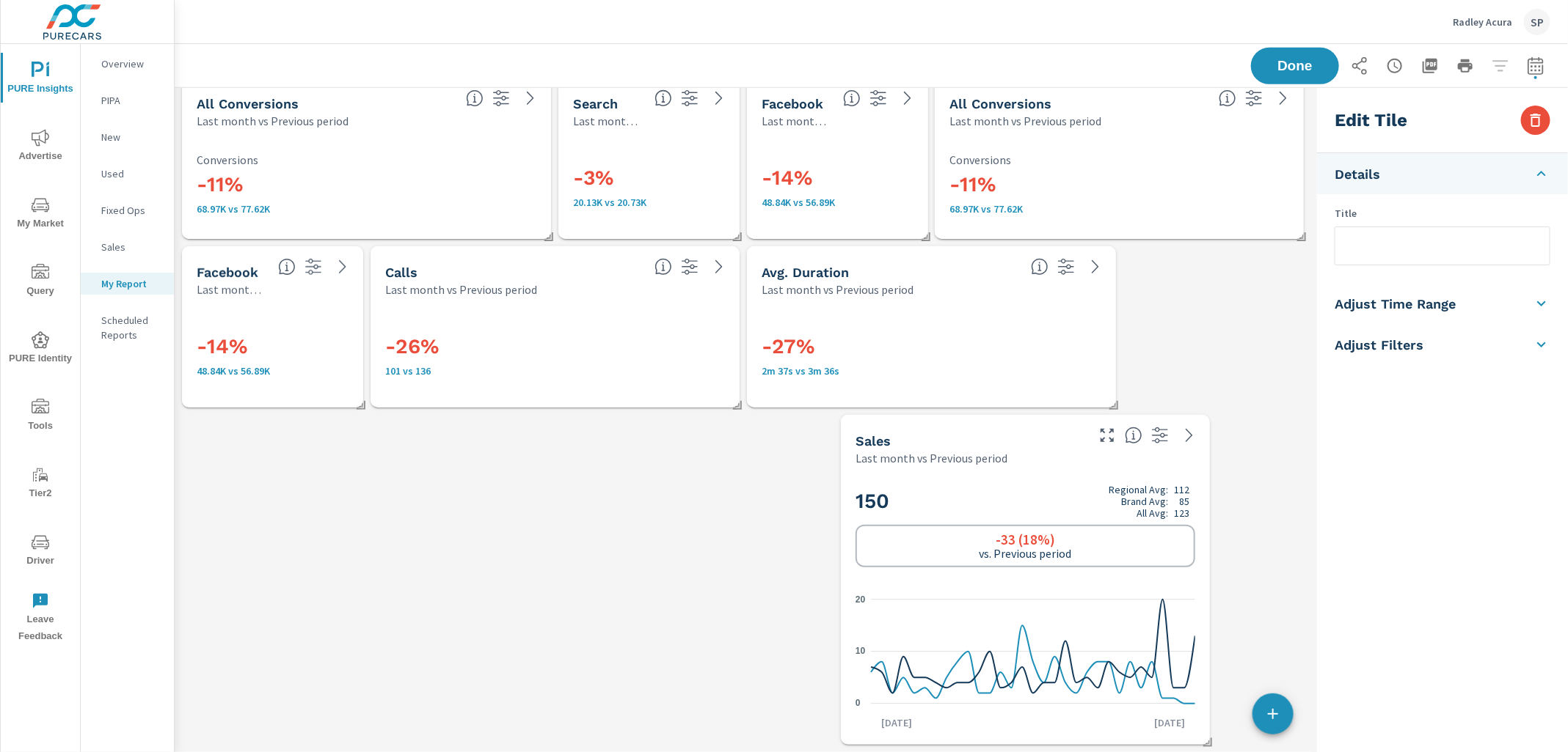
type input "currentPeriodStart"
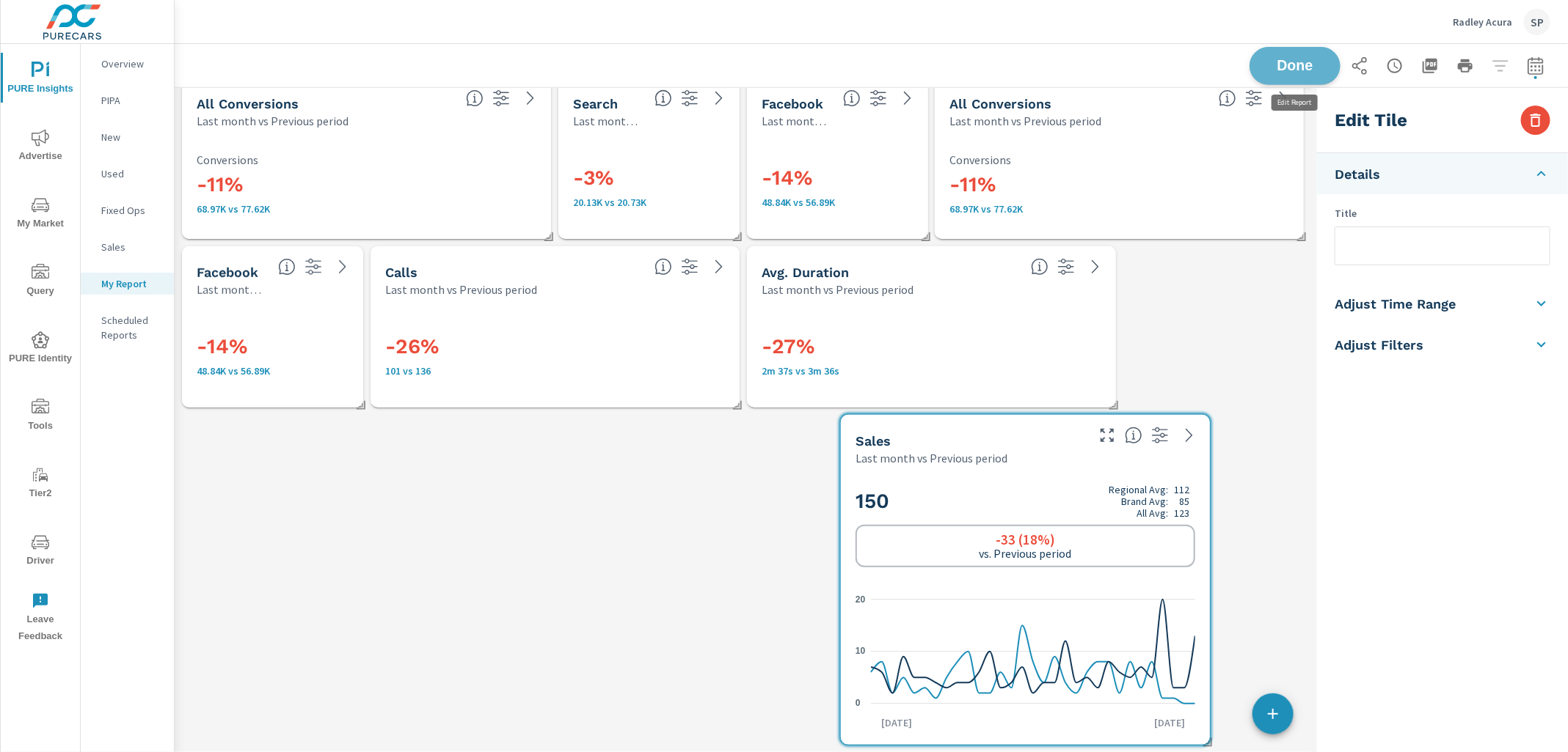
click at [1283, 60] on span "Done" at bounding box center [1294, 65] width 60 height 14
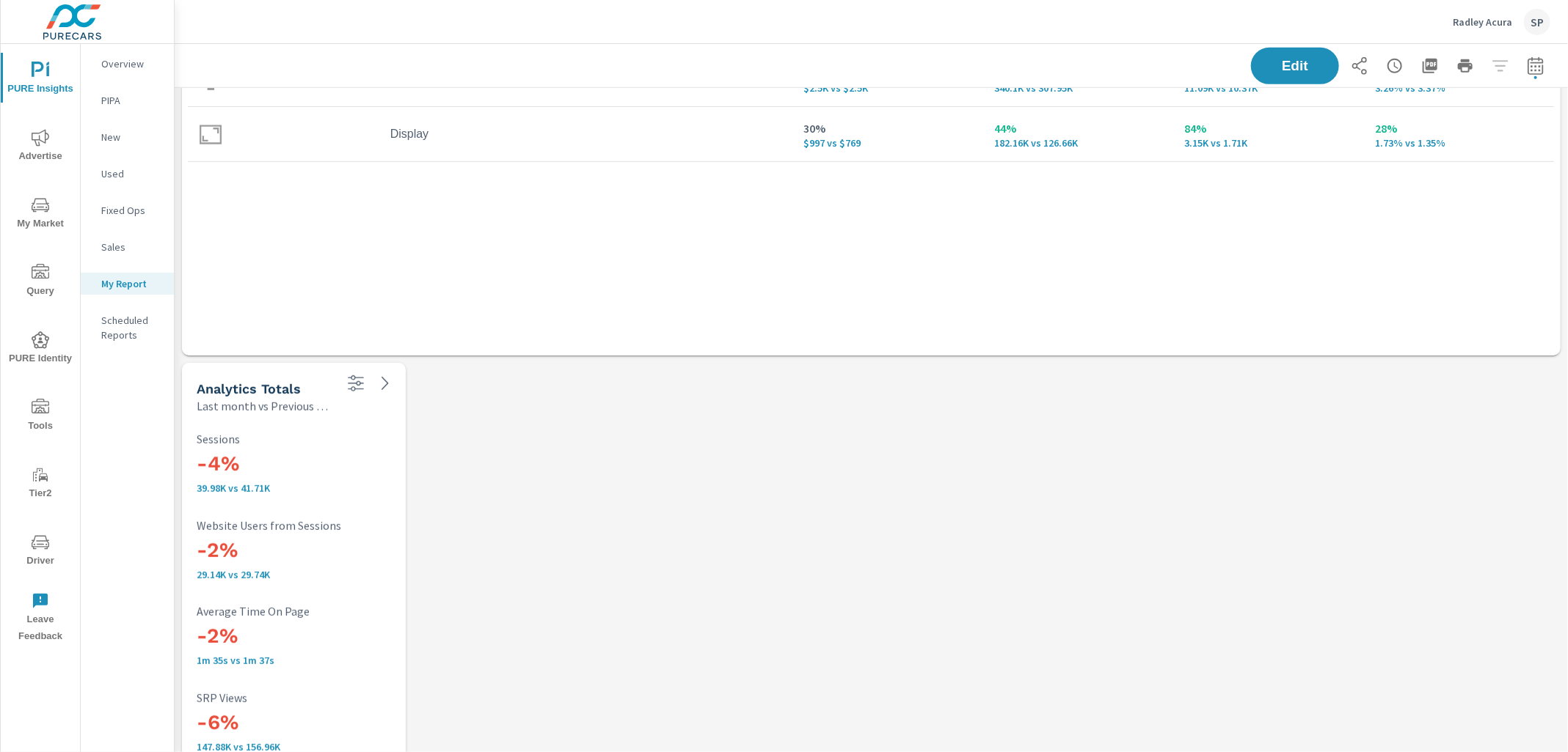
scroll to position [0, 0]
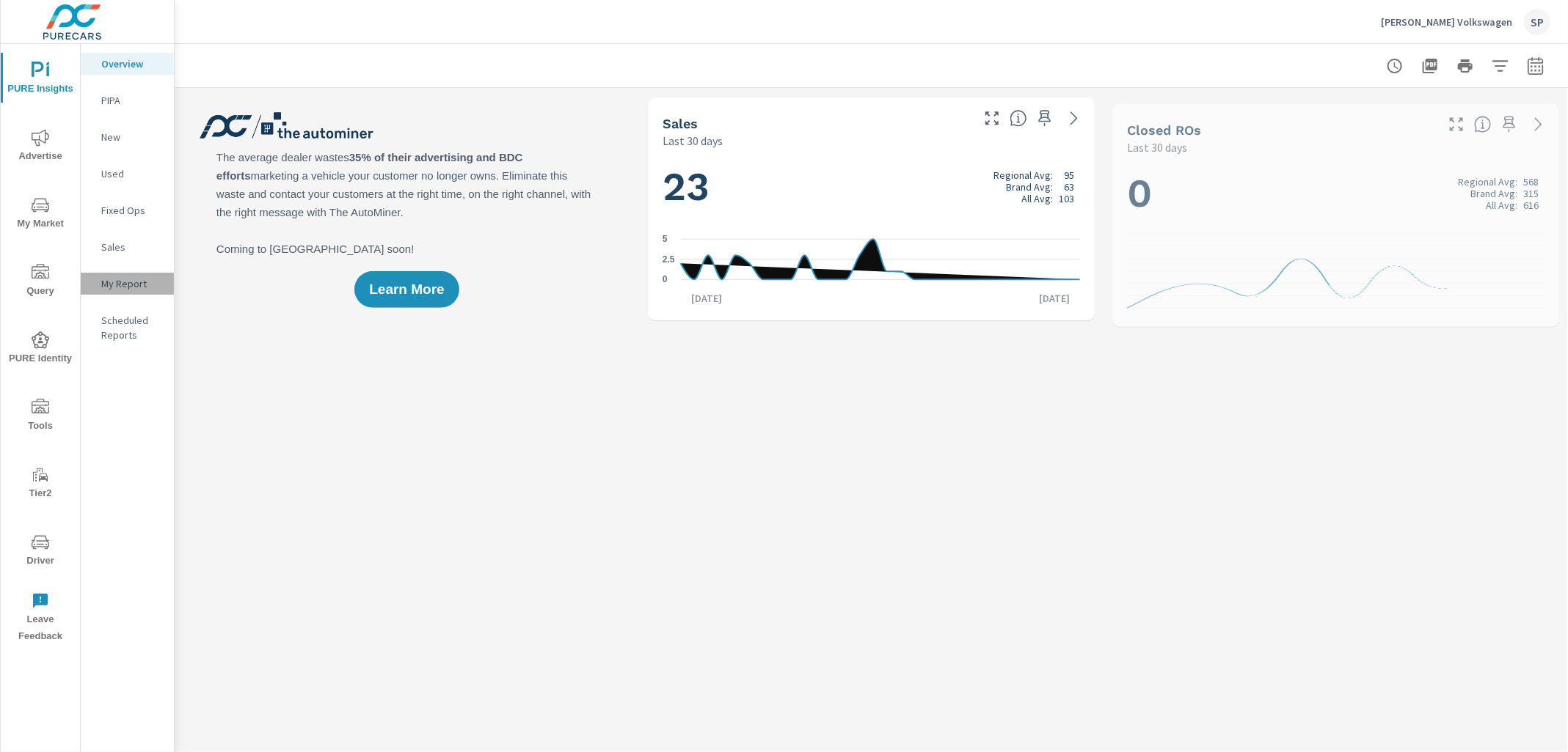
click at [116, 280] on p "My Report" at bounding box center [132, 284] width 61 height 15
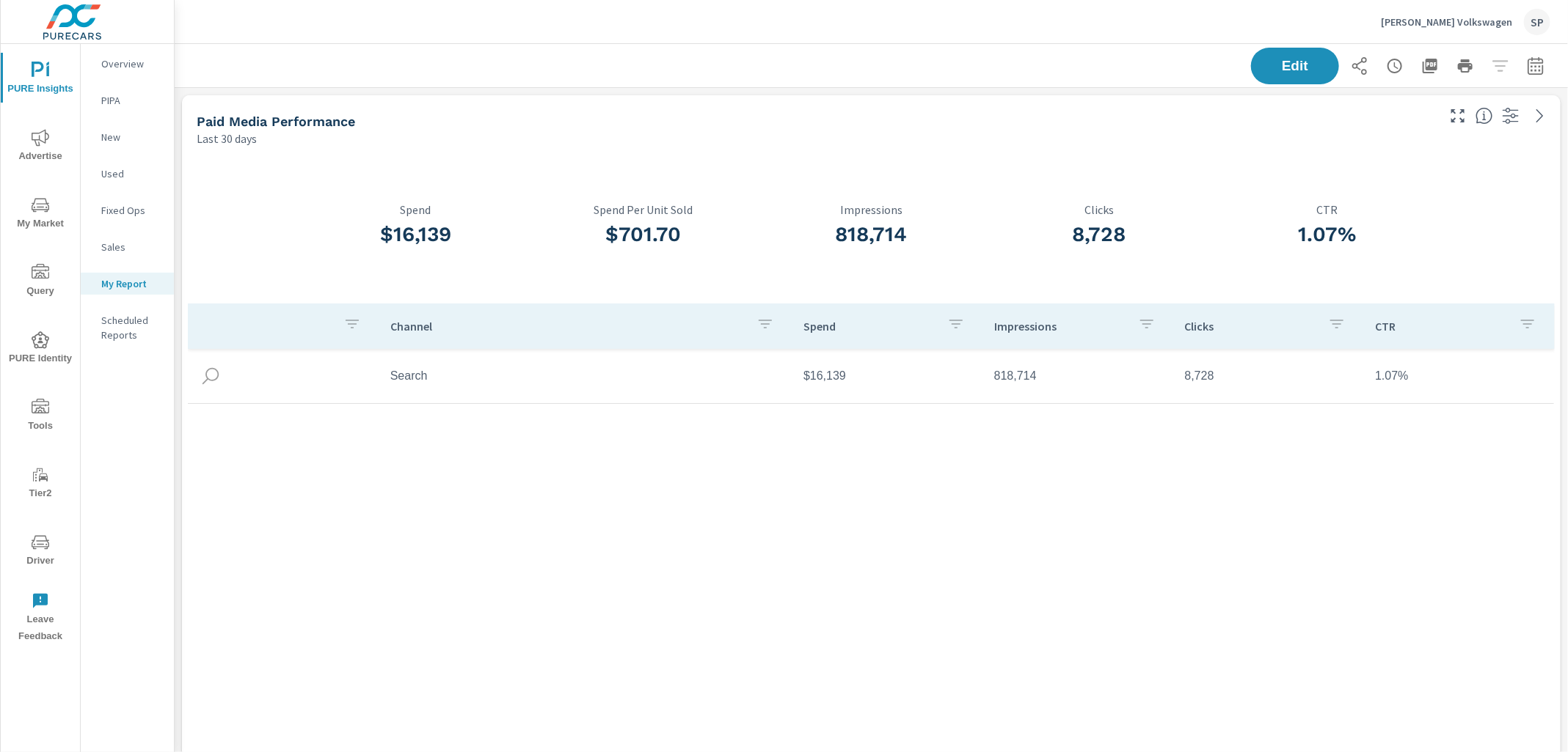
scroll to position [23151, 0]
click at [1432, 66] on icon "button" at bounding box center [1430, 65] width 18 height 18
